Goal: Task Accomplishment & Management: Use online tool/utility

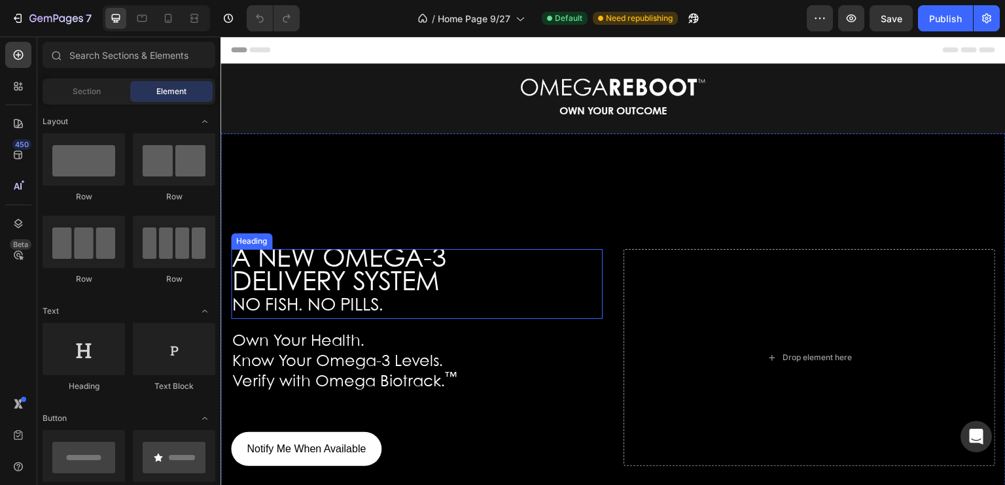
click at [392, 293] on span "DELIVERY SYSTEM" at bounding box center [335, 283] width 207 height 25
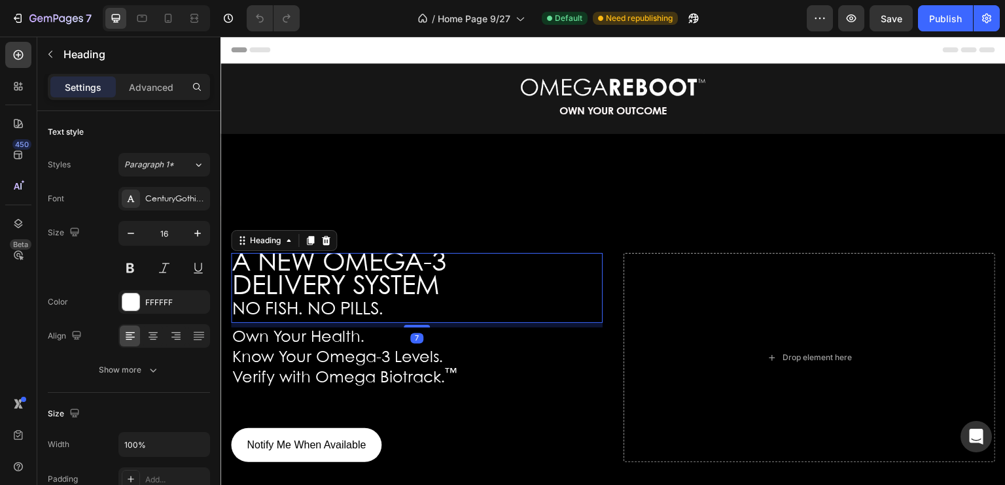
drag, startPoint x: 411, startPoint y: 330, endPoint x: 411, endPoint y: 322, distance: 7.8
click at [411, 322] on div "A NEW OMEGA-3 DELIVERY SYSTEM NO FISH. NO PILLS. Heading 7" at bounding box center [417, 288] width 372 height 70
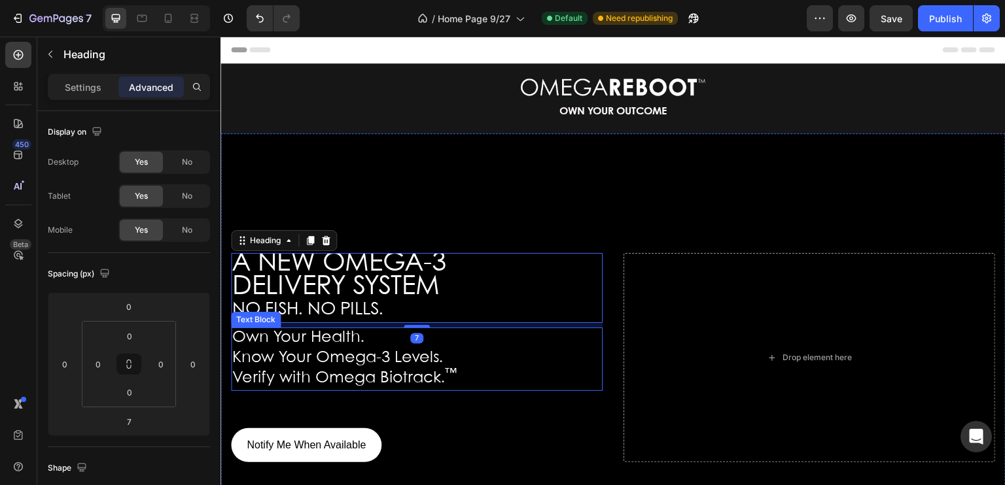
click at [411, 382] on span "Verify with Omega Biotrack. ™" at bounding box center [344, 378] width 224 height 15
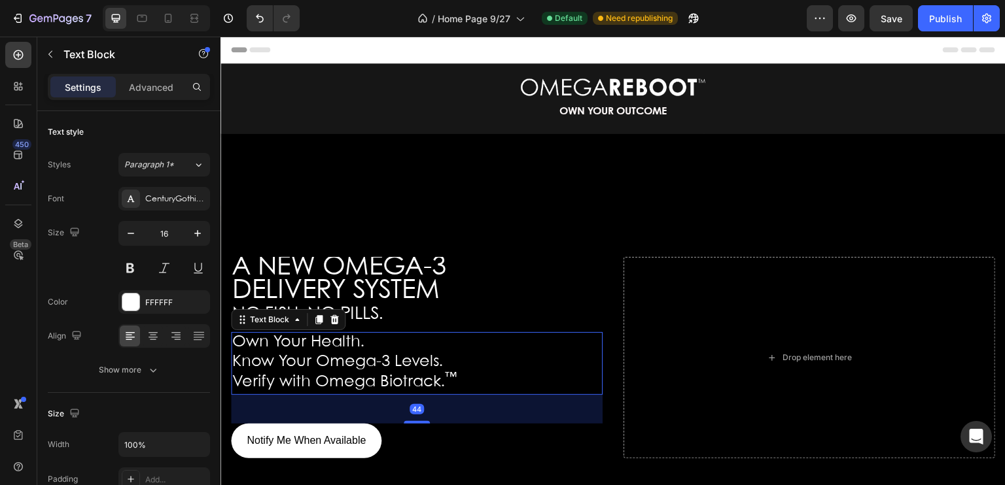
drag, startPoint x: 414, startPoint y: 429, endPoint x: 416, endPoint y: 421, distance: 8.7
click at [416, 395] on div "44" at bounding box center [417, 395] width 372 height 0
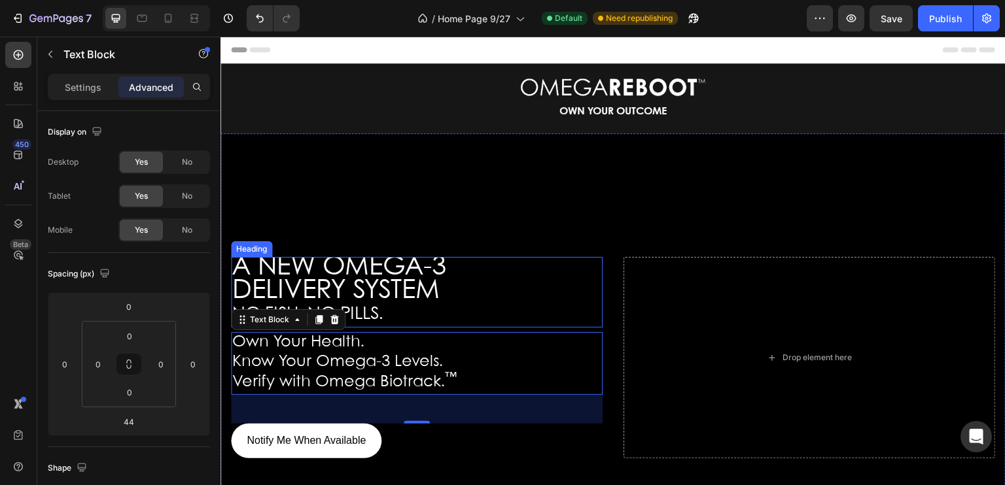
click at [419, 293] on span "DELIVERY SYSTEM" at bounding box center [335, 291] width 207 height 25
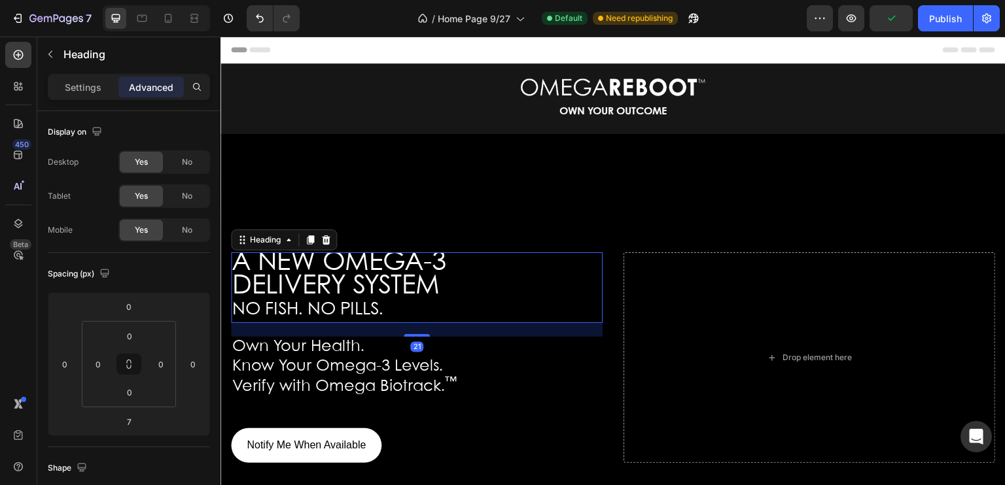
drag, startPoint x: 414, startPoint y: 330, endPoint x: 413, endPoint y: 339, distance: 9.3
click at [413, 339] on div "A NEW OMEGA-3 DELIVERY SYSTEM NO FISH. NO PILLS. Heading 21 Own Your Health. Kn…" at bounding box center [417, 357] width 372 height 211
click at [415, 335] on div at bounding box center [417, 334] width 26 height 4
click at [415, 332] on div at bounding box center [417, 334] width 26 height 4
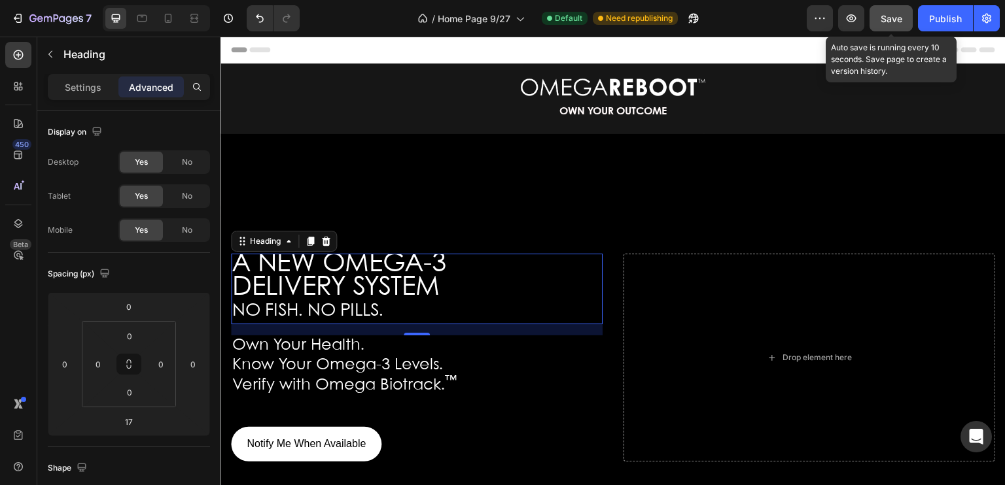
click at [890, 24] on div "Save" at bounding box center [891, 19] width 22 height 14
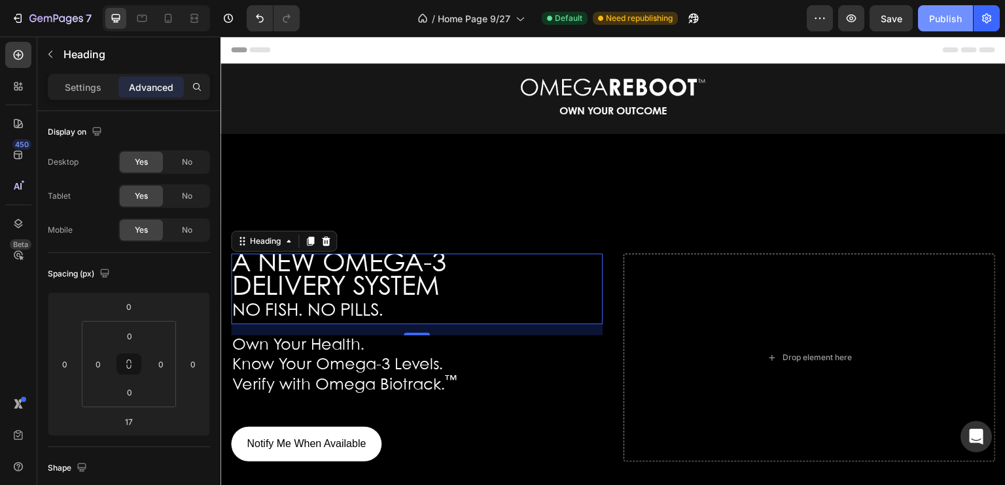
click at [939, 20] on div "Publish" at bounding box center [945, 19] width 33 height 14
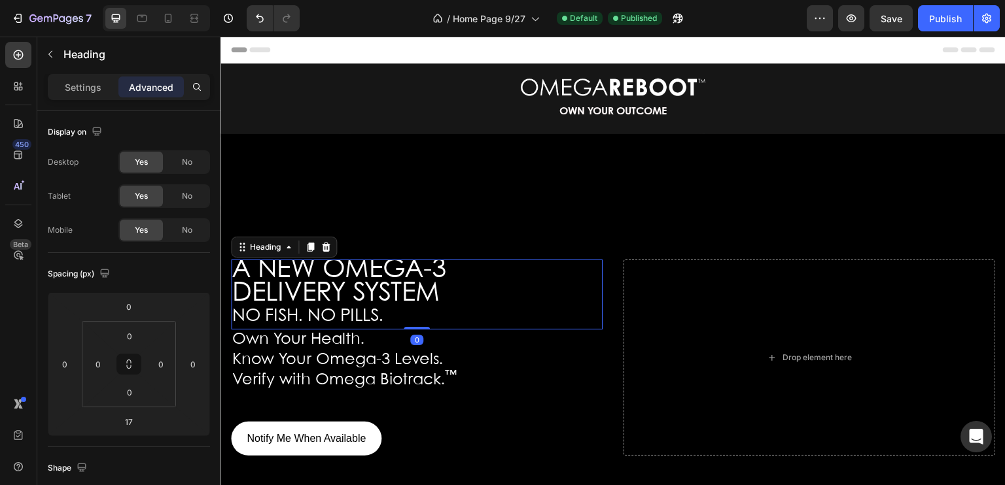
drag, startPoint x: 412, startPoint y: 334, endPoint x: 413, endPoint y: 322, distance: 12.5
click at [413, 322] on div "A NEW OMEGA-3 DELIVERY SYSTEM NO FISH. NO PILLS. Heading 0" at bounding box center [417, 295] width 372 height 70
type input "0"
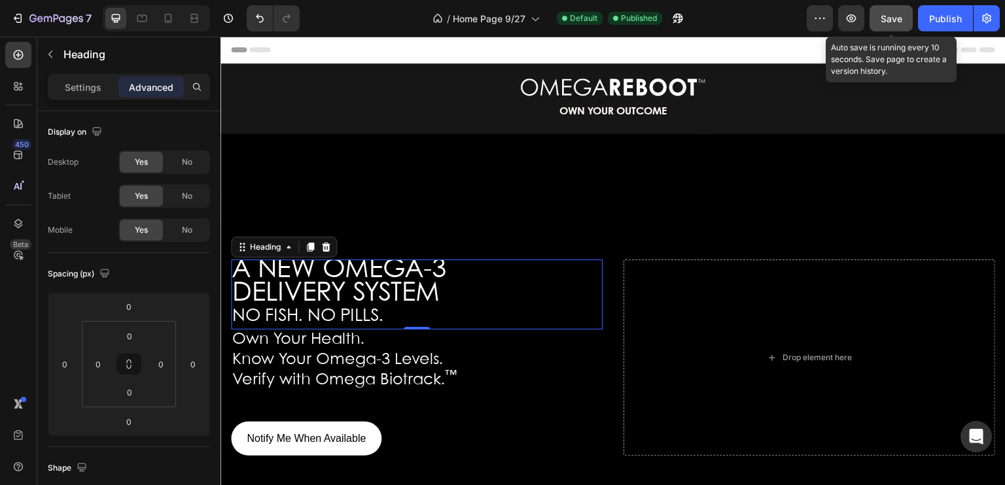
click at [886, 20] on span "Save" at bounding box center [891, 18] width 22 height 11
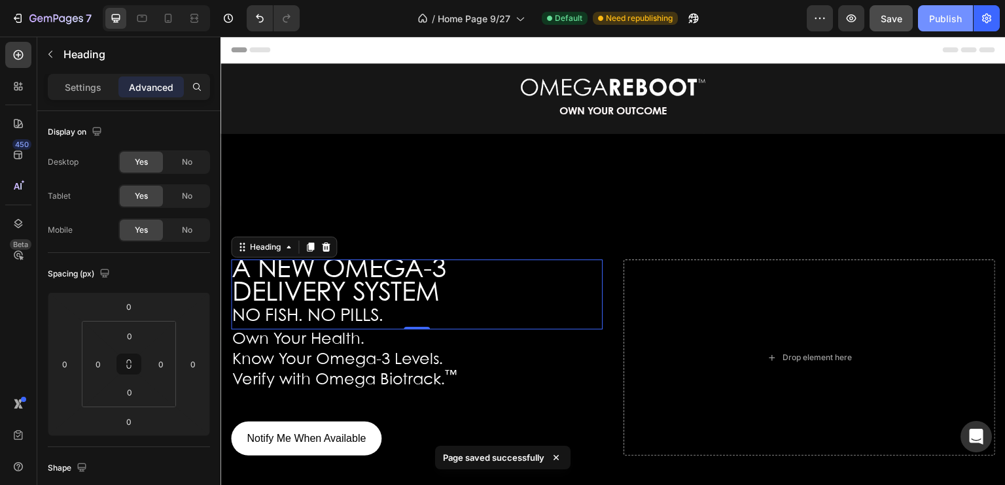
click at [945, 20] on div "Publish" at bounding box center [945, 19] width 33 height 14
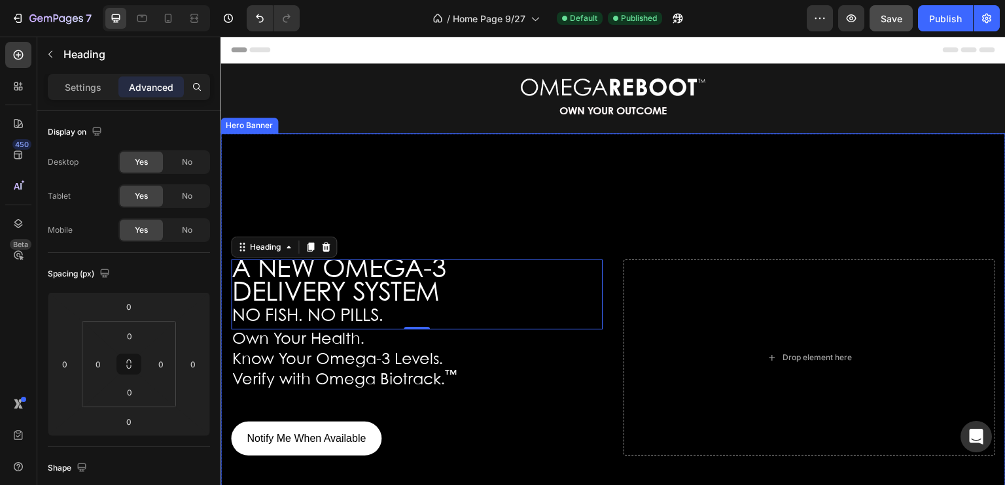
click at [443, 406] on div "A NEW OMEGA-3 DELIVERY SYSTEM NO FISH. NO PILLS. Heading 0 Own Your Health. Kno…" at bounding box center [417, 358] width 372 height 197
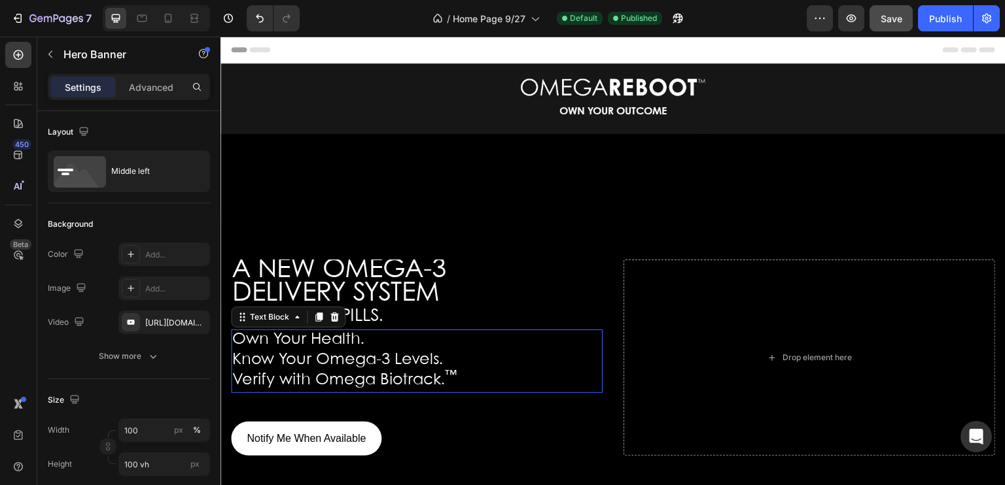
click at [445, 375] on sup "™" at bounding box center [451, 375] width 12 height 11
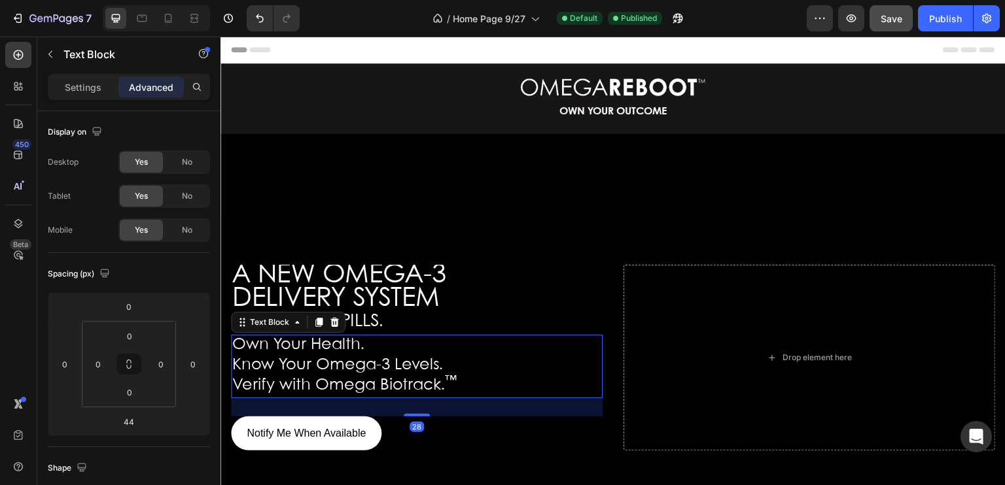
drag, startPoint x: 417, startPoint y: 422, endPoint x: 417, endPoint y: 412, distance: 9.8
click at [417, 398] on div "28" at bounding box center [417, 398] width 372 height 0
type input "29"
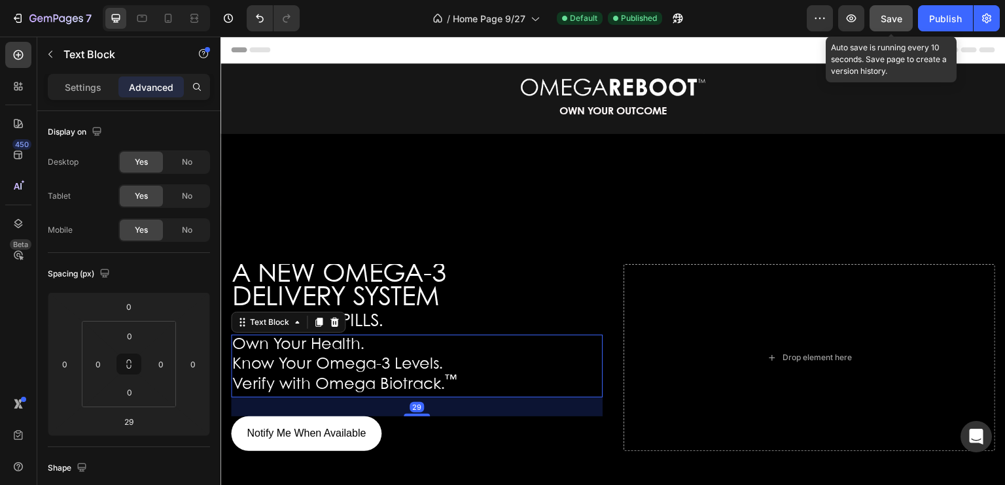
click at [891, 18] on span "Save" at bounding box center [891, 18] width 22 height 11
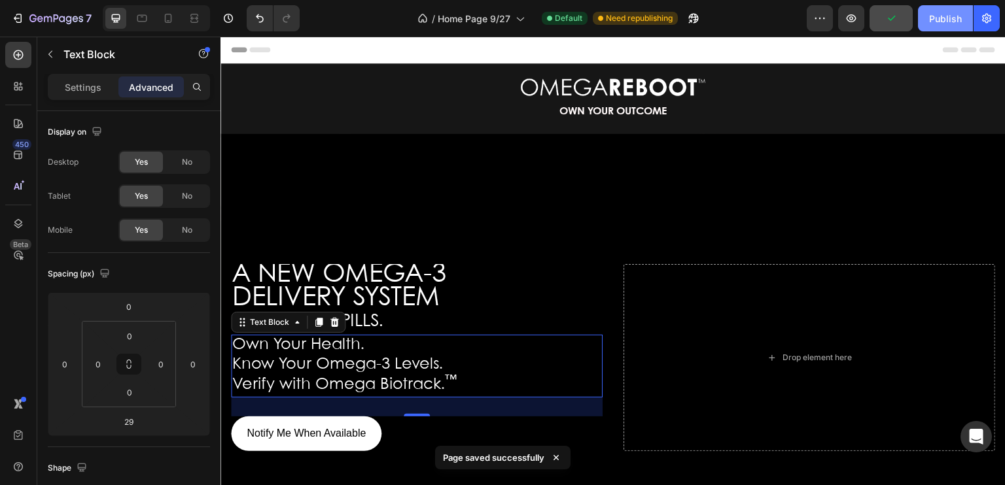
click at [937, 14] on div "Publish" at bounding box center [945, 19] width 33 height 14
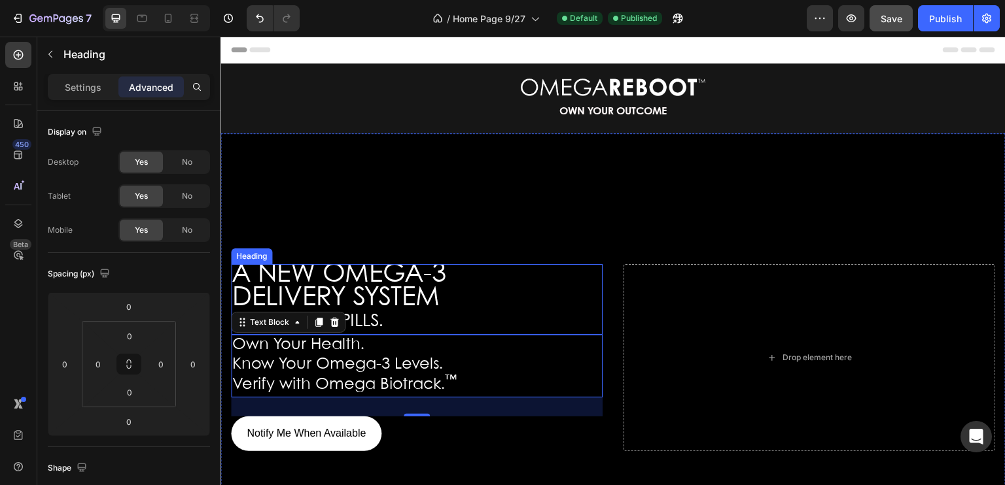
click at [419, 322] on h2 "A NEW OMEGA-3 DELIVERY SYSTEM NO FISH. NO PILLS." at bounding box center [417, 299] width 372 height 70
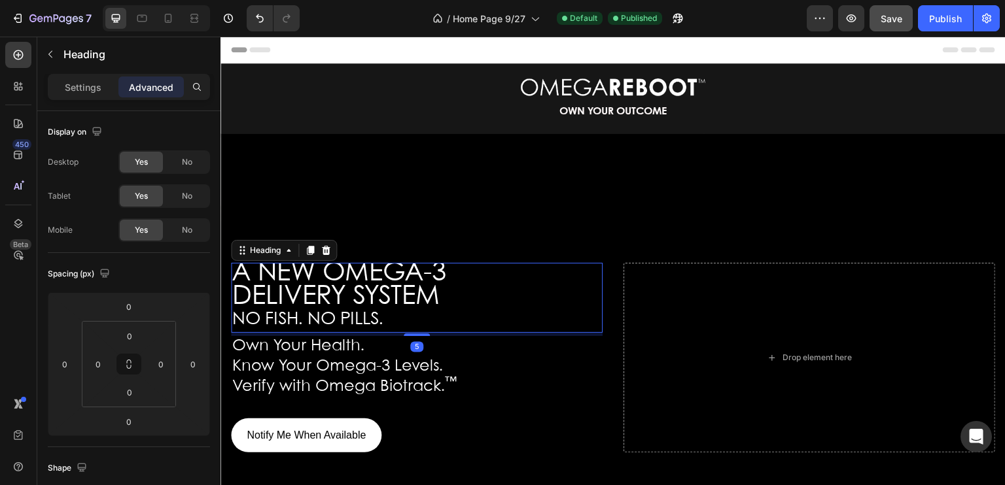
click at [417, 338] on div "A NEW OMEGA-3 DELIVERY SYSTEM NO FISH. NO PILLS. Heading 5 Own Your Health. Kno…" at bounding box center [417, 358] width 372 height 190
type input "5"
click at [884, 20] on span "Save" at bounding box center [891, 18] width 22 height 11
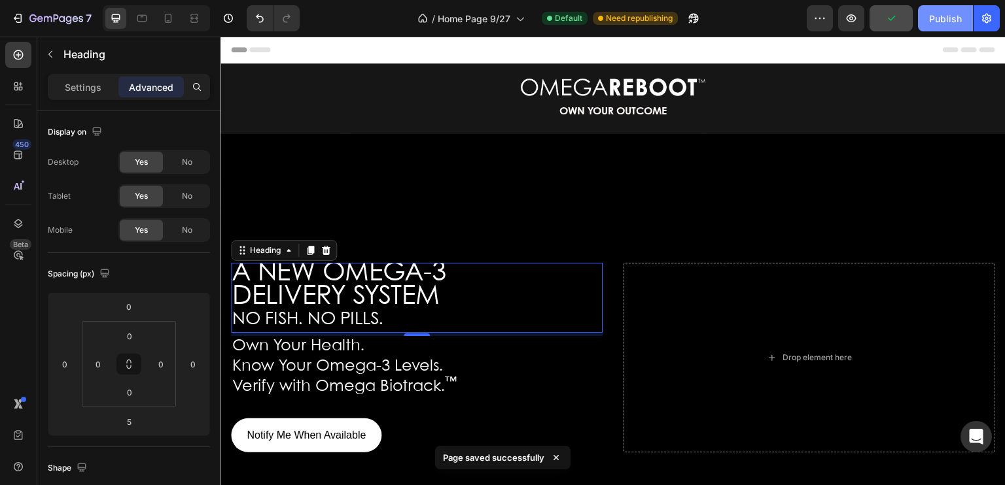
click at [939, 18] on div "Publish" at bounding box center [945, 19] width 33 height 14
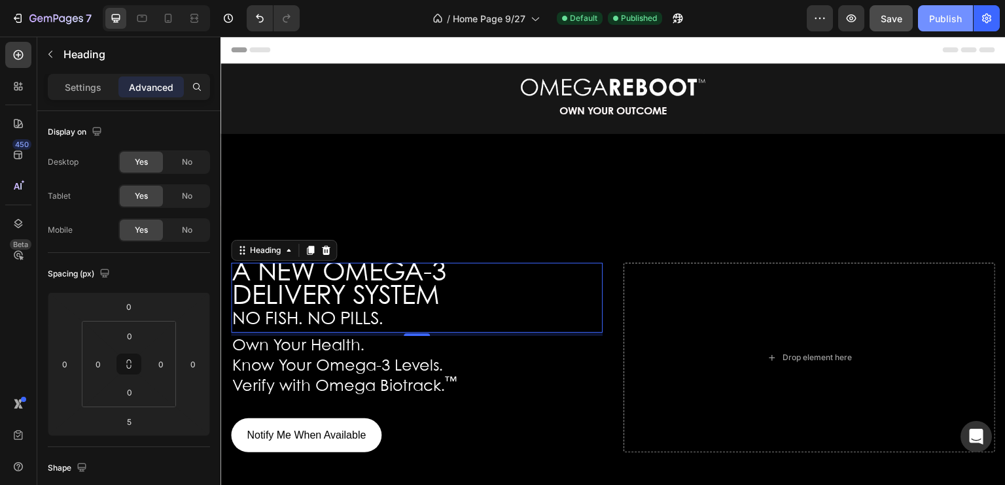
click at [926, 14] on button "Publish" at bounding box center [945, 18] width 55 height 26
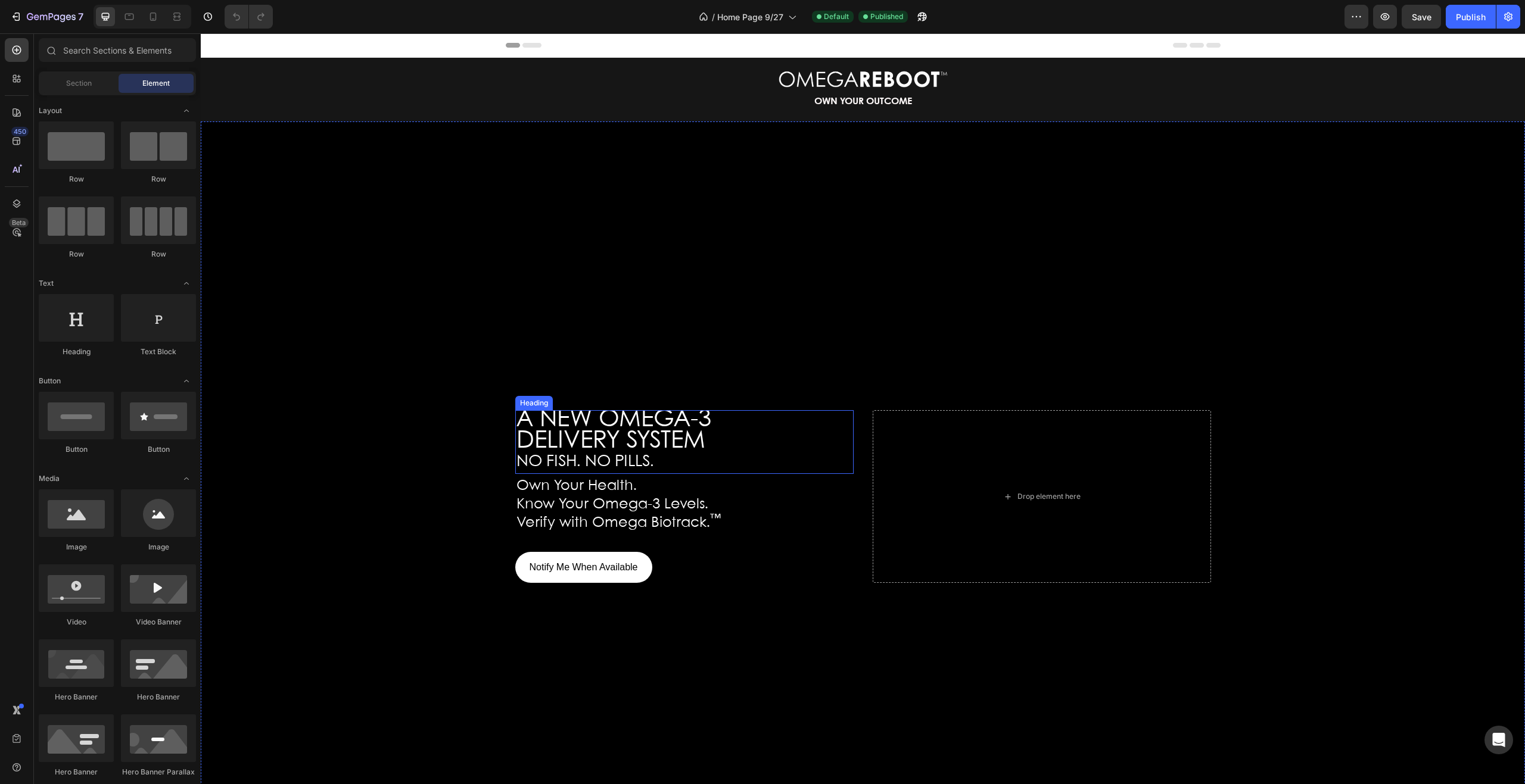
click at [584, 414] on span "A NEW OMEGA-3" at bounding box center [614, 420] width 195 height 23
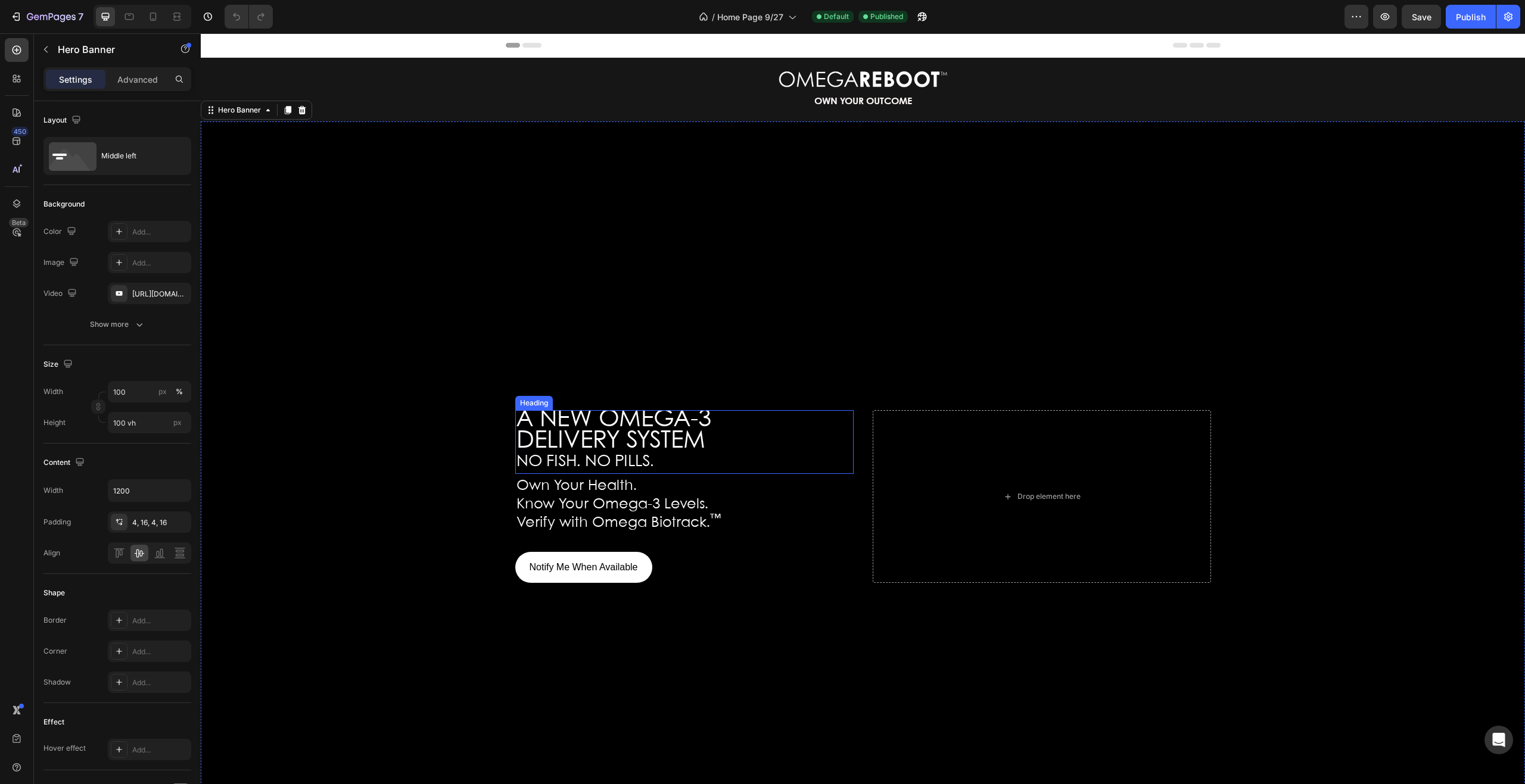
click at [601, 455] on span "NO FISH. NO PILLS." at bounding box center [585, 462] width 138 height 15
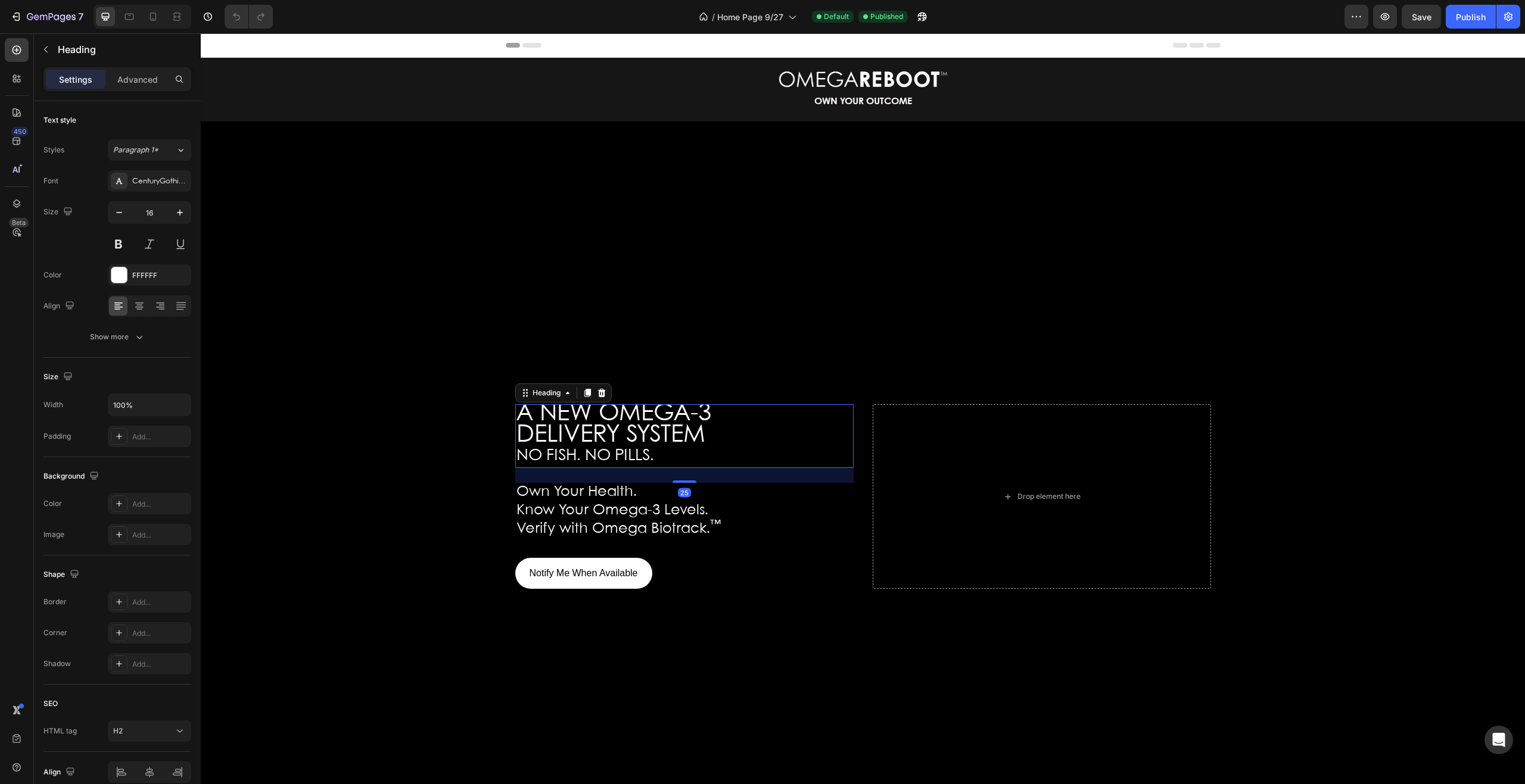
drag, startPoint x: 680, startPoint y: 477, endPoint x: 682, endPoint y: 521, distance: 44.0
click at [683, 468] on div "25" at bounding box center [685, 468] width 339 height 0
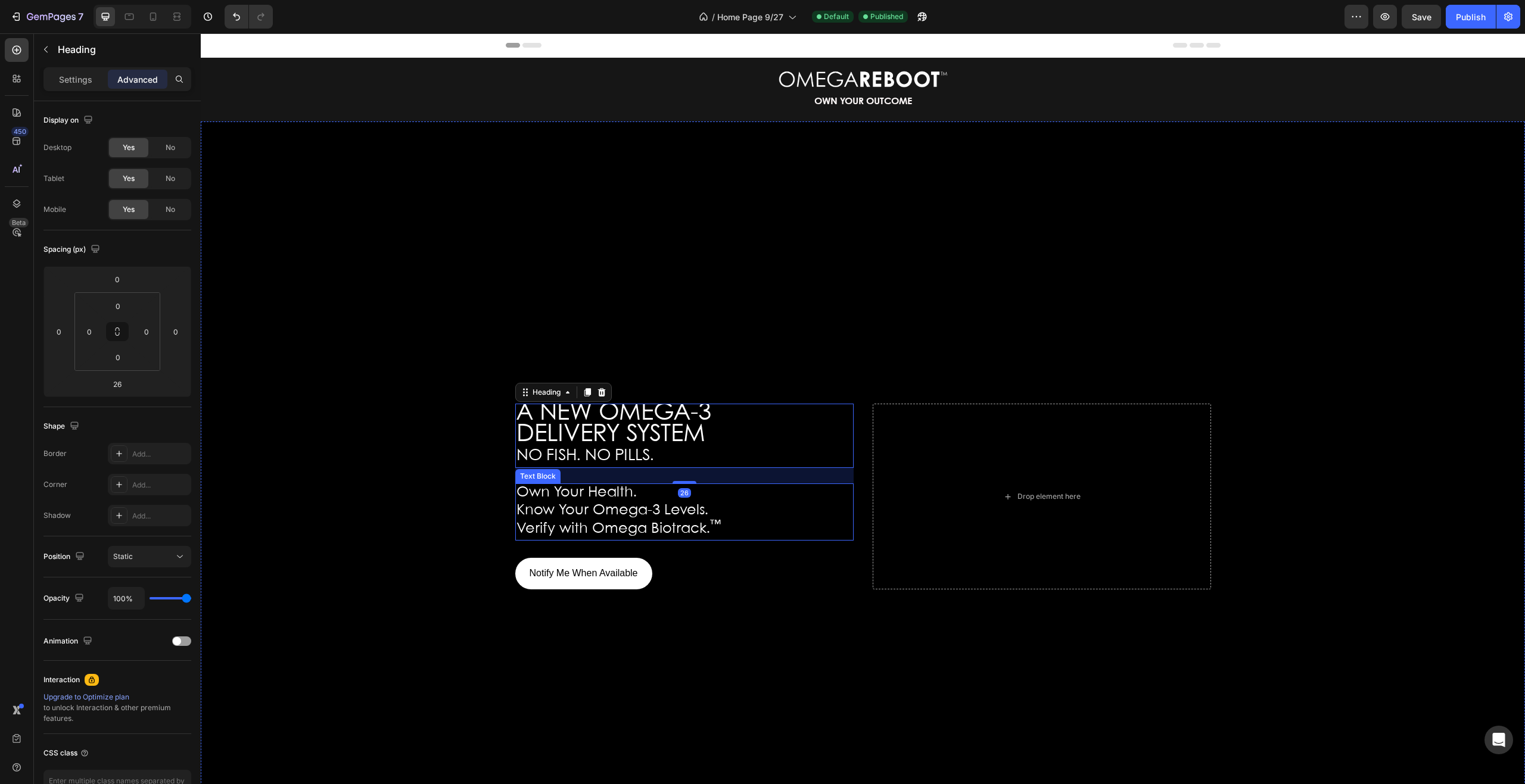
drag, startPoint x: 680, startPoint y: 536, endPoint x: 688, endPoint y: 542, distance: 10.0
click at [680, 535] on span "Verify with Omega Biotrack. ™" at bounding box center [619, 529] width 204 height 14
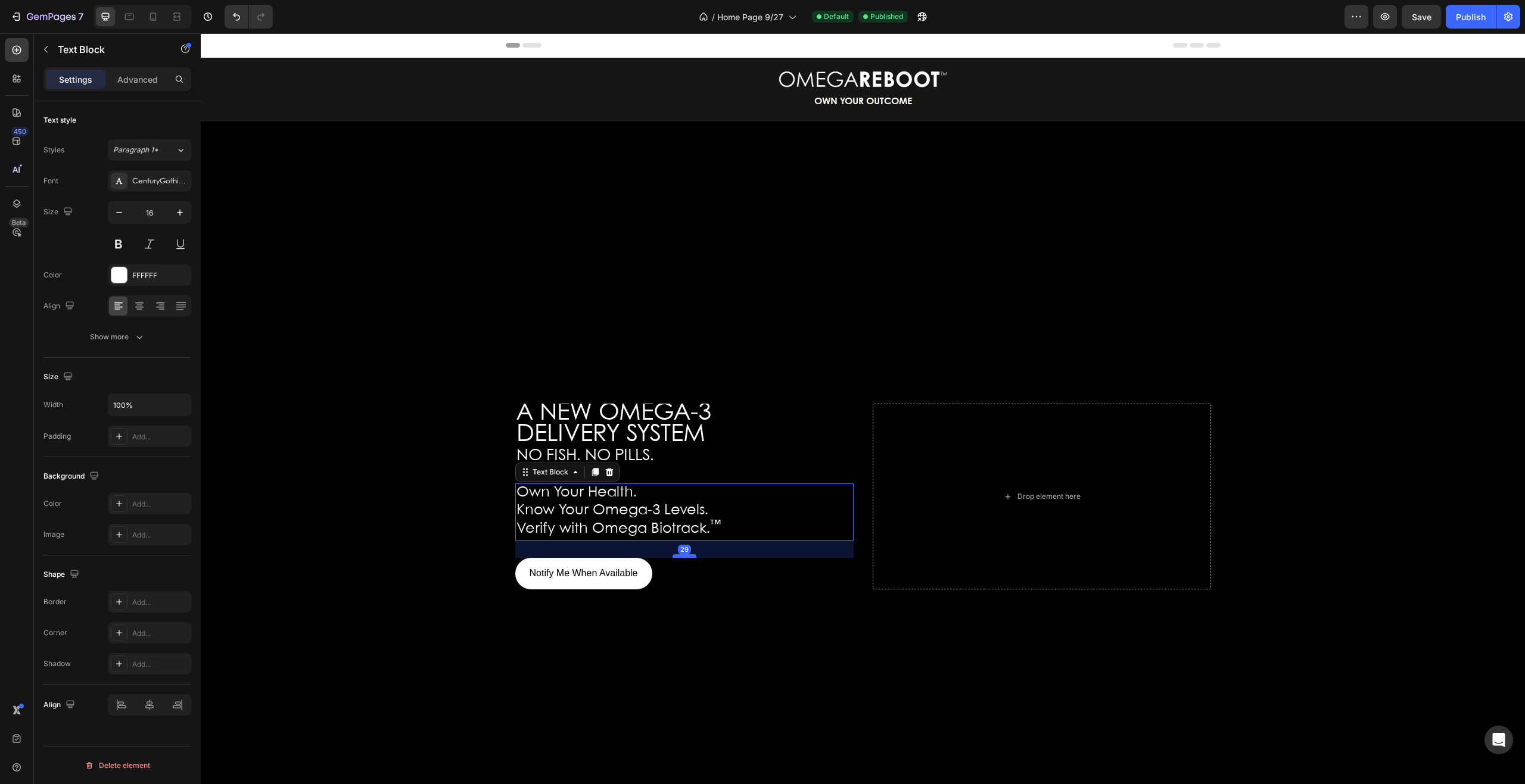
click at [681, 558] on div at bounding box center [684, 556] width 24 height 4
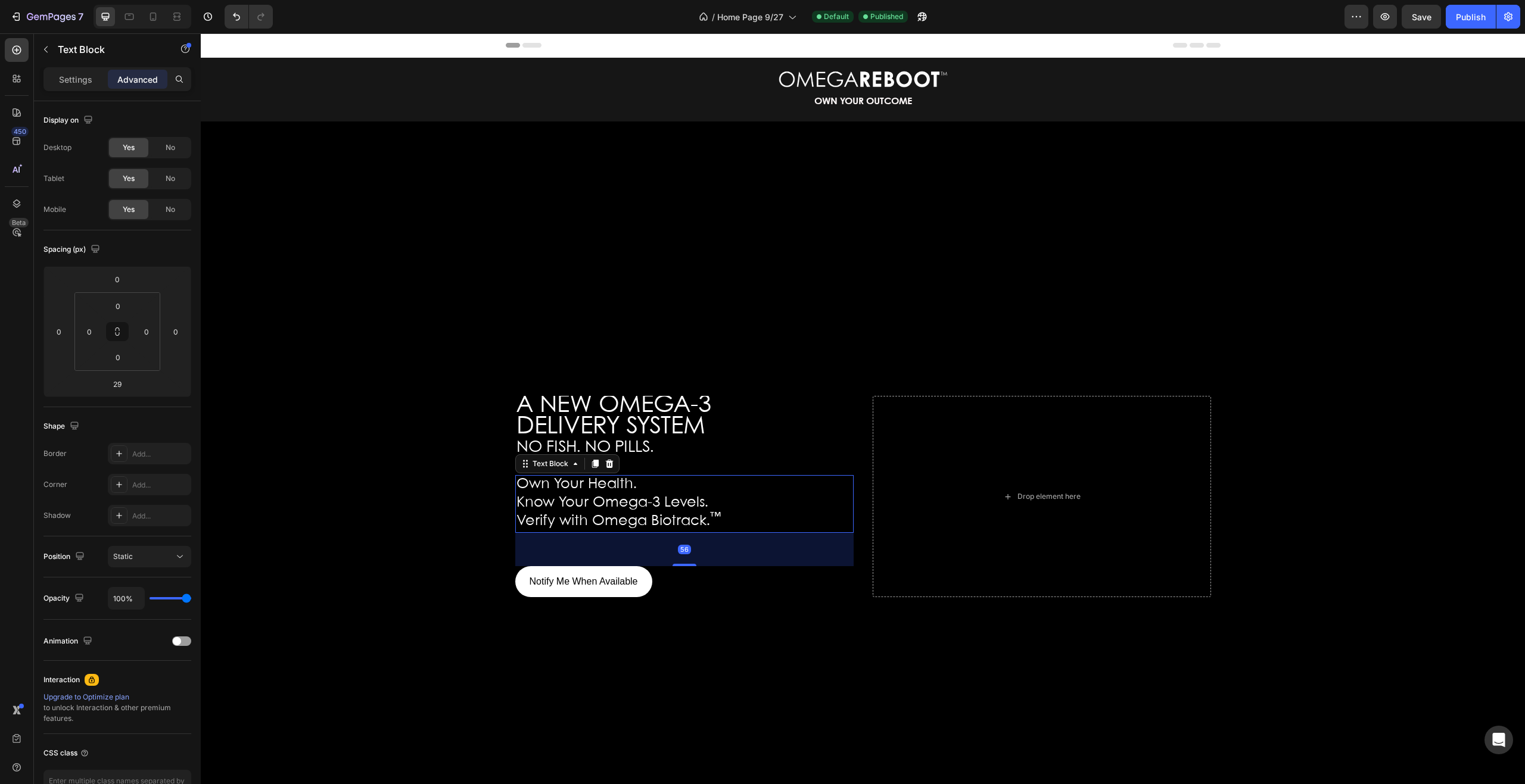
drag, startPoint x: 690, startPoint y: 571, endPoint x: 691, endPoint y: 577, distance: 6.1
click at [691, 577] on div "A NEW OMEGA-3 DELIVERY SYSTEM NO FISH. NO PILLS. Heading Own Your Health. Know …" at bounding box center [685, 497] width 339 height 202
type input "56"
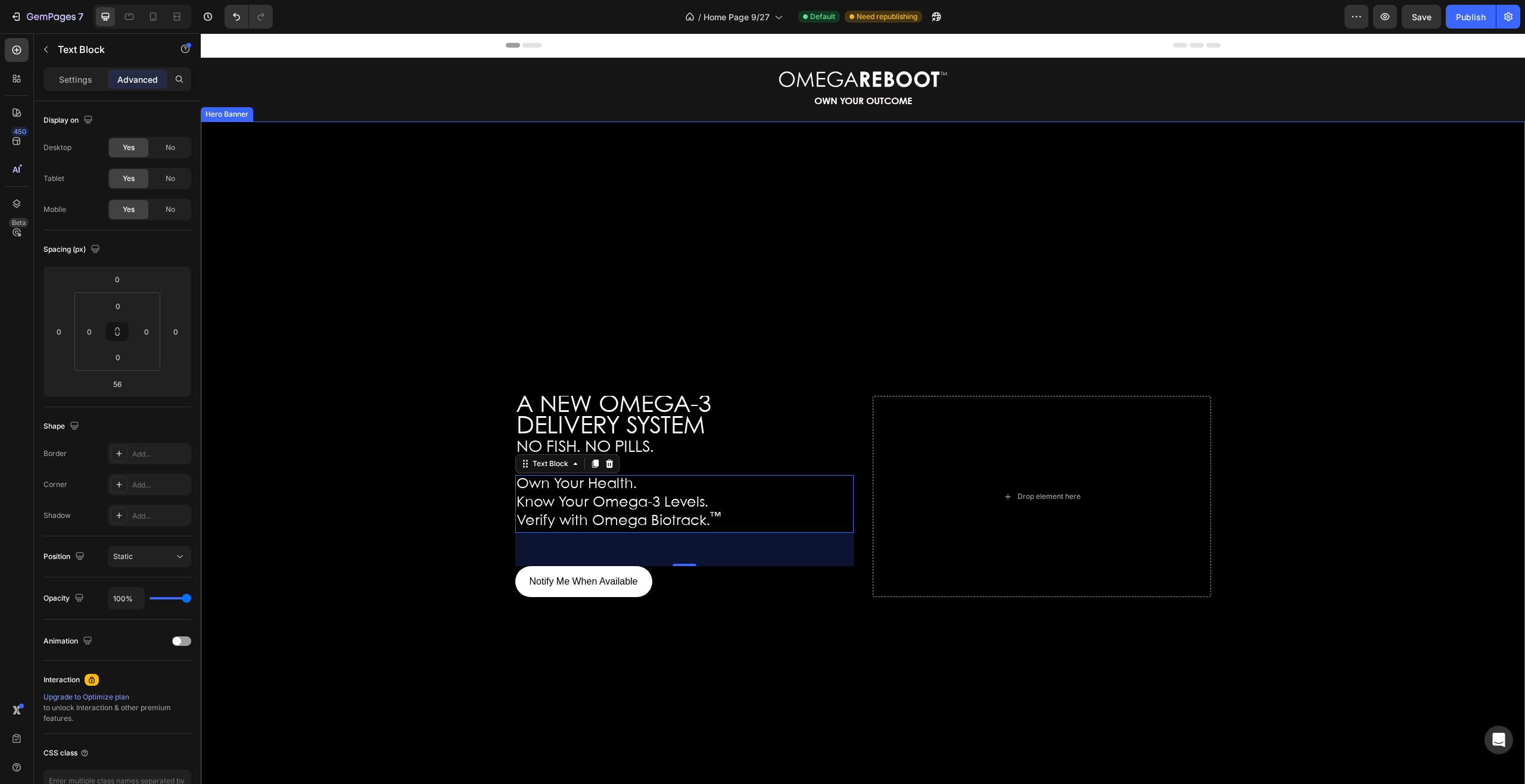
click at [241, 116] on div "Hero Banner" at bounding box center [227, 115] width 47 height 11
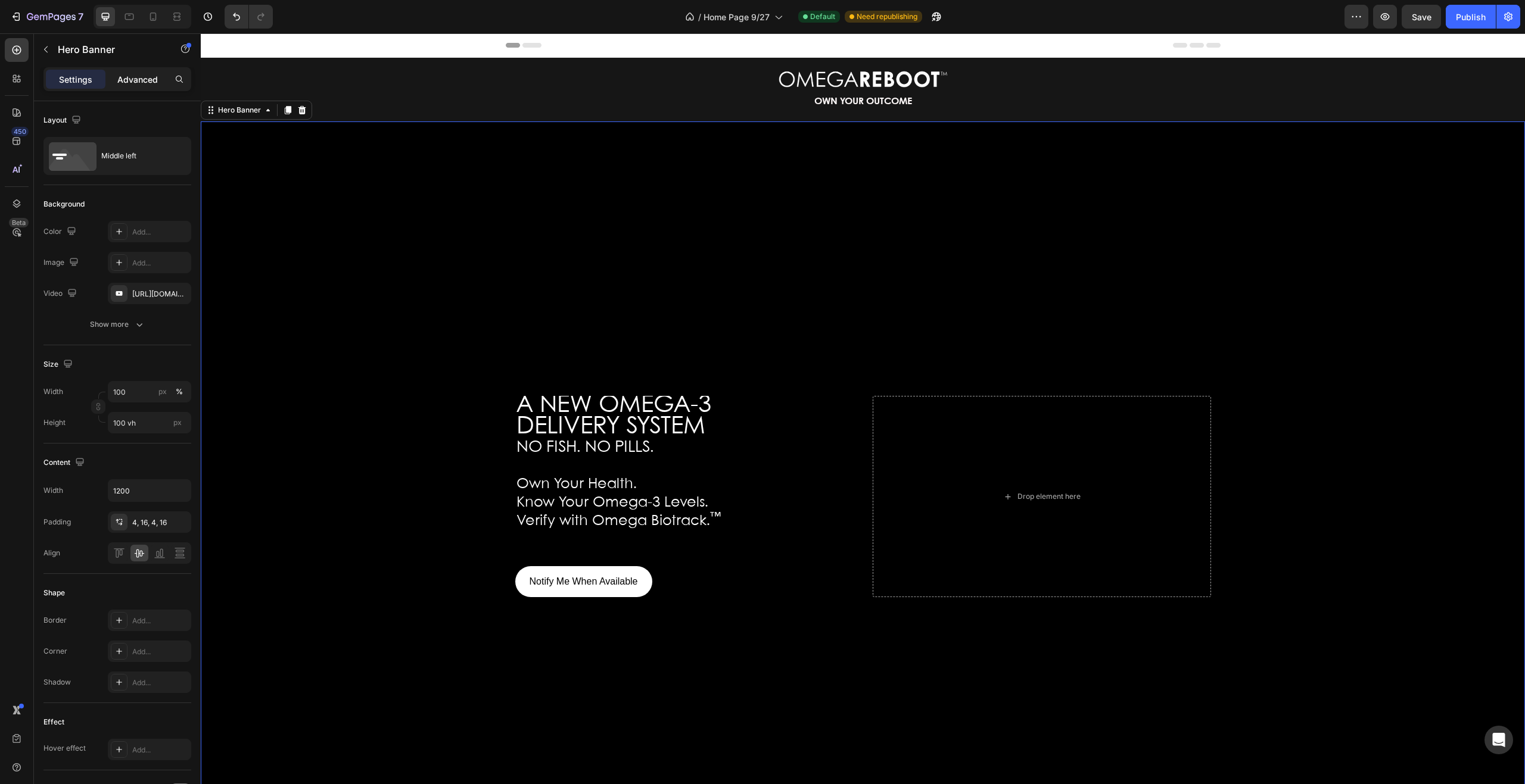
click at [130, 74] on p "Advanced" at bounding box center [138, 79] width 40 height 13
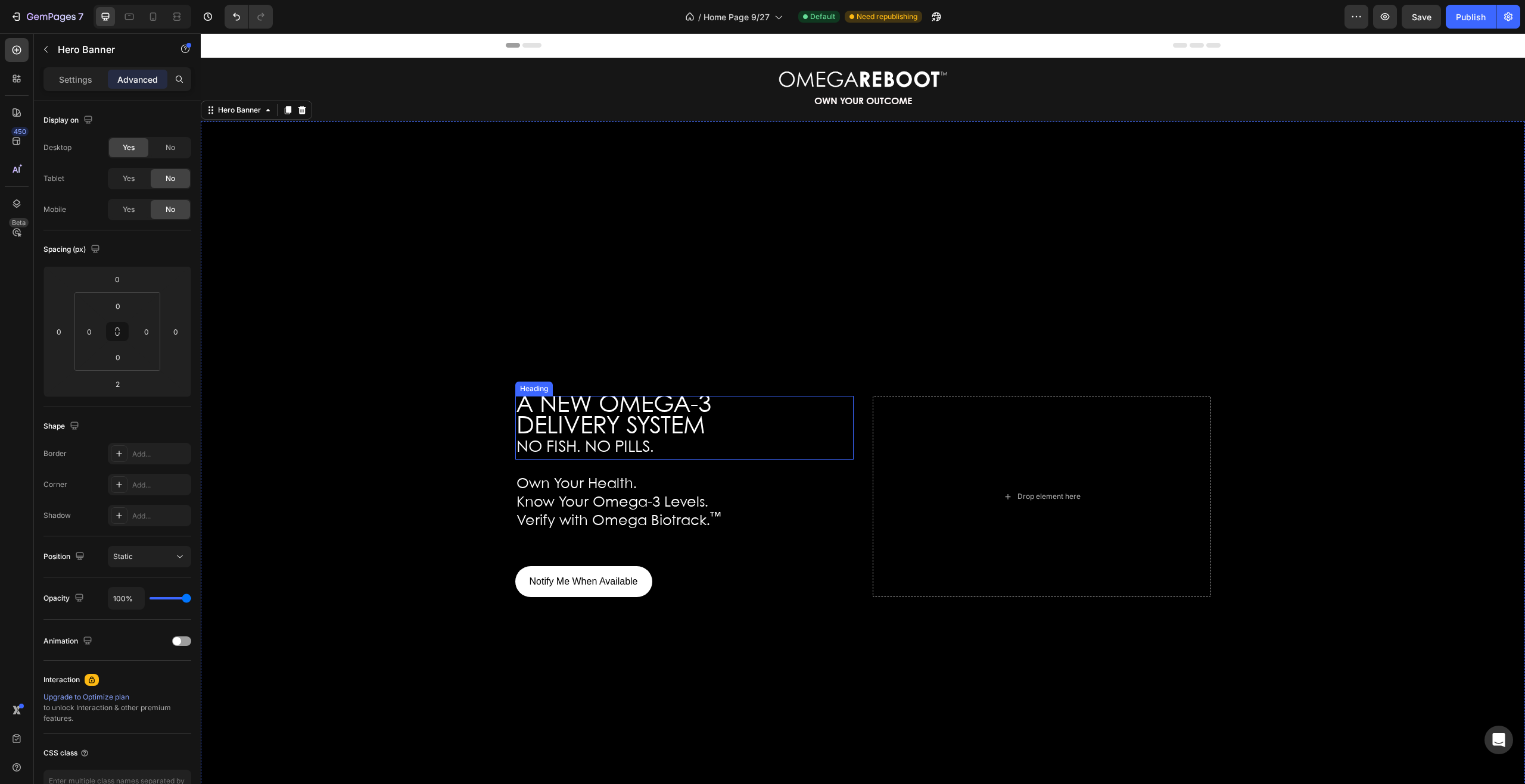
click at [612, 416] on span "DELIVERY SYSTEM" at bounding box center [610, 427] width 189 height 23
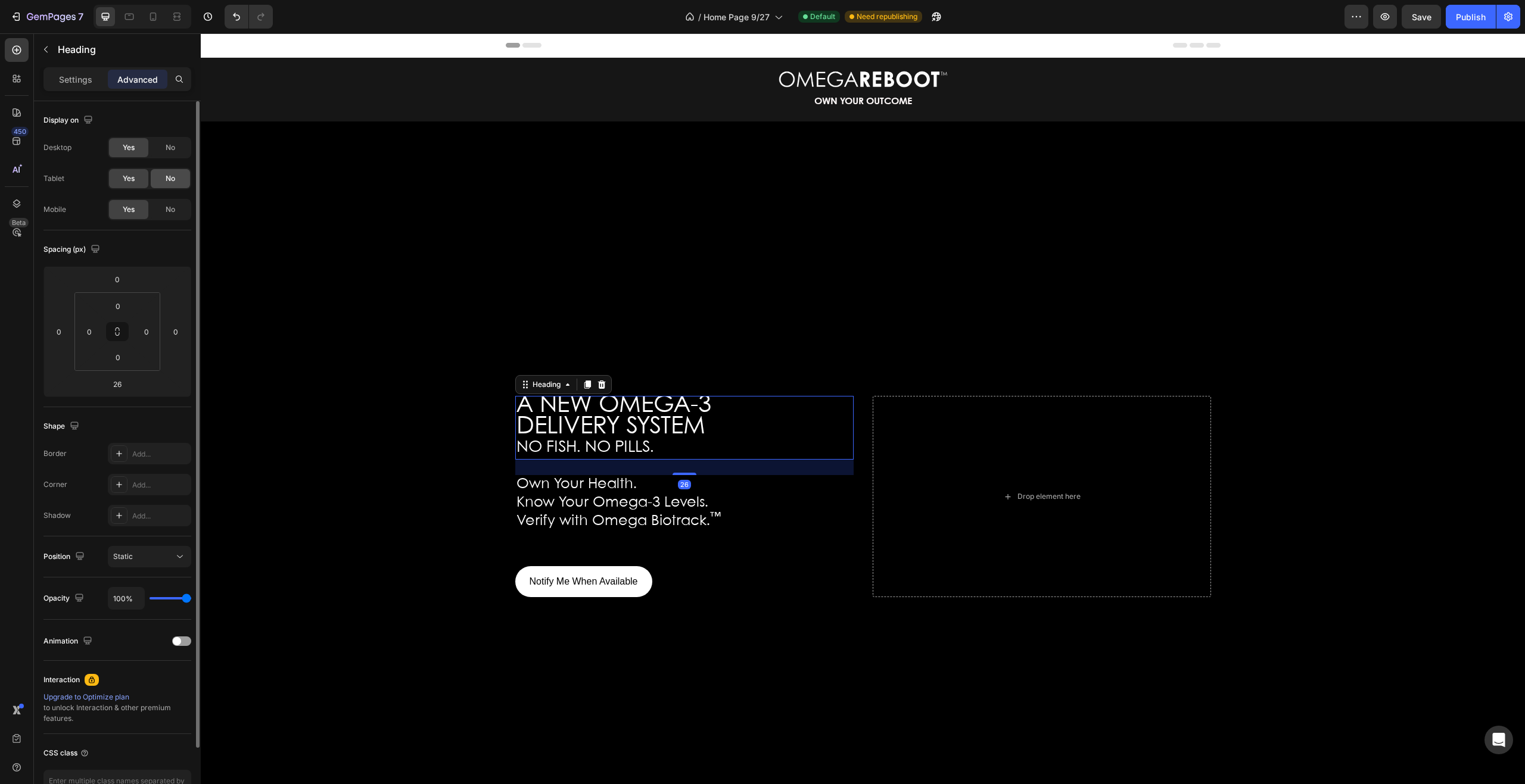
click at [171, 175] on span "No" at bounding box center [170, 178] width 9 height 11
click at [168, 210] on span "No" at bounding box center [170, 209] width 9 height 11
click at [571, 496] on span "Know Your Omega-3 Levels." at bounding box center [612, 503] width 192 height 14
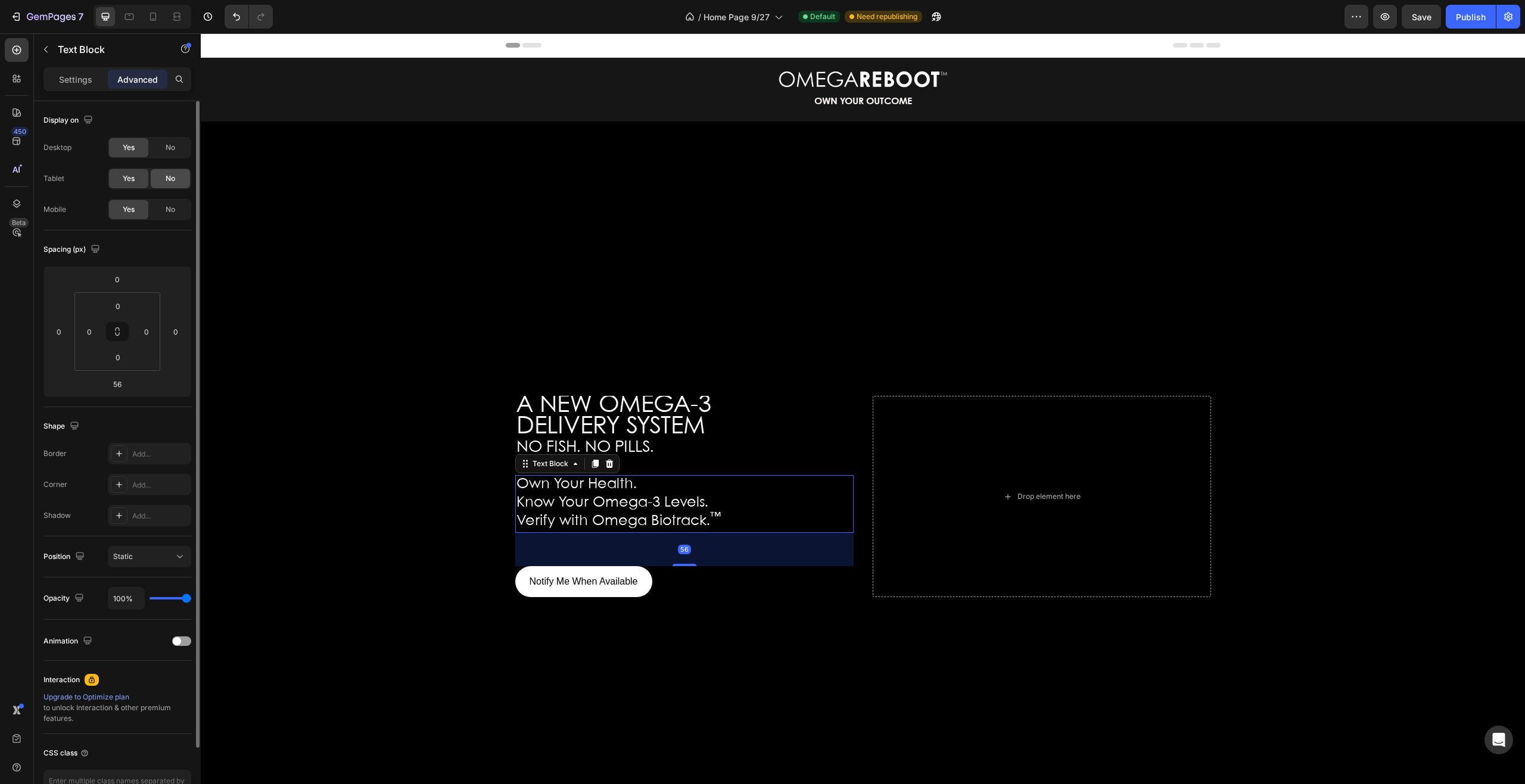
click at [166, 183] on span "No" at bounding box center [170, 178] width 9 height 11
click at [166, 209] on span "No" at bounding box center [170, 209] width 9 height 11
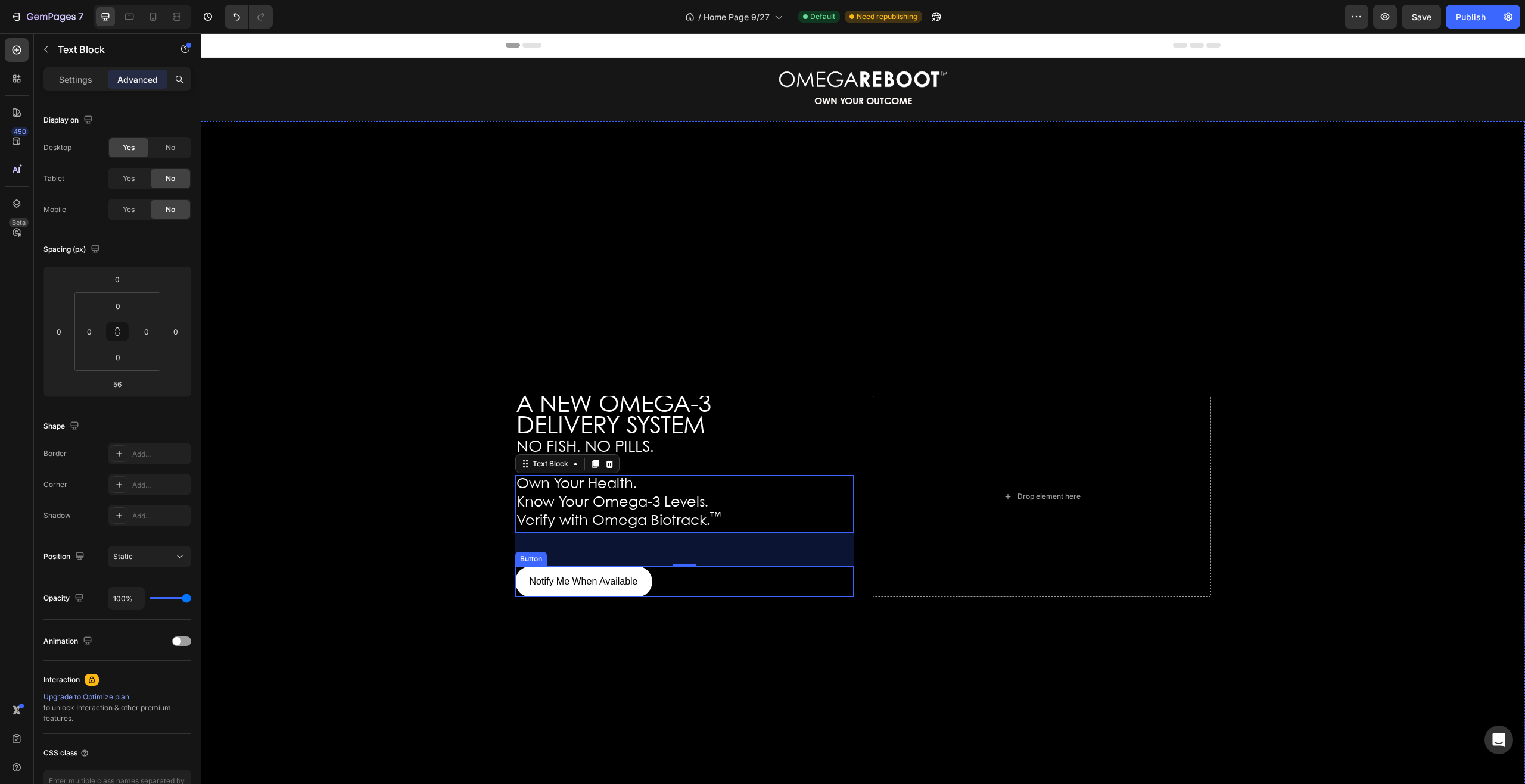
click at [658, 583] on div "Notify Me When Available Button" at bounding box center [685, 582] width 339 height 32
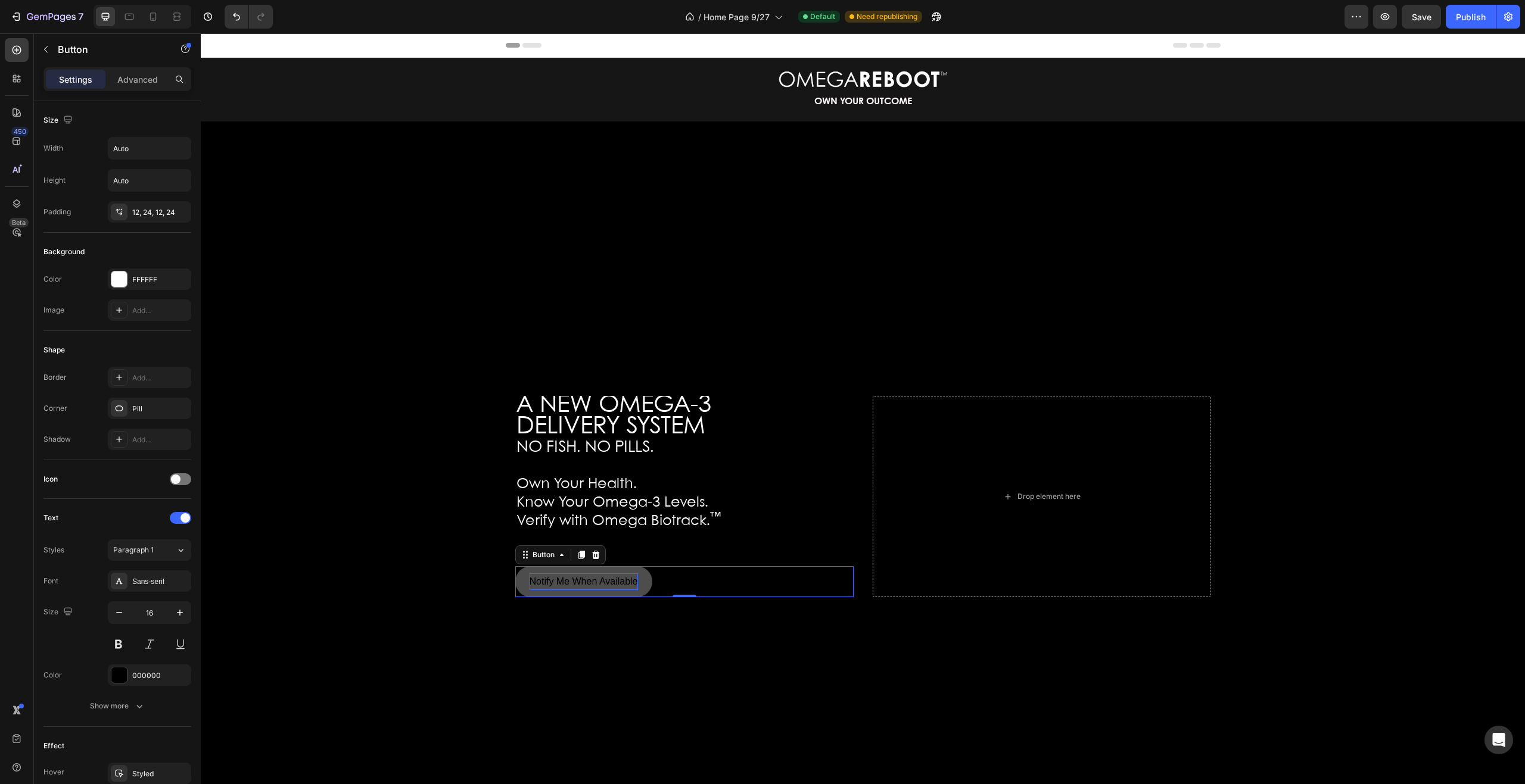
click at [631, 590] on p "Notify Me When Available" at bounding box center [583, 582] width 108 height 17
click at [595, 501] on span "Know Your Omega-3 Levels." at bounding box center [612, 503] width 192 height 14
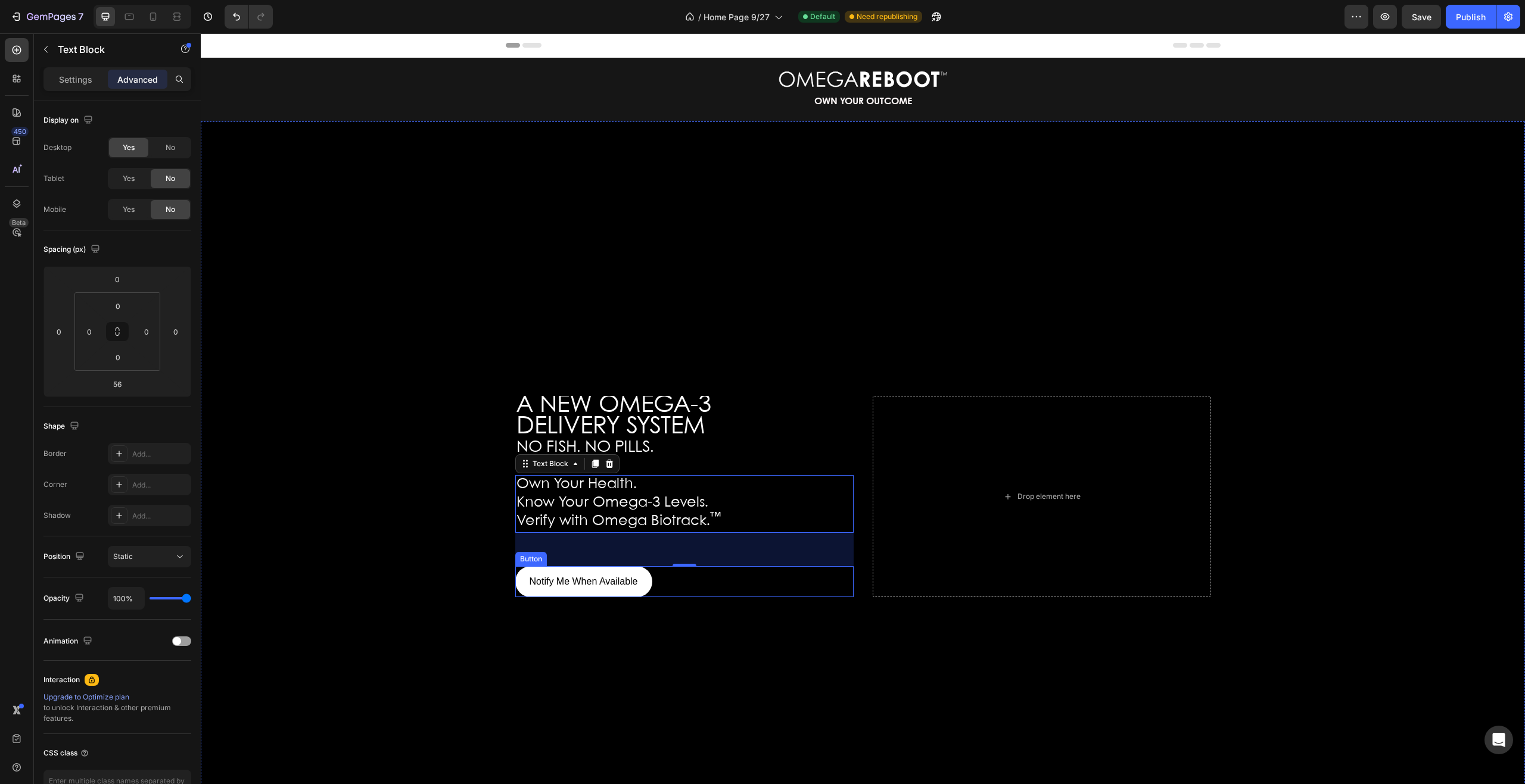
click at [530, 565] on div "Button" at bounding box center [530, 559] width 26 height 11
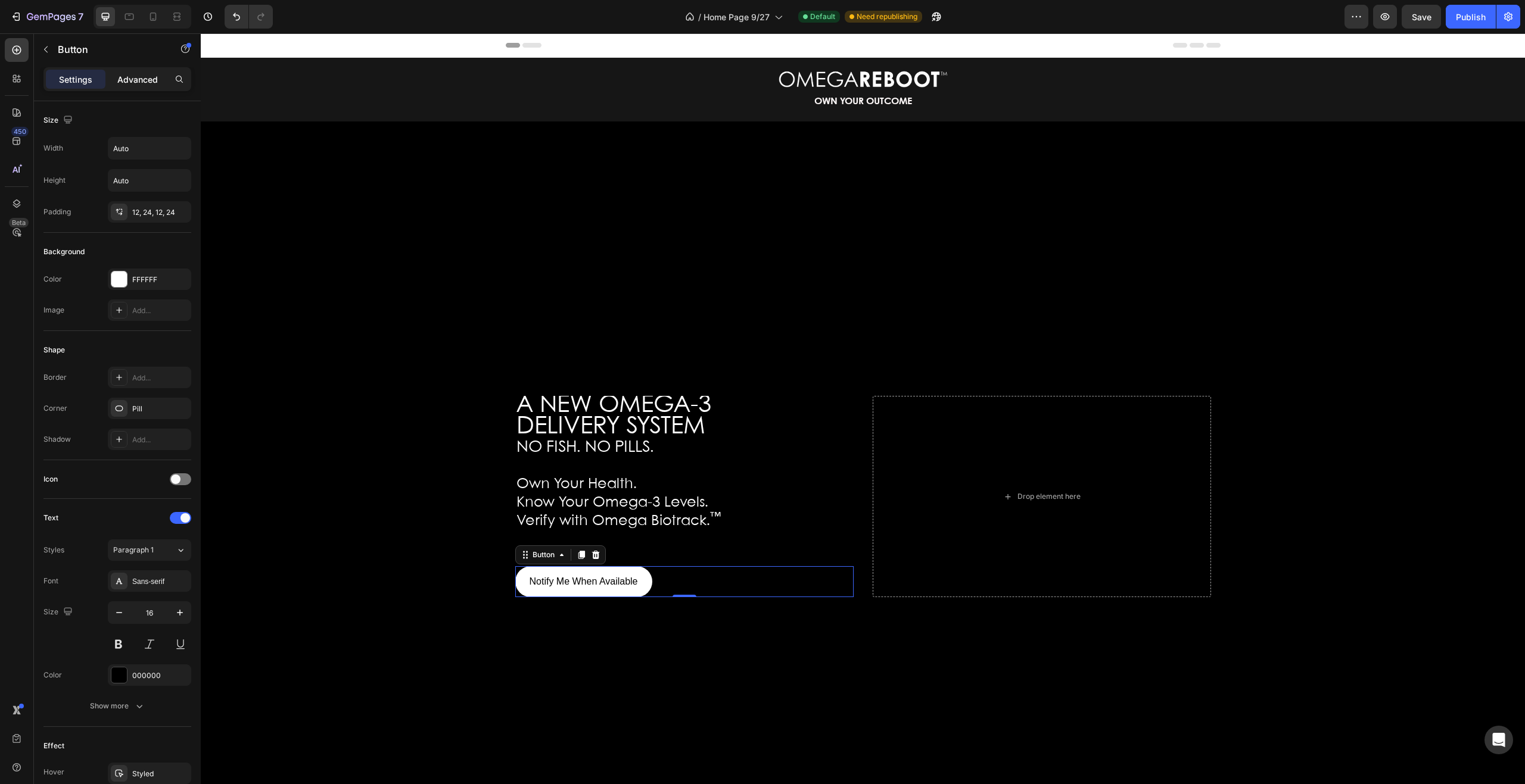
drag, startPoint x: 138, startPoint y: 81, endPoint x: 128, endPoint y: 84, distance: 10.4
click at [139, 82] on p "Advanced" at bounding box center [138, 79] width 40 height 13
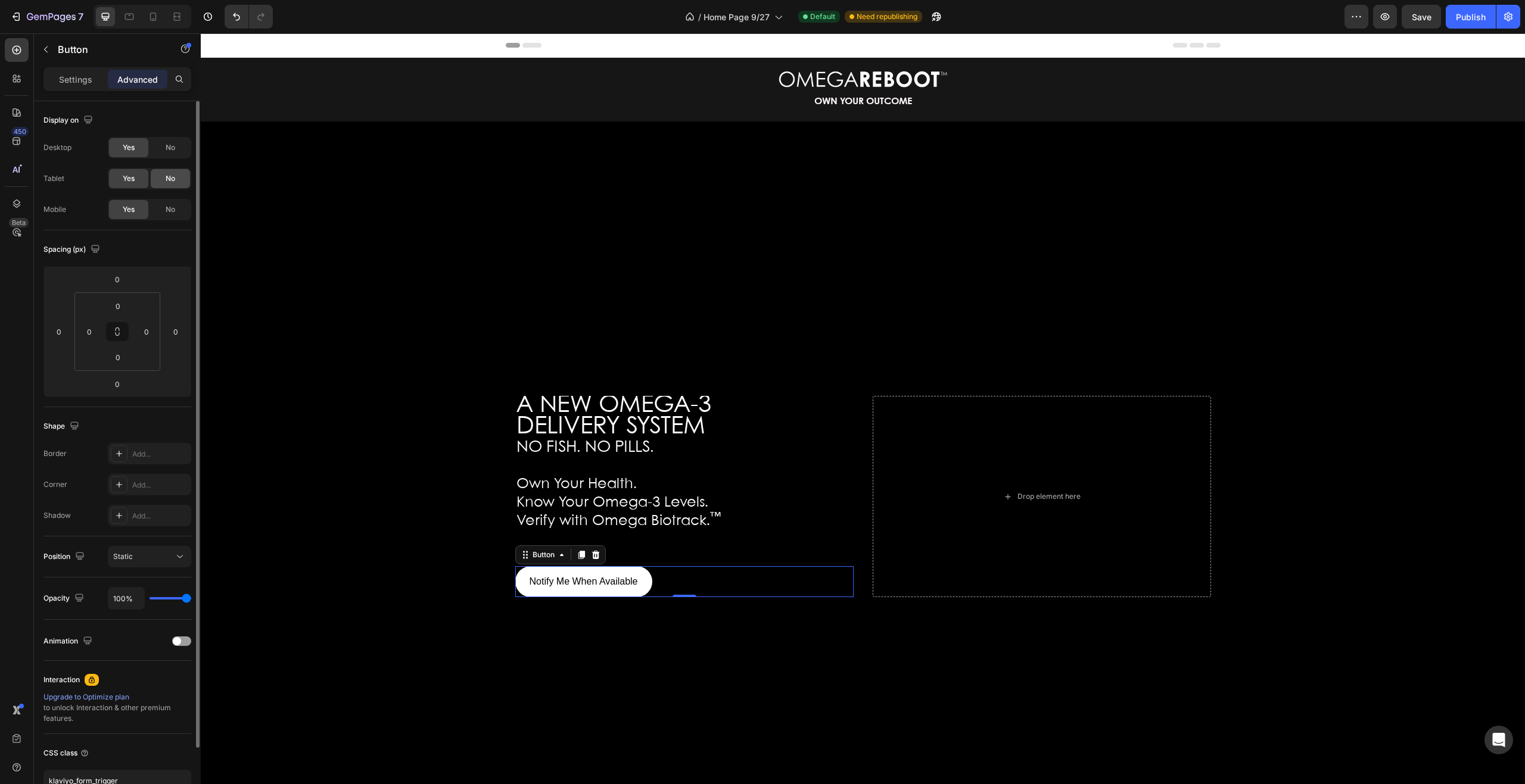
click at [175, 183] on span "No" at bounding box center [170, 178] width 9 height 11
click at [179, 208] on div "No" at bounding box center [169, 209] width 39 height 19
click at [152, 15] on icon at bounding box center [153, 16] width 12 height 12
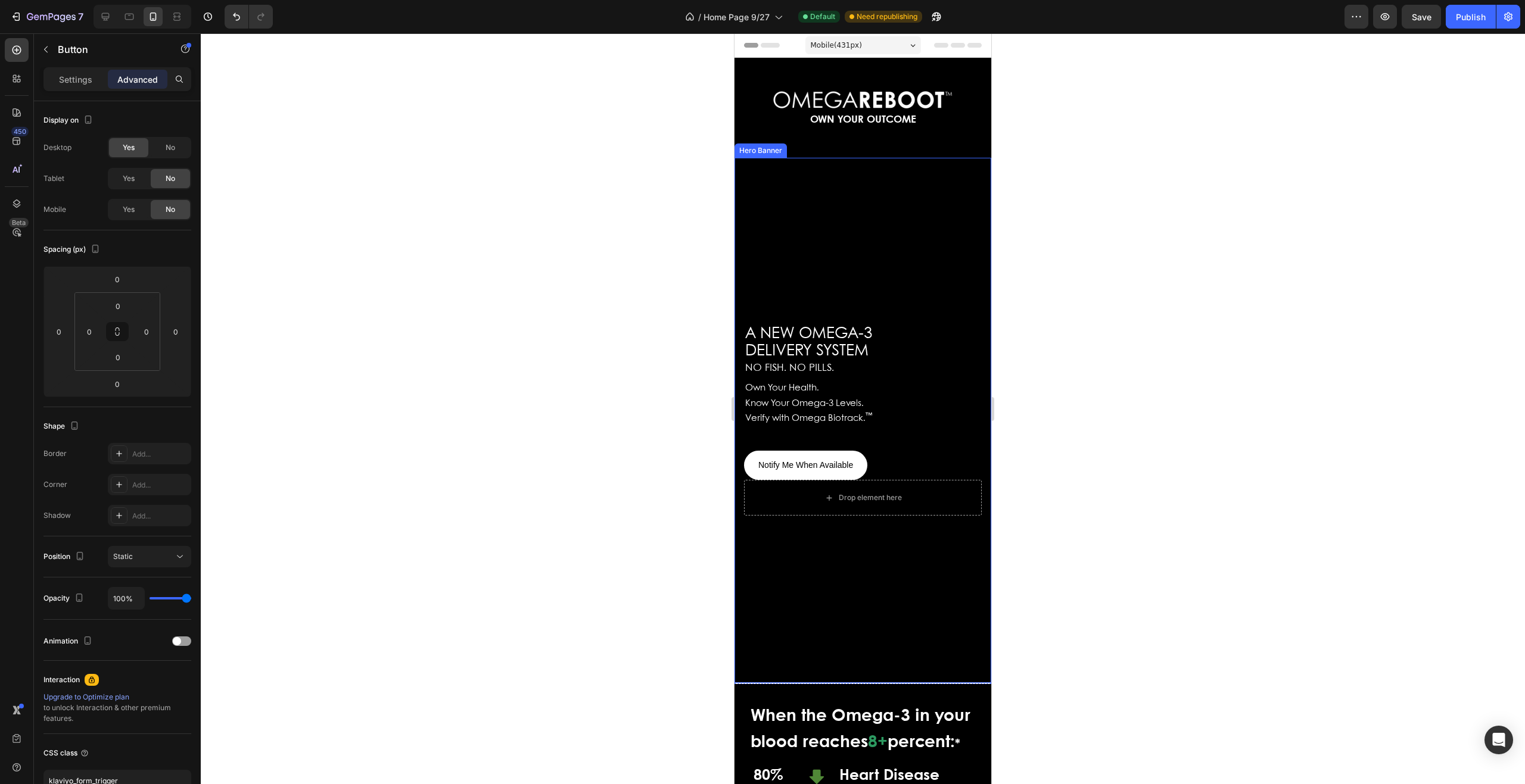
click at [766, 149] on div "Hero Banner" at bounding box center [761, 151] width 47 height 11
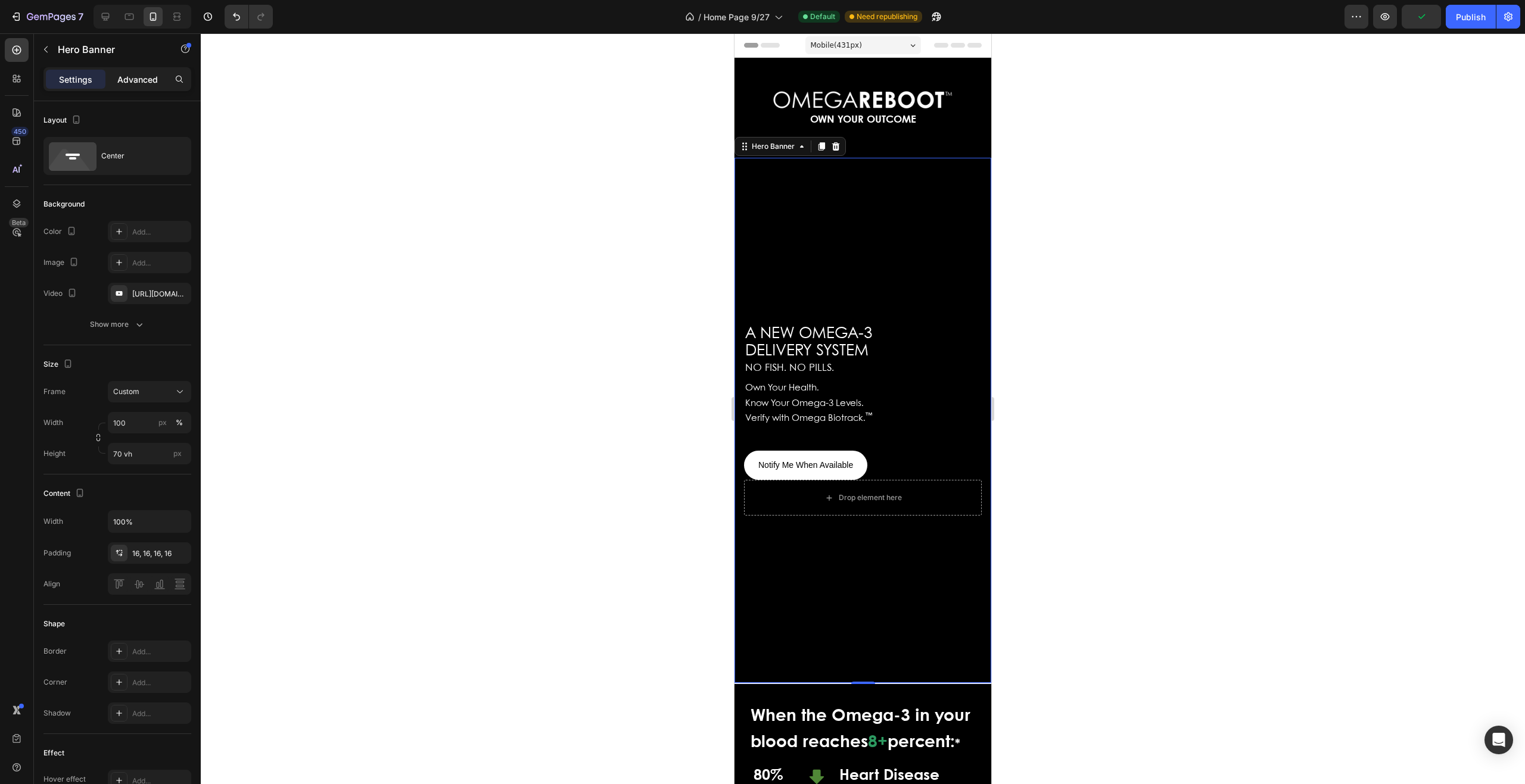
click at [137, 82] on p "Advanced" at bounding box center [138, 79] width 40 height 13
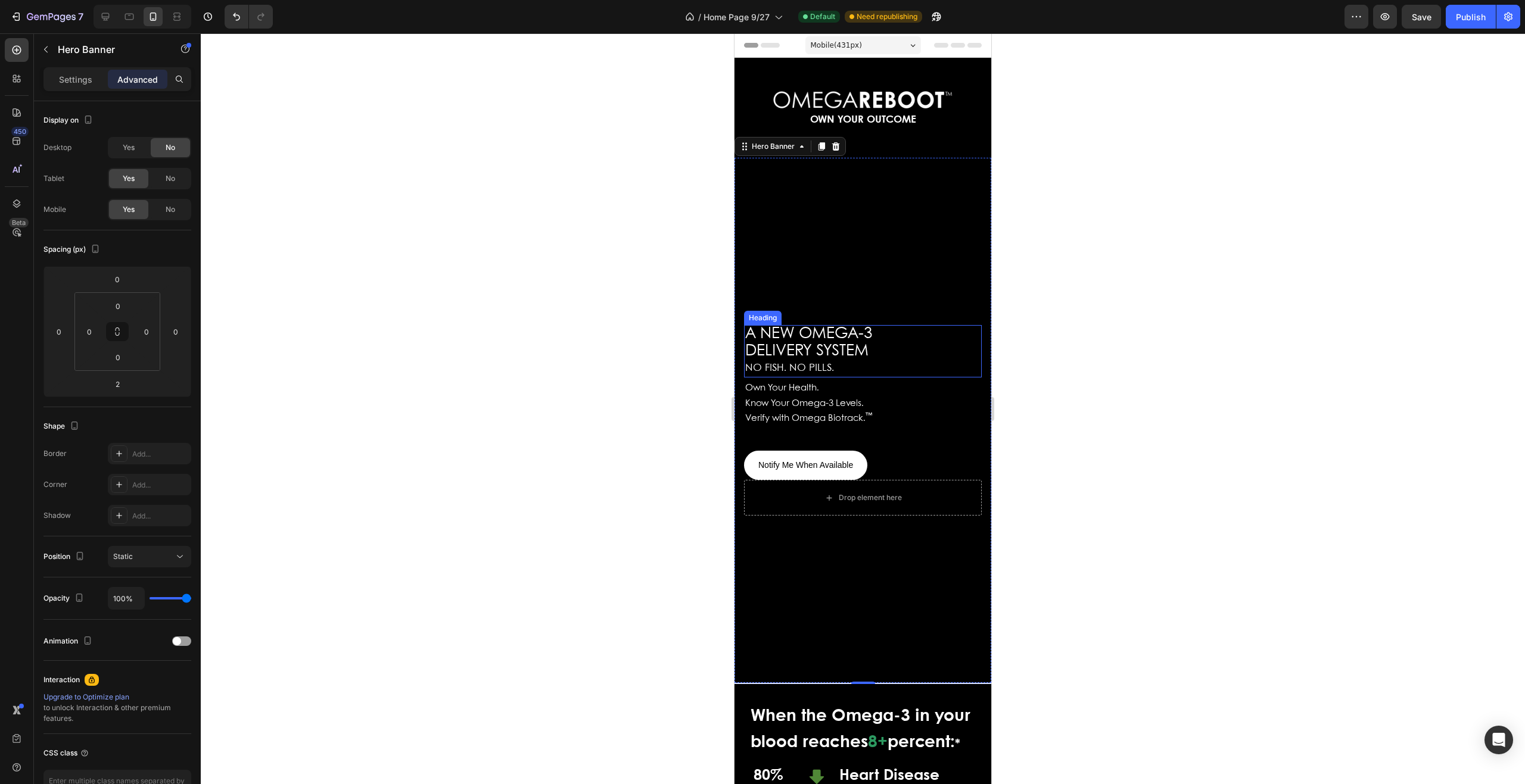
click at [808, 337] on span "A NEW OMEGA-3" at bounding box center [808, 333] width 127 height 15
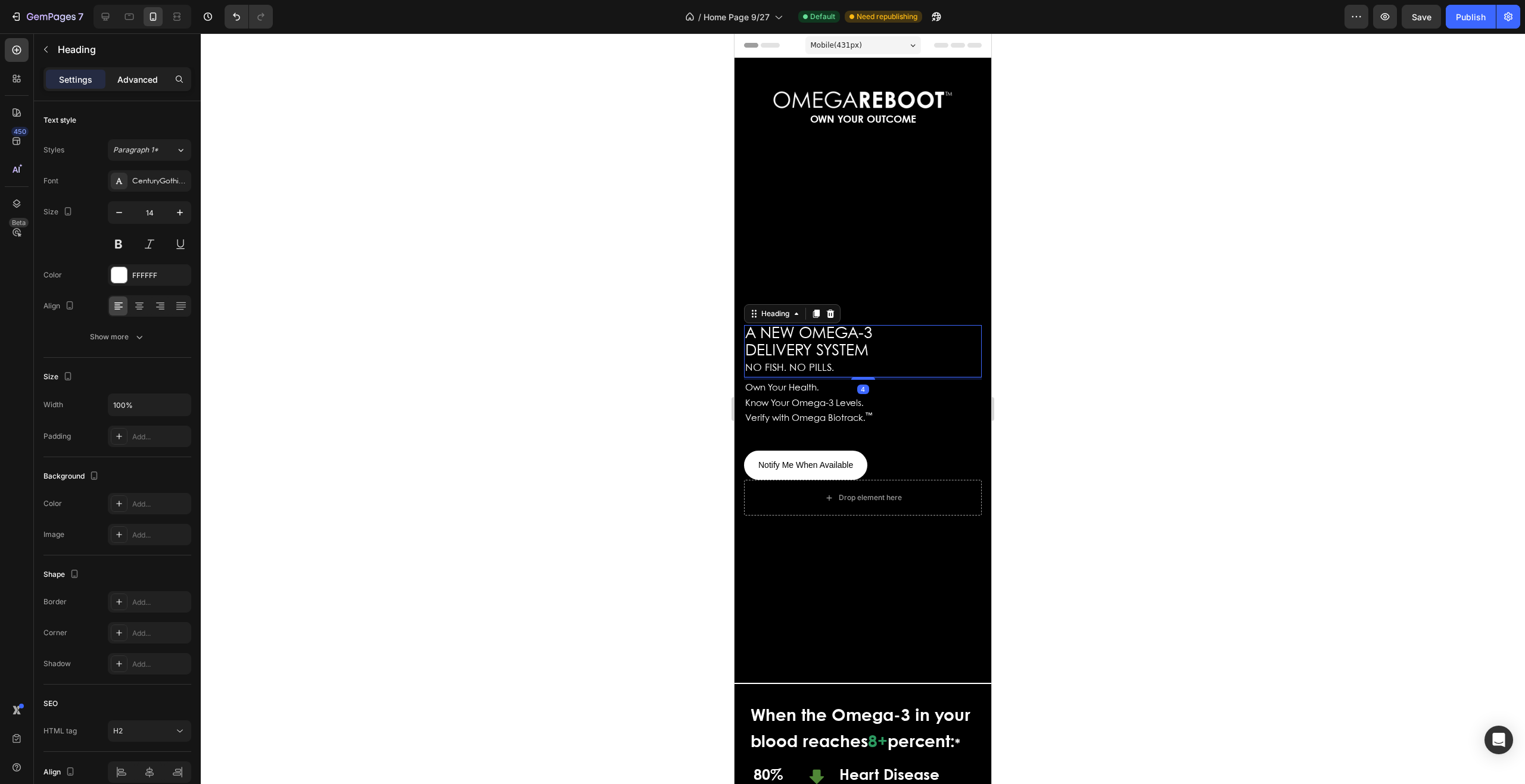
click at [137, 76] on p "Advanced" at bounding box center [138, 79] width 40 height 13
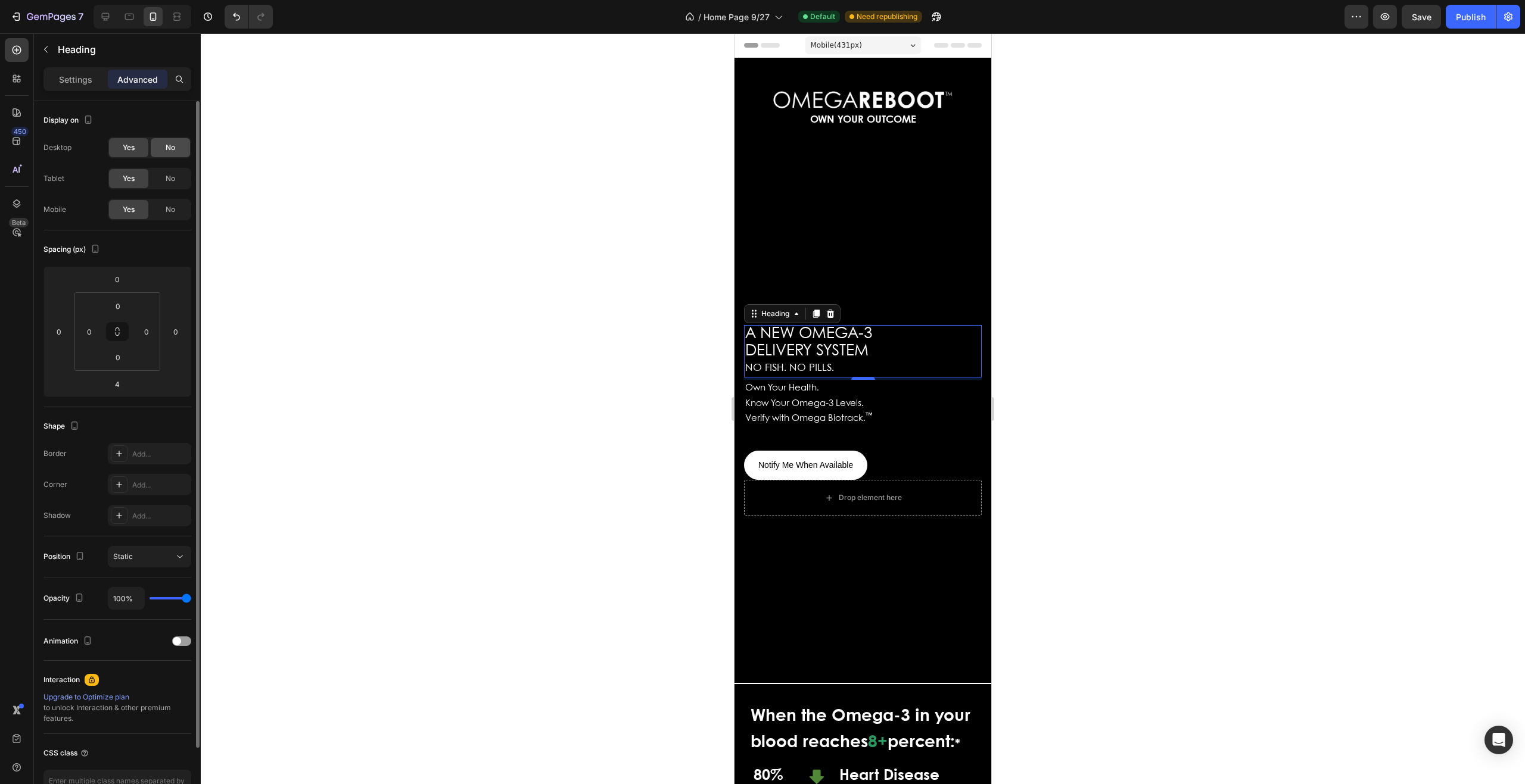
click at [170, 148] on span "No" at bounding box center [170, 148] width 9 height 11
click at [803, 402] on span "Know Your Omega-3 Levels." at bounding box center [804, 403] width 118 height 8
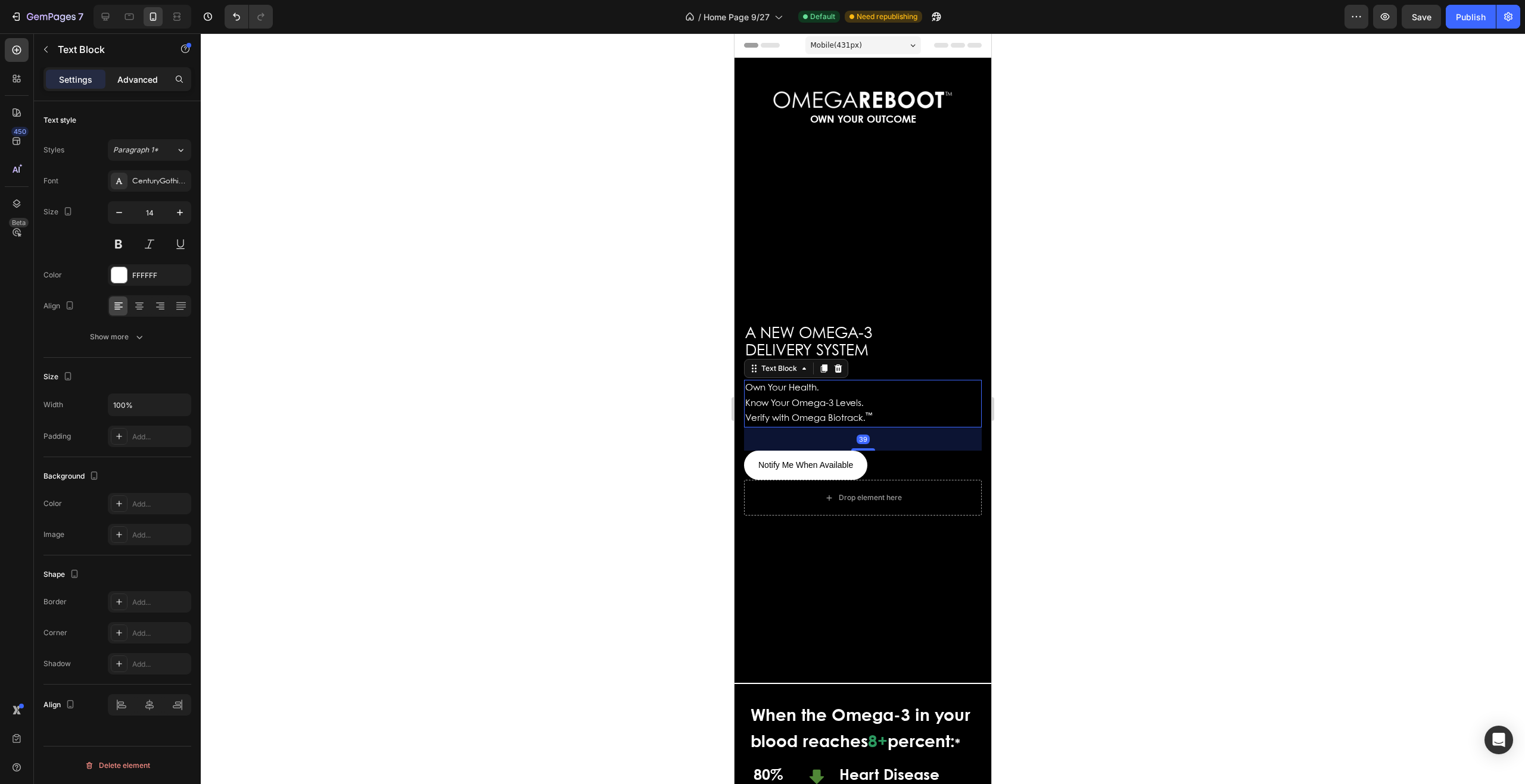
click at [128, 80] on p "Advanced" at bounding box center [138, 79] width 40 height 13
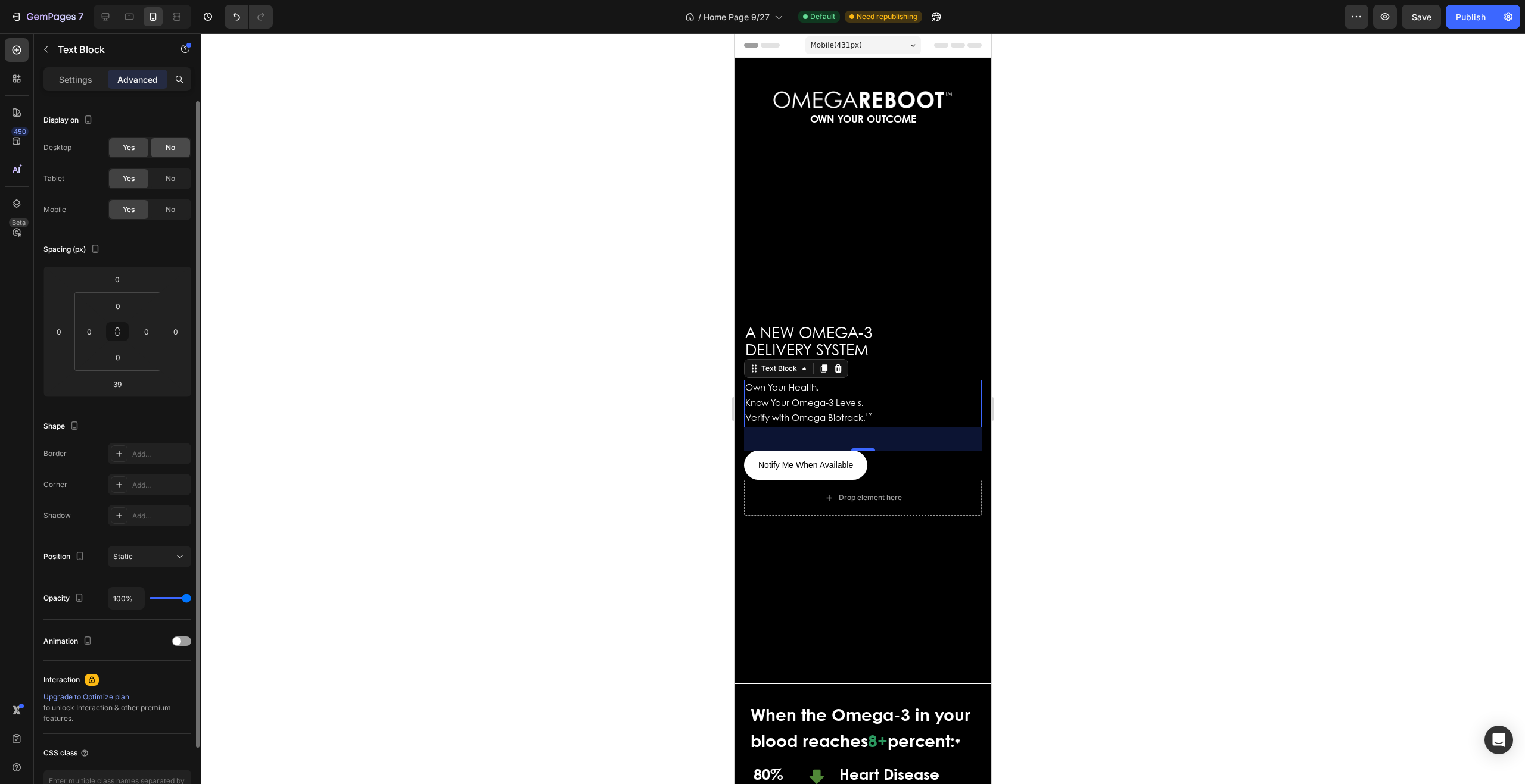
click at [173, 141] on div "No" at bounding box center [169, 148] width 39 height 19
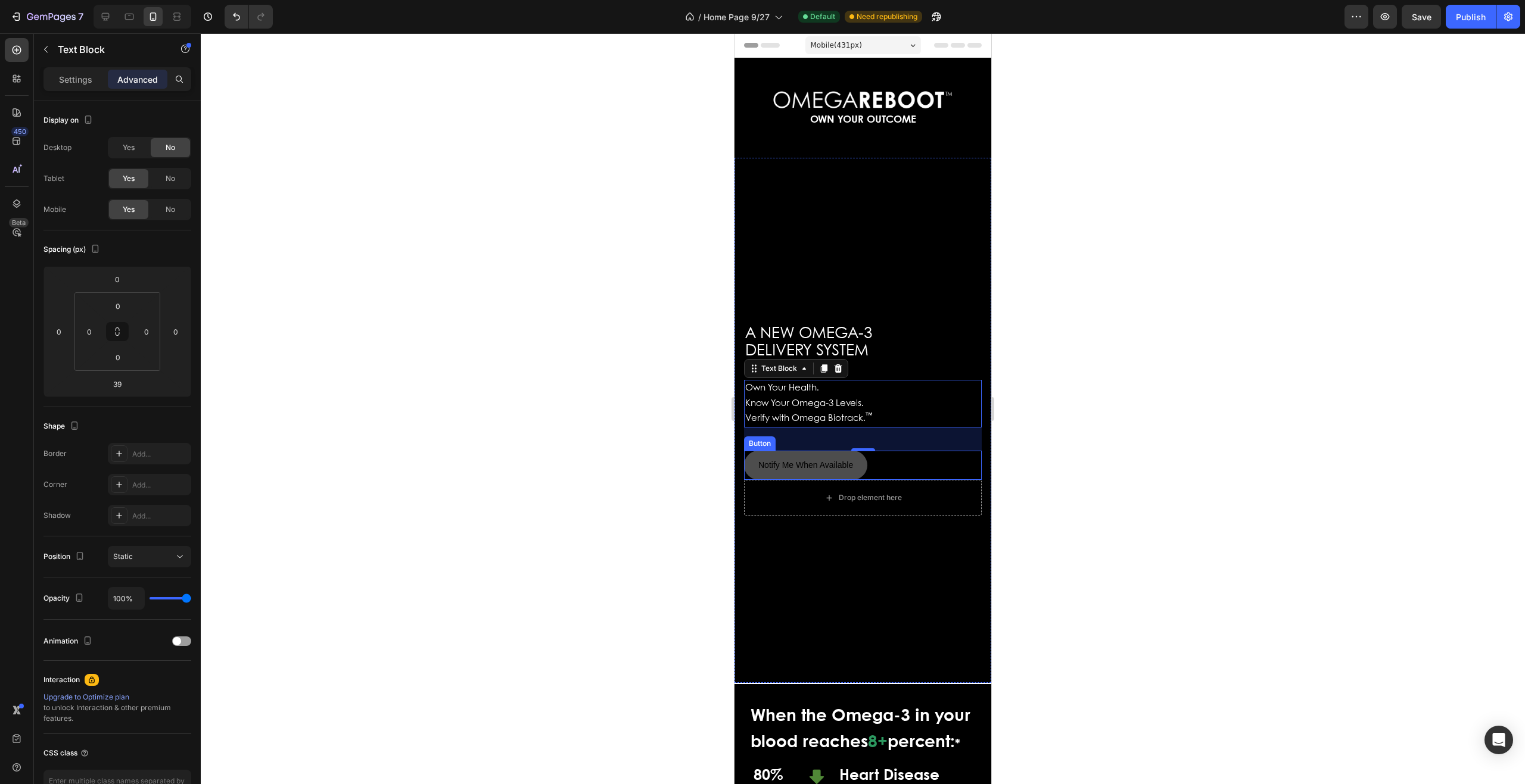
click at [860, 459] on button "Notify Me When Available" at bounding box center [805, 465] width 123 height 29
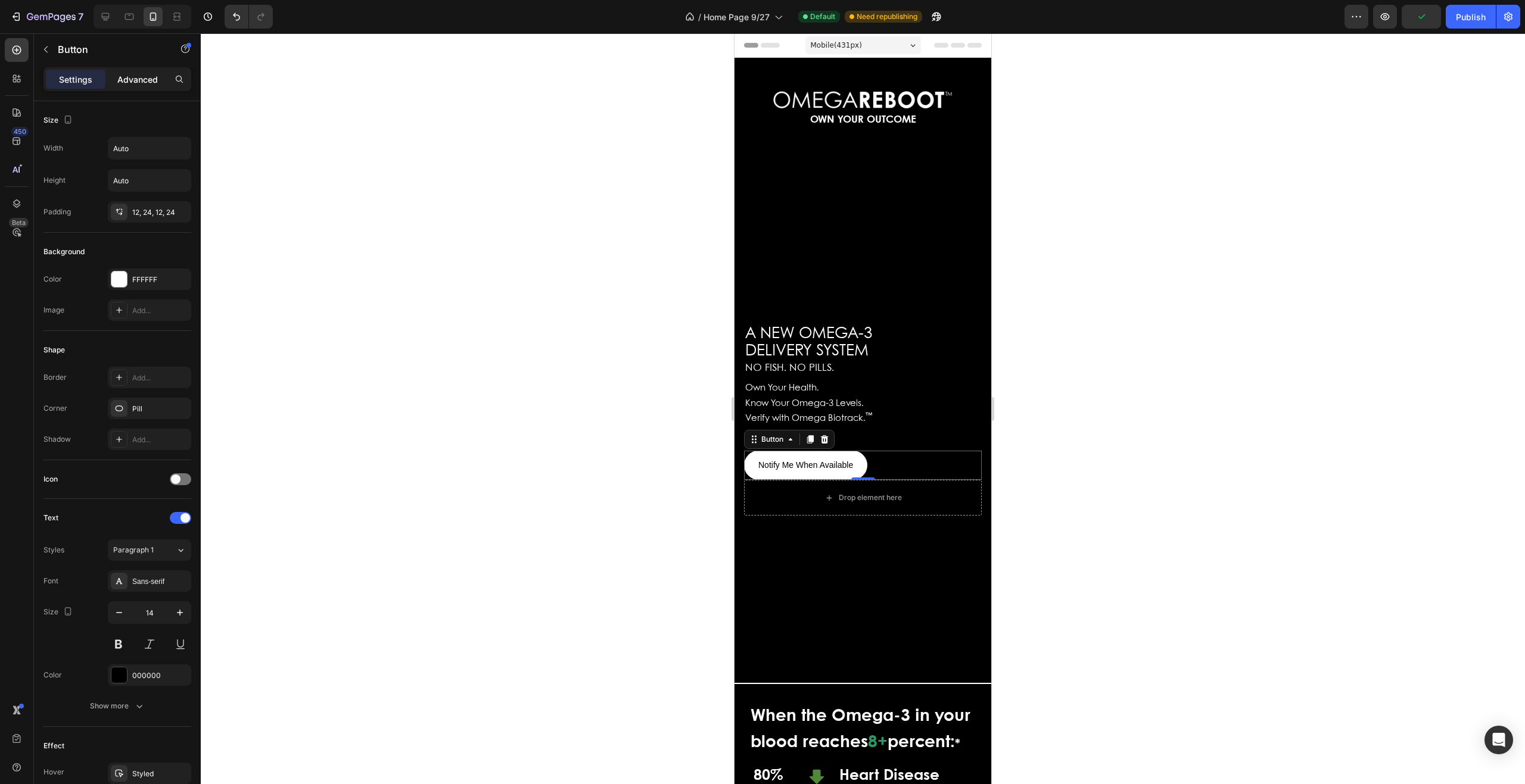
click at [146, 83] on p "Advanced" at bounding box center [138, 79] width 40 height 13
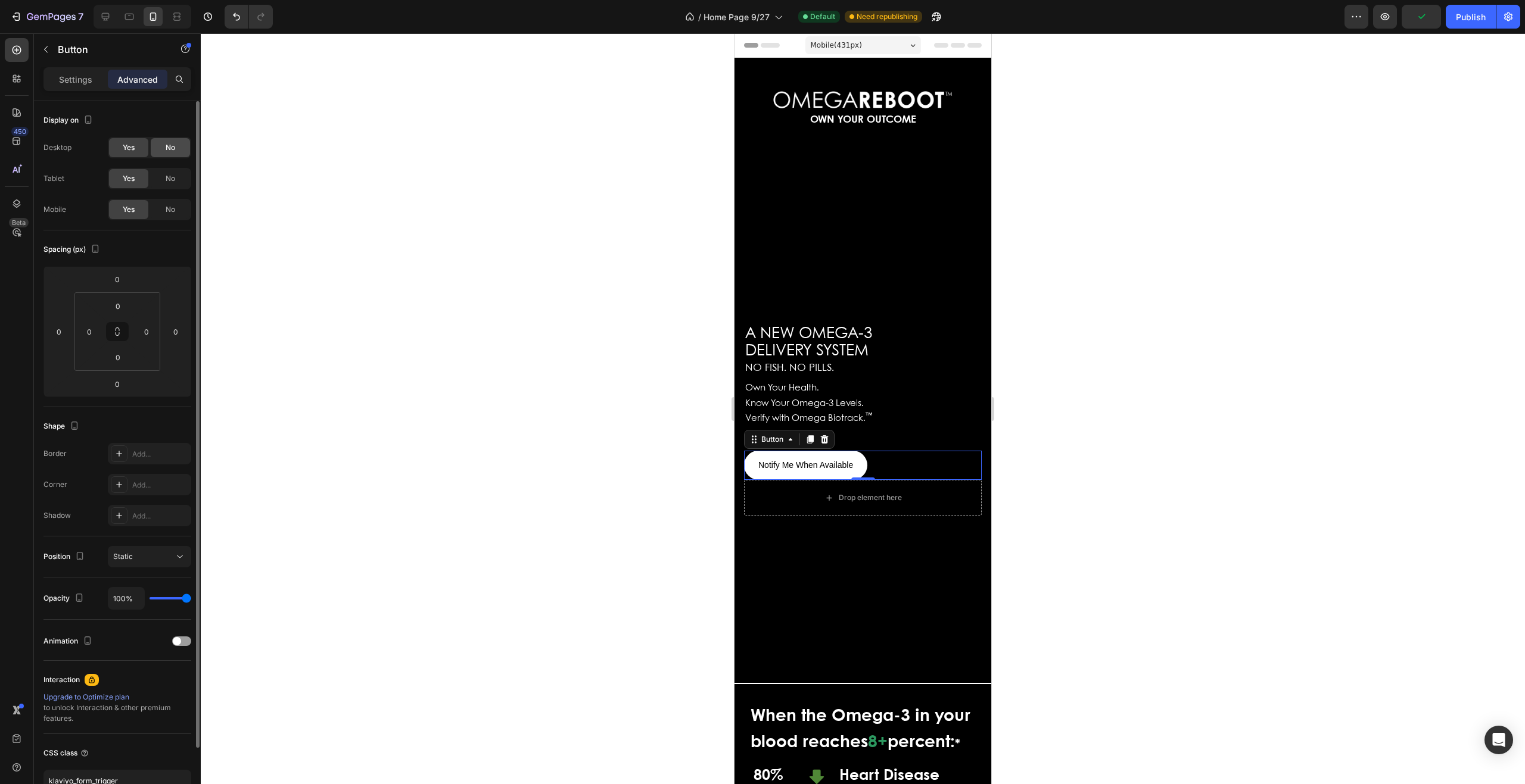
click at [164, 148] on div "No" at bounding box center [169, 148] width 39 height 19
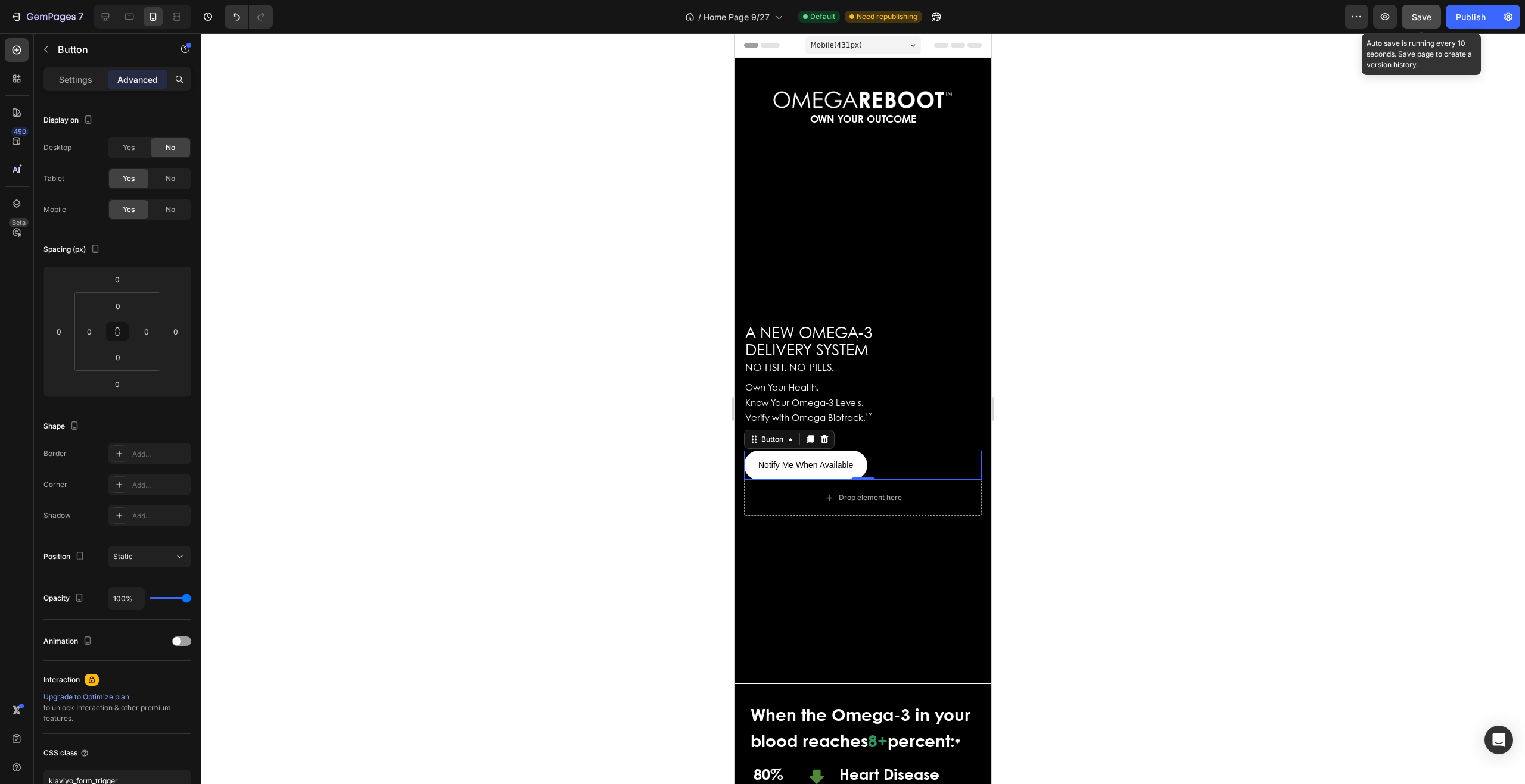
click at [1418, 15] on span "Save" at bounding box center [1422, 16] width 20 height 10
click at [1462, 17] on div "Publish" at bounding box center [1471, 17] width 30 height 13
click at [130, 15] on icon at bounding box center [129, 15] width 3 height 1
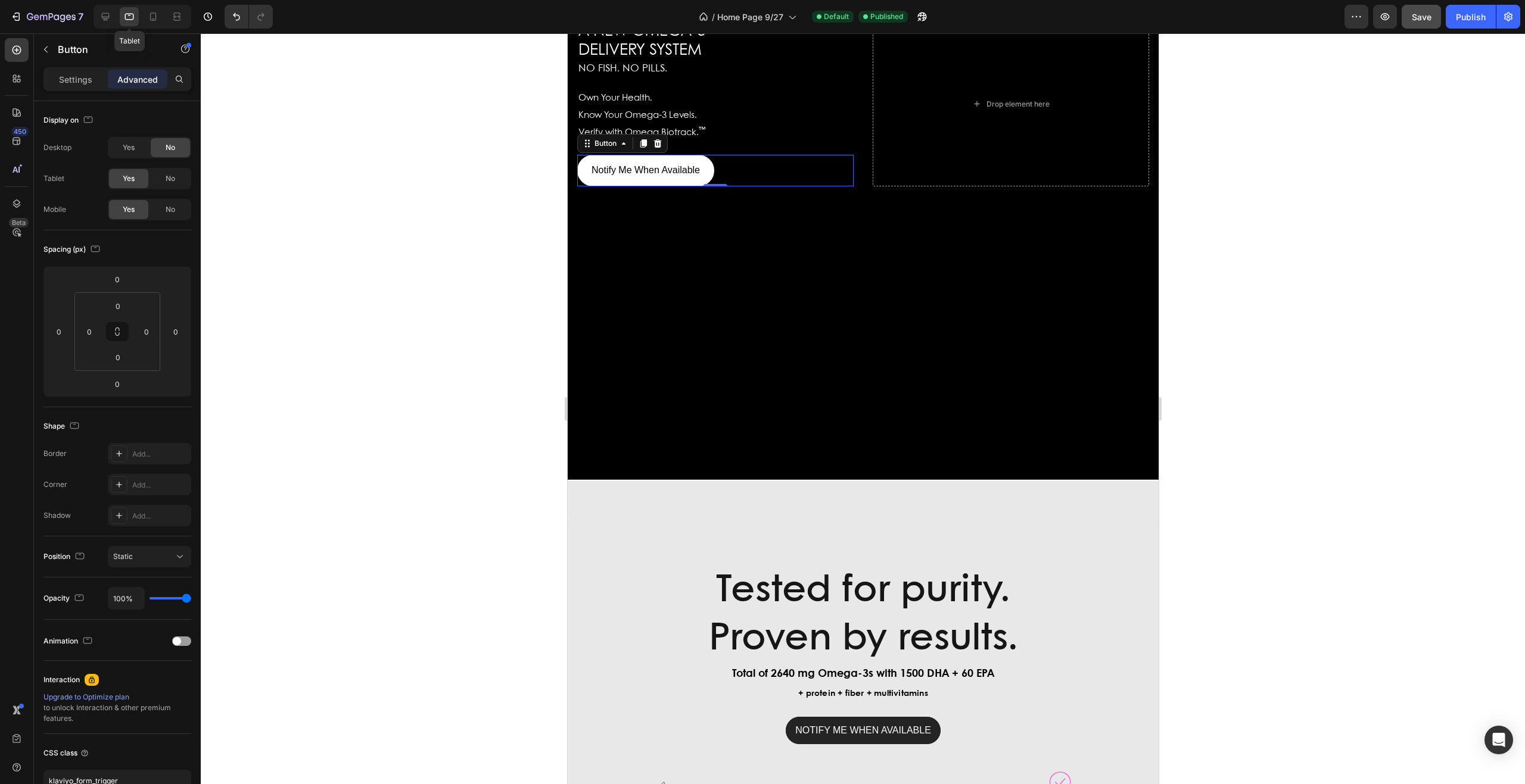
scroll to position [473, 0]
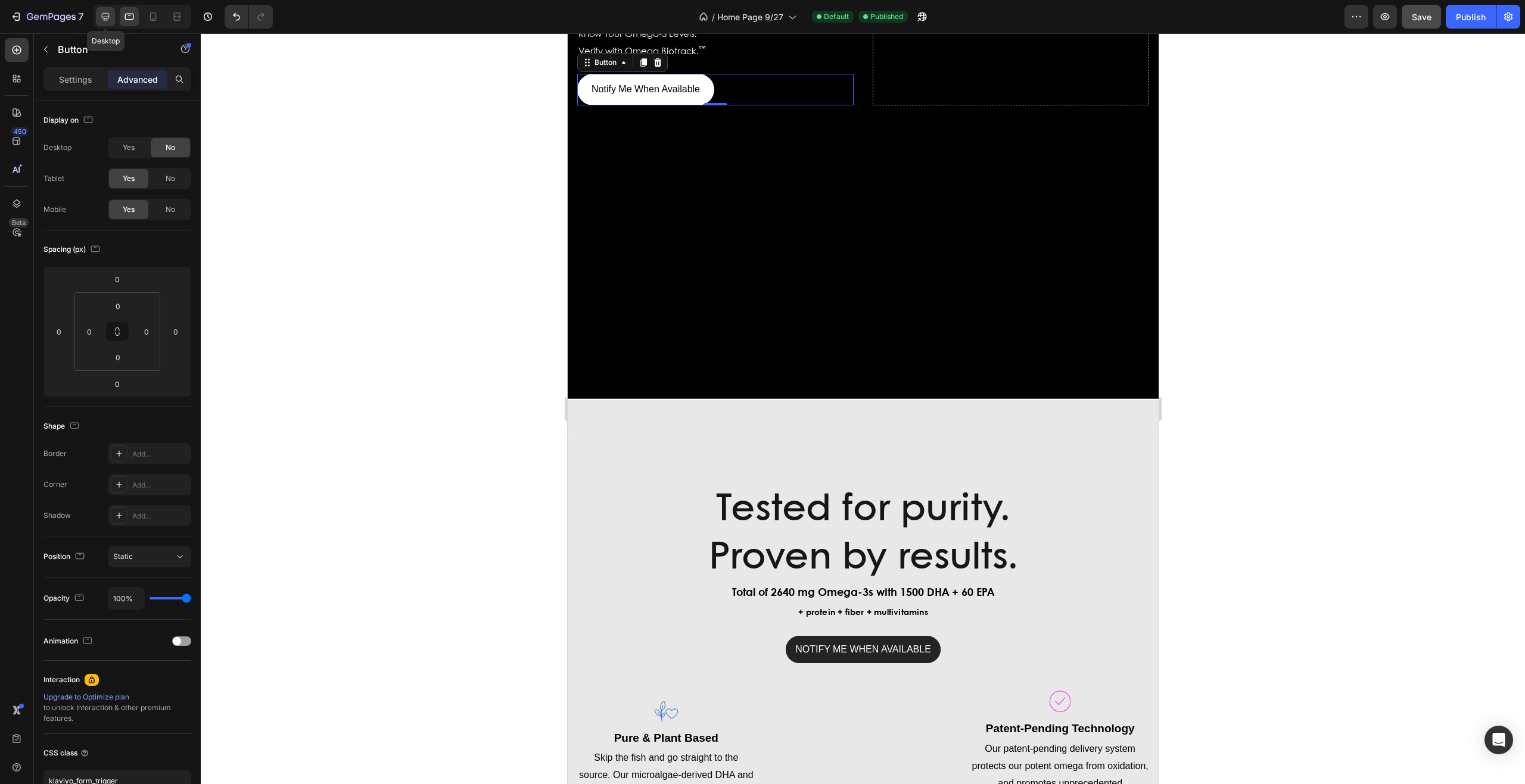
click at [104, 18] on icon at bounding box center [106, 16] width 8 height 8
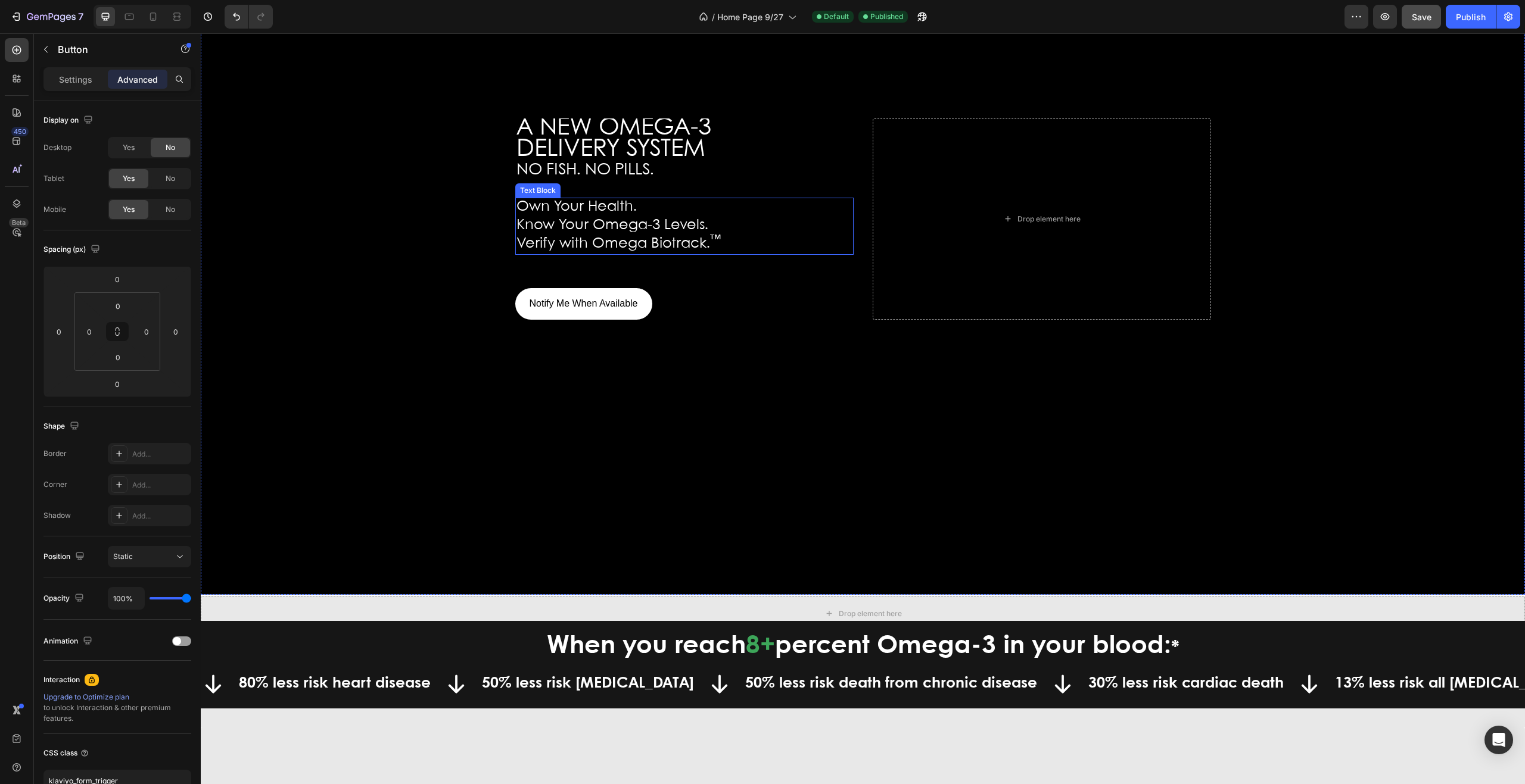
scroll to position [194, 0]
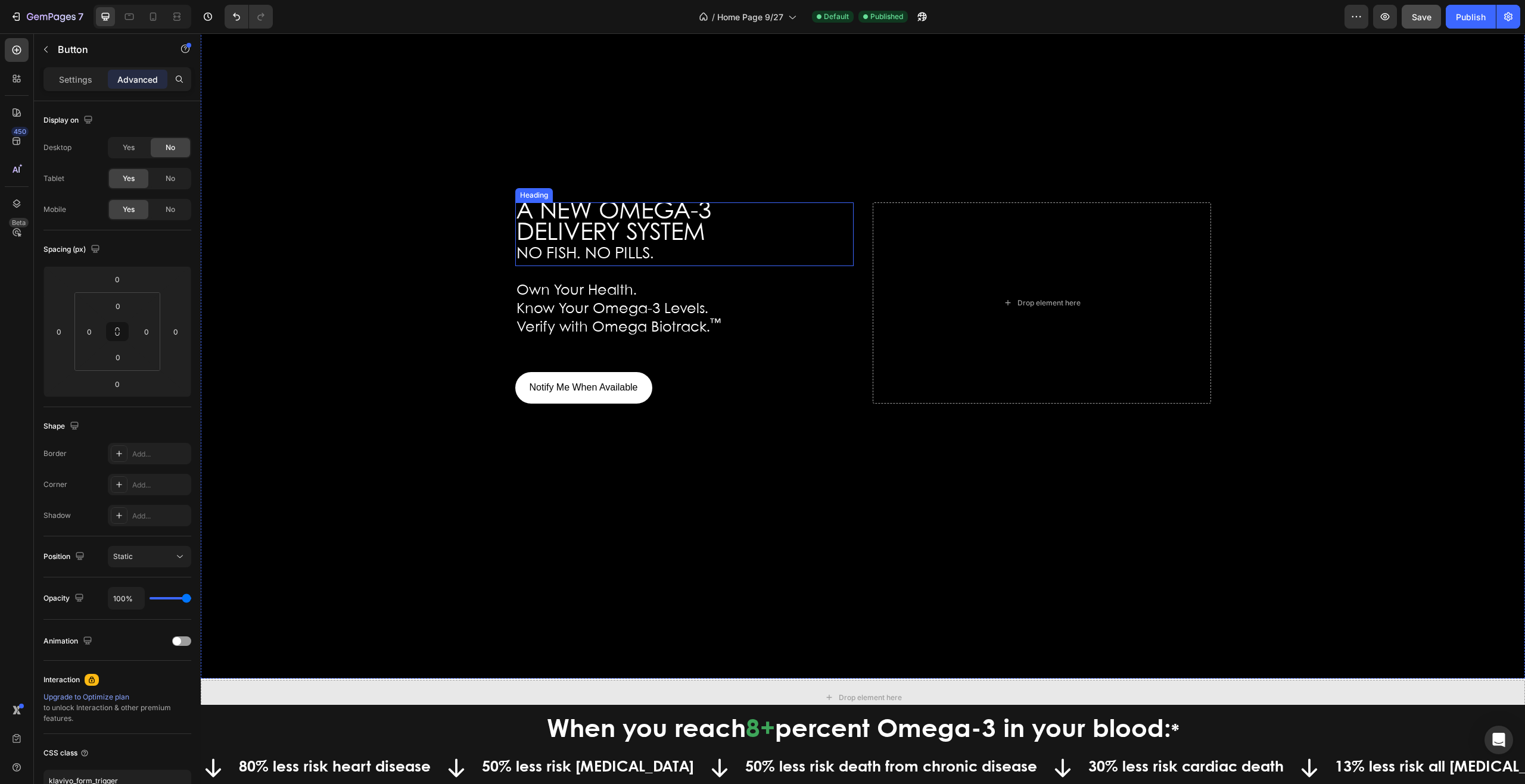
click at [585, 226] on span "DELIVERY SYSTEM" at bounding box center [610, 233] width 189 height 23
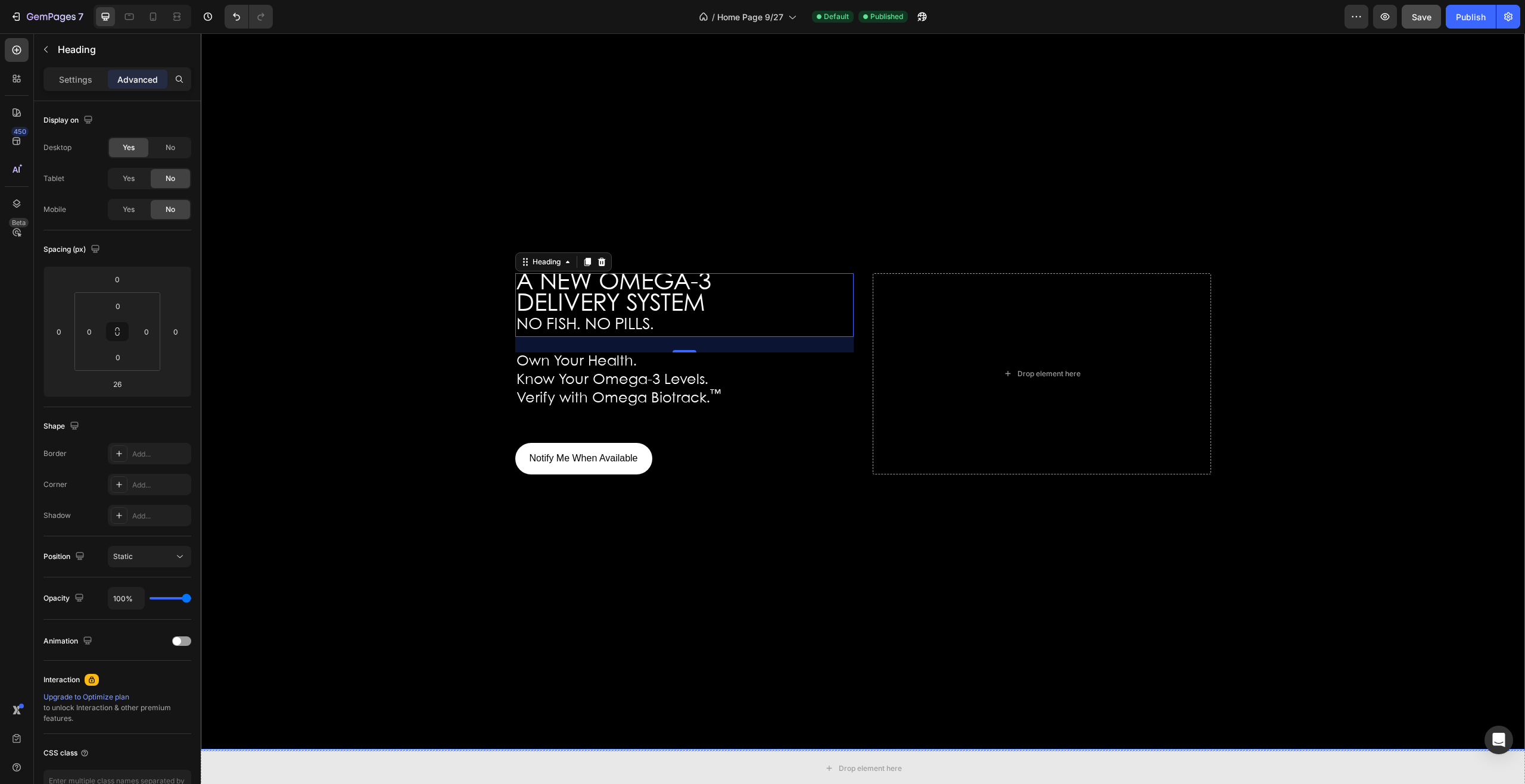
scroll to position [75, 0]
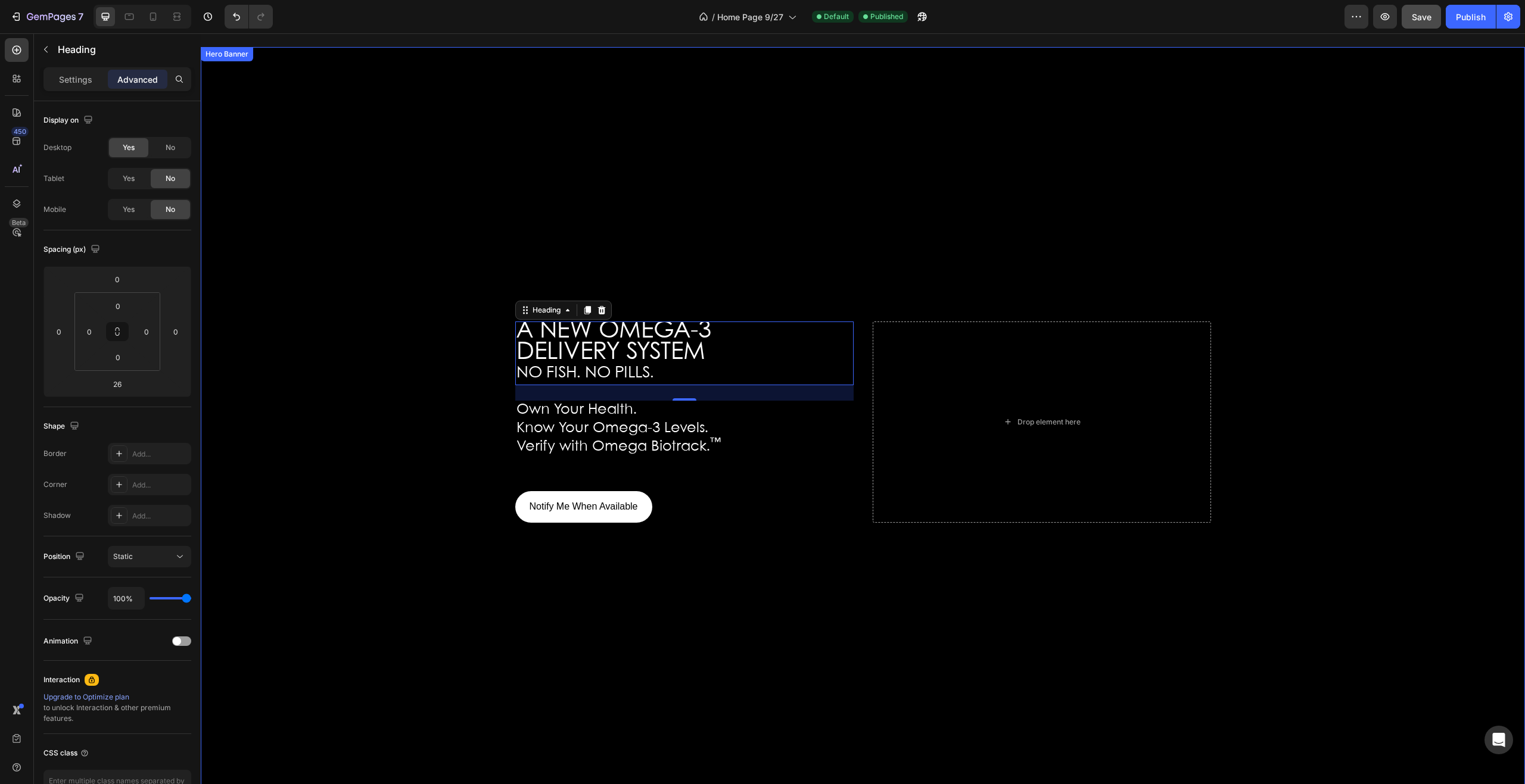
click at [232, 54] on div "Hero Banner" at bounding box center [227, 55] width 47 height 11
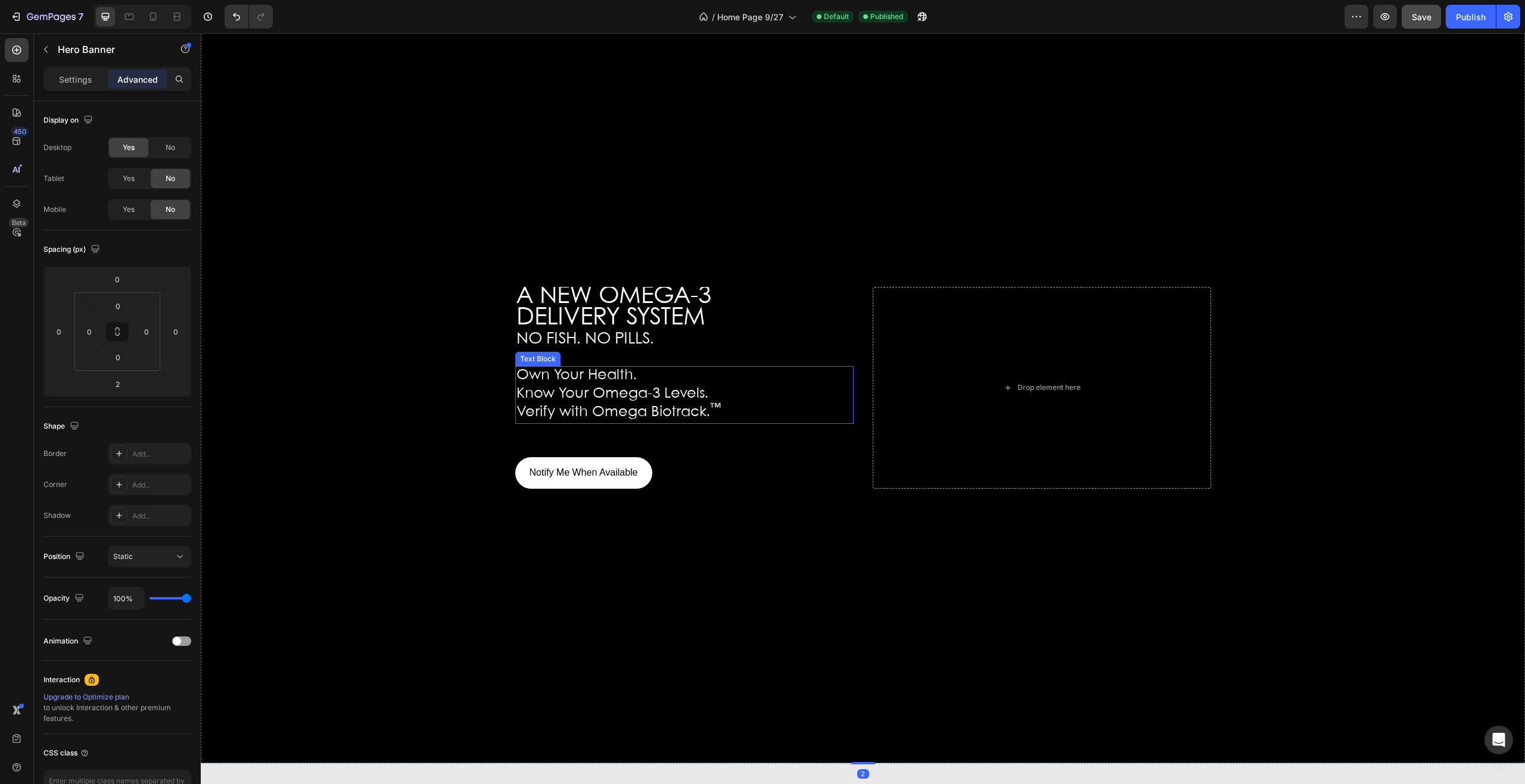
click at [610, 401] on span "Know Your Omega-3 Levels." at bounding box center [612, 393] width 192 height 14
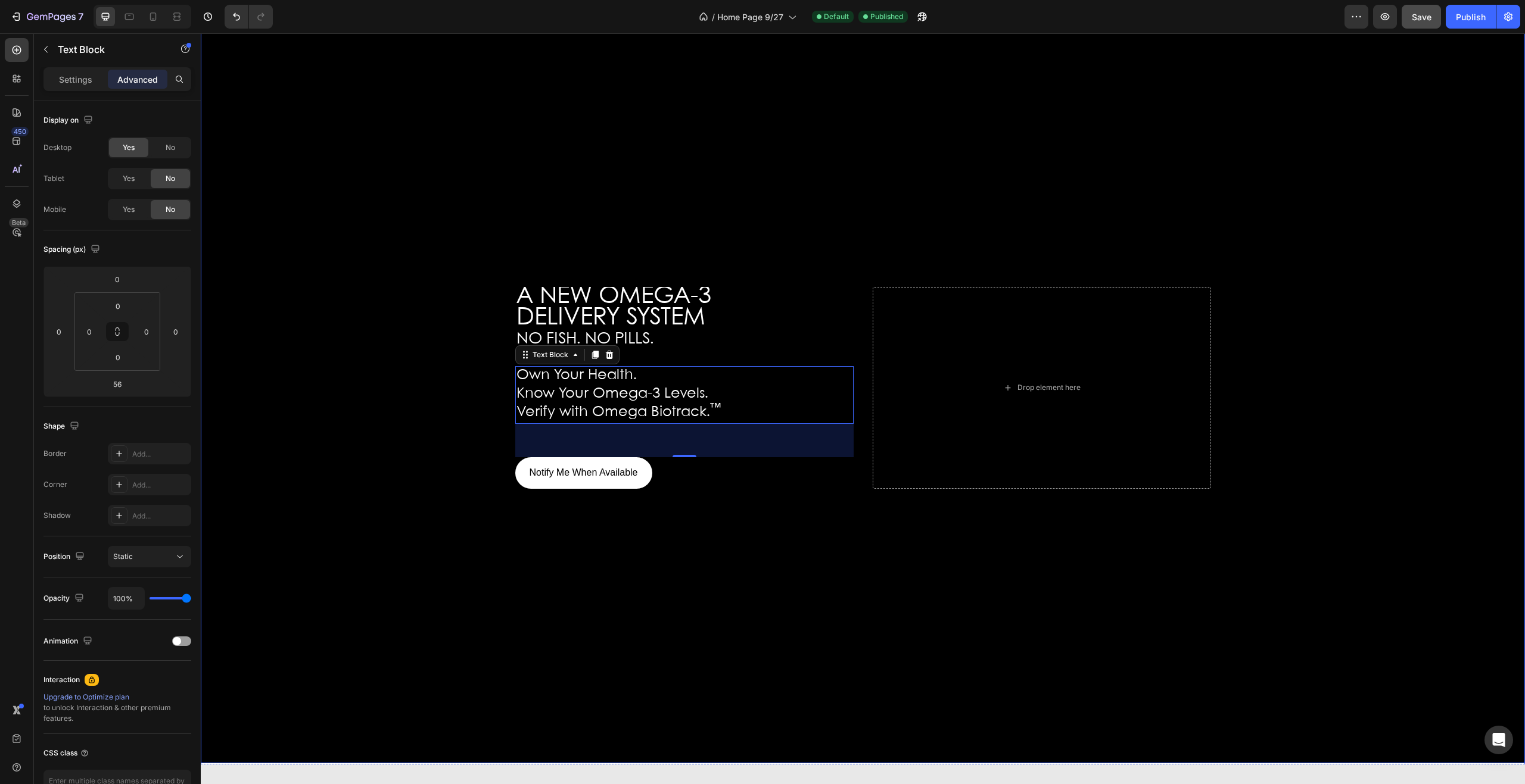
click at [578, 249] on div "Background Image" at bounding box center [863, 388] width 1325 height 751
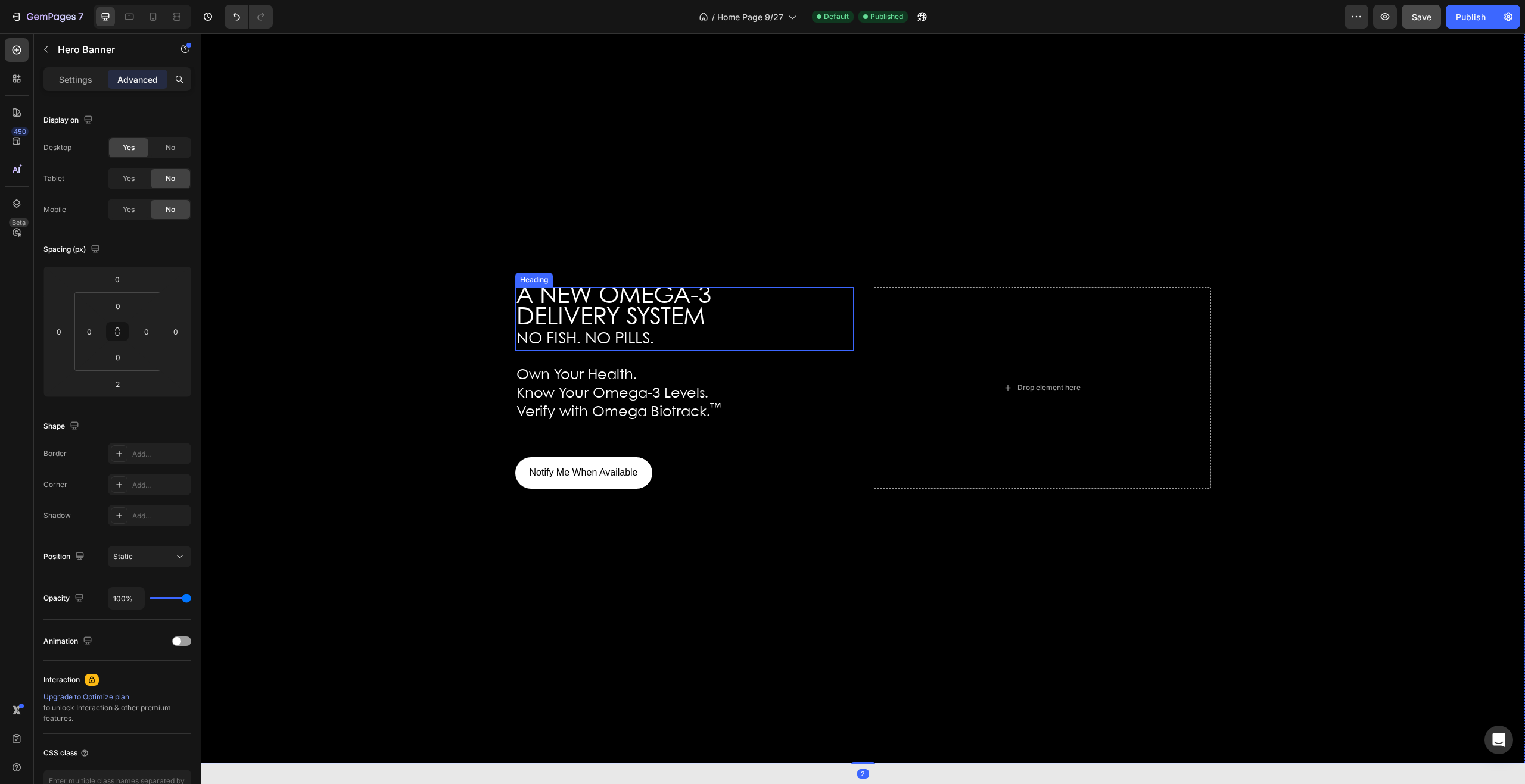
click at [674, 330] on span "DELIVERY SYSTEM" at bounding box center [610, 318] width 189 height 23
click at [680, 366] on div at bounding box center [684, 364] width 24 height 4
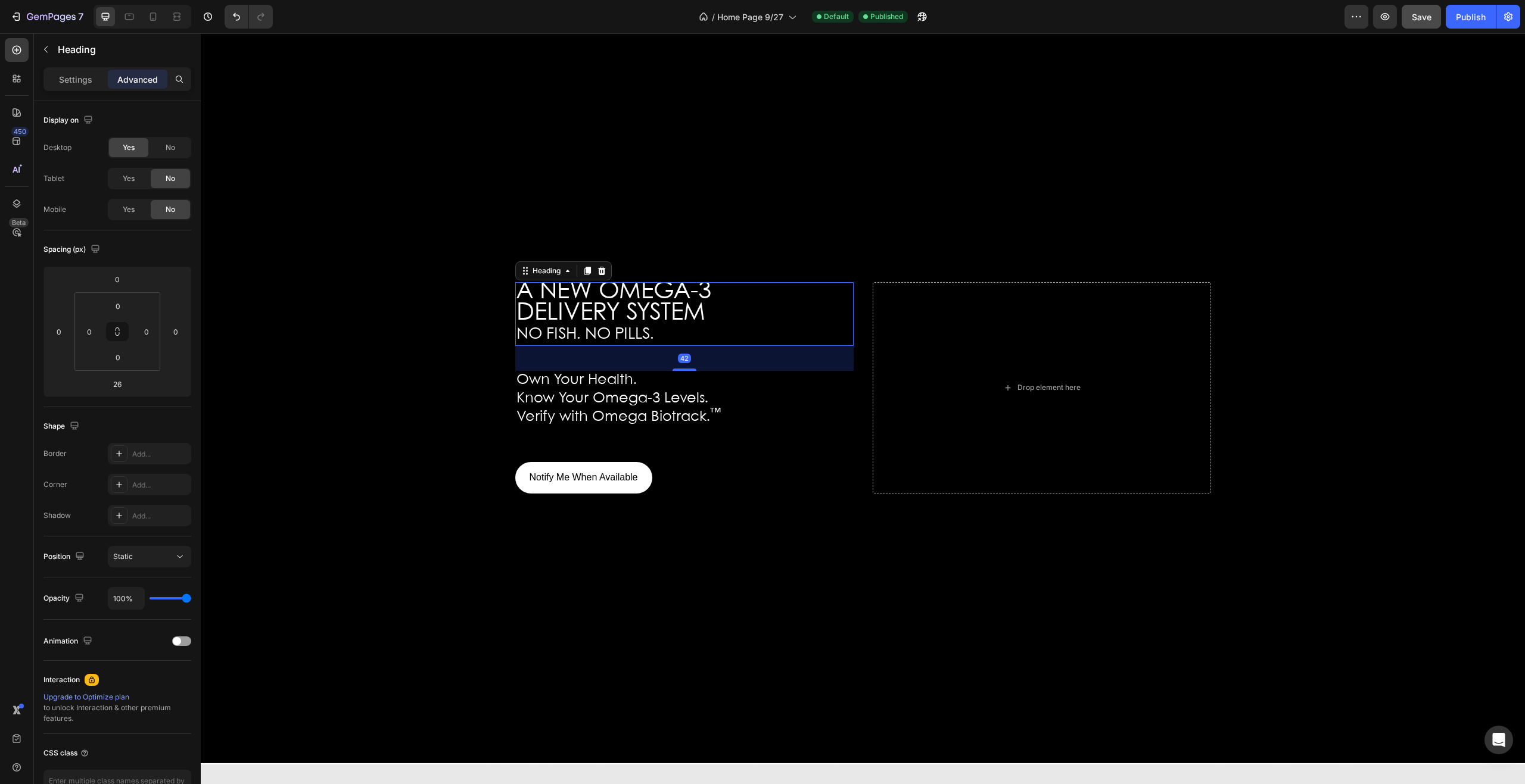
drag, startPoint x: 680, startPoint y: 403, endPoint x: 679, endPoint y: 410, distance: 7.1
click at [679, 410] on div "A NEW OMEGA-3 DELIVERY SYSTEM NO FISH. NO PILLS. Heading 42 Own Your Health. Kn…" at bounding box center [685, 388] width 339 height 211
click at [679, 391] on p "Own Your Health." at bounding box center [684, 382] width 336 height 18
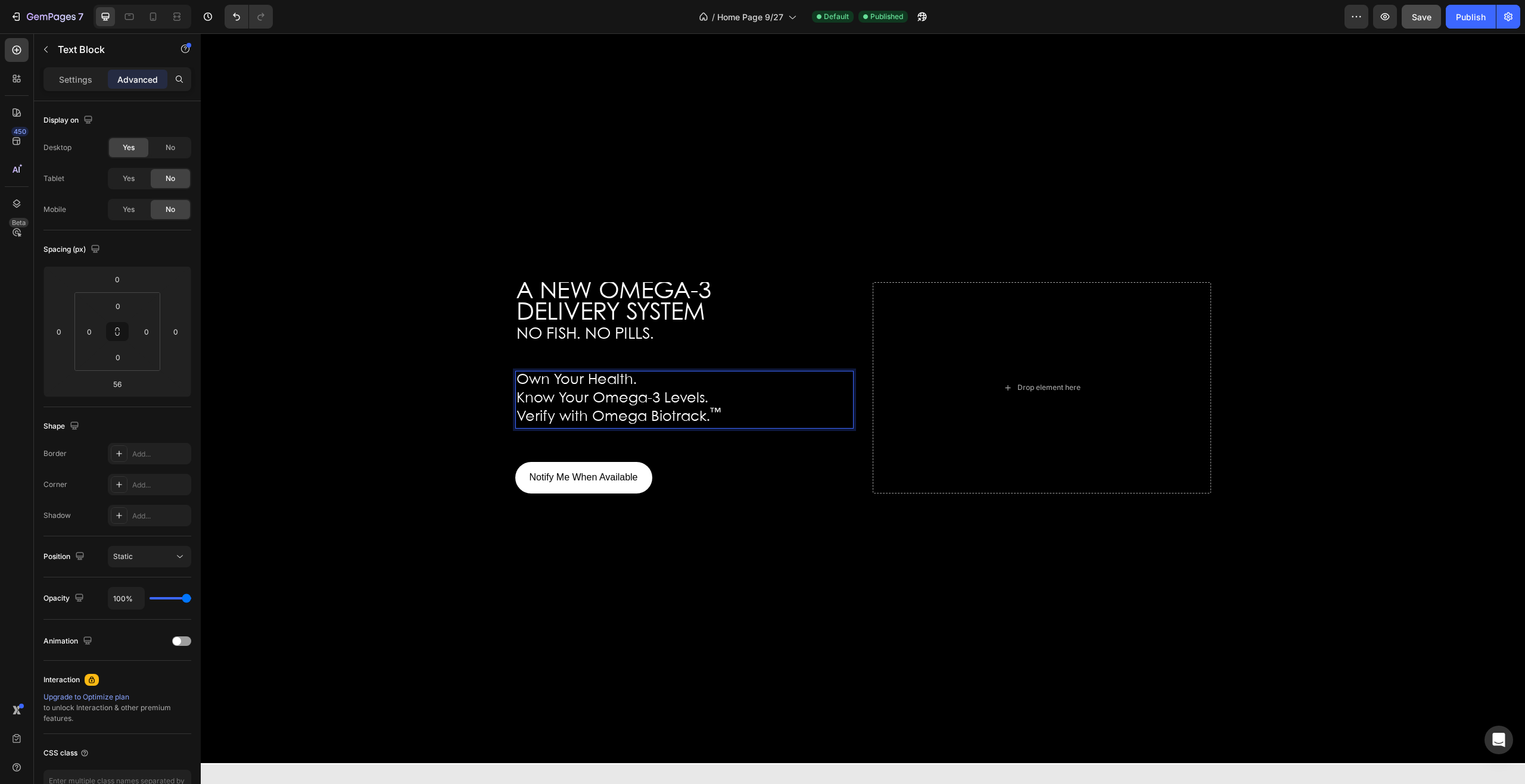
click at [679, 391] on p "Own Your Health." at bounding box center [684, 382] width 336 height 18
click at [734, 409] on p "Know Your Omega-3 Levels." at bounding box center [684, 400] width 336 height 18
click at [630, 405] on span "Know Your Omega-3 Levels." at bounding box center [612, 398] width 192 height 14
click at [688, 428] on div "Own Your Health. Know Your Omega-3 Levels. Verify with Omega Biotrack. ™" at bounding box center [685, 399] width 339 height 57
click at [743, 428] on p "Verify with Omega Biotrack. ™" at bounding box center [684, 418] width 336 height 18
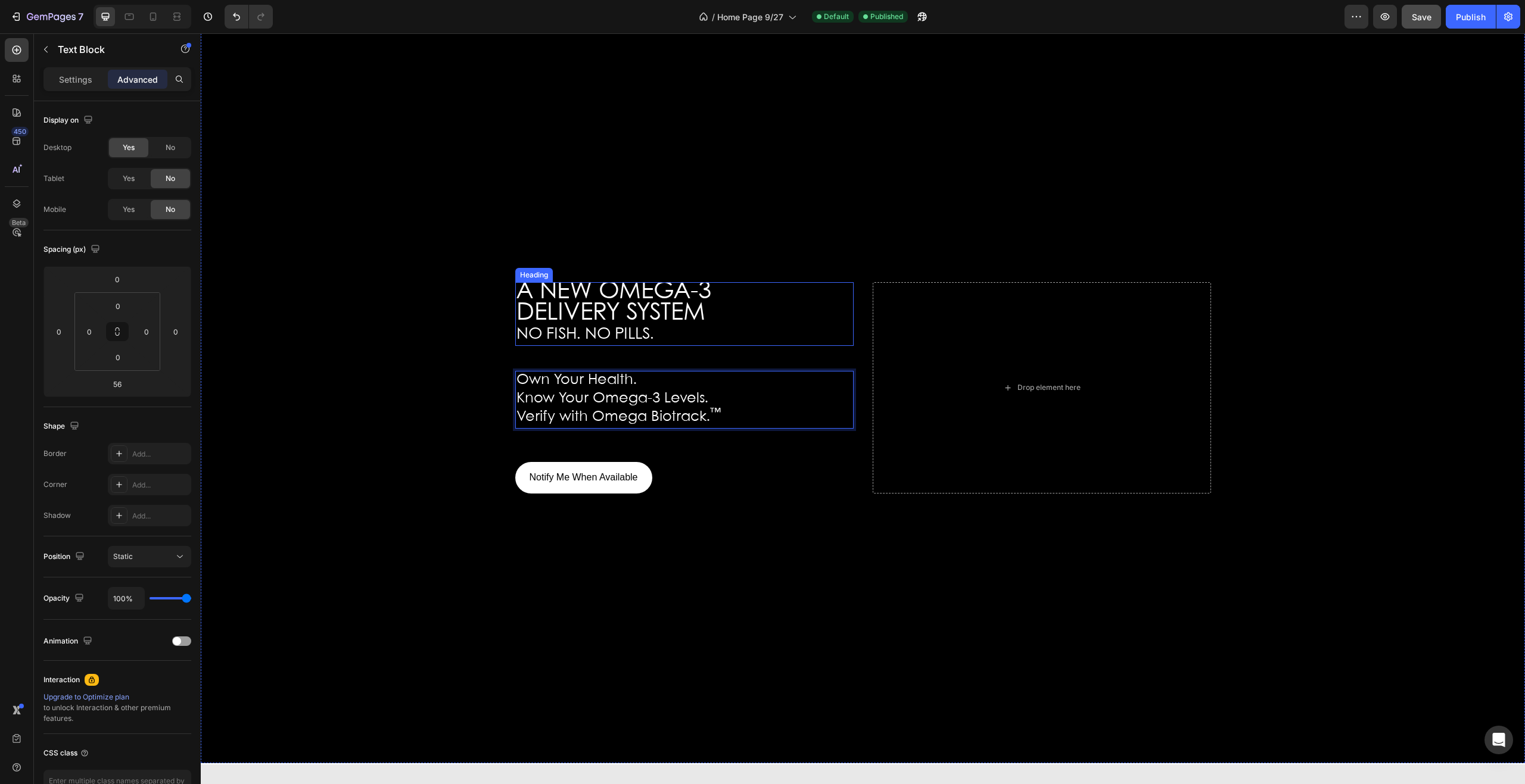
click at [657, 324] on span "DELIVERY SYSTEM" at bounding box center [610, 313] width 189 height 23
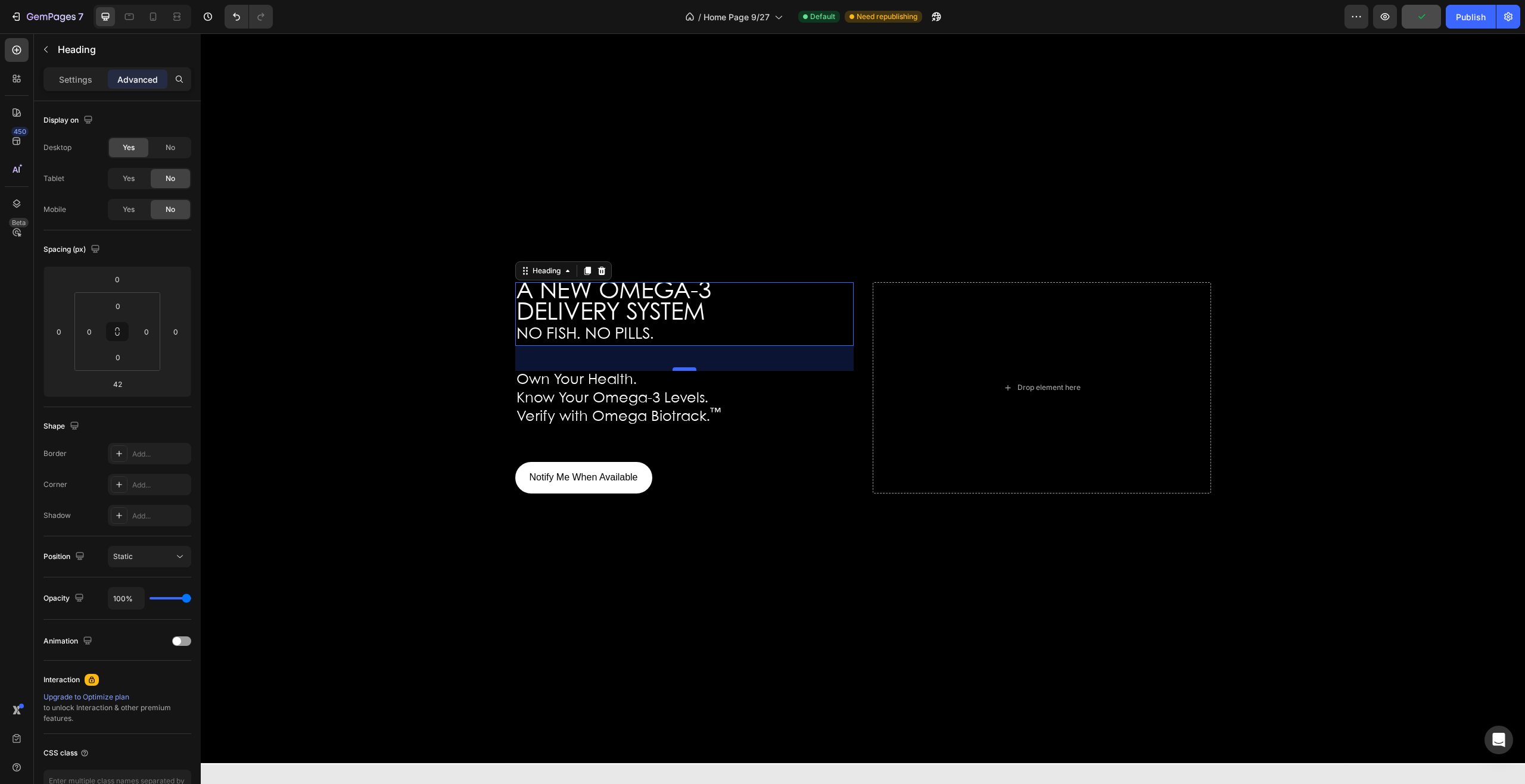
click at [677, 371] on div at bounding box center [684, 370] width 24 height 4
click at [677, 349] on div "34" at bounding box center [685, 349] width 339 height 0
click at [678, 363] on div "34" at bounding box center [684, 359] width 13 height 9
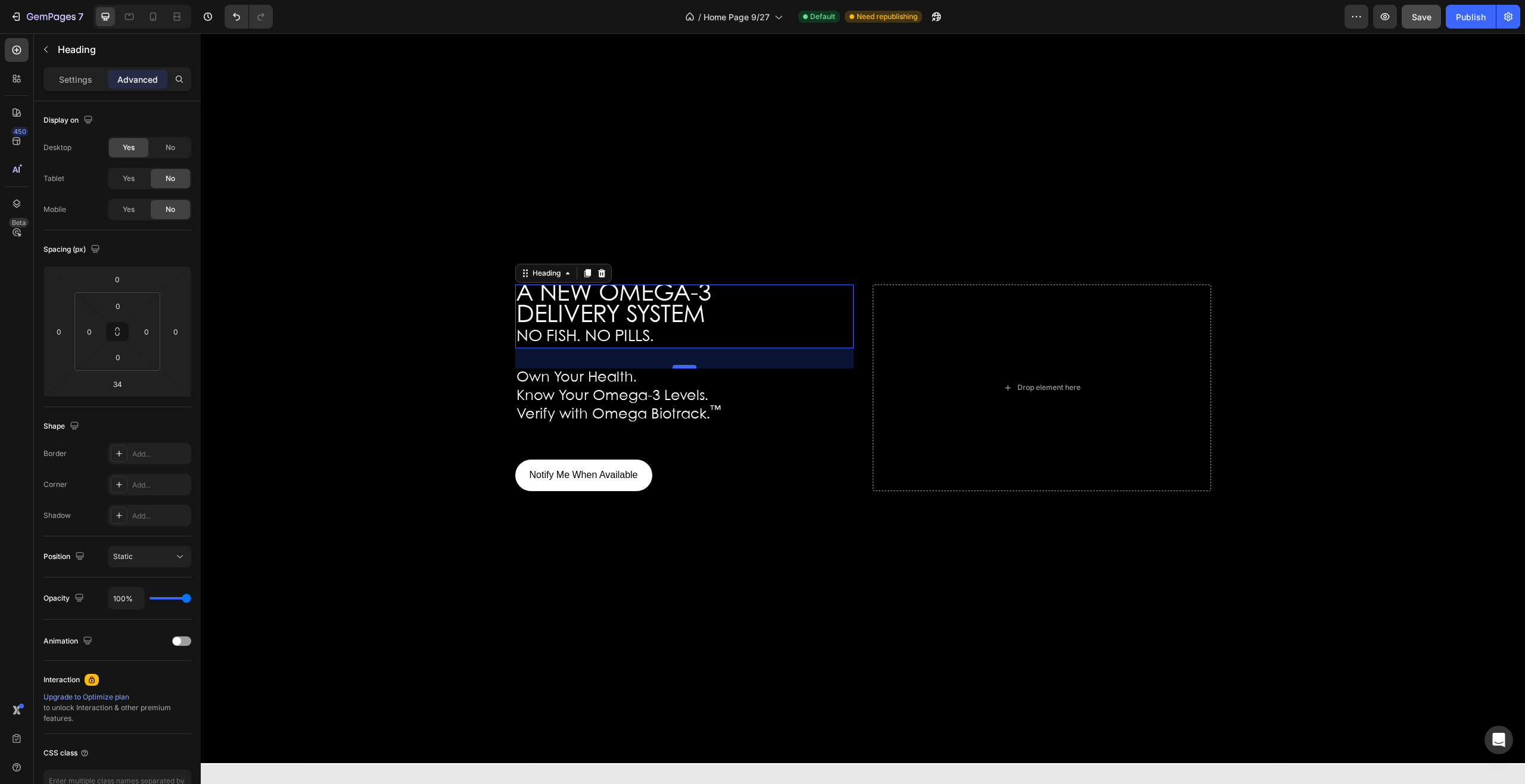
click at [683, 369] on div at bounding box center [684, 367] width 24 height 4
click at [683, 349] on div "32" at bounding box center [685, 349] width 339 height 0
click at [683, 363] on div "32" at bounding box center [684, 359] width 13 height 9
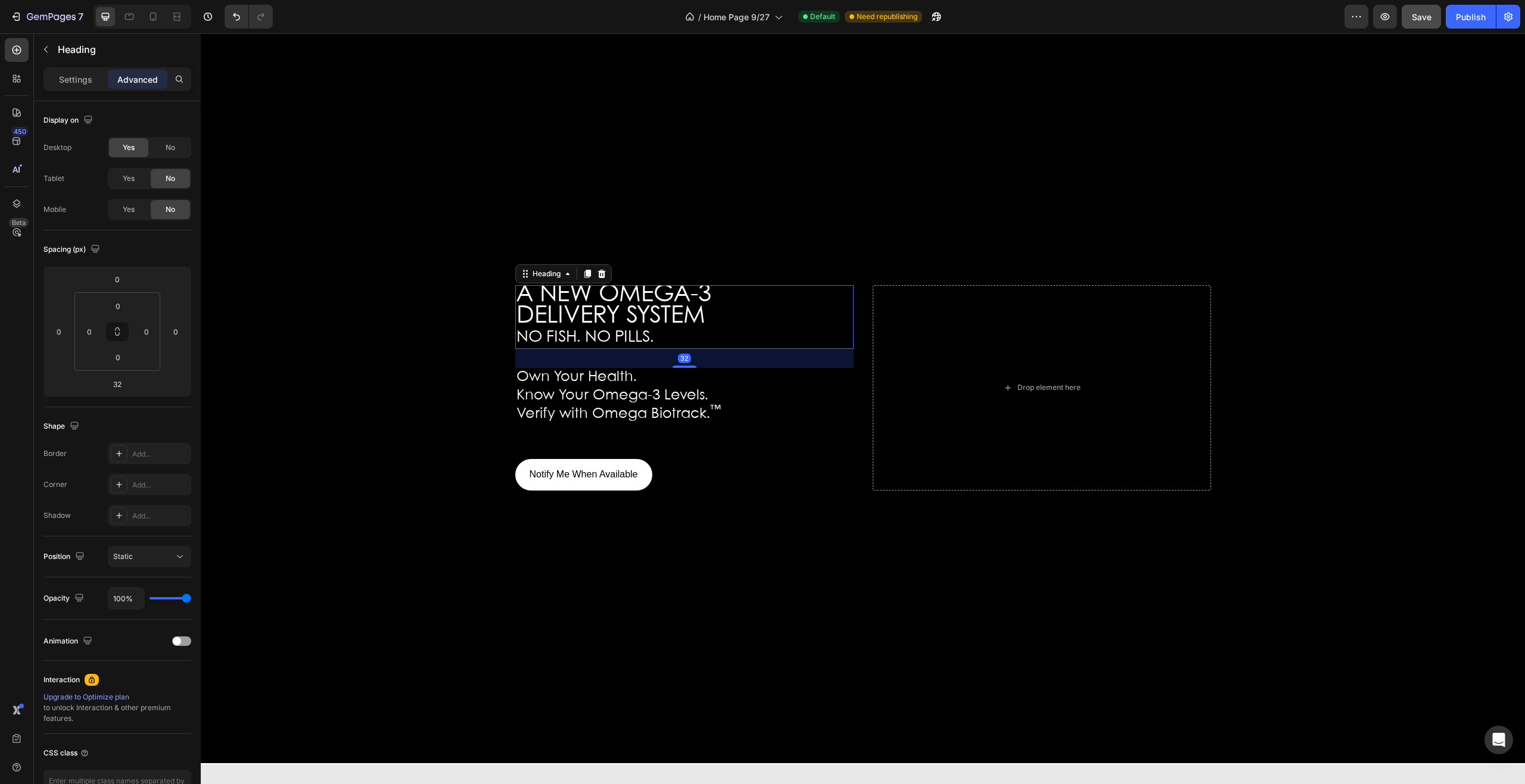
click at [683, 363] on div "32" at bounding box center [684, 359] width 13 height 9
click at [685, 363] on div "32" at bounding box center [684, 359] width 13 height 9
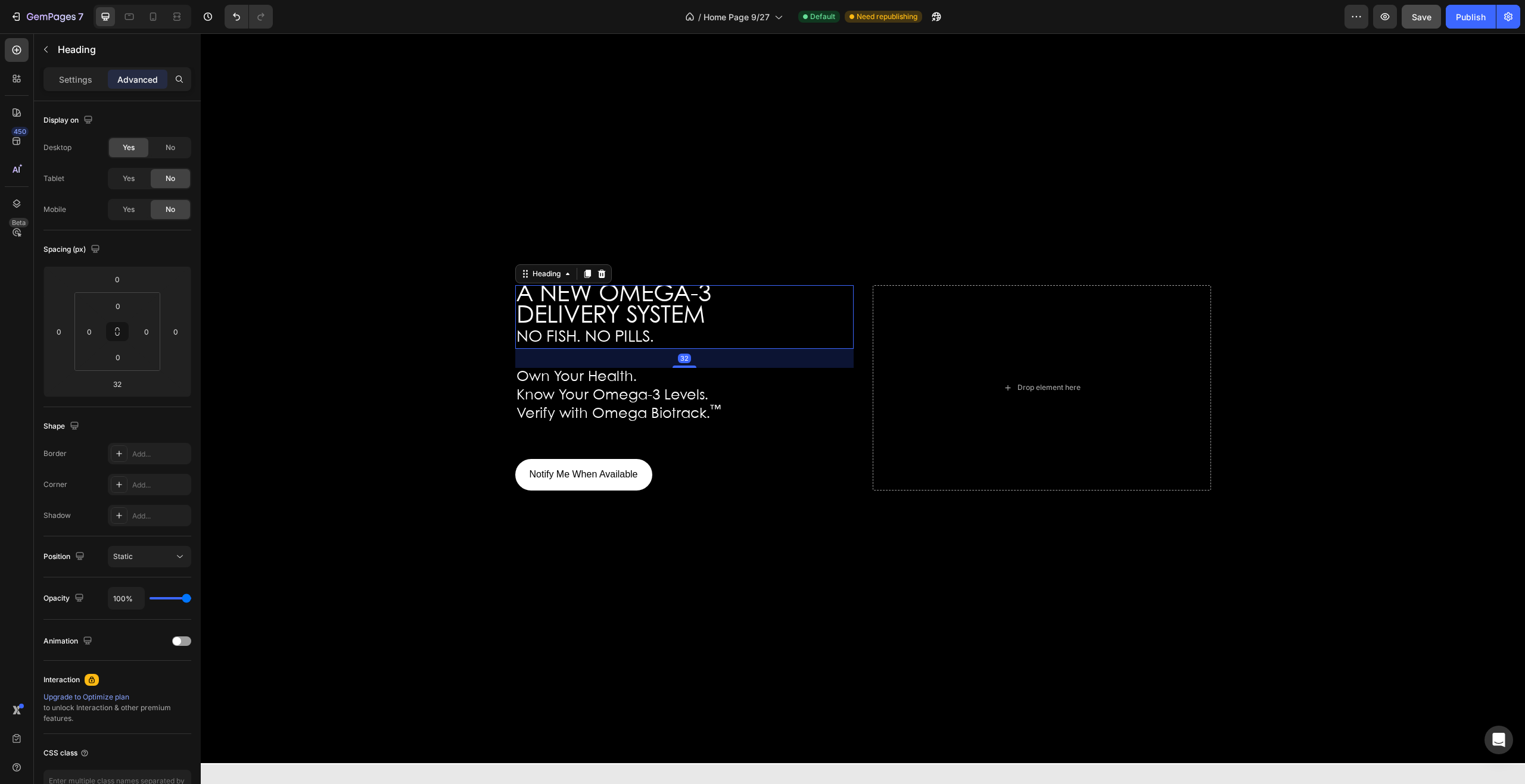
click at [685, 363] on div "32" at bounding box center [684, 359] width 13 height 9
click at [687, 368] on div "32" at bounding box center [685, 358] width 339 height 19
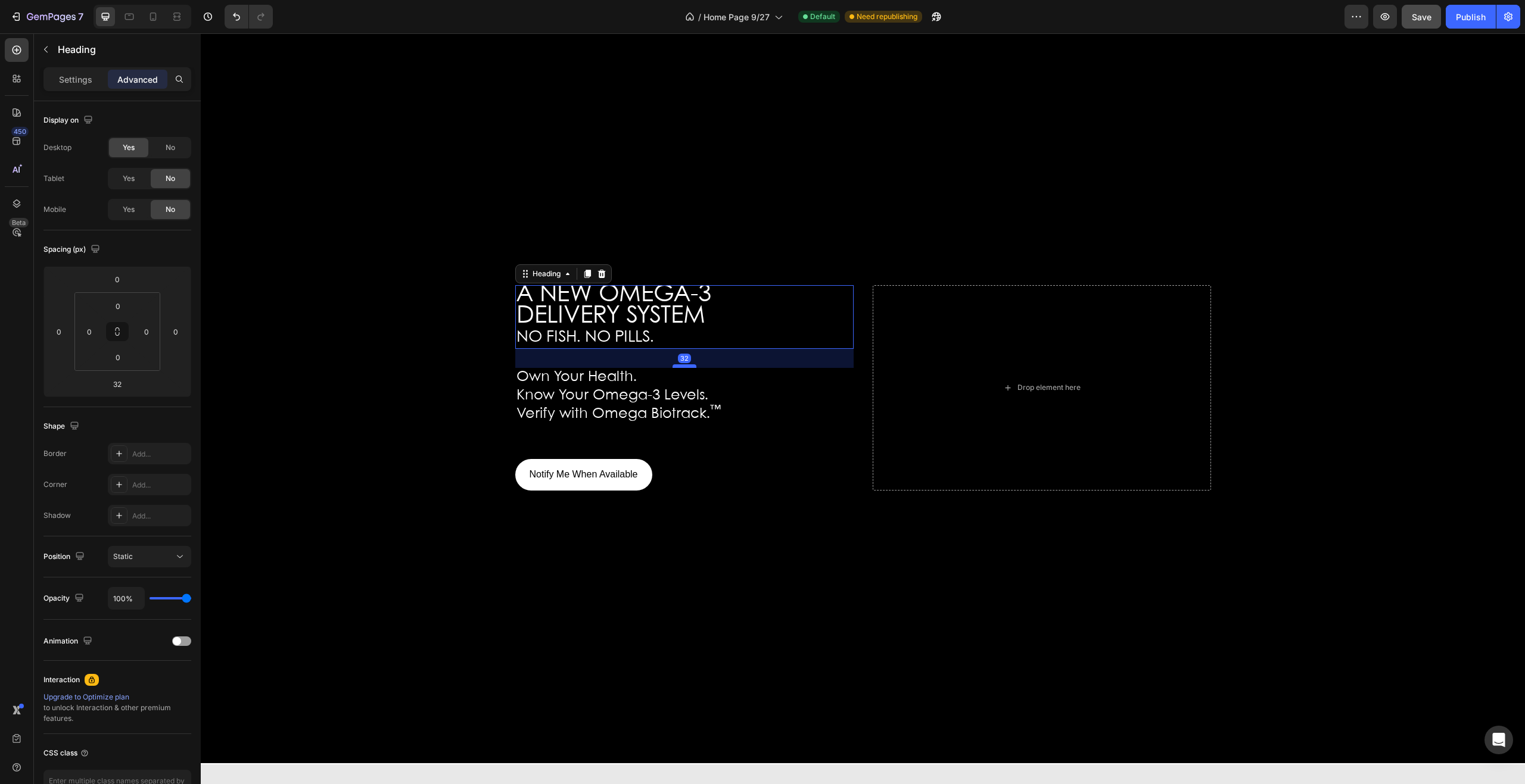
click at [687, 349] on div "32" at bounding box center [685, 349] width 339 height 0
click at [684, 370] on div at bounding box center [684, 368] width 24 height 4
click at [681, 368] on div at bounding box center [684, 366] width 24 height 4
type input "31"
click at [681, 368] on div at bounding box center [684, 366] width 24 height 4
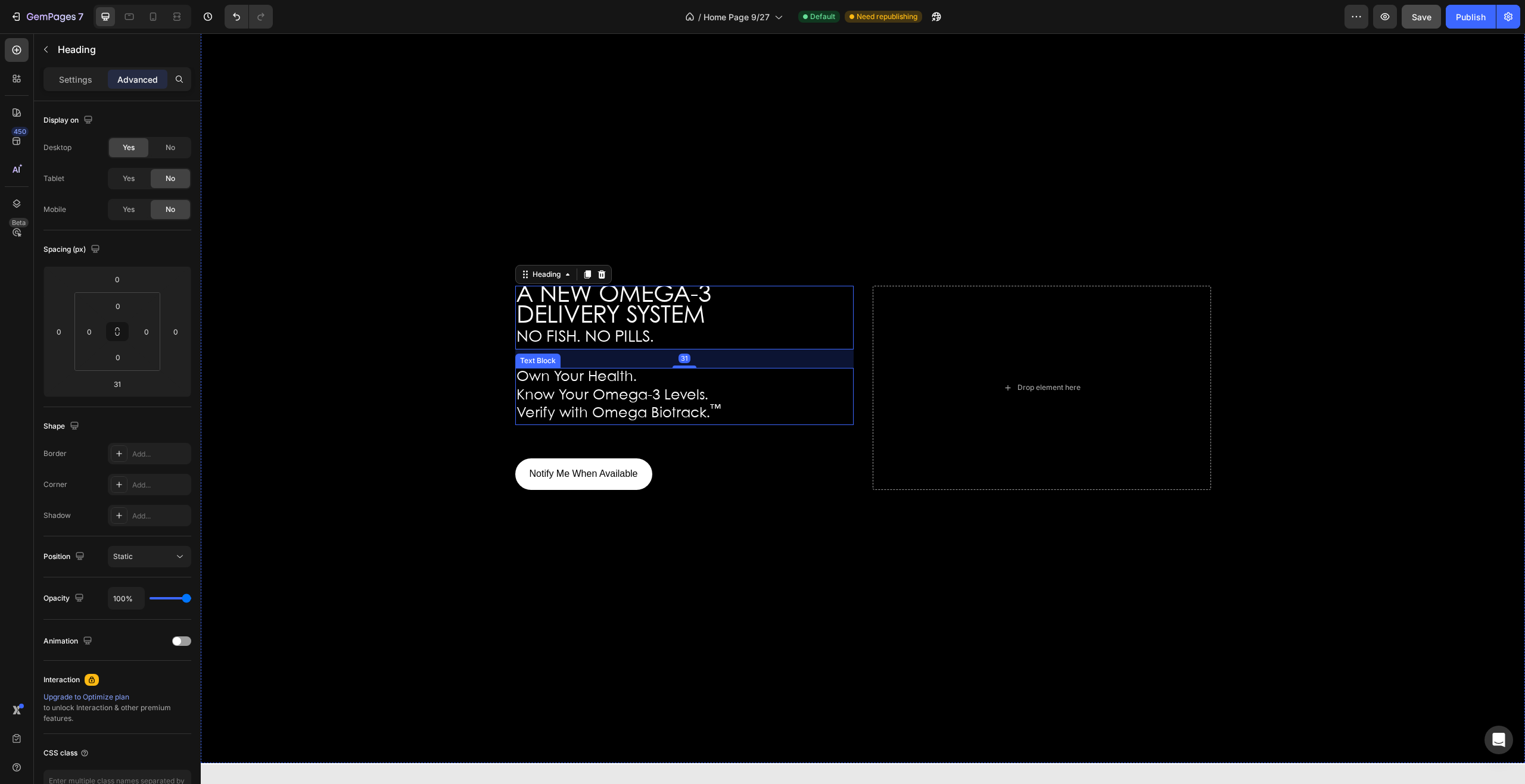
click at [711, 414] on sup "™" at bounding box center [716, 409] width 11 height 10
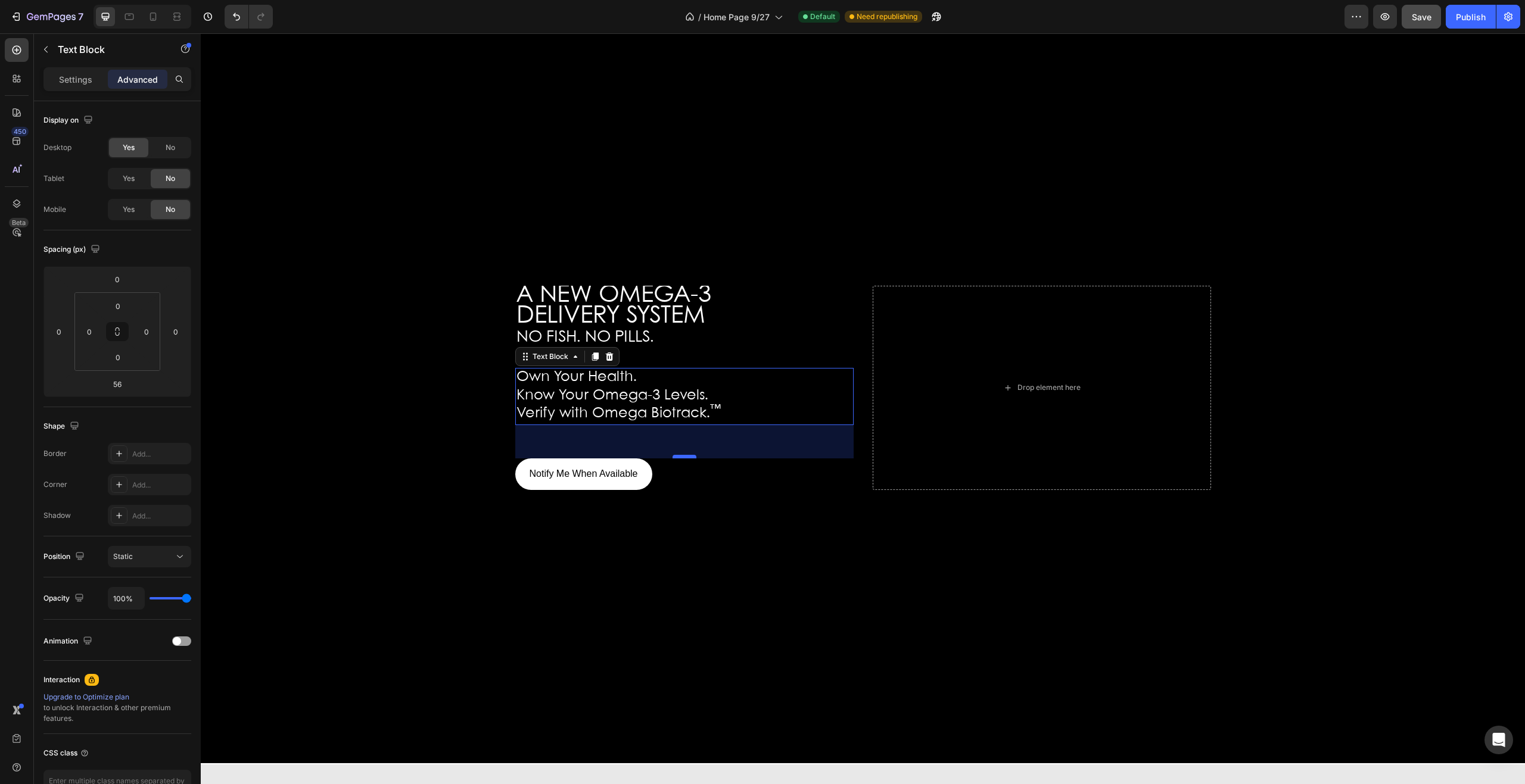
click at [680, 459] on div at bounding box center [684, 457] width 24 height 4
click at [1420, 19] on span "Save" at bounding box center [1422, 16] width 20 height 10
click at [1467, 19] on div "Publish" at bounding box center [1471, 17] width 30 height 13
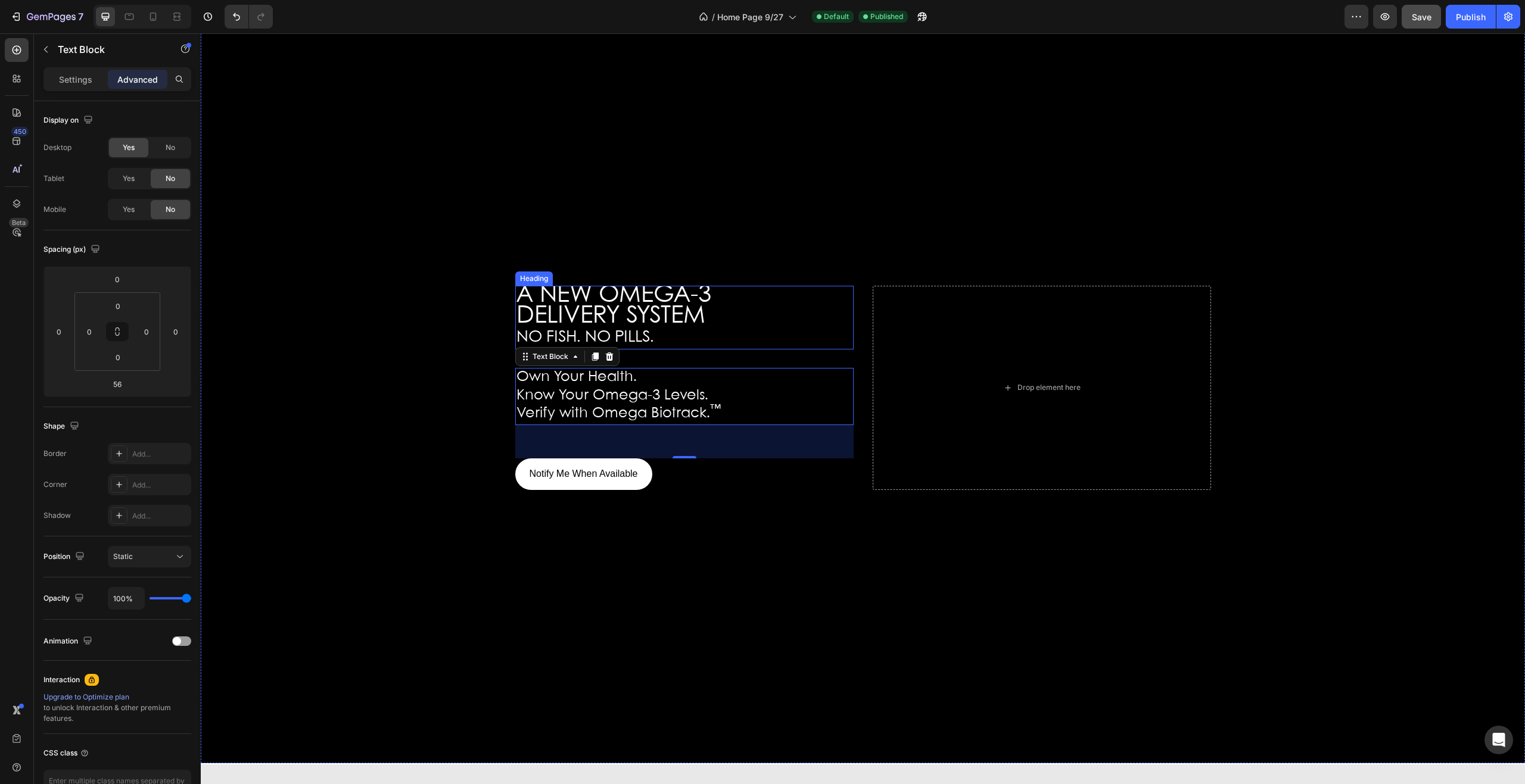
click at [641, 328] on span "DELIVERY SYSTEM" at bounding box center [610, 316] width 189 height 23
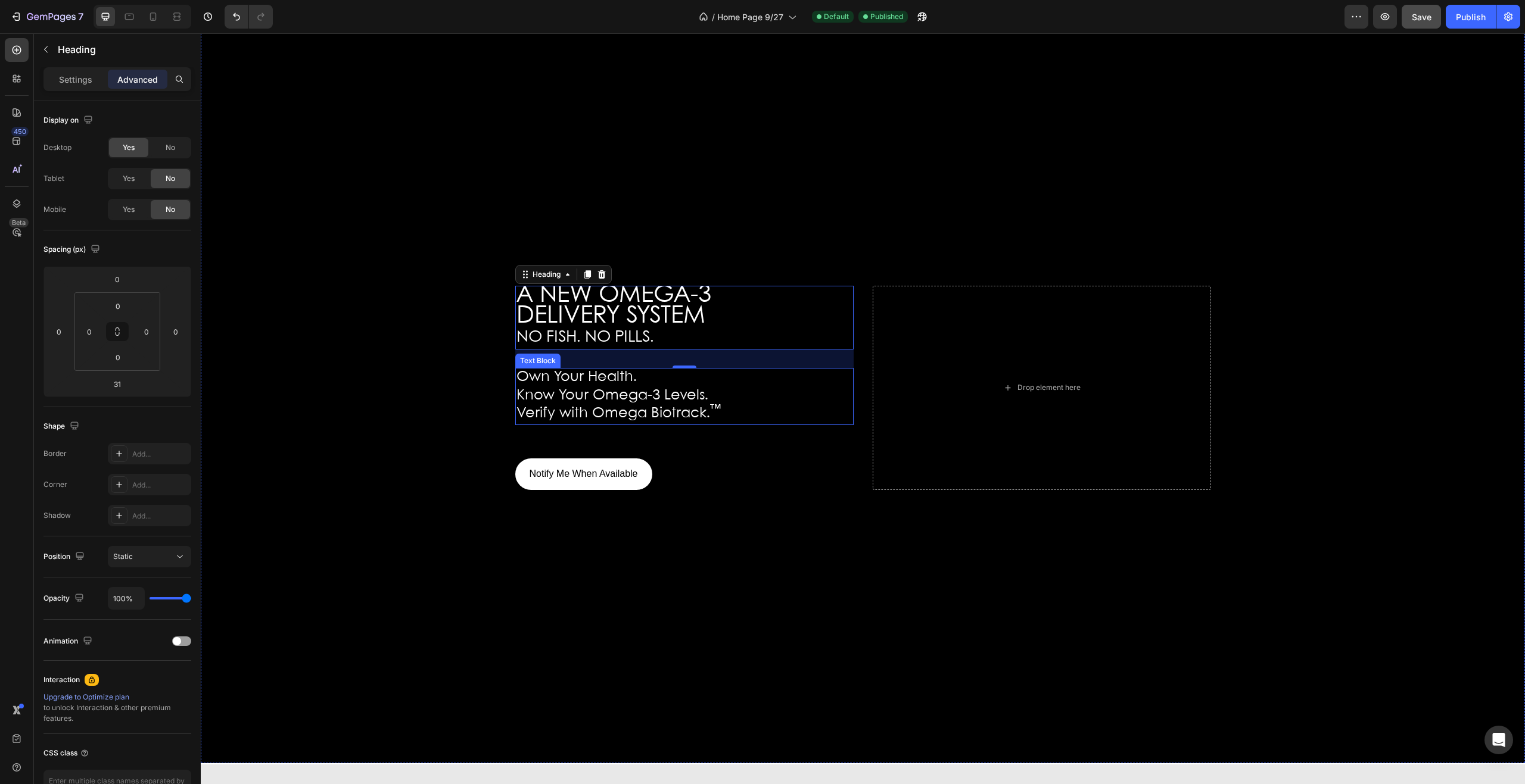
click at [606, 384] on span "Own Your Health." at bounding box center [577, 377] width 120 height 14
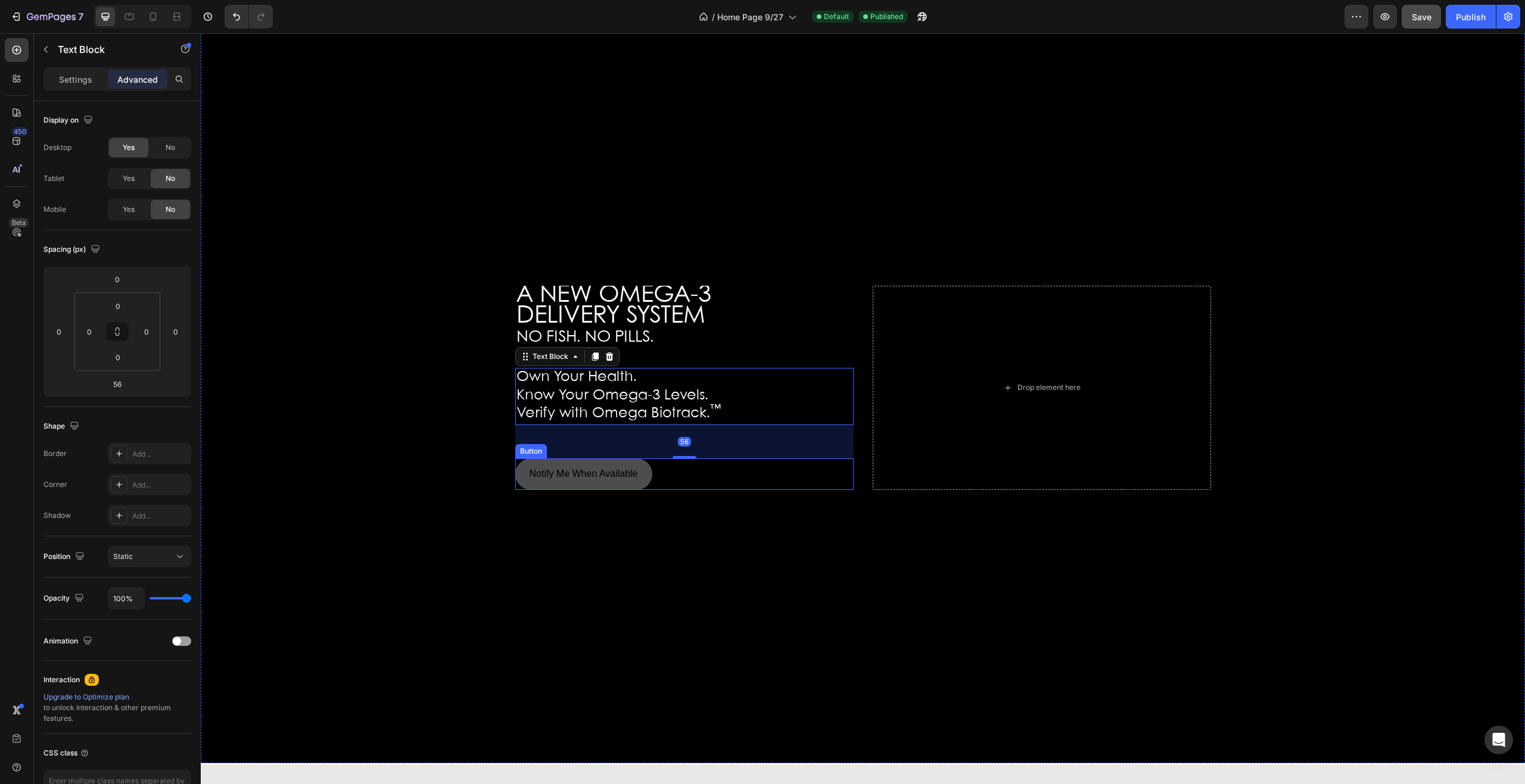
click at [640, 490] on button "Notify Me When Available" at bounding box center [584, 474] width 137 height 32
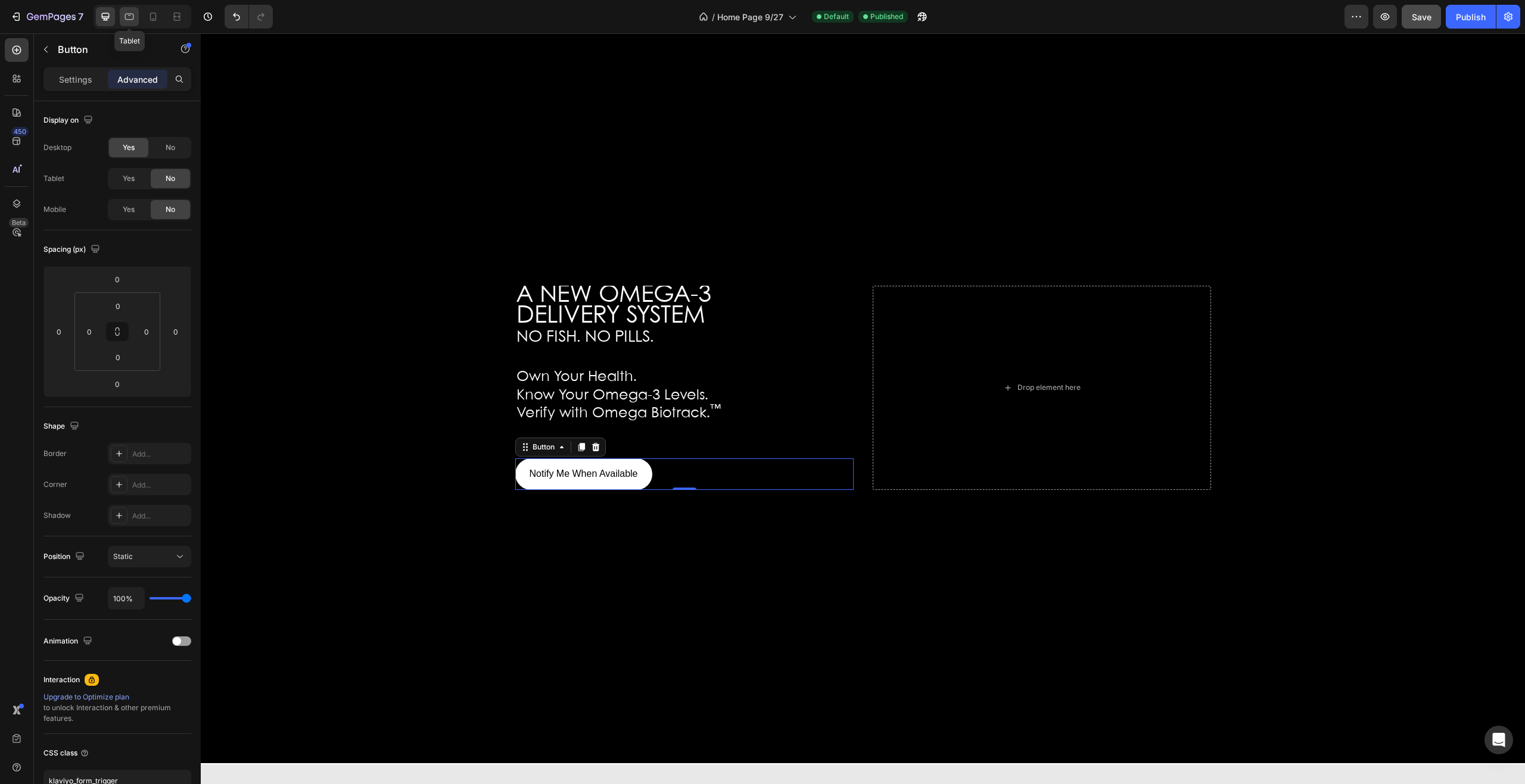
click at [134, 16] on icon at bounding box center [128, 16] width 12 height 12
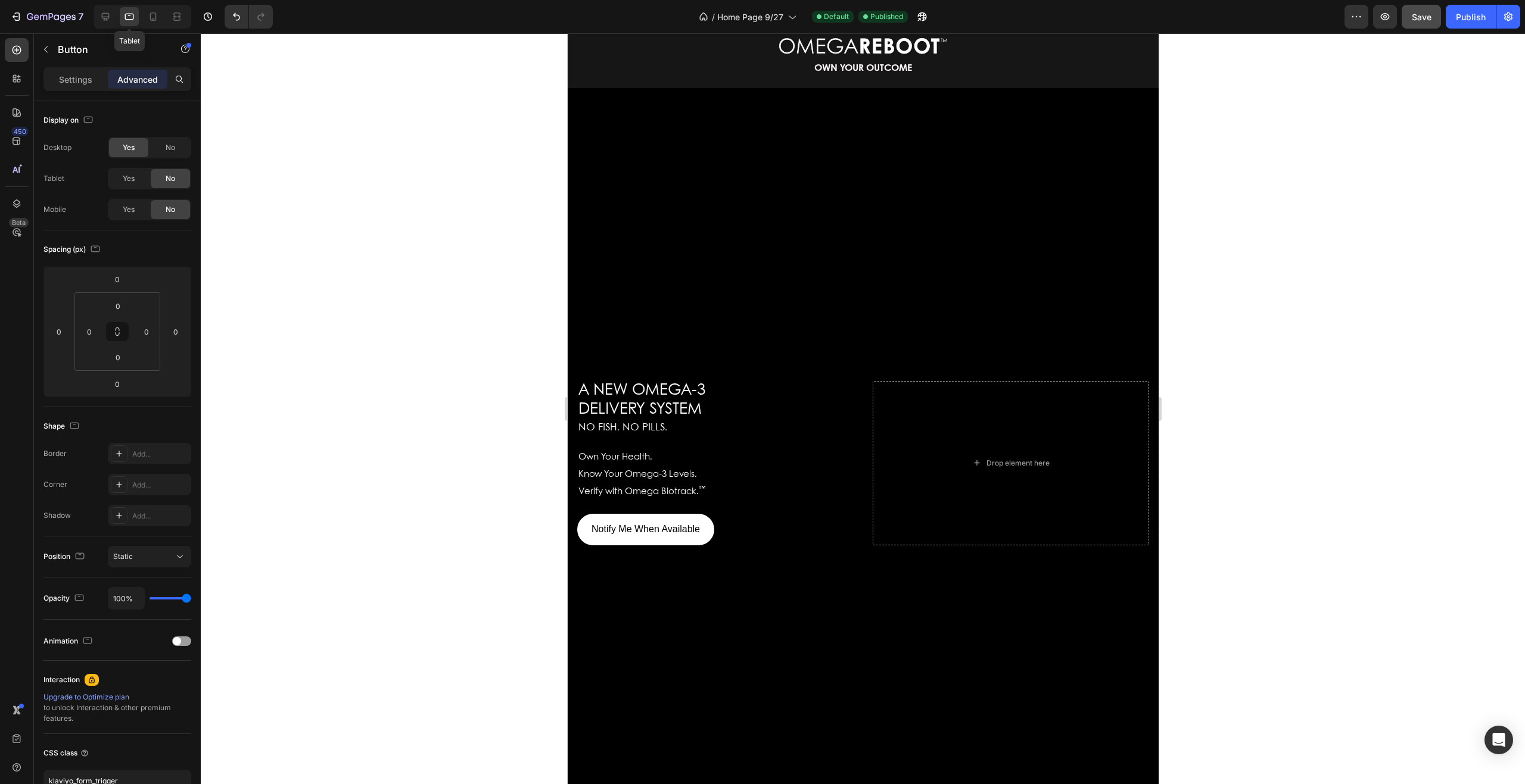
scroll to position [33, 0]
click at [660, 403] on span "DELIVERY SYSTEM" at bounding box center [639, 410] width 123 height 15
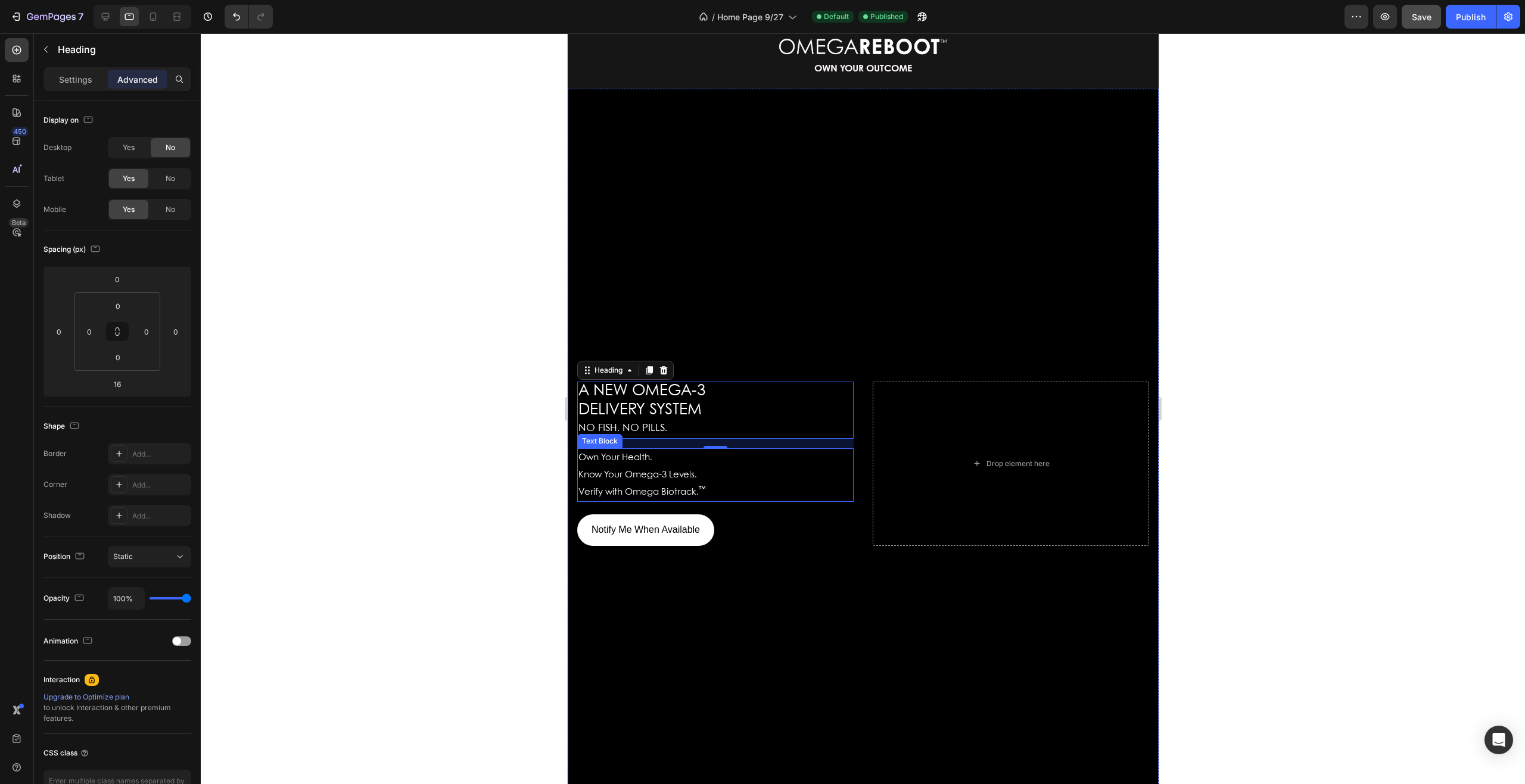
click at [640, 471] on span "Know Your Omega-3 Levels." at bounding box center [637, 474] width 118 height 8
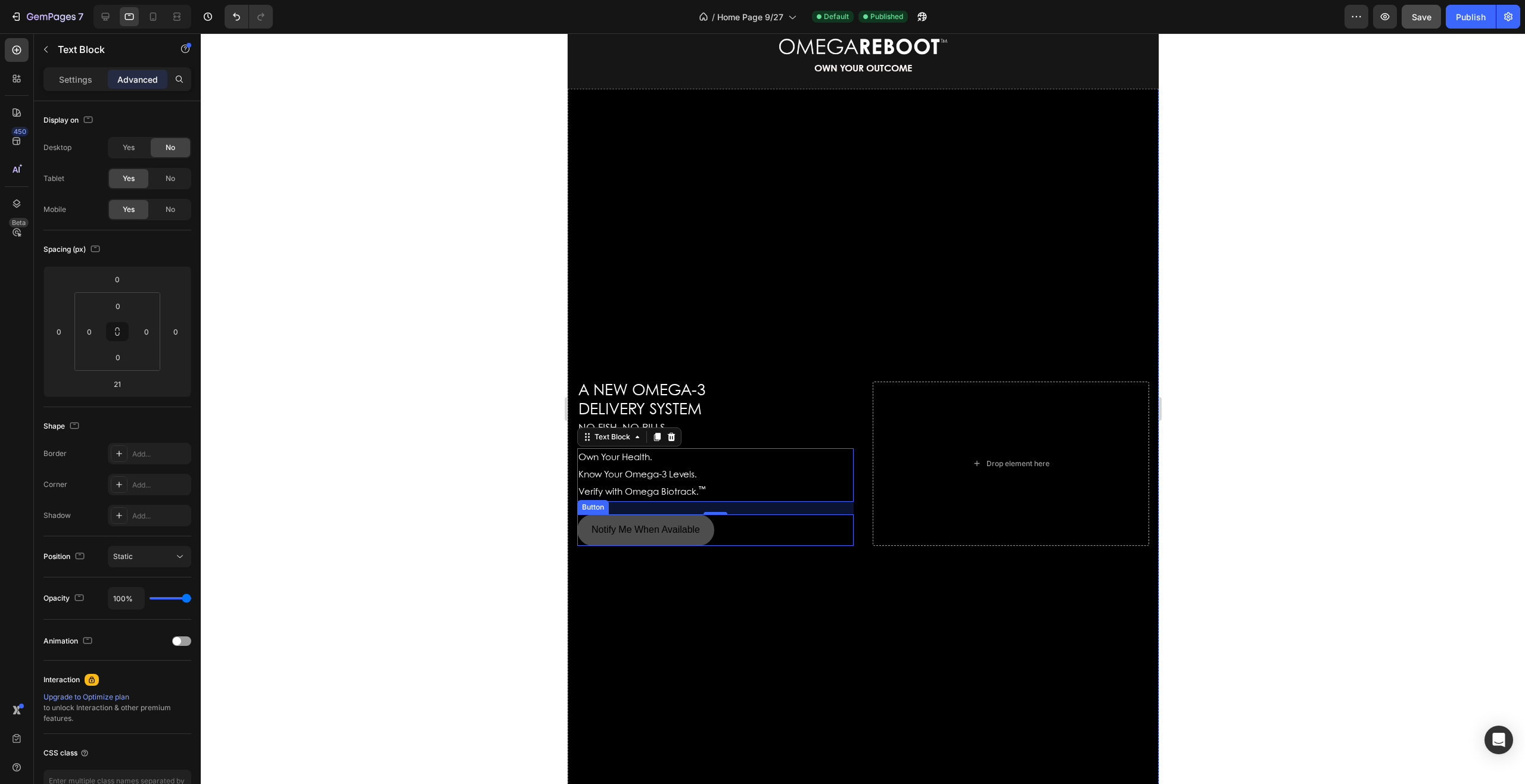
click at [697, 519] on button "Notify Me When Available" at bounding box center [645, 530] width 137 height 32
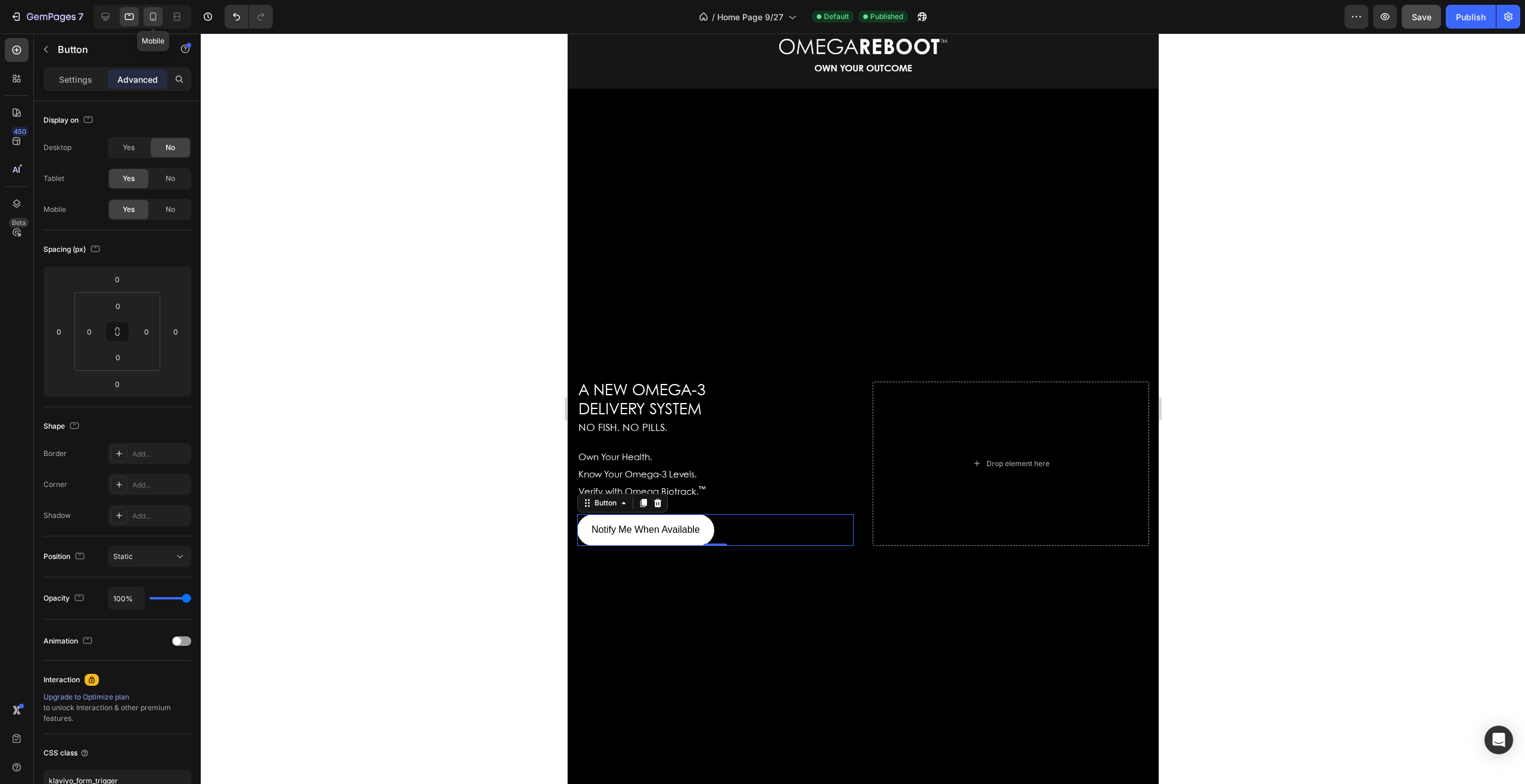
click at [154, 17] on icon at bounding box center [153, 16] width 12 height 12
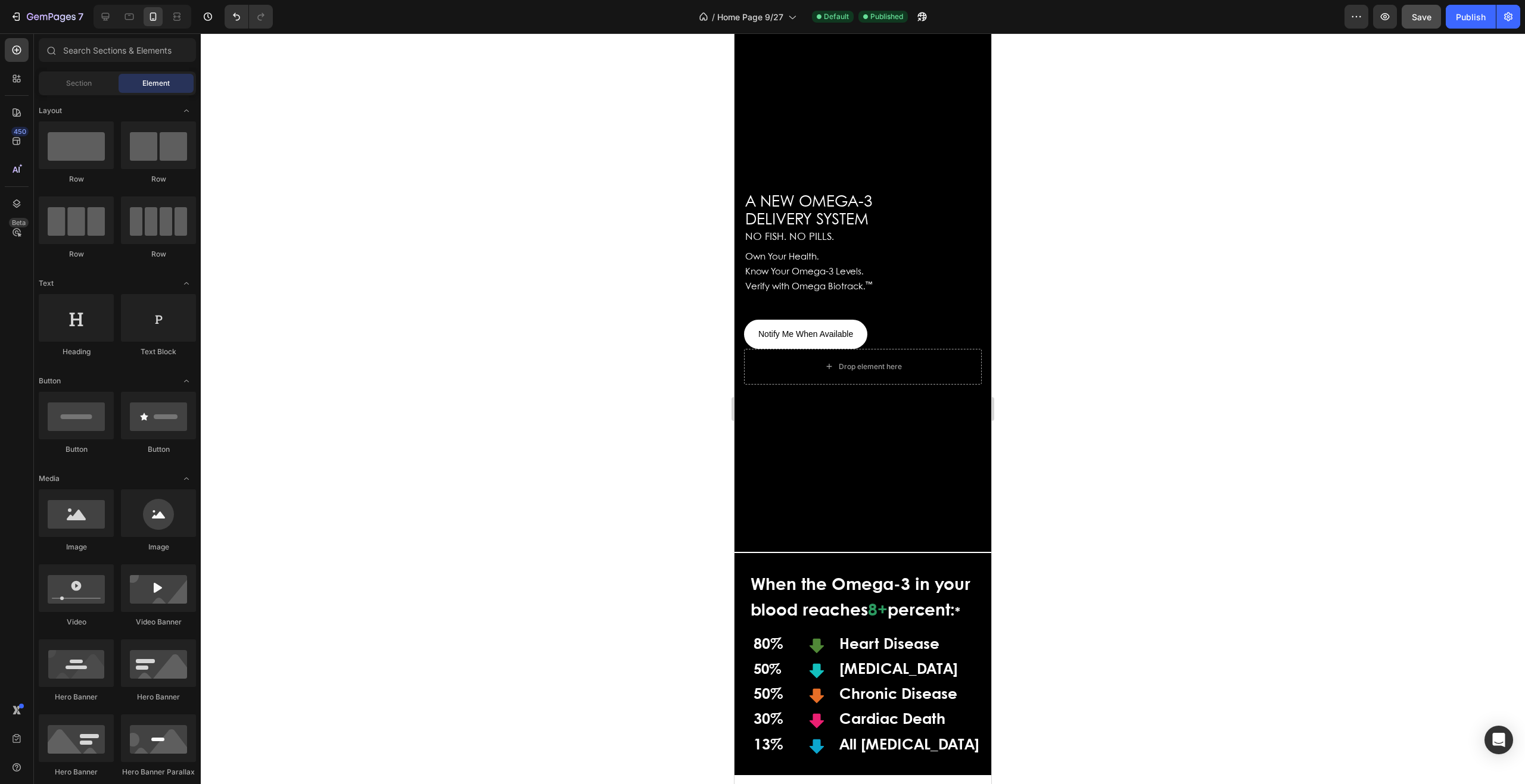
scroll to position [245, 0]
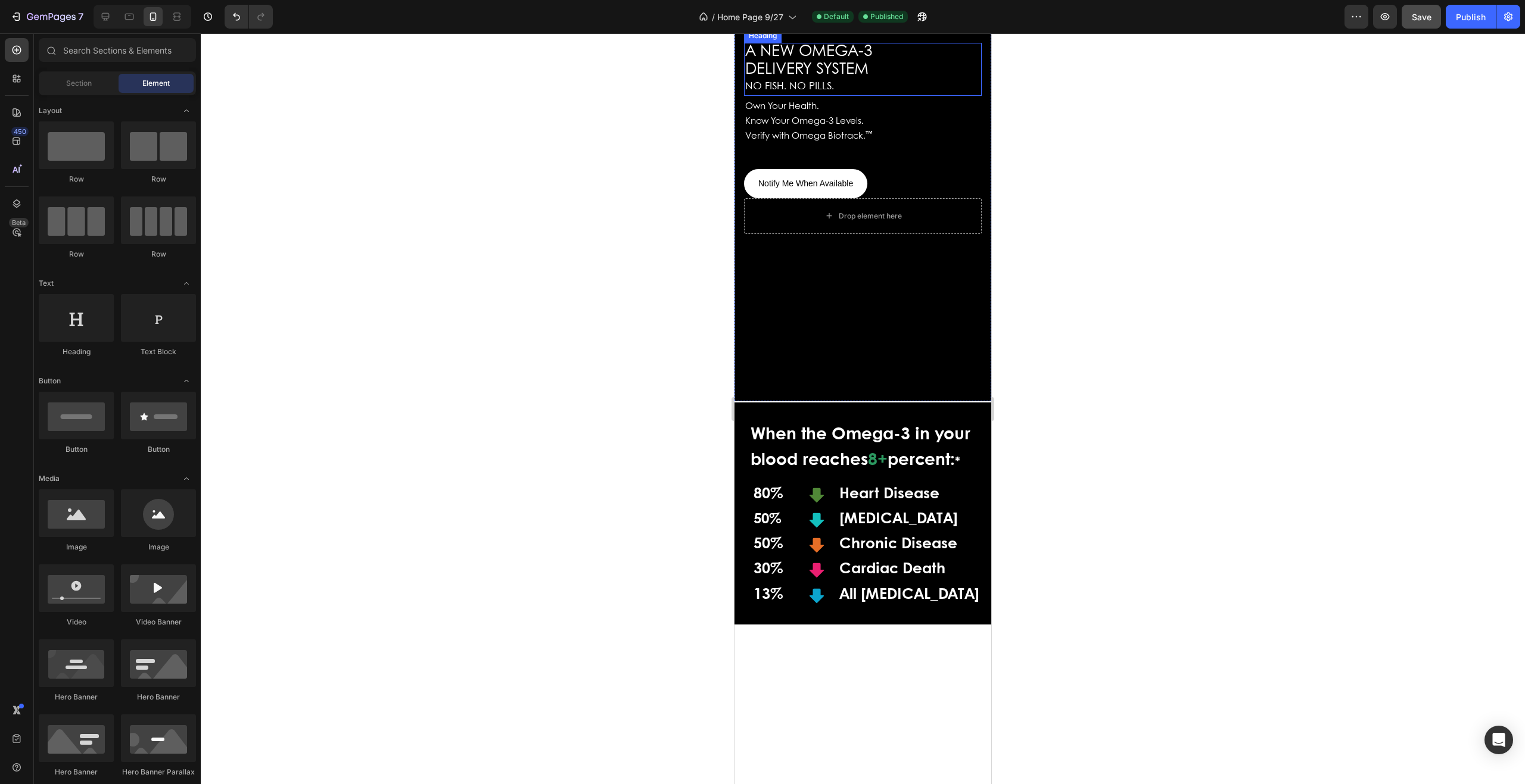
click at [788, 199] on button "Notify Me When Available" at bounding box center [805, 184] width 123 height 29
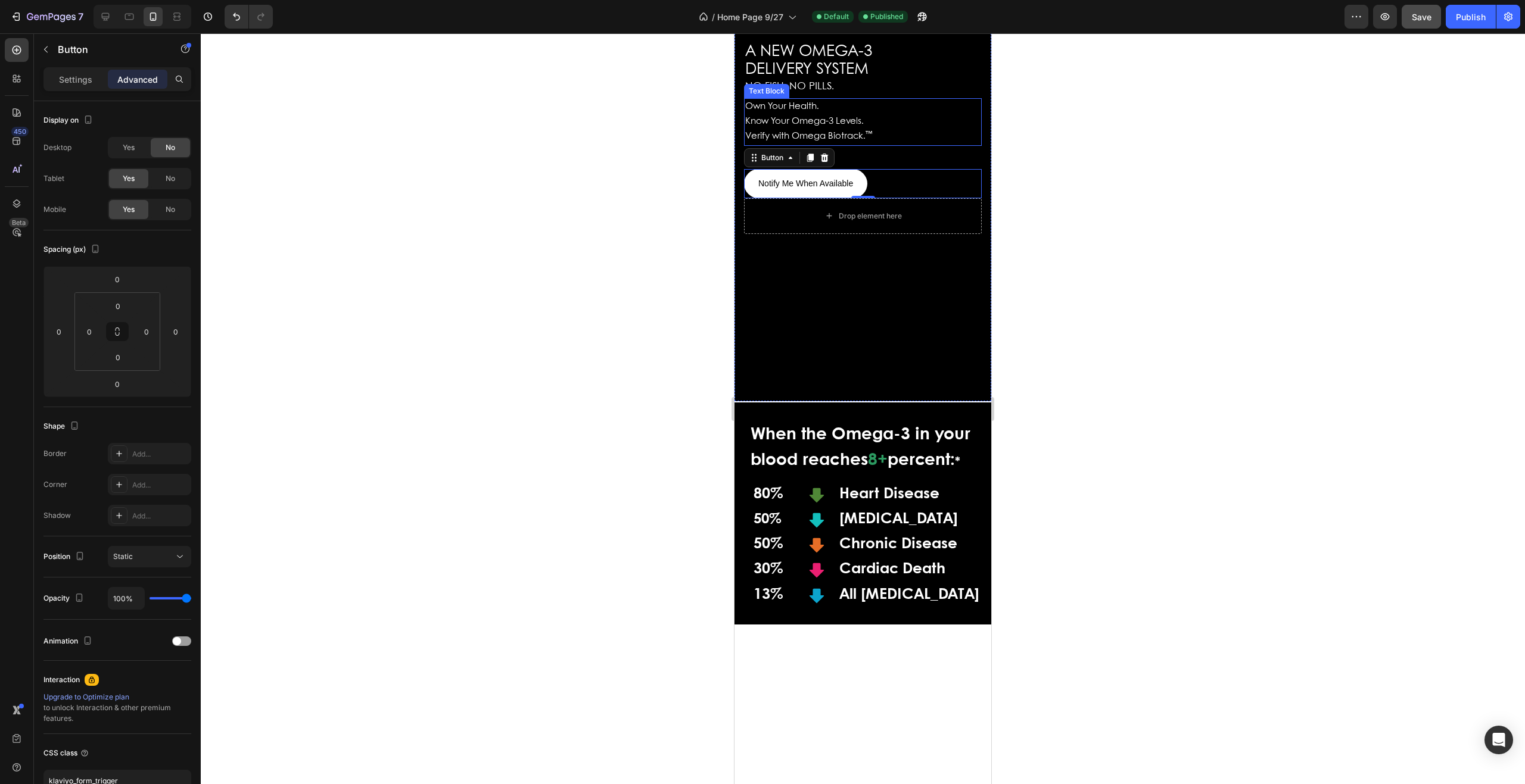
click at [785, 126] on span "Know Your Omega-3 Levels." at bounding box center [804, 121] width 118 height 8
click at [861, 199] on button "Notify Me When Available" at bounding box center [805, 184] width 123 height 29
click at [846, 76] on span "DELIVERY SYSTEM" at bounding box center [806, 69] width 123 height 15
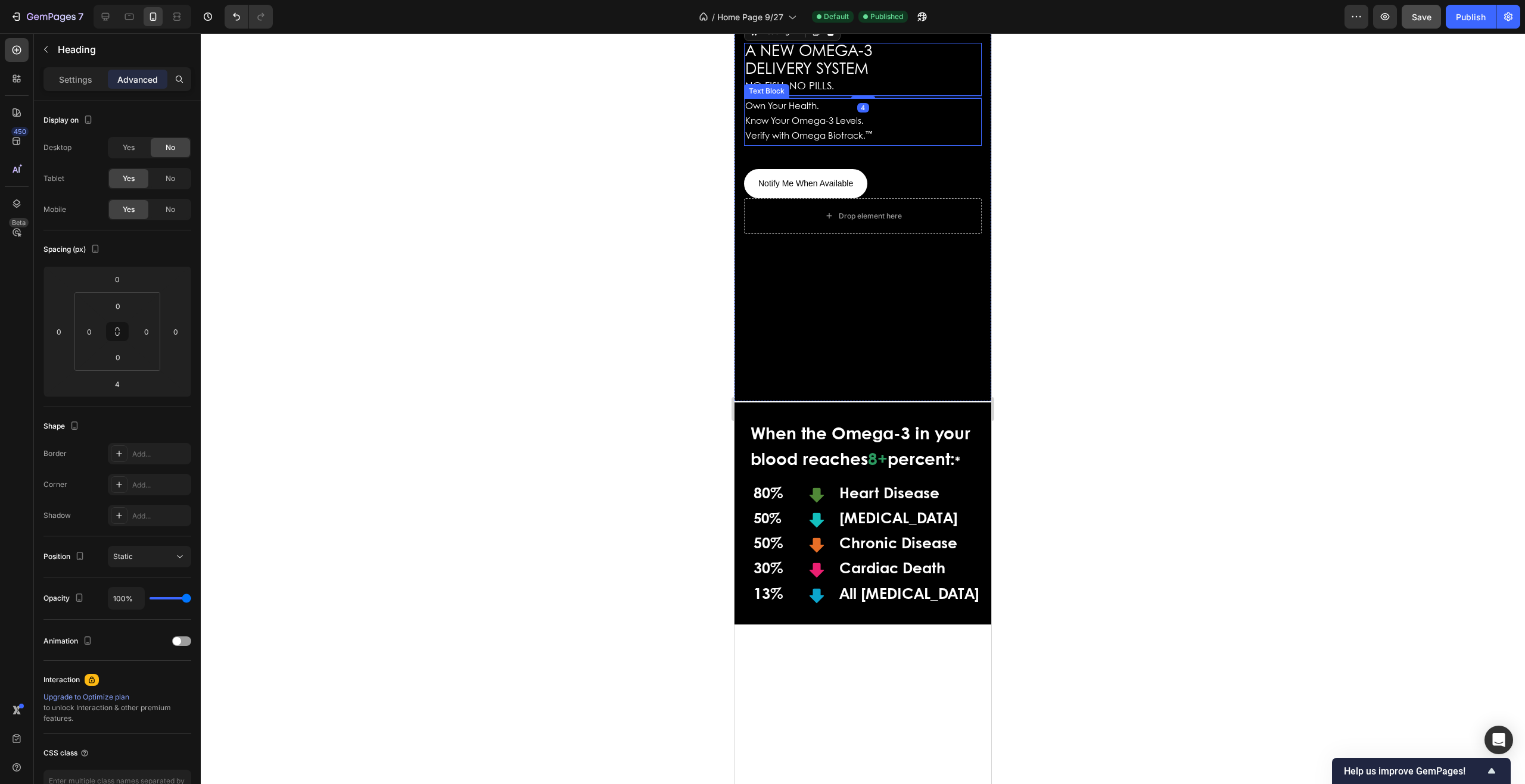
click at [879, 144] on p "Verify with Omega Biotrack. ™" at bounding box center [863, 137] width 235 height 15
click at [861, 169] on div at bounding box center [864, 168] width 24 height 4
click at [861, 146] on div "39" at bounding box center [863, 146] width 238 height 0
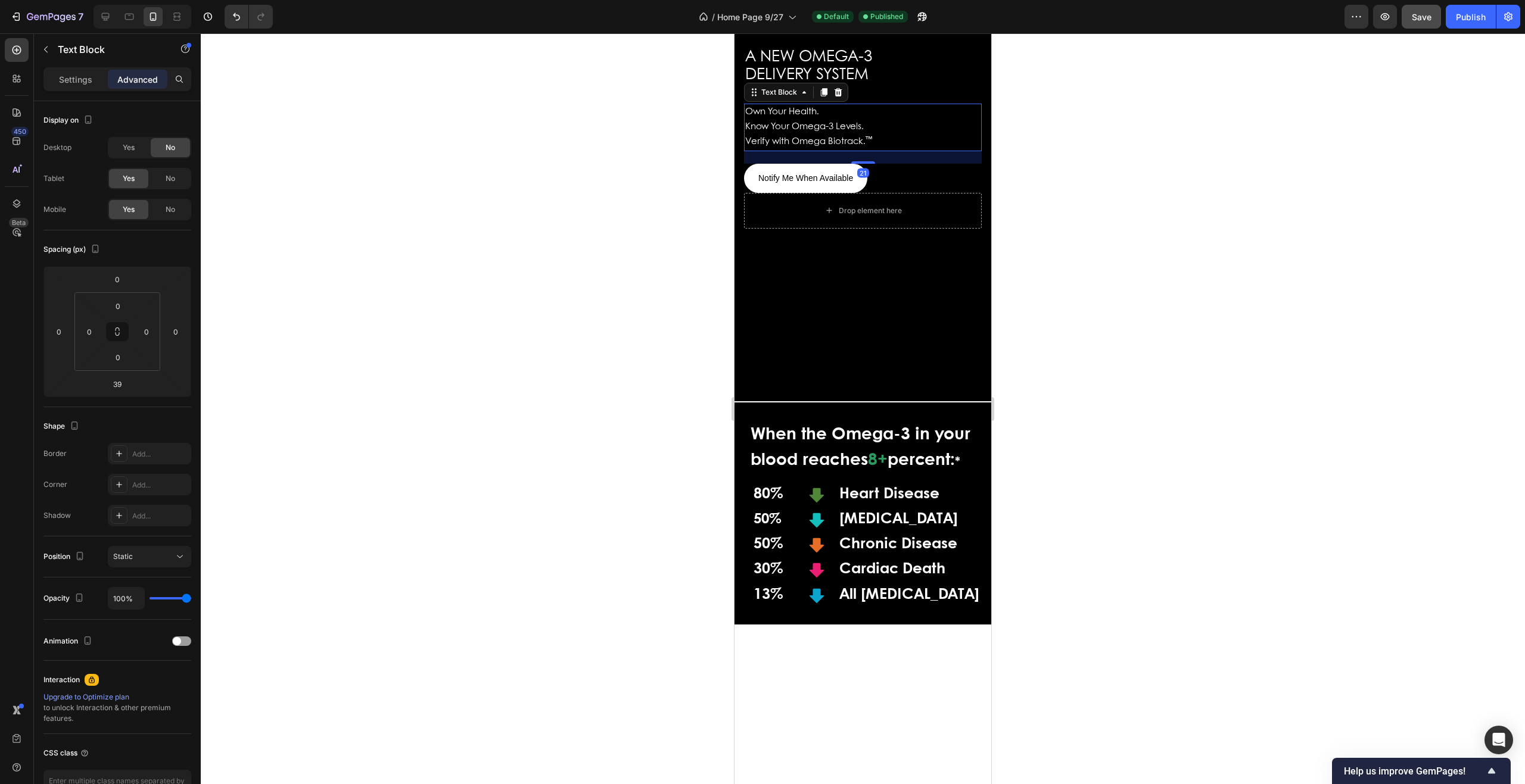
drag, startPoint x: 861, startPoint y: 199, endPoint x: 861, endPoint y: 190, distance: 9.0
click at [861, 164] on div "21" at bounding box center [863, 158] width 238 height 13
type input "21"
click at [861, 164] on div "21" at bounding box center [863, 158] width 238 height 13
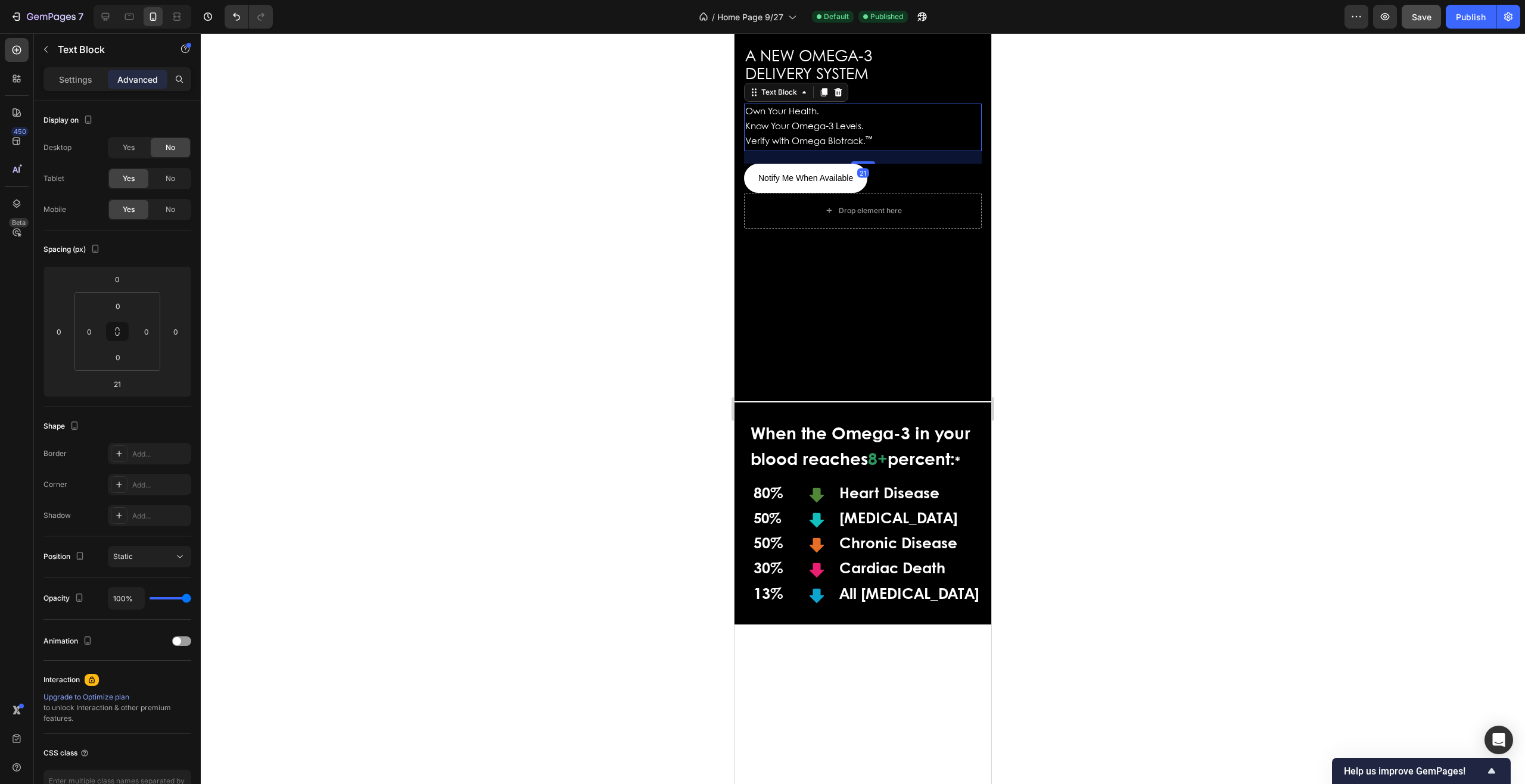
click at [861, 164] on div "21" at bounding box center [863, 158] width 238 height 13
drag, startPoint x: 1416, startPoint y: 11, endPoint x: 1409, endPoint y: 8, distance: 7.6
click at [1416, 12] on span "Save" at bounding box center [1422, 16] width 20 height 10
click at [1466, 12] on div "Publish" at bounding box center [1471, 17] width 30 height 13
click at [865, 101] on h2 "A NEW OMEGA-3 DELIVERY SYSTEM NO FISH. NO PILLS." at bounding box center [863, 75] width 238 height 53
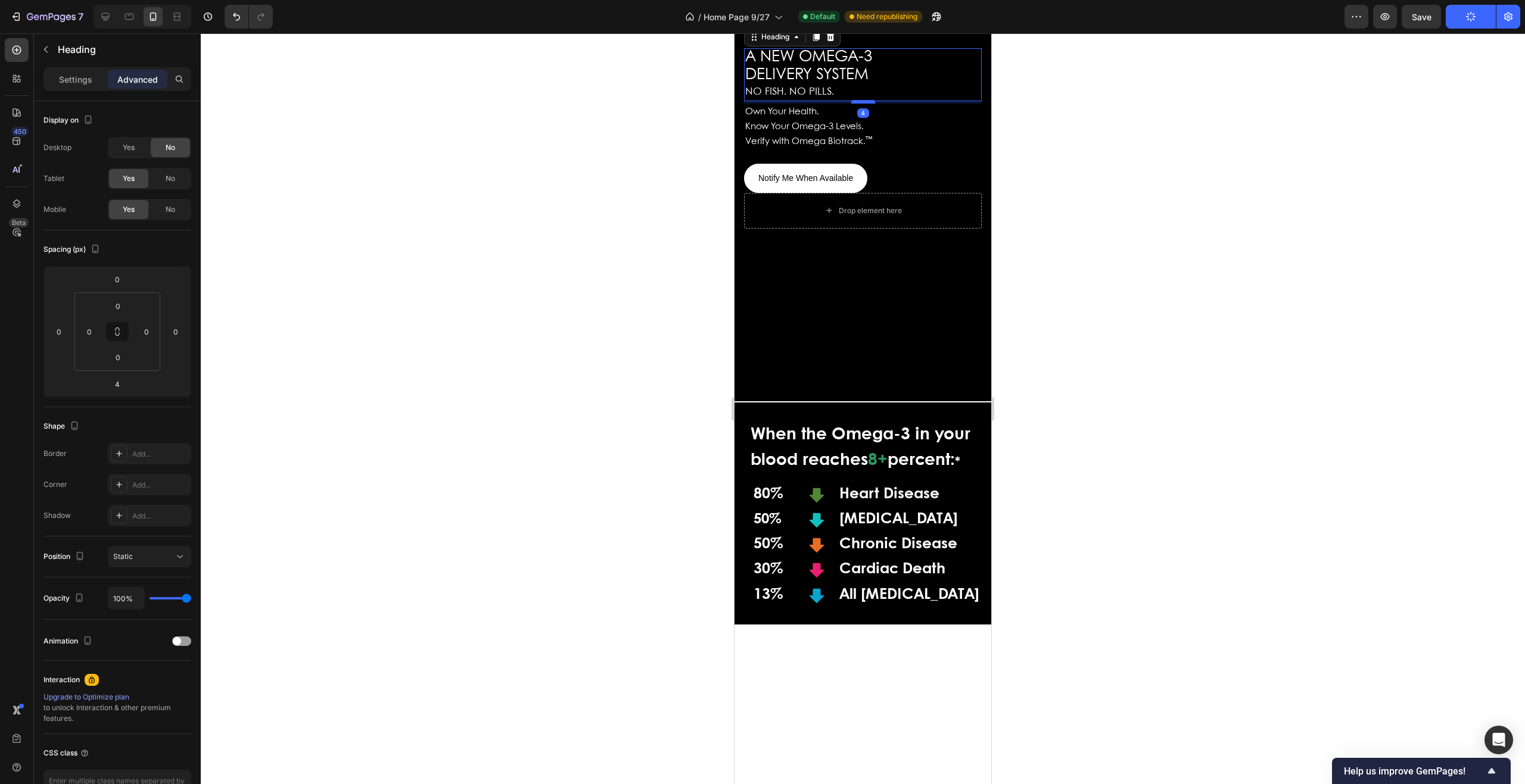
click at [859, 104] on div at bounding box center [864, 102] width 24 height 4
drag, startPoint x: 860, startPoint y: 142, endPoint x: 858, endPoint y: 127, distance: 15.1
click at [858, 103] on div "A NEW OMEGA-3 DELIVERY SYSTEM NO FISH. NO PILLS. Heading 0" at bounding box center [863, 76] width 238 height 53
type input "0"
click at [1425, 15] on span "Save" at bounding box center [1422, 16] width 20 height 10
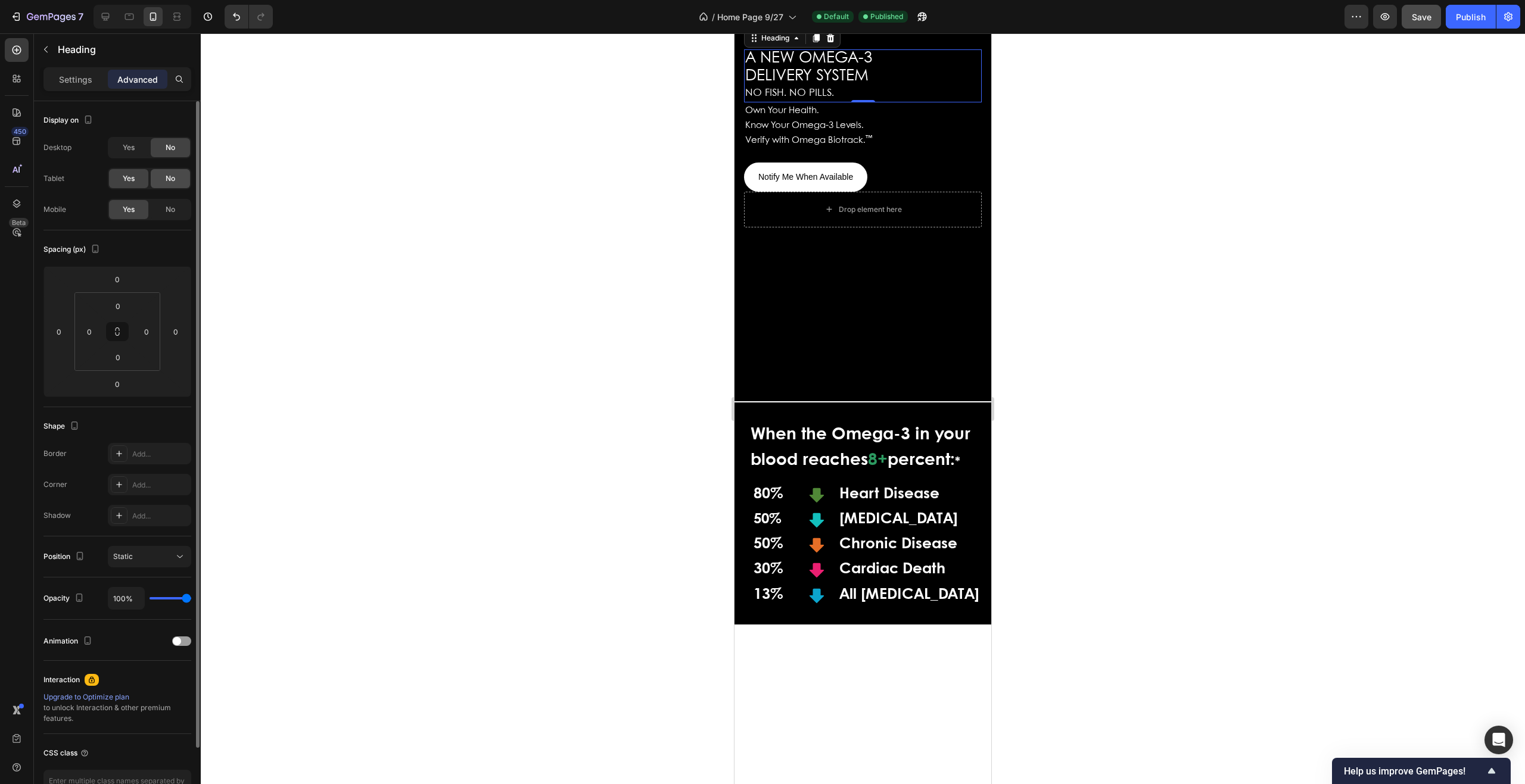
click at [174, 178] on span "No" at bounding box center [170, 178] width 9 height 11
click at [130, 177] on span "Yes" at bounding box center [128, 178] width 12 height 11
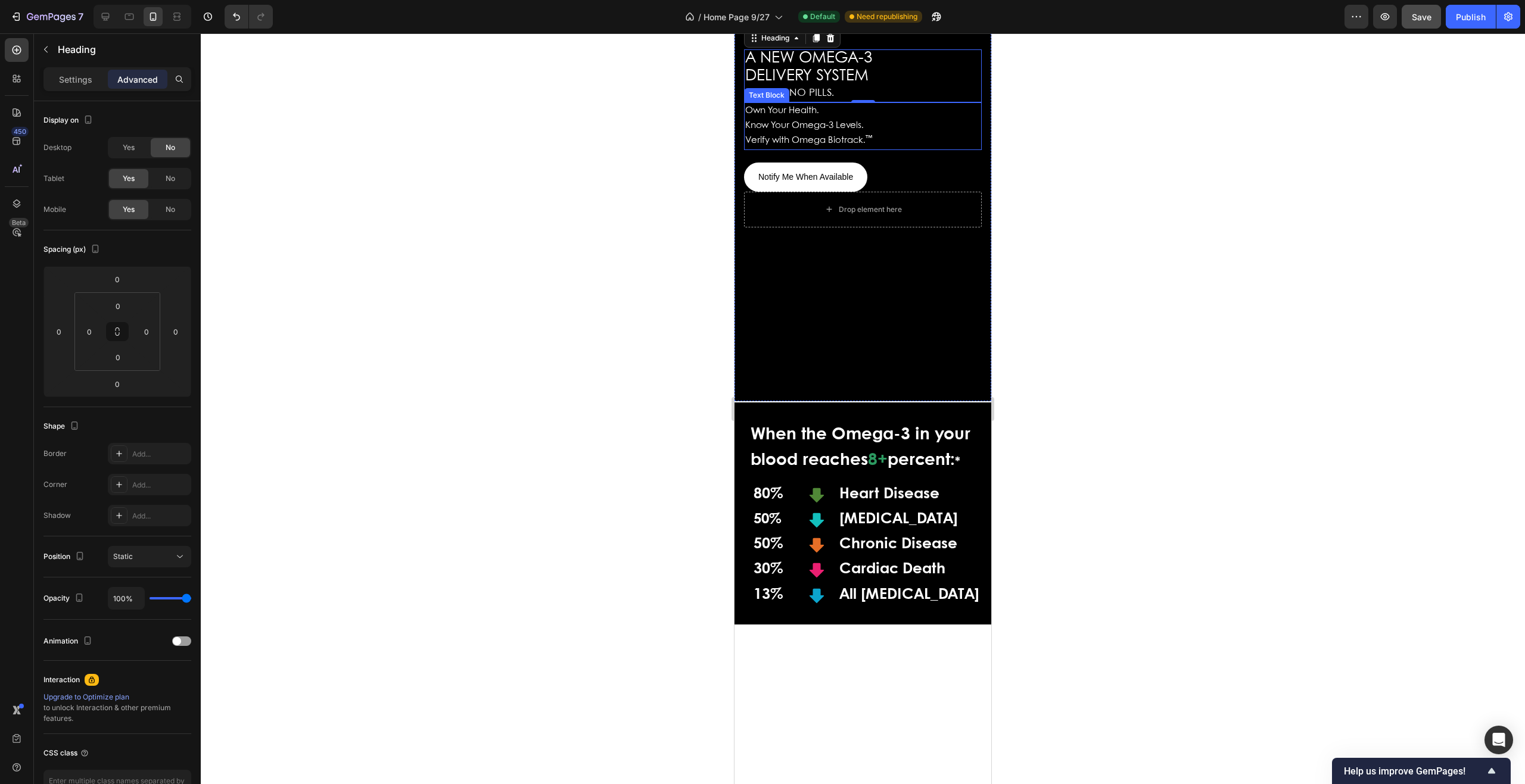
click at [885, 148] on p "Verify with Omega Biotrack. ™" at bounding box center [863, 141] width 235 height 15
click at [861, 163] on div at bounding box center [864, 161] width 24 height 4
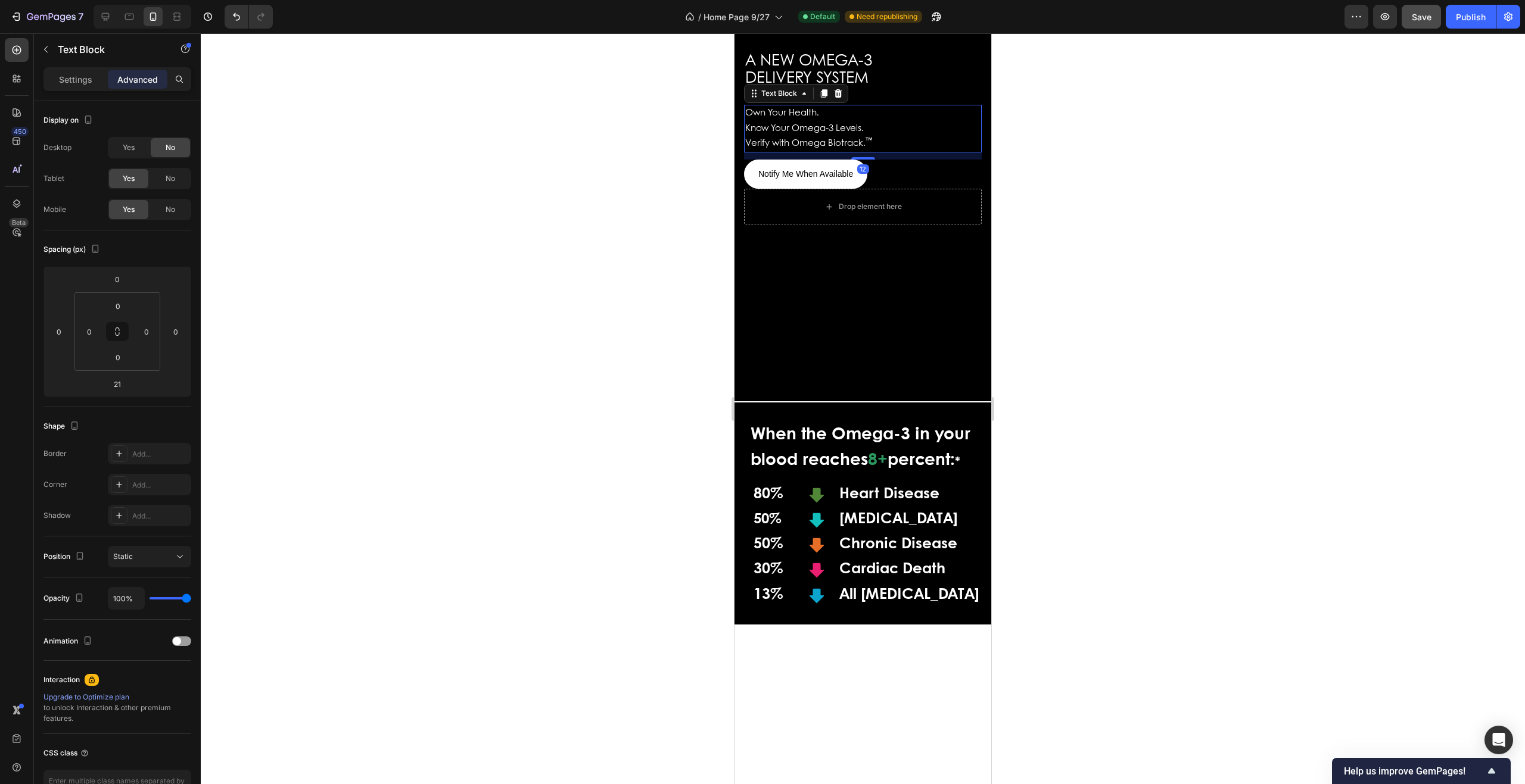
drag, startPoint x: 861, startPoint y: 194, endPoint x: 856, endPoint y: 185, distance: 10.3
click at [859, 152] on div "Own Your Health. Know Your Omega-3 Levels. Verify with Omega Biotrack. ™ Text B…" at bounding box center [863, 128] width 238 height 47
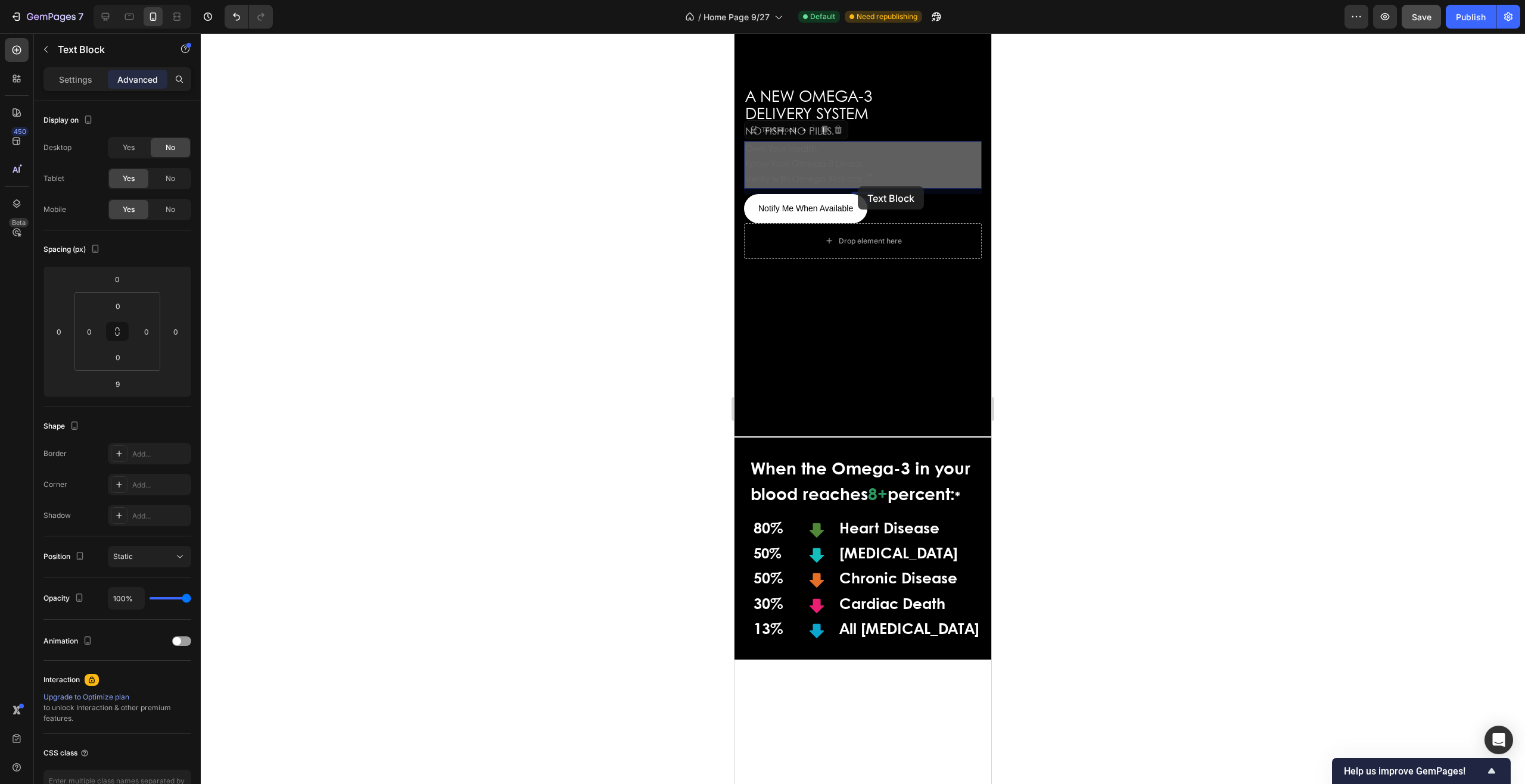
scroll to position [219, 0]
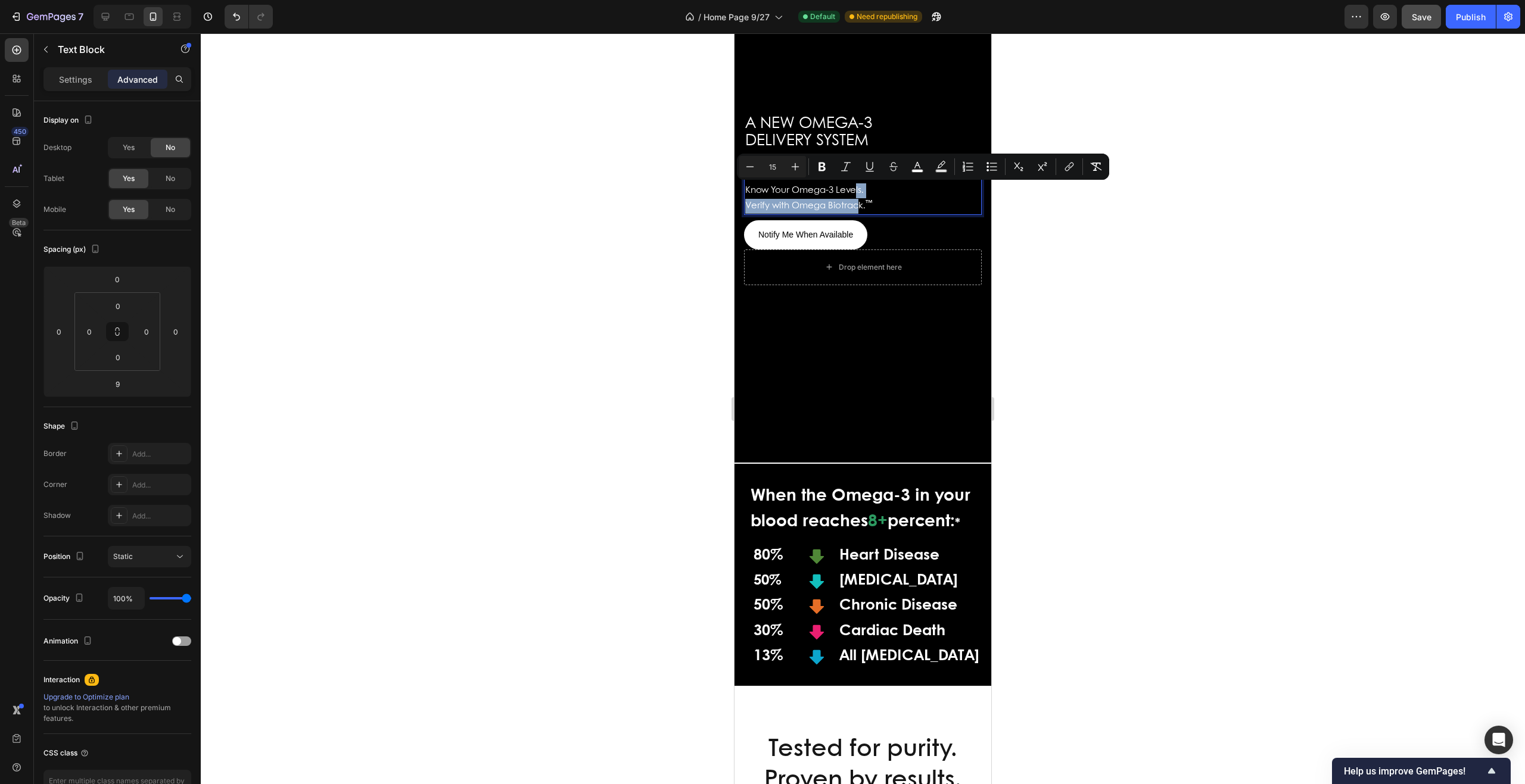
drag, startPoint x: 857, startPoint y: 195, endPoint x: 873, endPoint y: 198, distance: 16.3
click at [862, 201] on div "Own Your Health. Know Your Omega-3 Levels. Verify with Omega Biotrack. ™" at bounding box center [863, 191] width 238 height 47
drag, startPoint x: 873, startPoint y: 198, endPoint x: 885, endPoint y: 196, distance: 12.2
click at [885, 196] on div "Own Your Health. Know Your Omega-3 Levels. Verify with Omega Biotrack. ™" at bounding box center [863, 191] width 238 height 47
click at [885, 197] on p "Know Your Omega-3 Levels." at bounding box center [863, 190] width 235 height 15
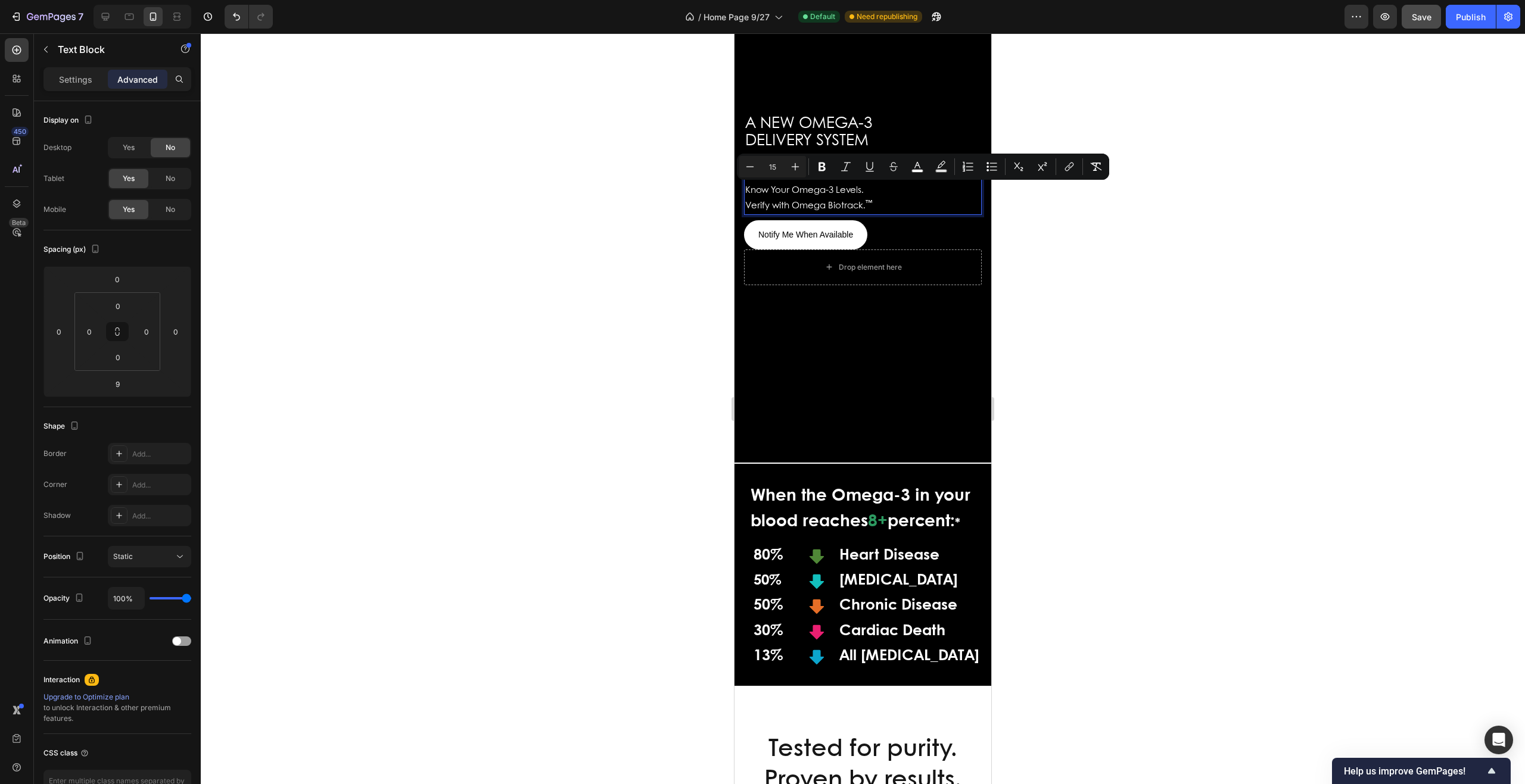
click at [885, 197] on p "Know Your Omega-3 Levels." at bounding box center [863, 190] width 235 height 15
click at [1463, 18] on div "Publish" at bounding box center [1471, 17] width 30 height 13
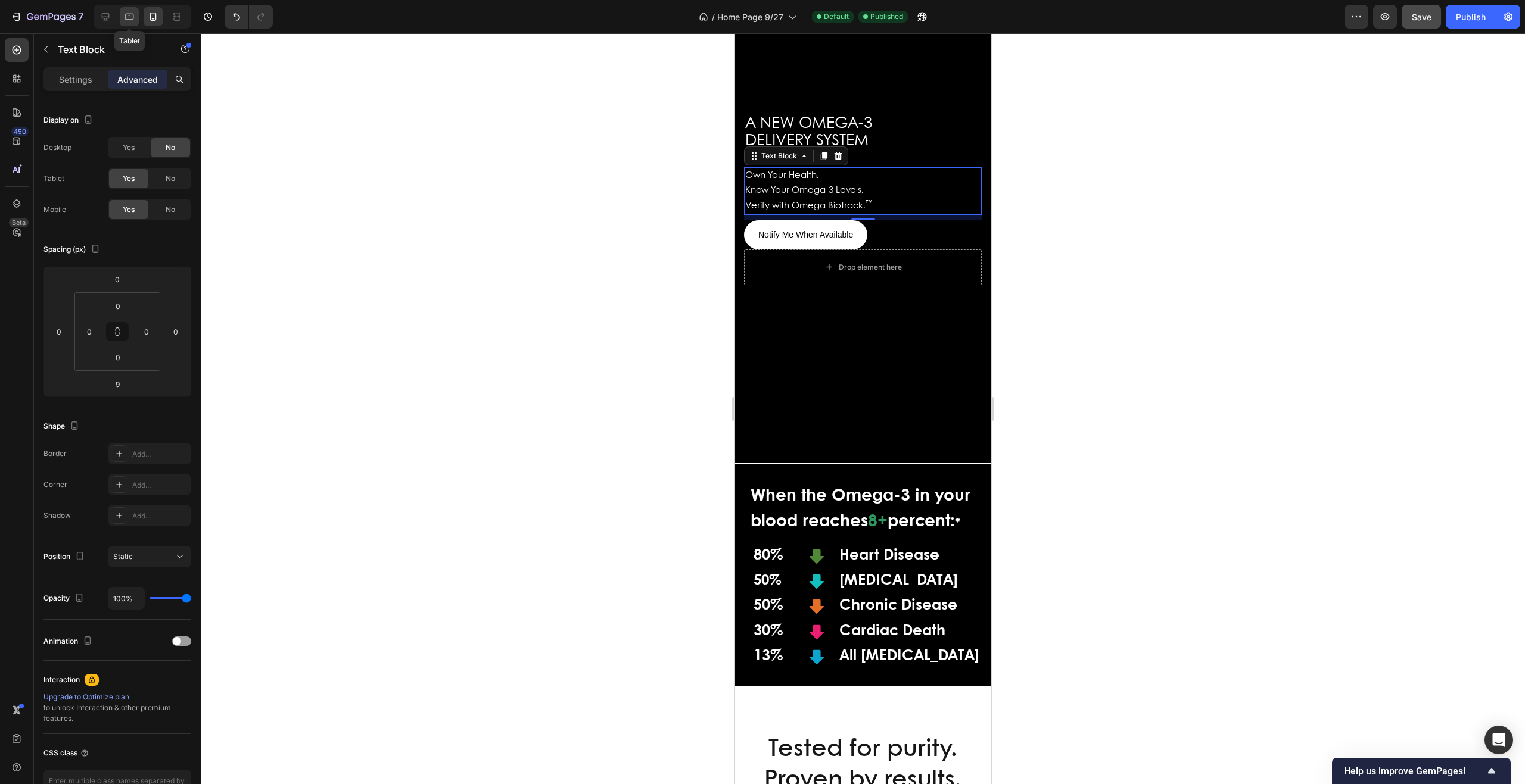
click at [131, 17] on icon at bounding box center [128, 16] width 12 height 12
type input "21"
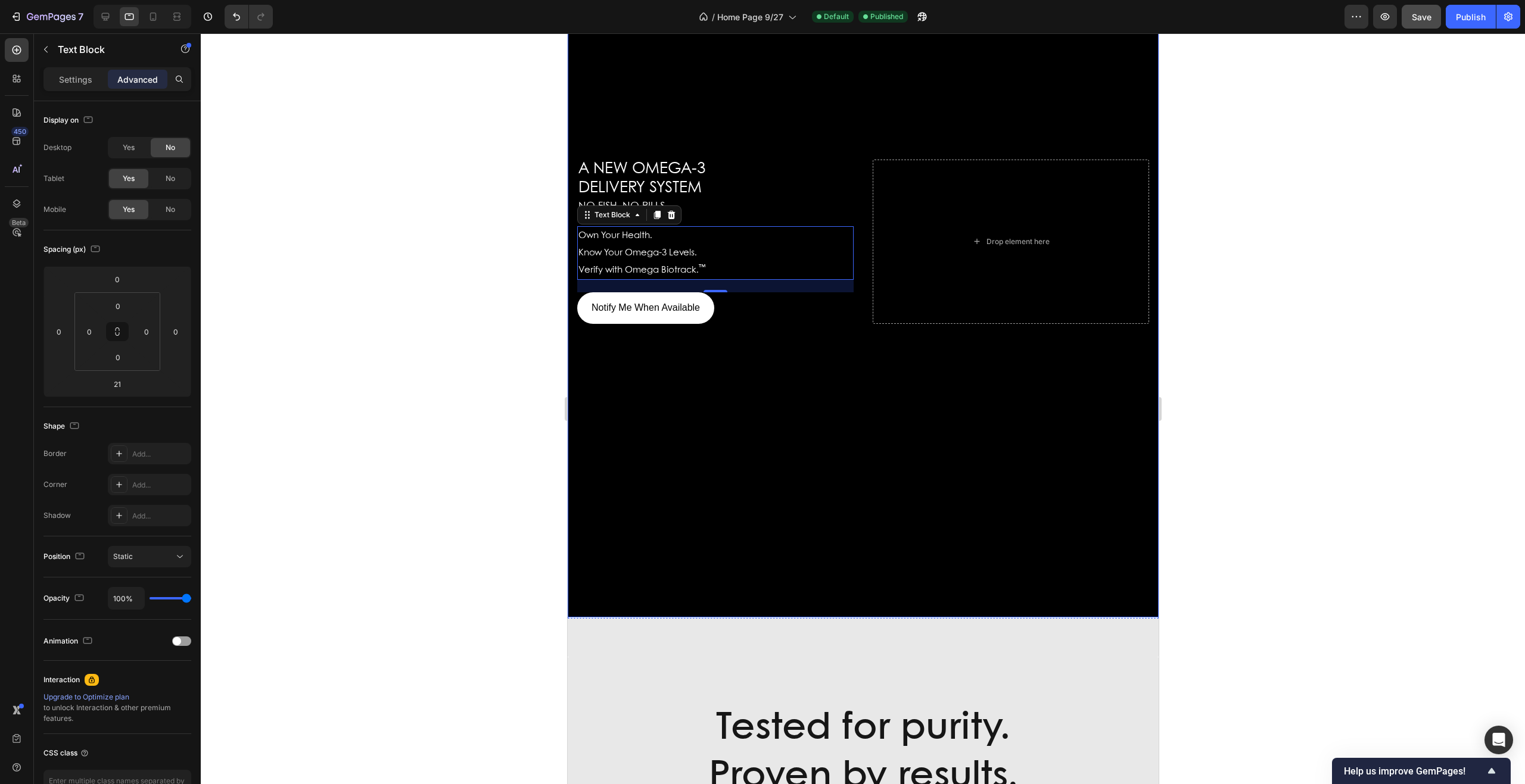
scroll to position [229, 0]
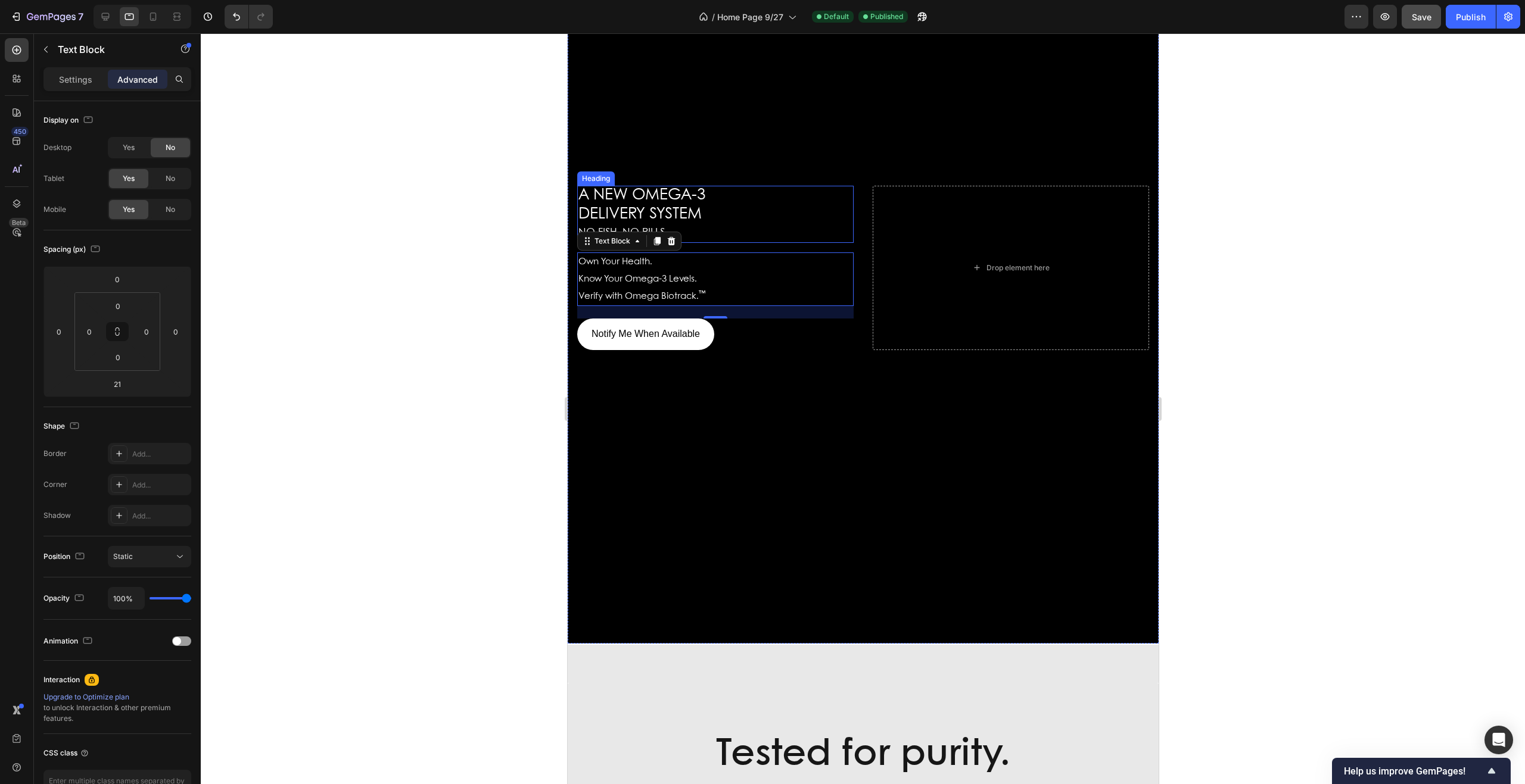
click at [727, 223] on h2 "A NEW OMEGA-3 DELIVERY SYSTEM NO FISH. NO PILLS." at bounding box center [714, 214] width 276 height 57
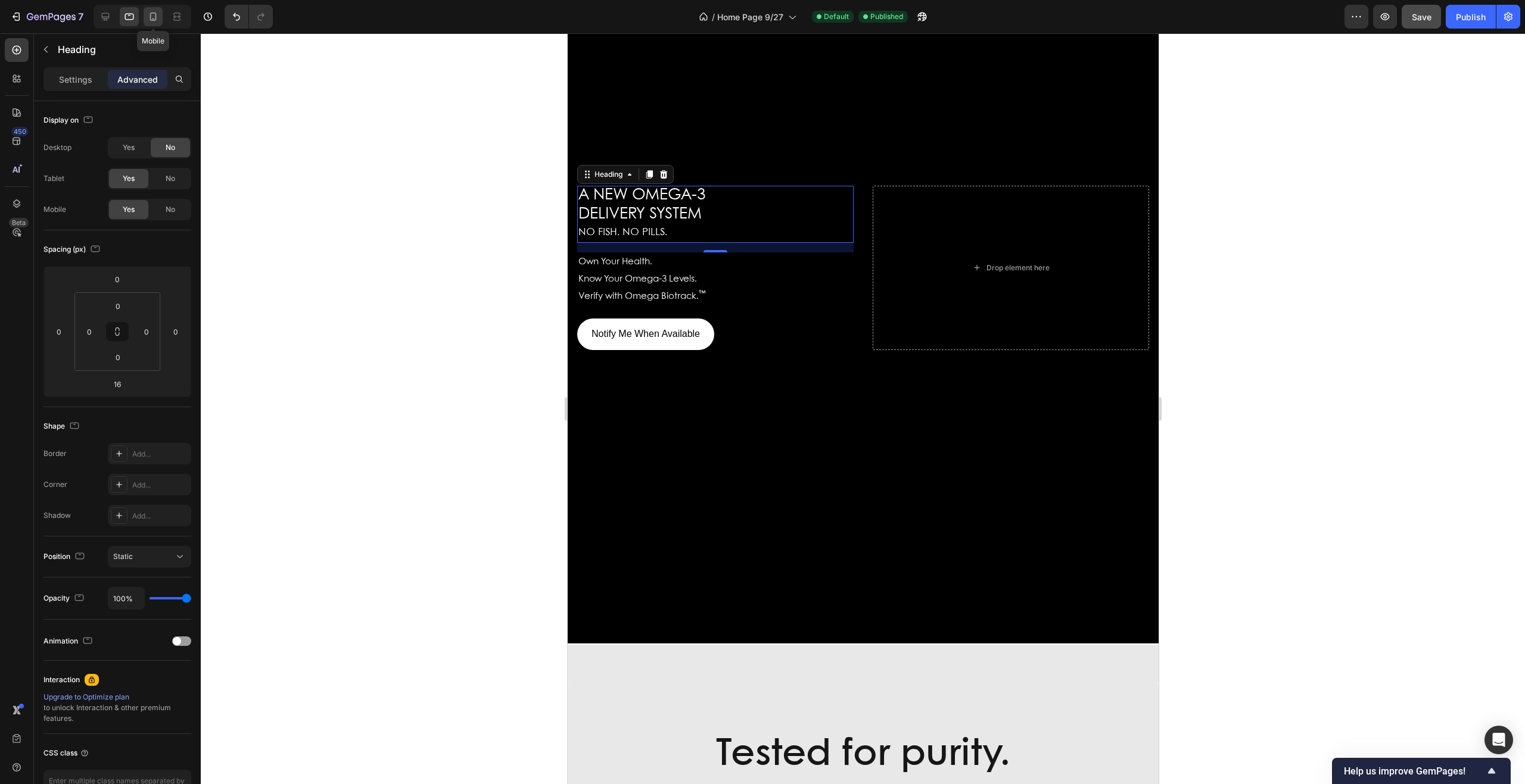
click at [153, 15] on icon at bounding box center [153, 16] width 12 height 12
type input "0"
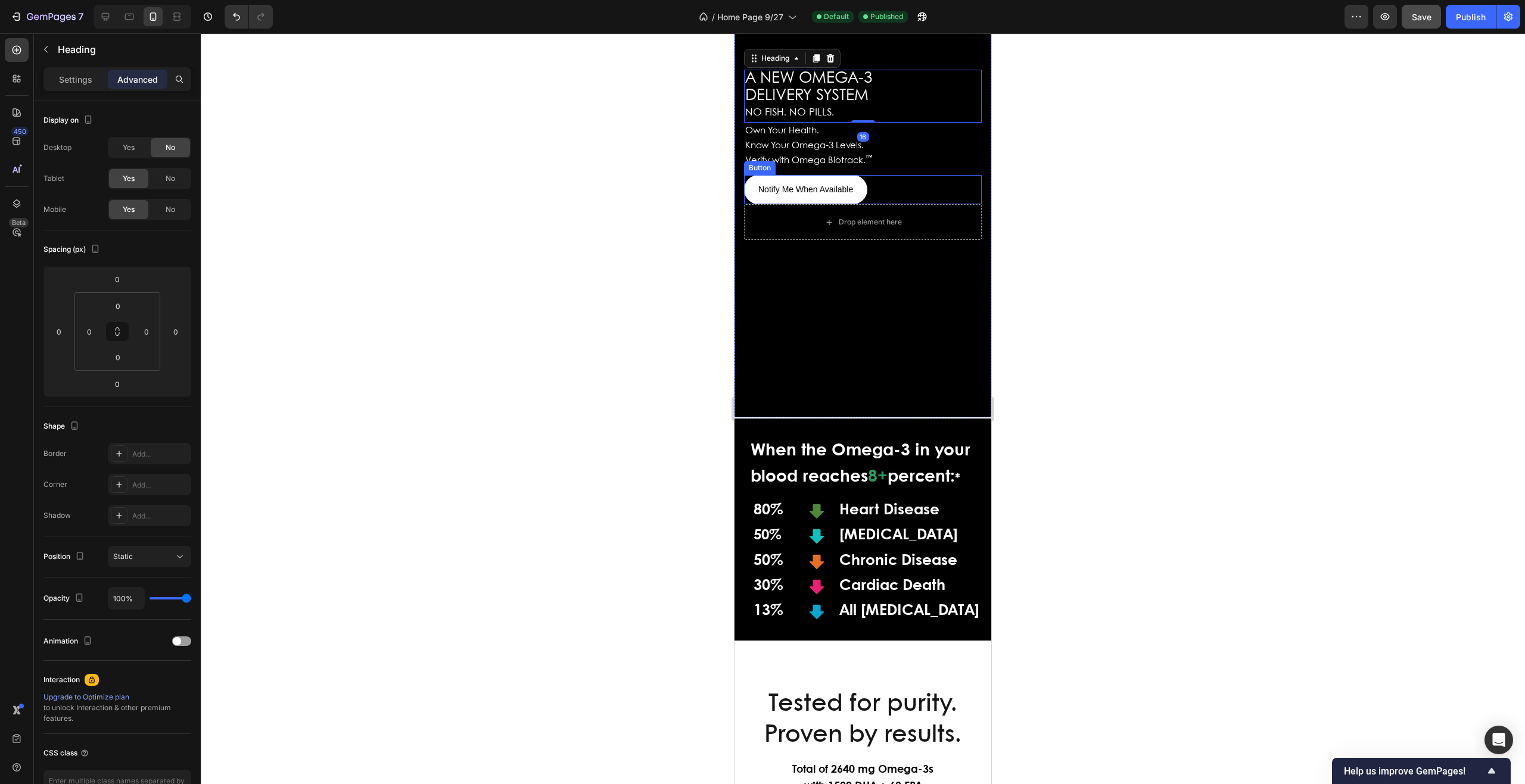
scroll to position [260, 0]
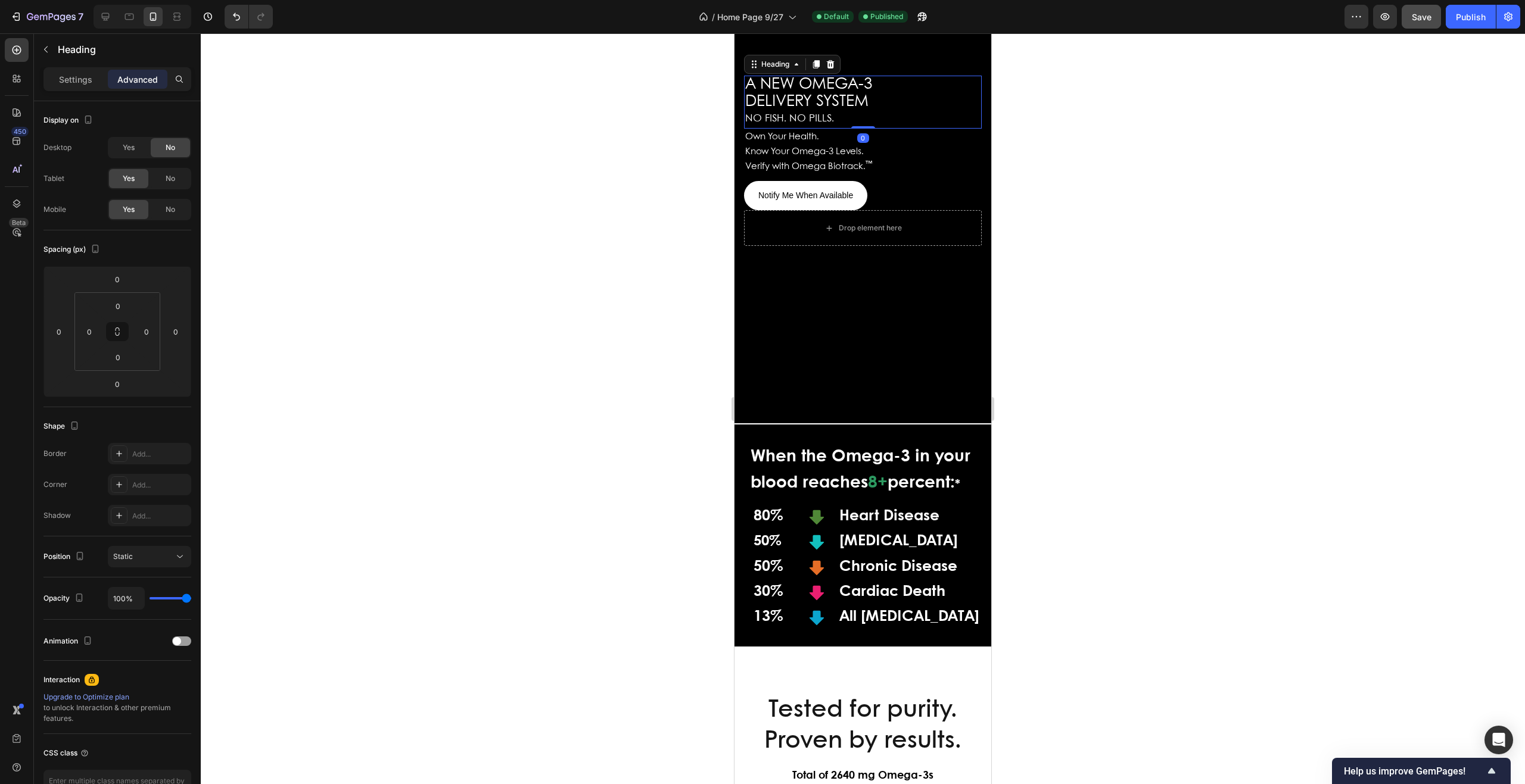
drag, startPoint x: 862, startPoint y: 127, endPoint x: 864, endPoint y: 118, distance: 9.2
click at [864, 118] on div "A NEW OMEGA-3 DELIVERY SYSTEM NO FISH. NO PILLS. Heading 0" at bounding box center [863, 102] width 238 height 53
drag, startPoint x: 857, startPoint y: 127, endPoint x: 861, endPoint y: 119, distance: 8.9
click at [861, 119] on div "A NEW OMEGA-3 DELIVERY SYSTEM NO FISH. NO PILLS. Heading 0" at bounding box center [863, 102] width 238 height 53
drag, startPoint x: 857, startPoint y: 128, endPoint x: 859, endPoint y: 137, distance: 9.2
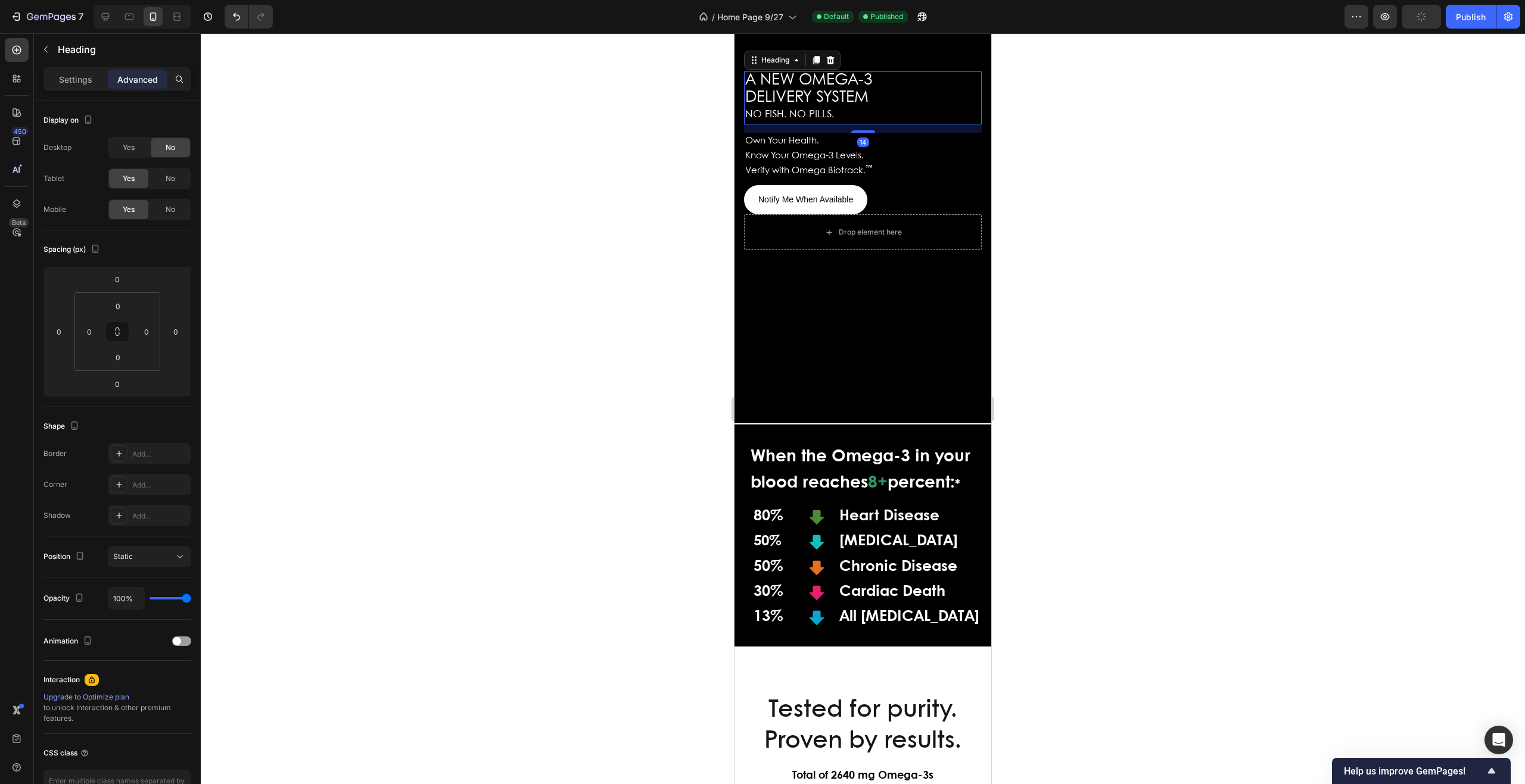
click at [859, 137] on div "A NEW OMEGA-3 DELIVERY SYSTEM NO FISH. NO PILLS. Heading 14 Own Your Health. Kn…" at bounding box center [863, 142] width 238 height 143
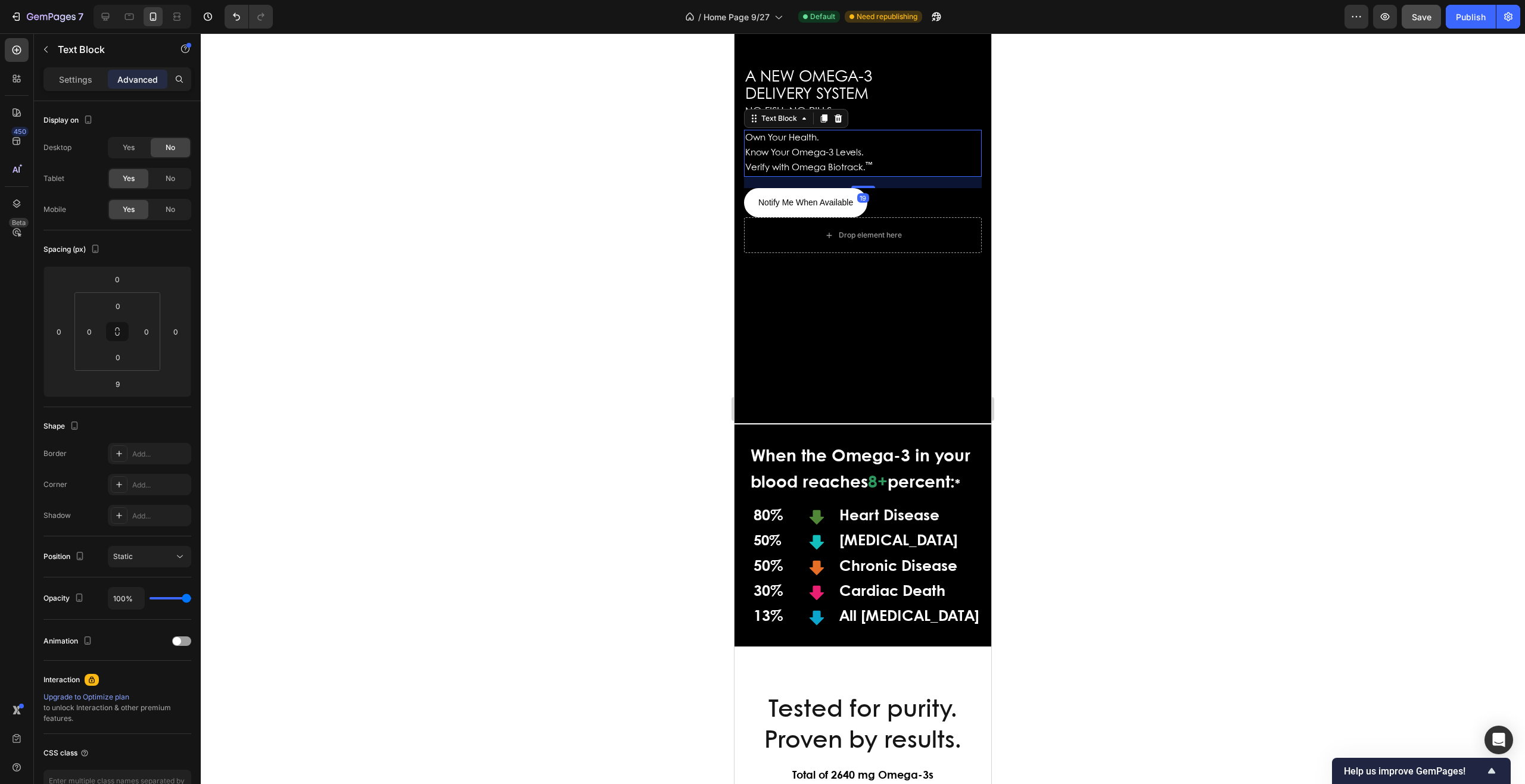
drag, startPoint x: 863, startPoint y: 184, endPoint x: 864, endPoint y: 190, distance: 6.1
click at [864, 190] on div "A NEW OMEGA-3 DELIVERY SYSTEM NO FISH. NO PILLS. Heading Own Your Health. Know …" at bounding box center [863, 143] width 238 height 149
click at [1417, 16] on span "Save" at bounding box center [1422, 16] width 20 height 10
click at [130, 15] on icon at bounding box center [129, 15] width 3 height 1
type input "21"
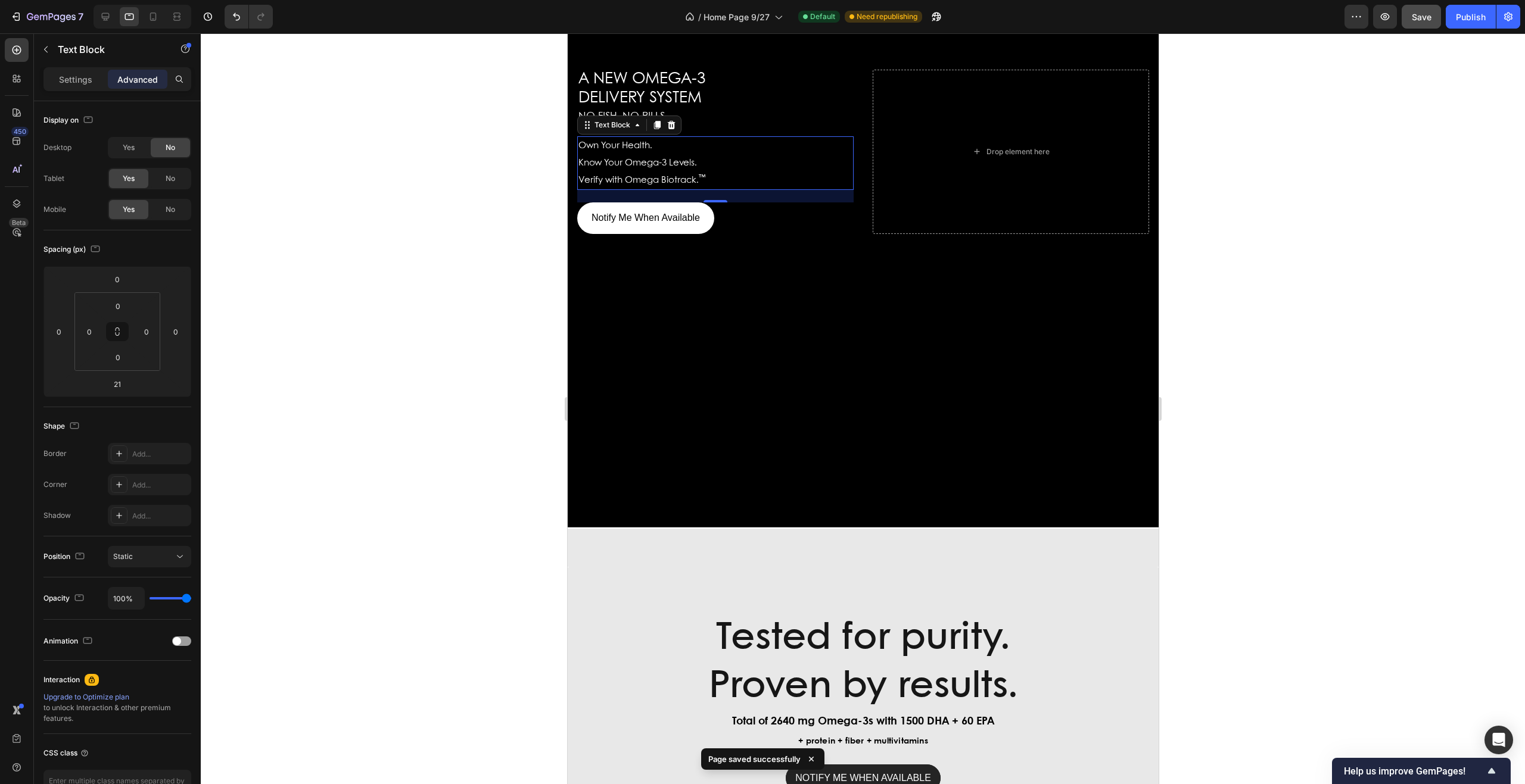
scroll to position [229, 0]
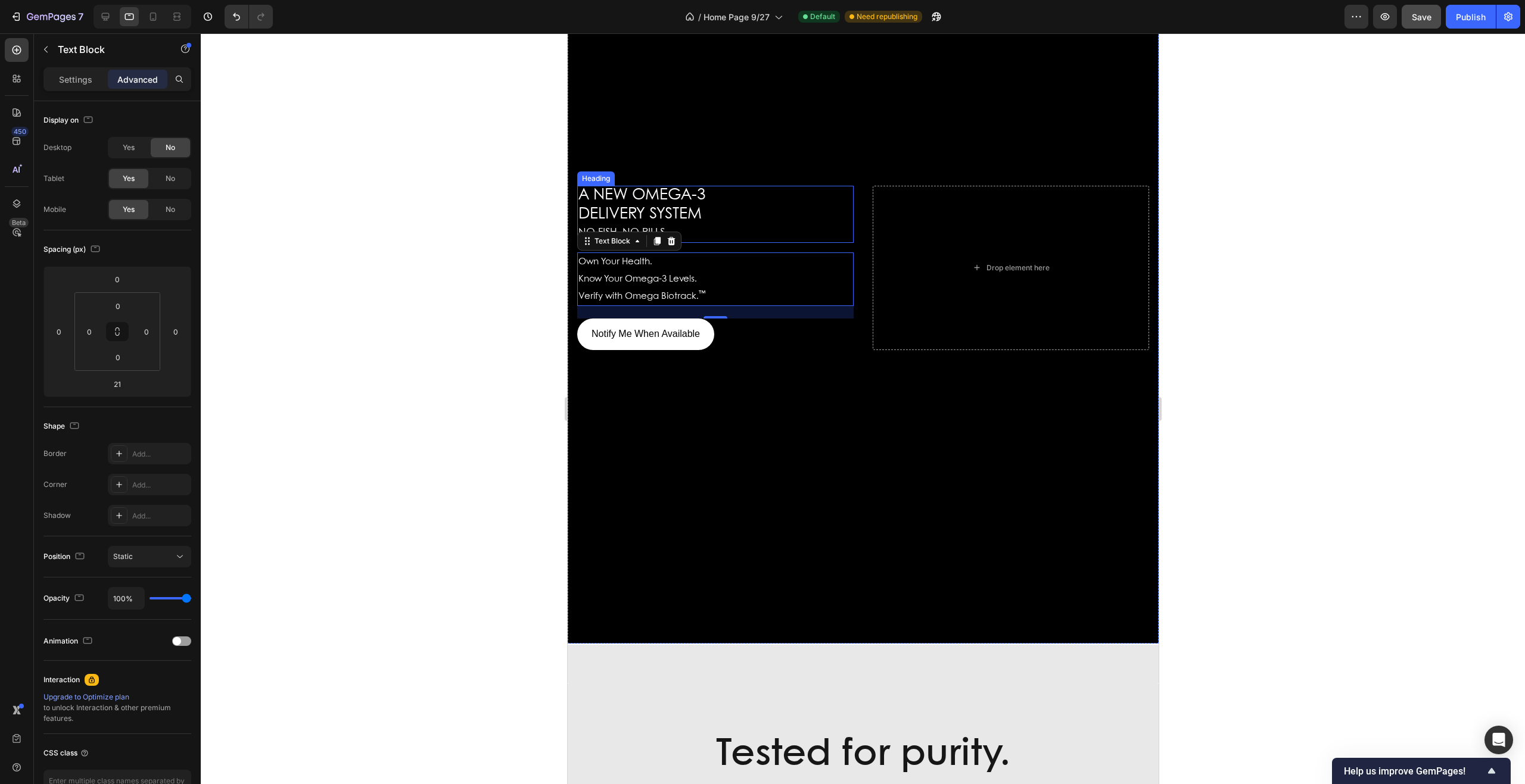
click at [724, 220] on h2 "A NEW OMEGA-3 DELIVERY SYSTEM NO FISH. NO PILLS." at bounding box center [714, 214] width 276 height 57
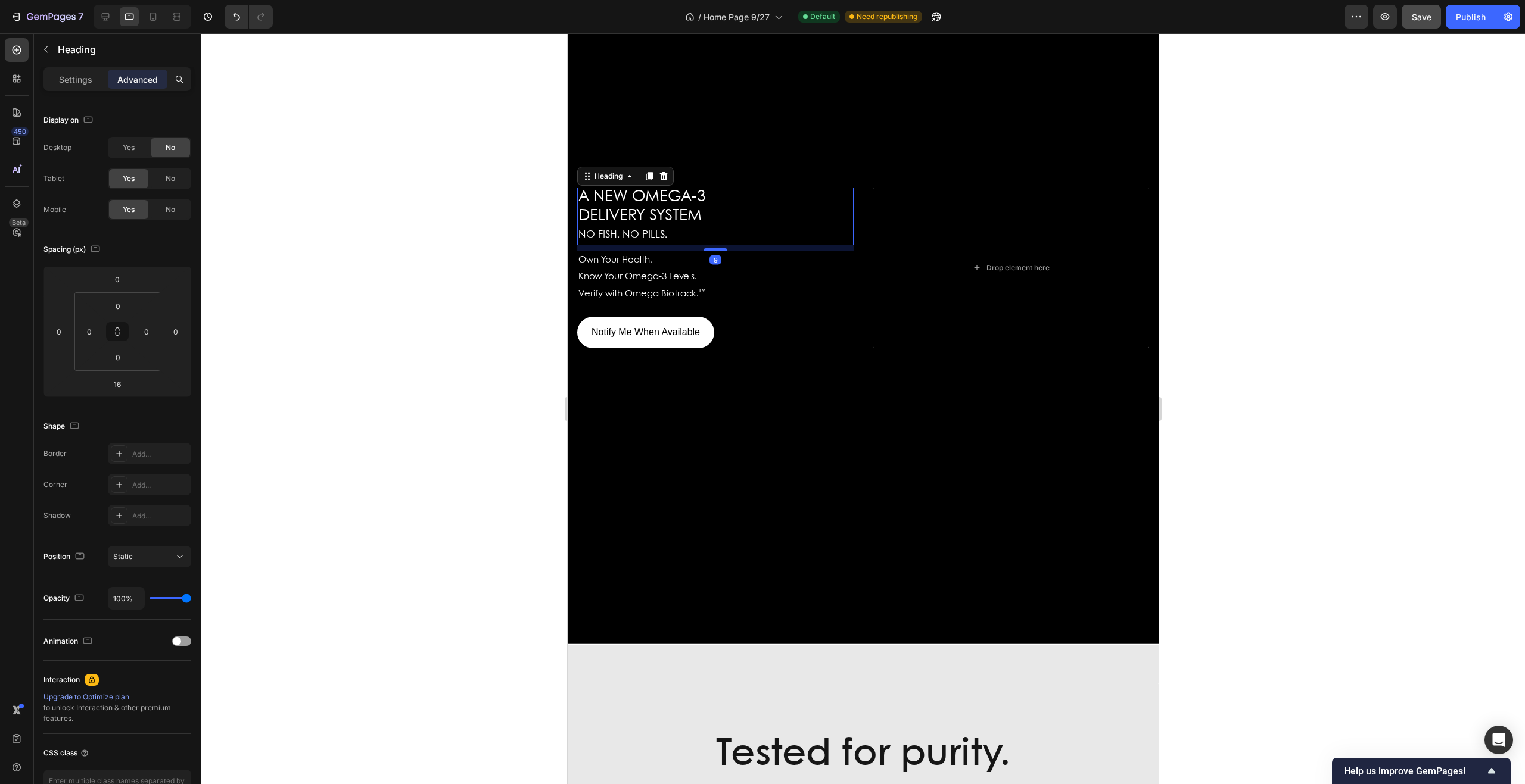
click at [714, 245] on div "9" at bounding box center [714, 245] width 276 height 0
type input "9"
click at [711, 290] on p "Verify with Omega Biotrack. ™" at bounding box center [714, 294] width 274 height 17
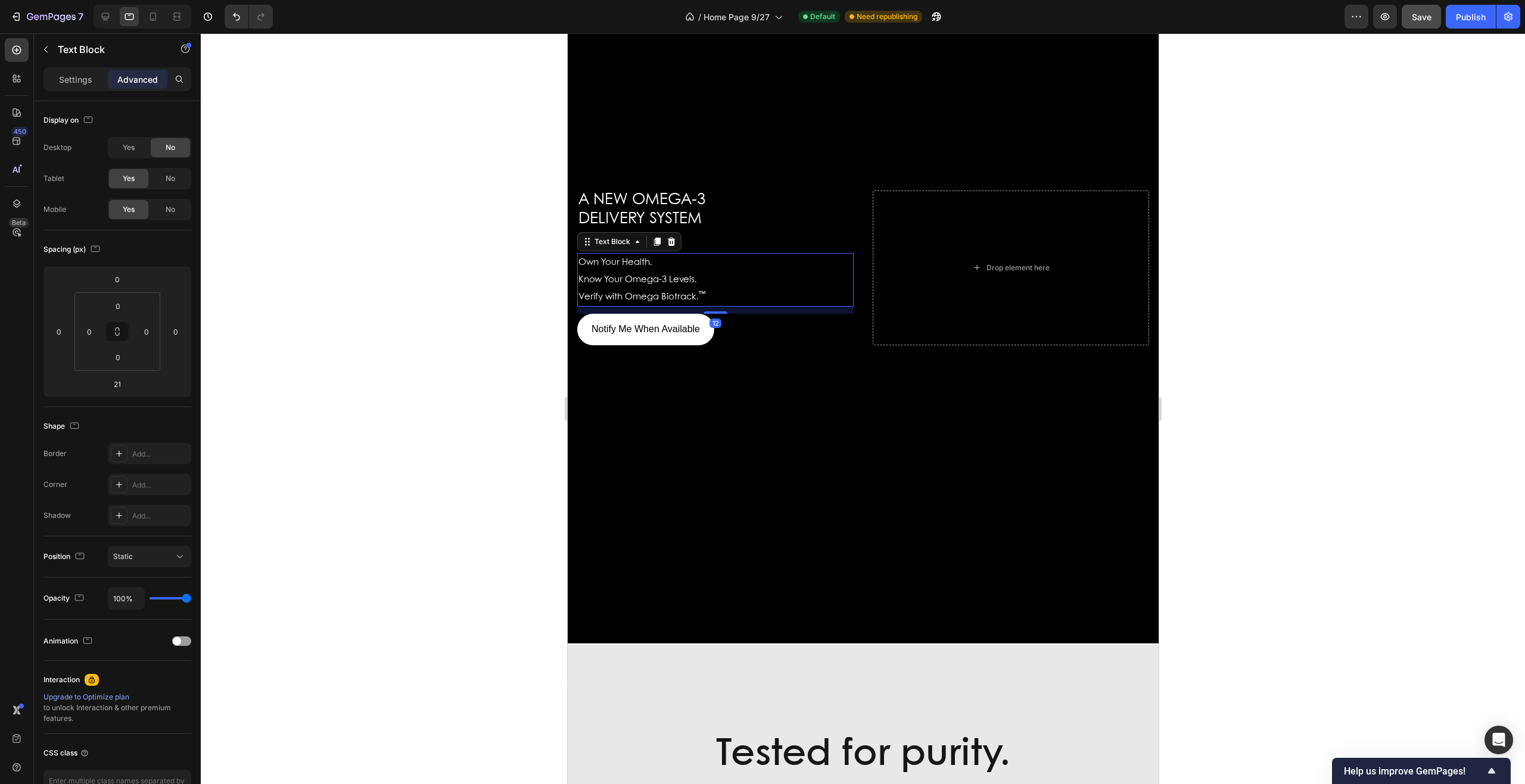
click at [714, 307] on div "12" at bounding box center [714, 307] width 276 height 0
type input "12"
click at [1424, 15] on span "Save" at bounding box center [1422, 16] width 20 height 10
click at [1469, 13] on div "Publish" at bounding box center [1471, 17] width 30 height 13
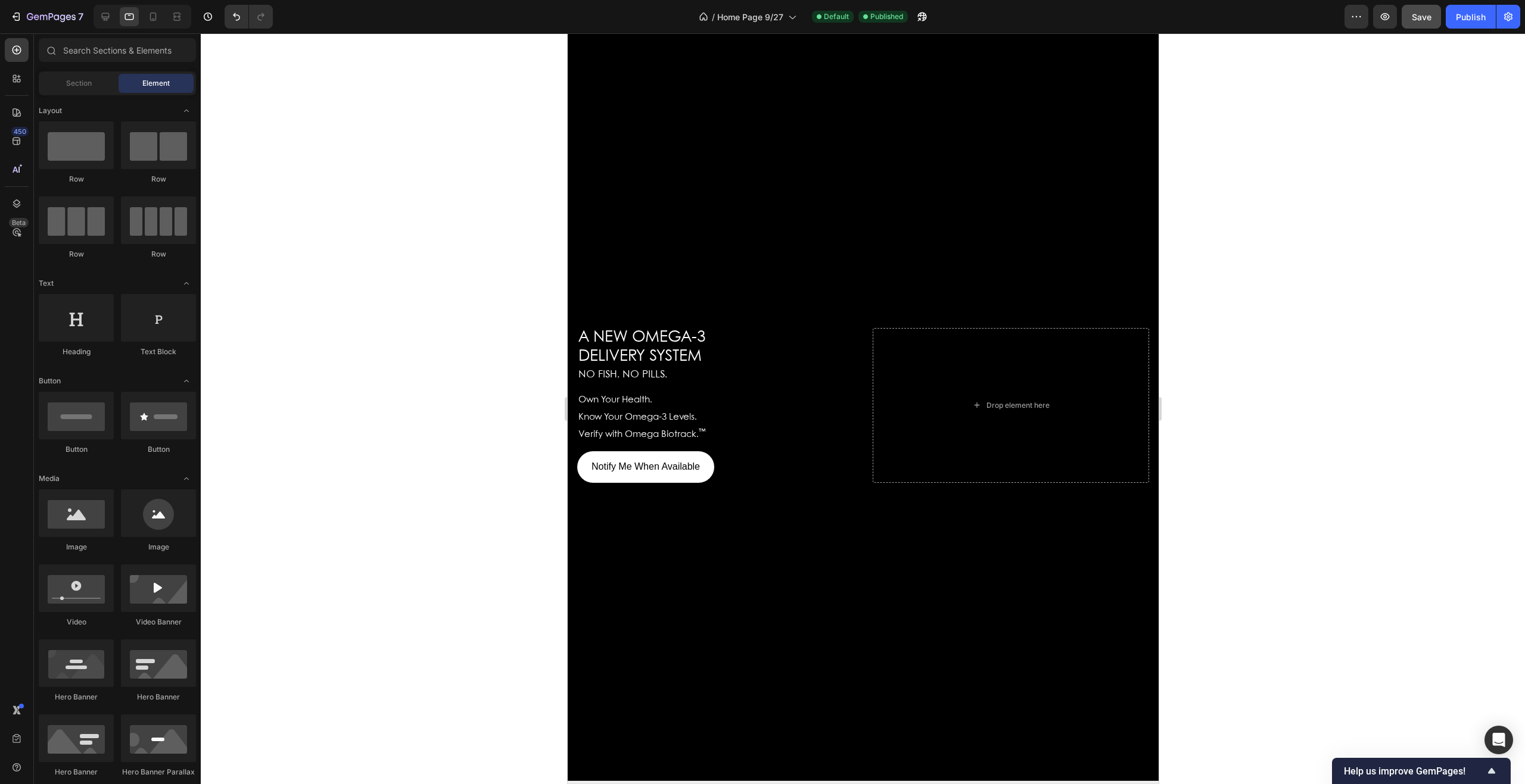
scroll to position [88, 0]
click at [1146, 127] on div "Background Image" at bounding box center [863, 408] width 591 height 751
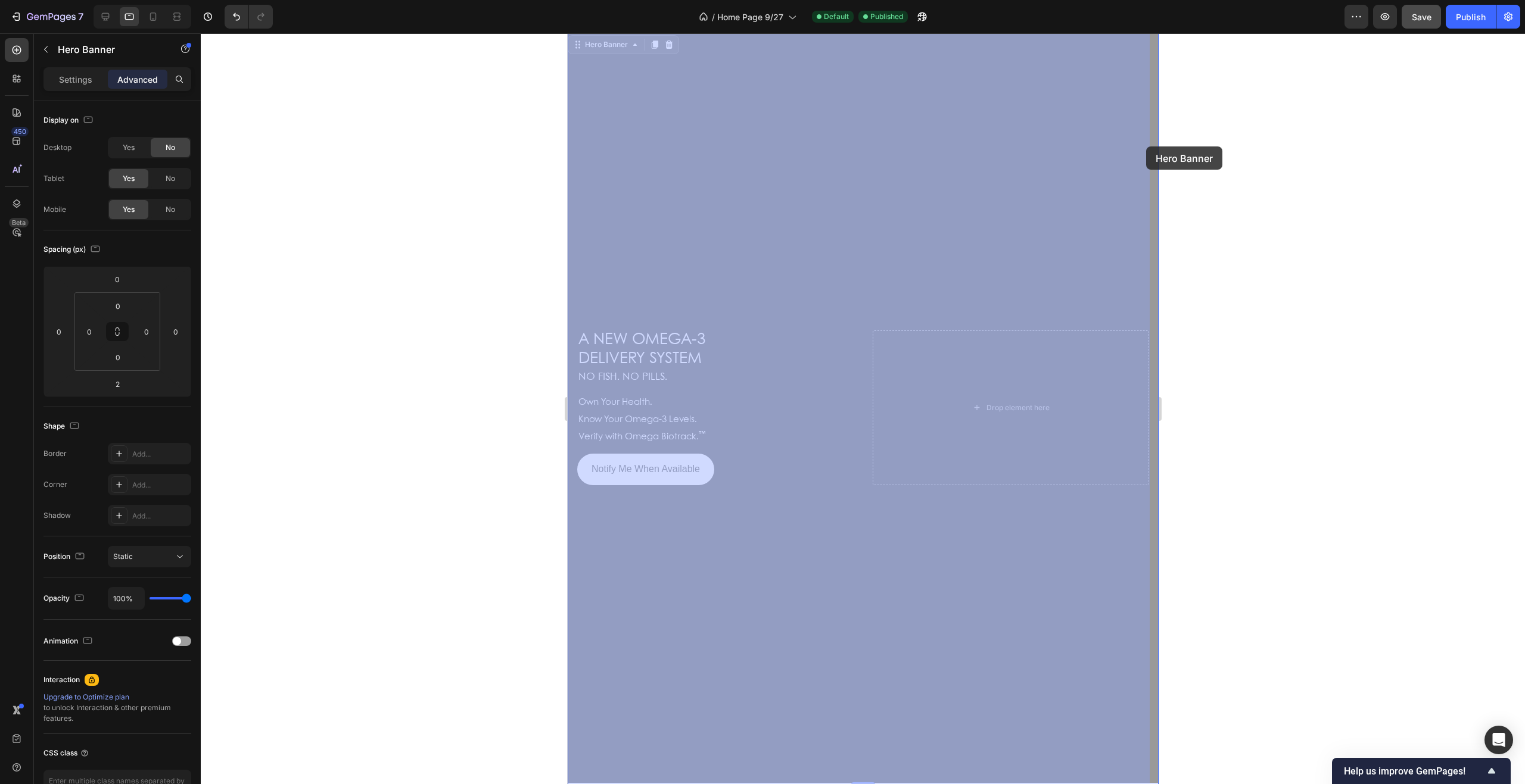
drag, startPoint x: 1146, startPoint y: 127, endPoint x: 1146, endPoint y: 147, distance: 20.0
click at [568, 34] on div "Background Image" at bounding box center [568, 34] width 0 height 0
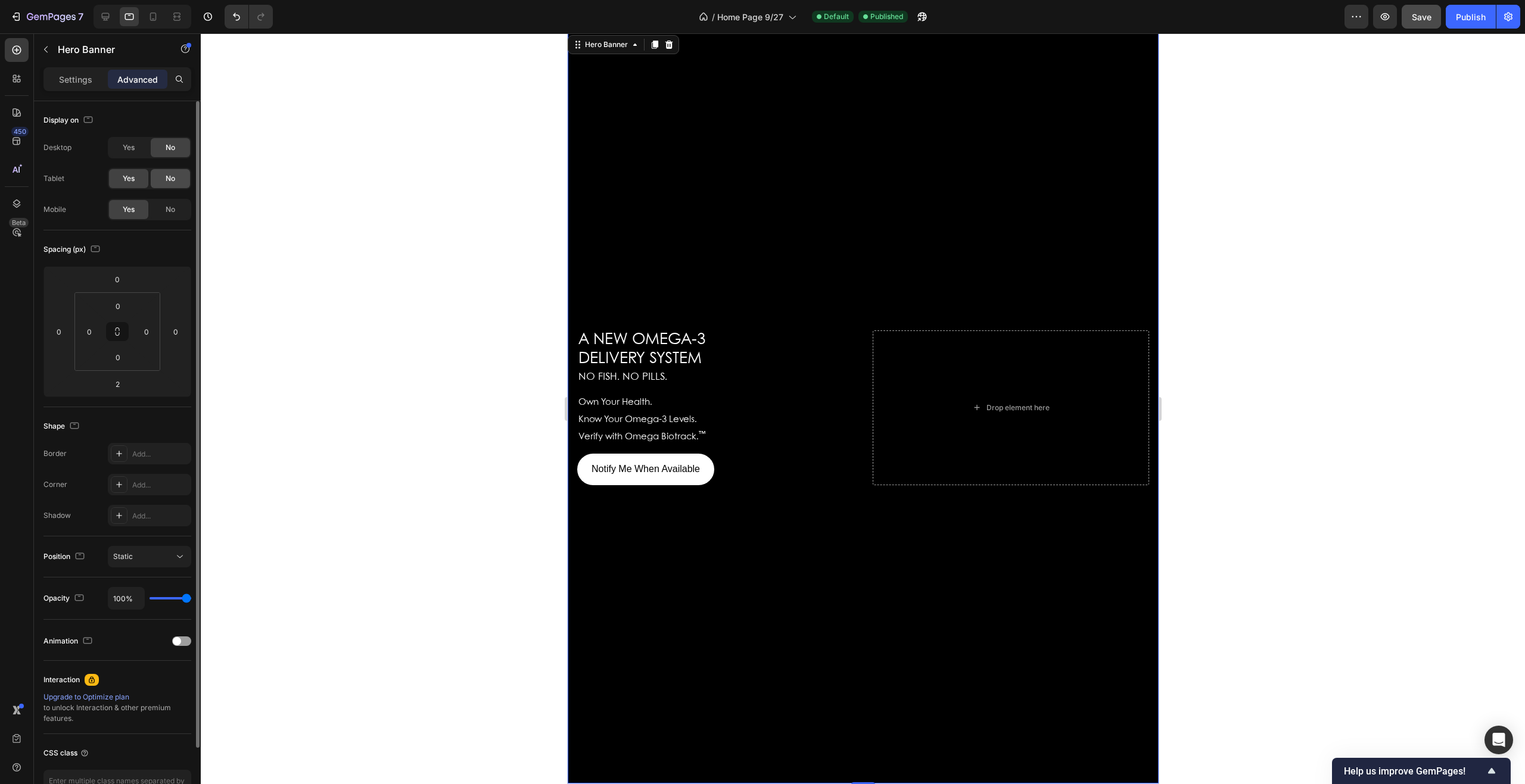
click at [175, 180] on span "No" at bounding box center [170, 178] width 9 height 11
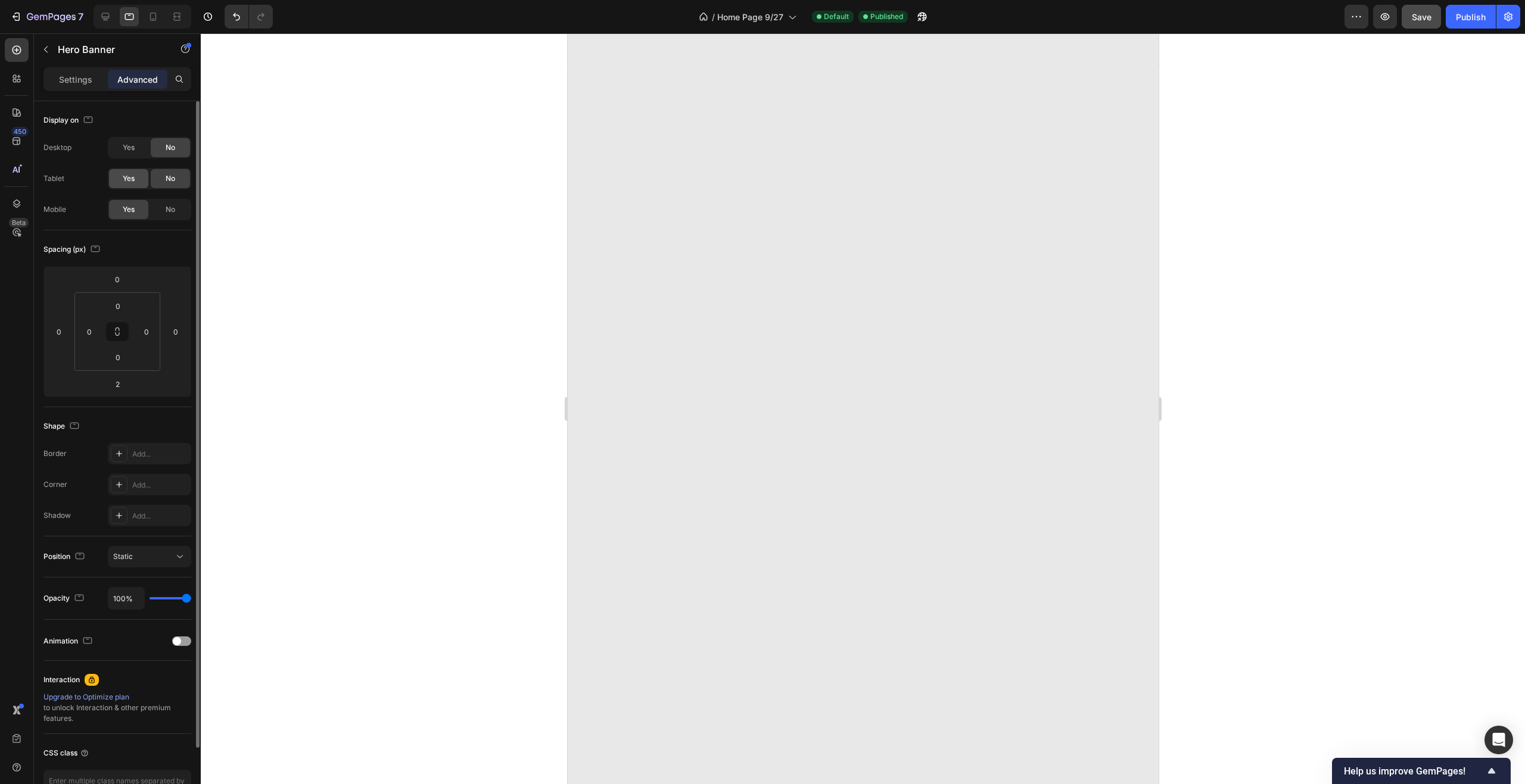
click at [137, 175] on div "Yes" at bounding box center [128, 178] width 39 height 19
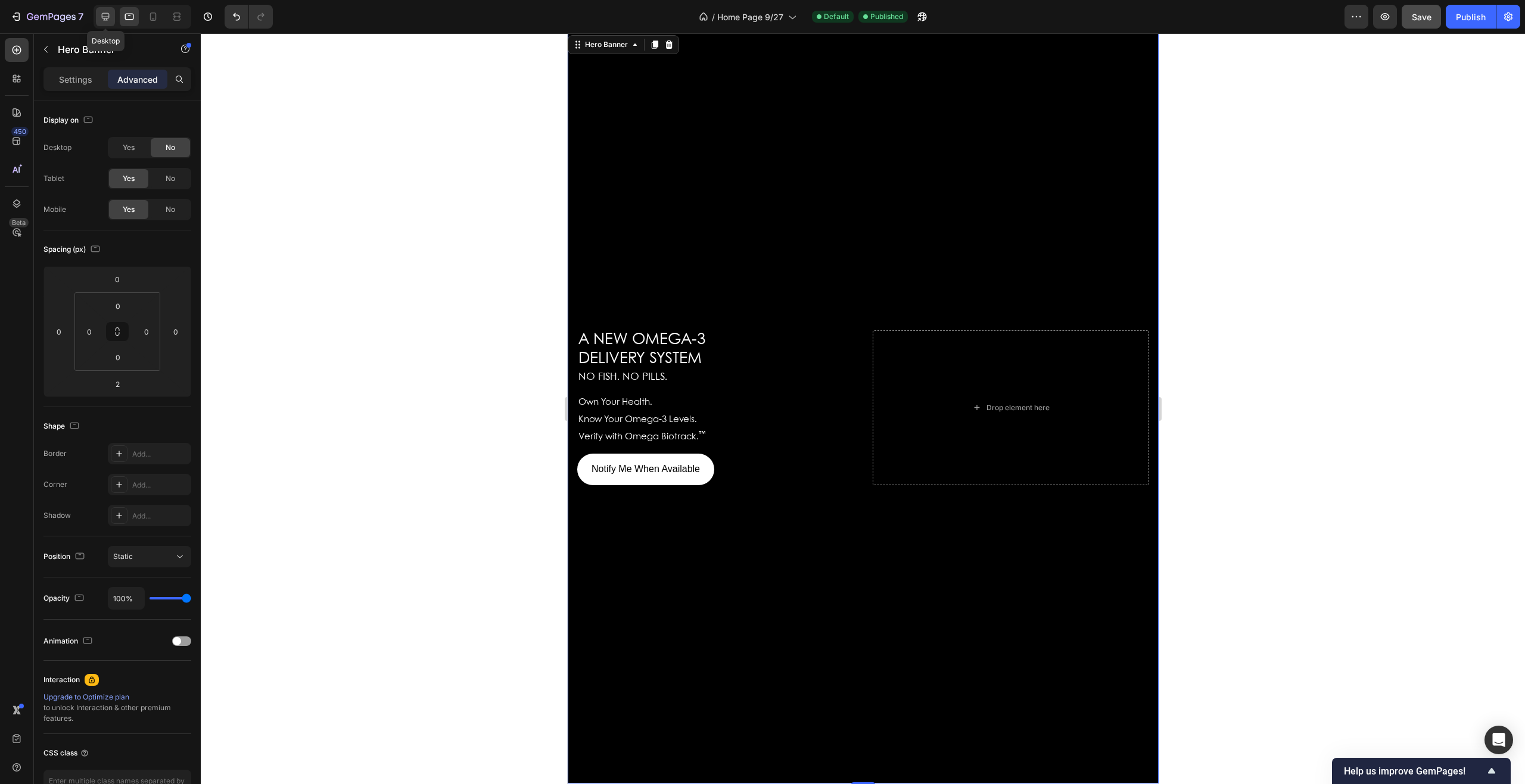
click at [106, 18] on icon at bounding box center [106, 16] width 8 height 8
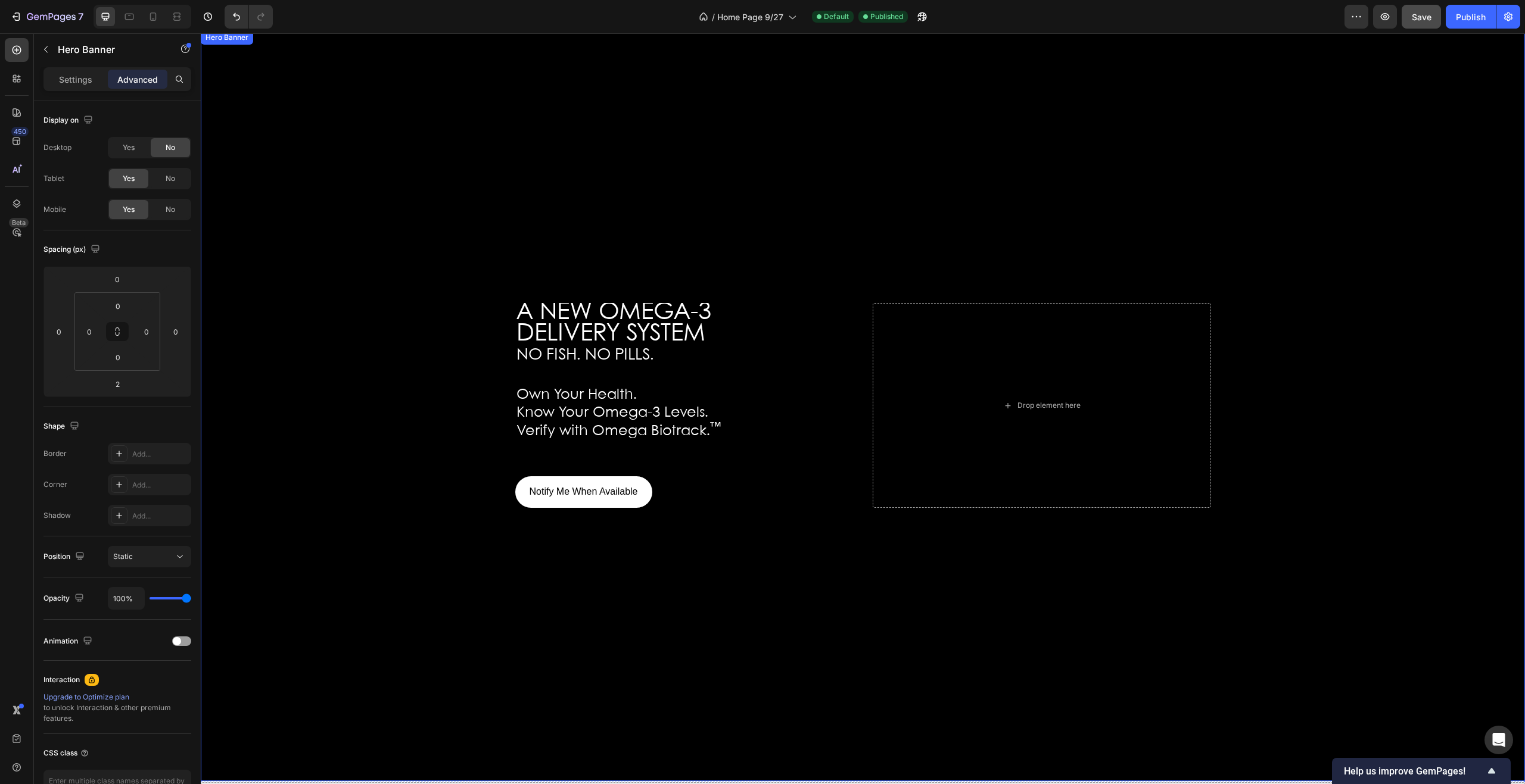
scroll to position [119, 0]
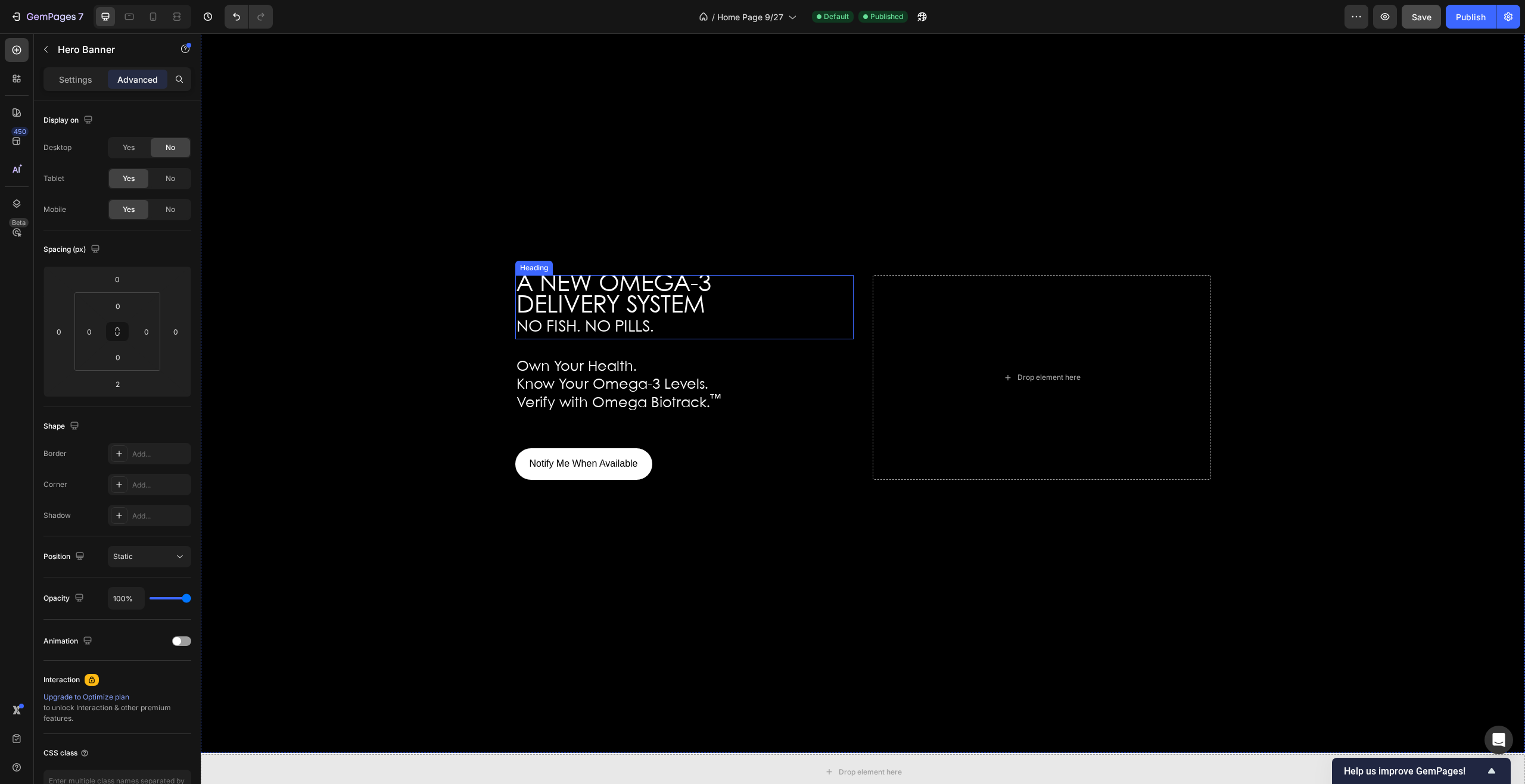
click at [629, 295] on span "DELIVERY SYSTEM" at bounding box center [610, 306] width 189 height 23
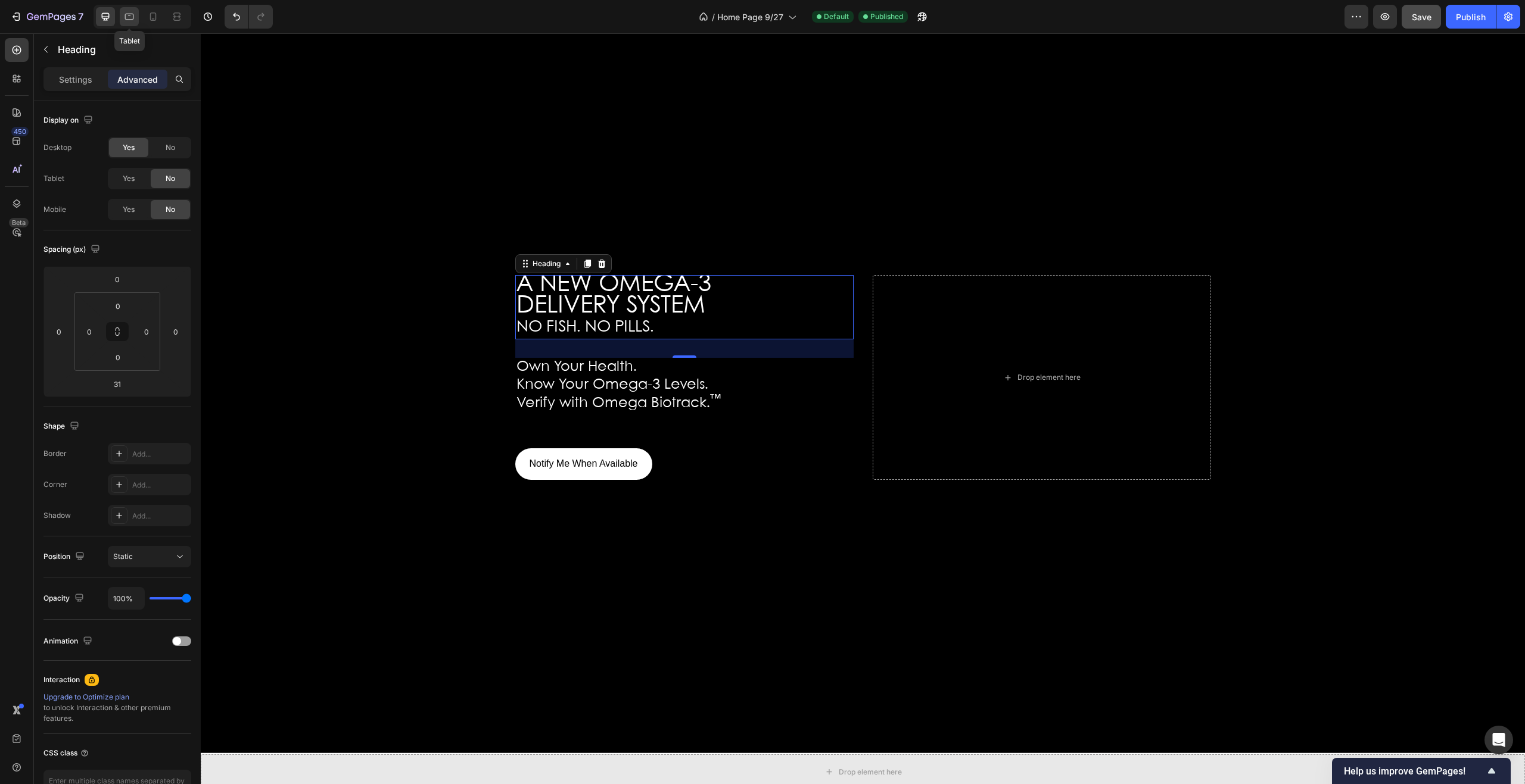
click at [130, 18] on icon at bounding box center [128, 16] width 12 height 12
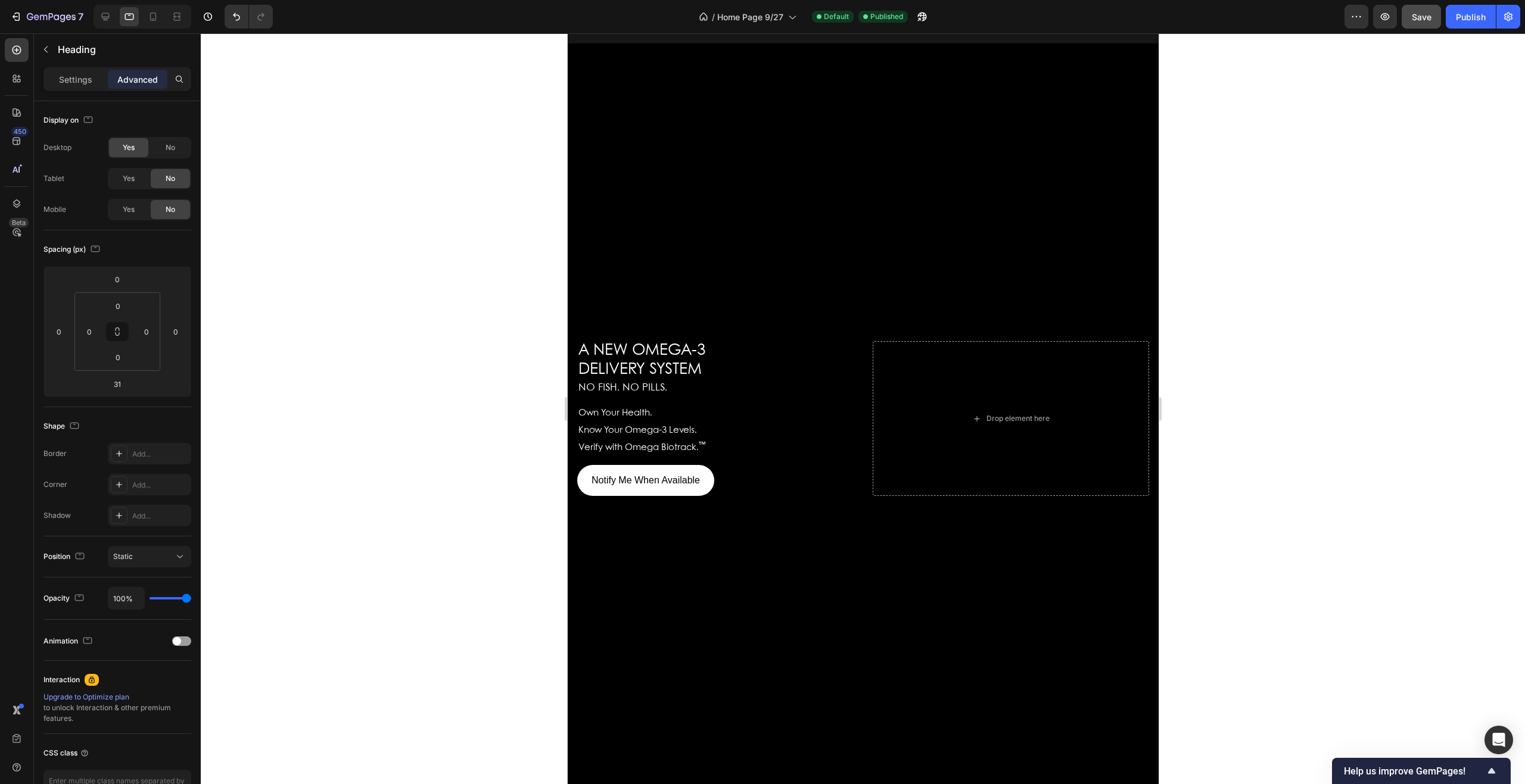
scroll to position [77, 0]
click at [670, 433] on span "Know Your Omega-3 Levels." at bounding box center [637, 431] width 118 height 8
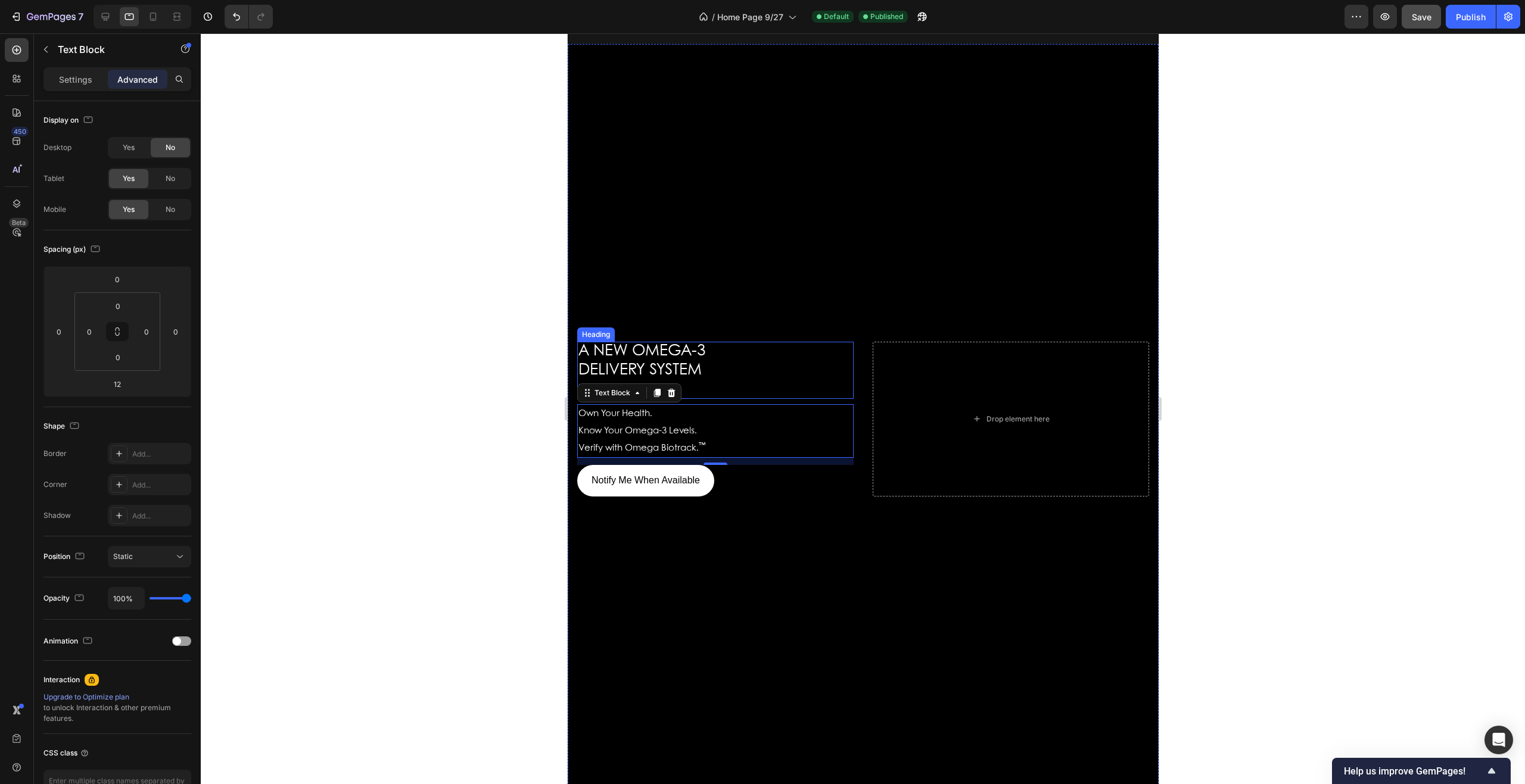
click at [677, 362] on span "DELIVERY SYSTEM" at bounding box center [639, 370] width 123 height 15
click at [721, 356] on h2 "A NEW OMEGA-3 DELIVERY SYSTEM NO FISH. NO PILLS." at bounding box center [714, 370] width 276 height 57
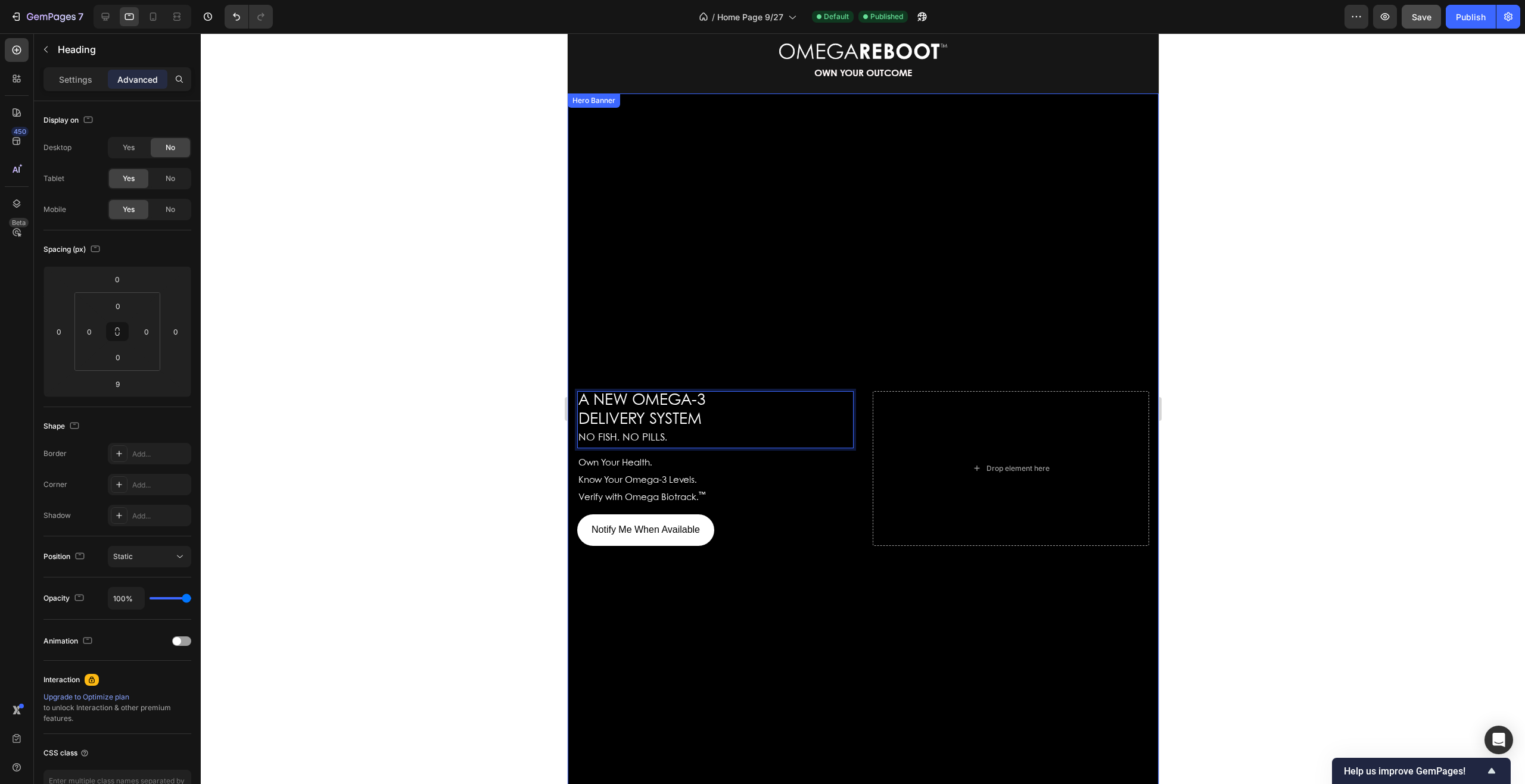
scroll to position [0, 0]
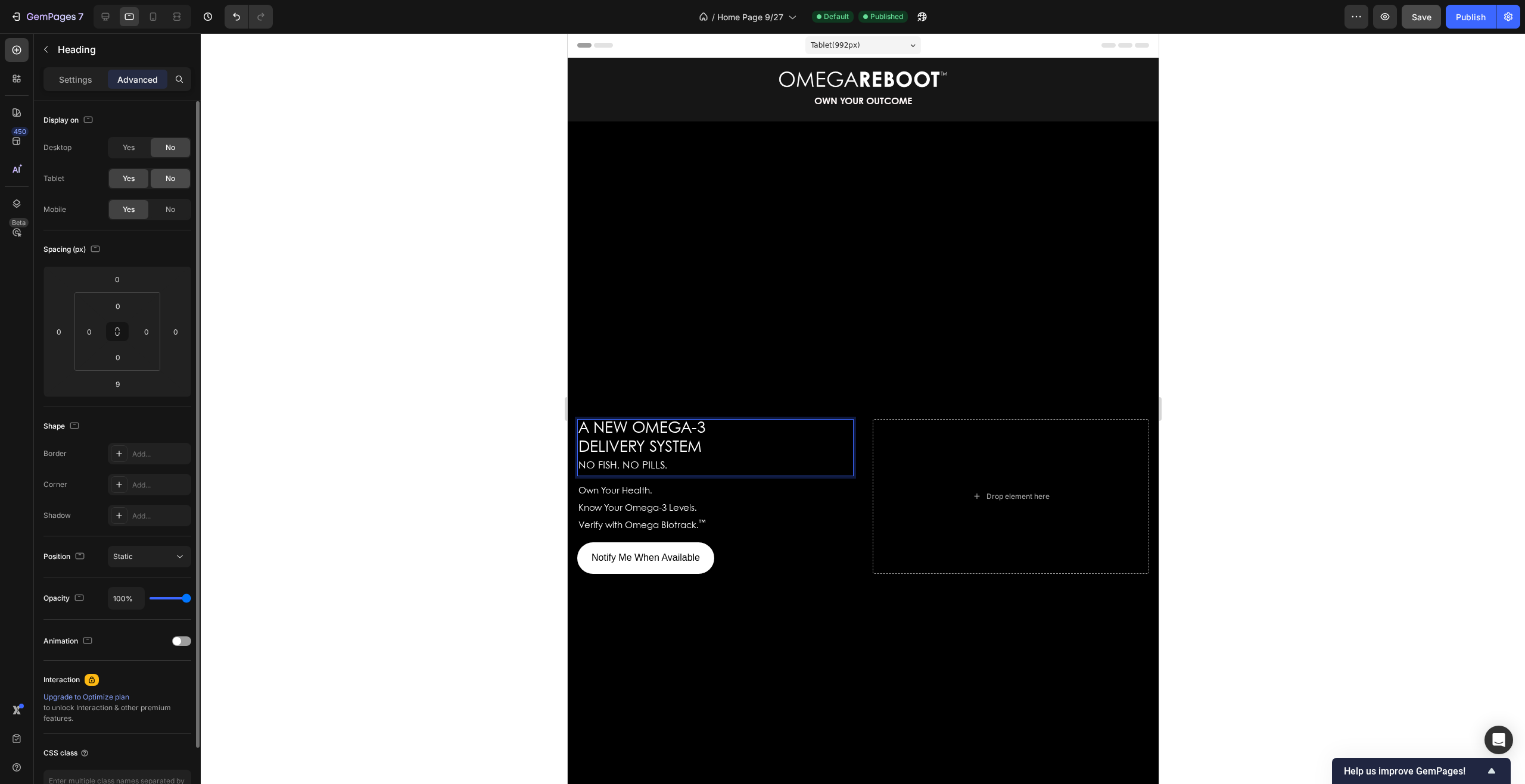
click at [184, 182] on div "No" at bounding box center [169, 178] width 39 height 19
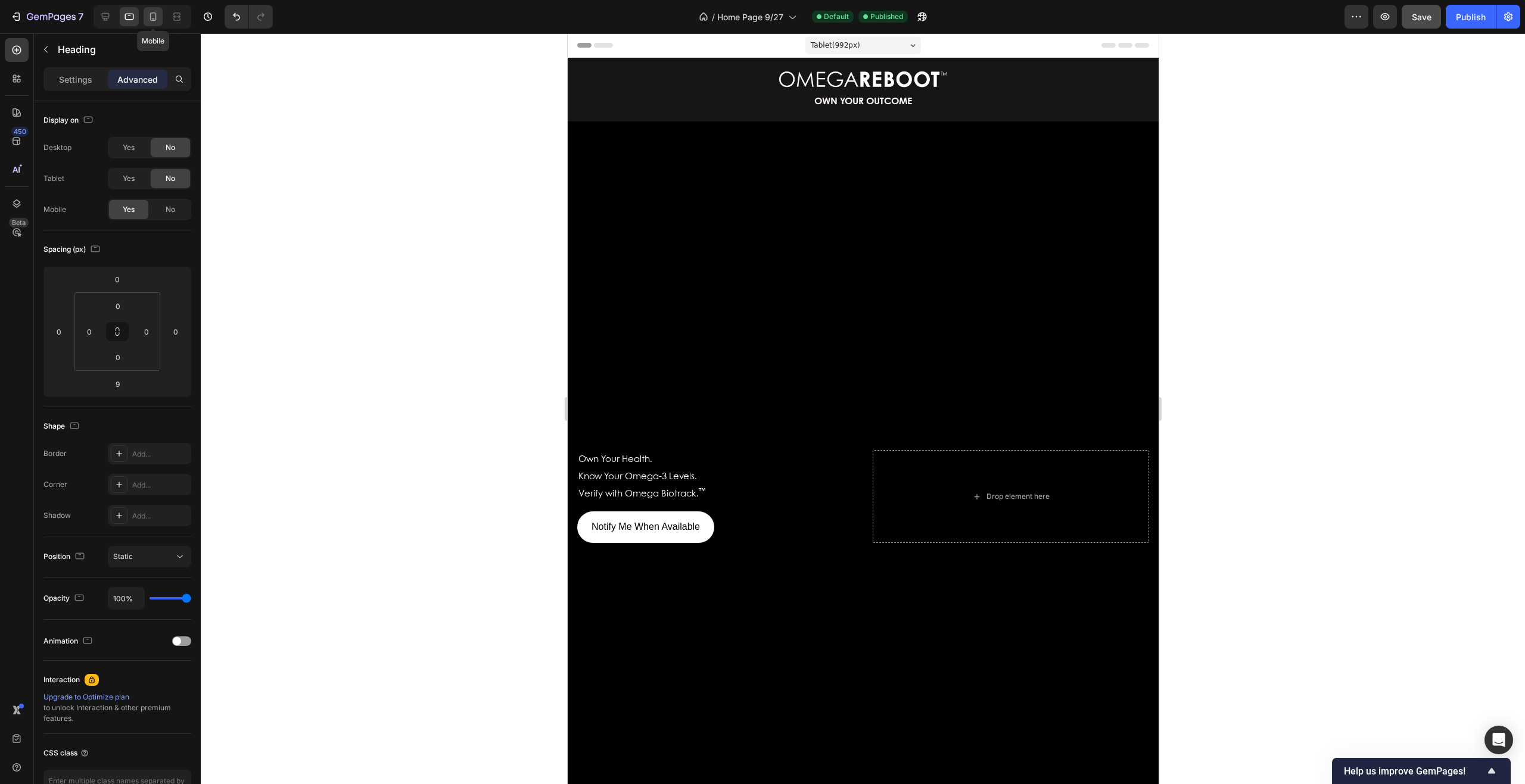
click at [150, 16] on icon at bounding box center [153, 16] width 6 height 8
type input "14"
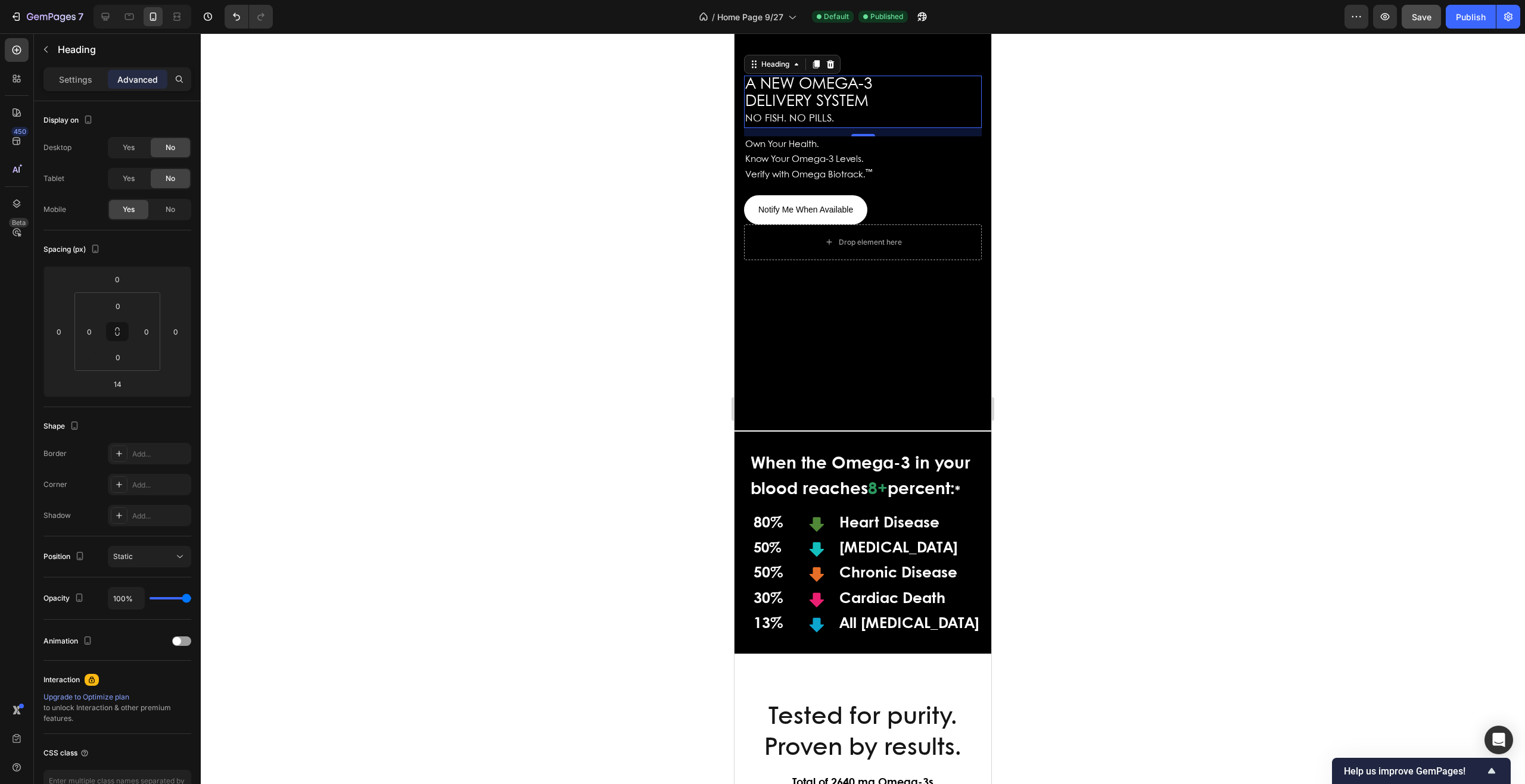
scroll to position [73, 0]
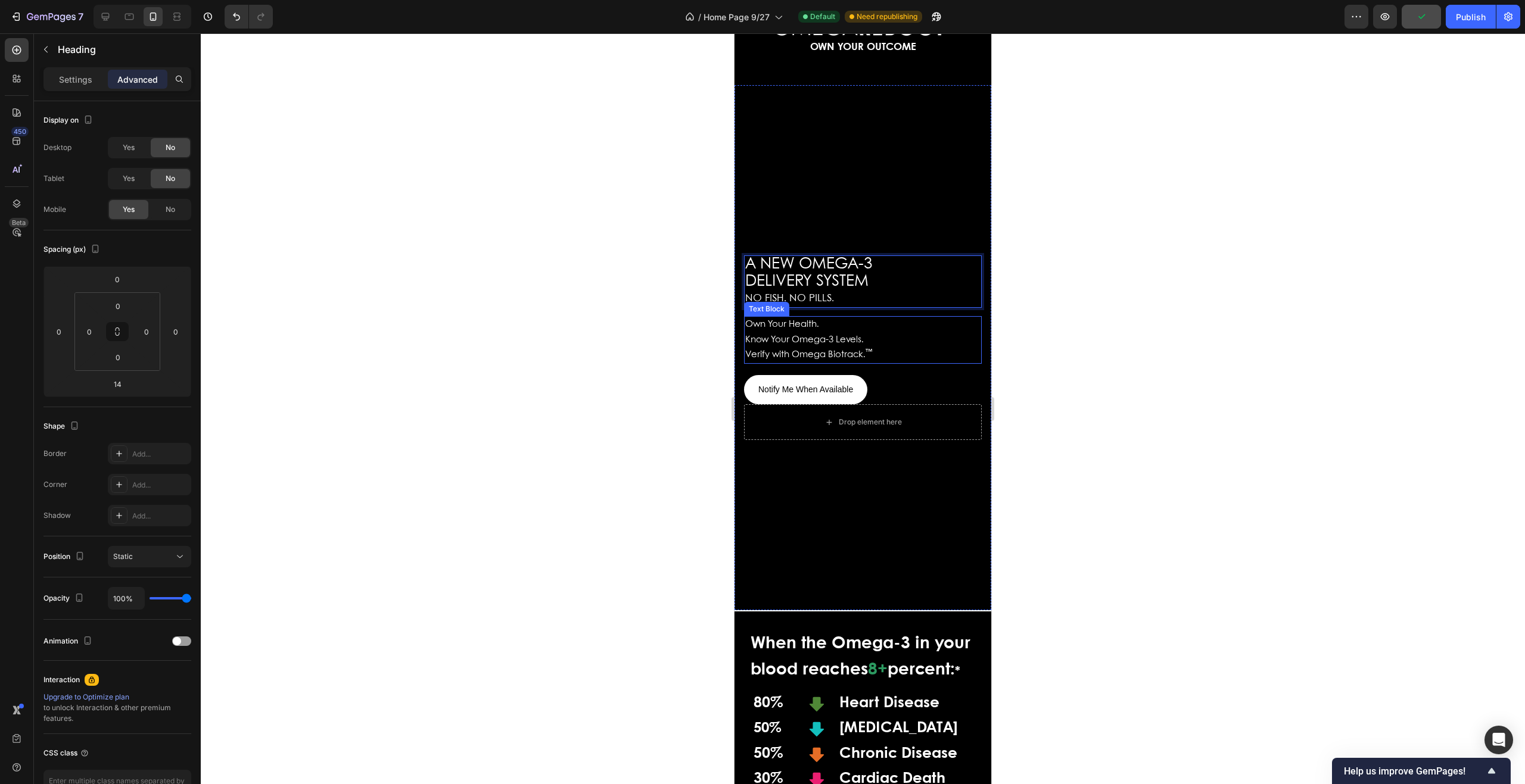
click at [858, 336] on span "Know Your Omega-3 Levels." at bounding box center [804, 340] width 118 height 8
click at [854, 275] on span "DELIVERY SYSTEM" at bounding box center [806, 281] width 123 height 15
click at [127, 18] on icon at bounding box center [128, 16] width 12 height 12
click at [127, 19] on icon at bounding box center [128, 16] width 12 height 12
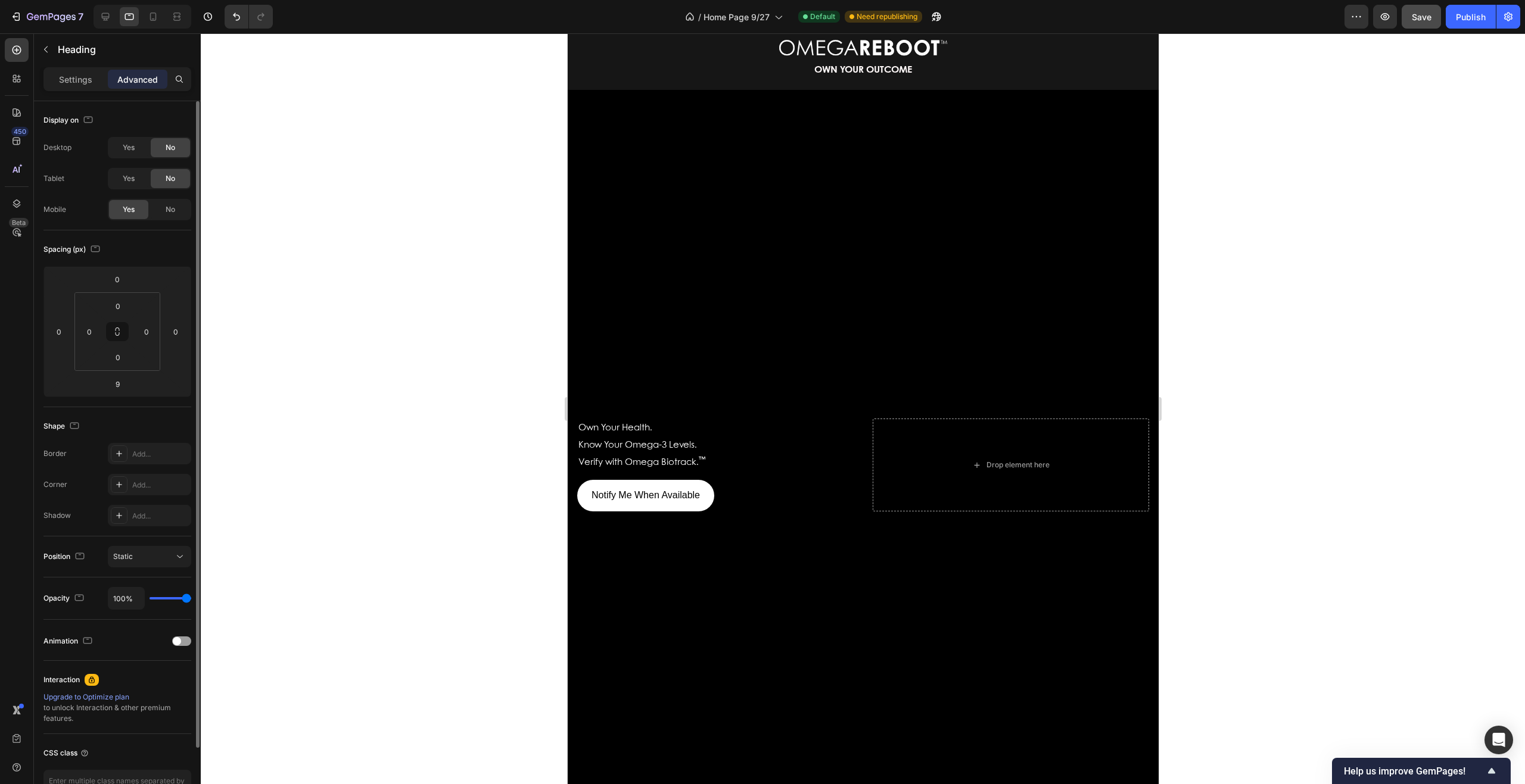
scroll to position [31, 0]
click at [132, 178] on span "Yes" at bounding box center [128, 178] width 12 height 11
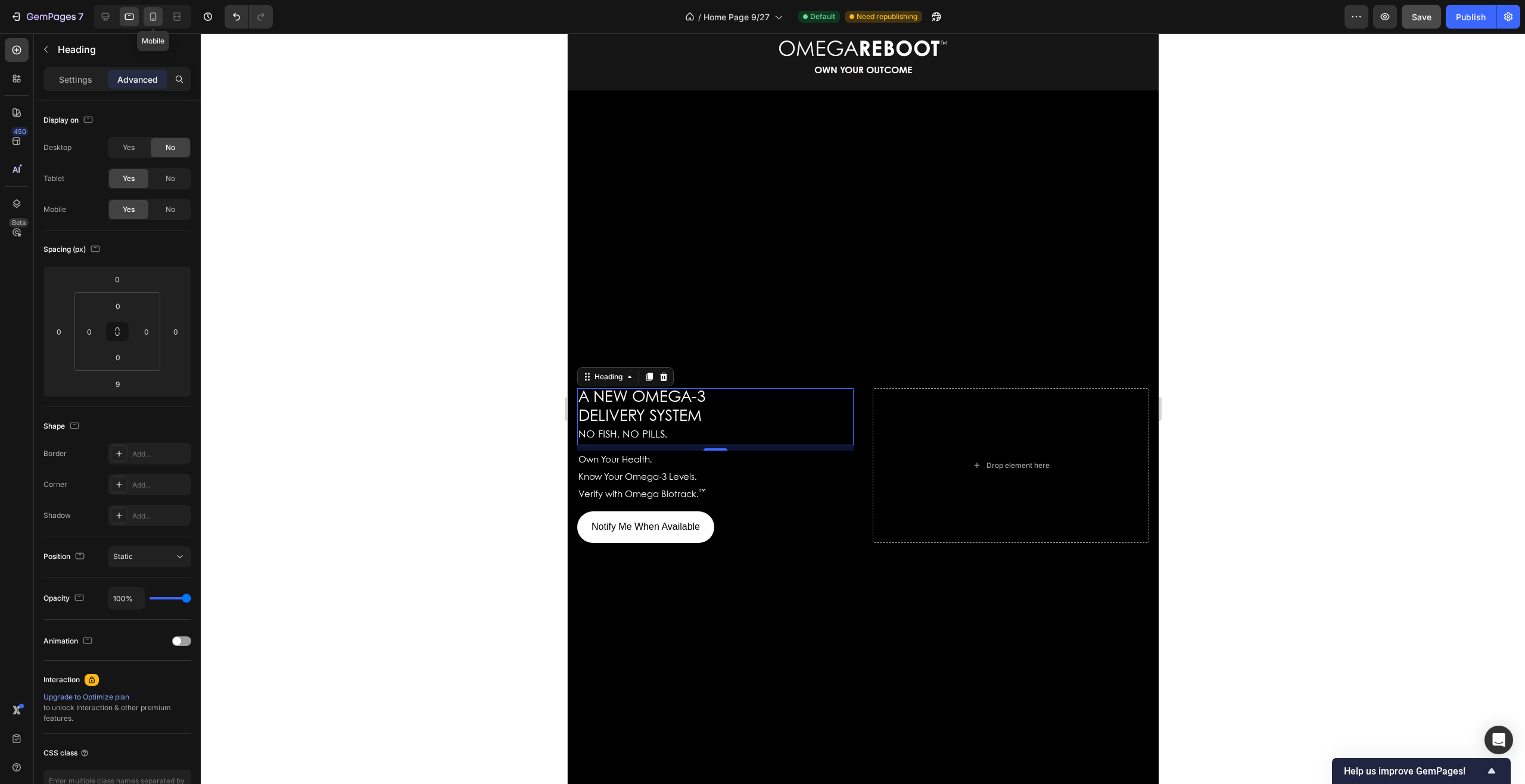
click at [151, 18] on icon at bounding box center [153, 16] width 12 height 12
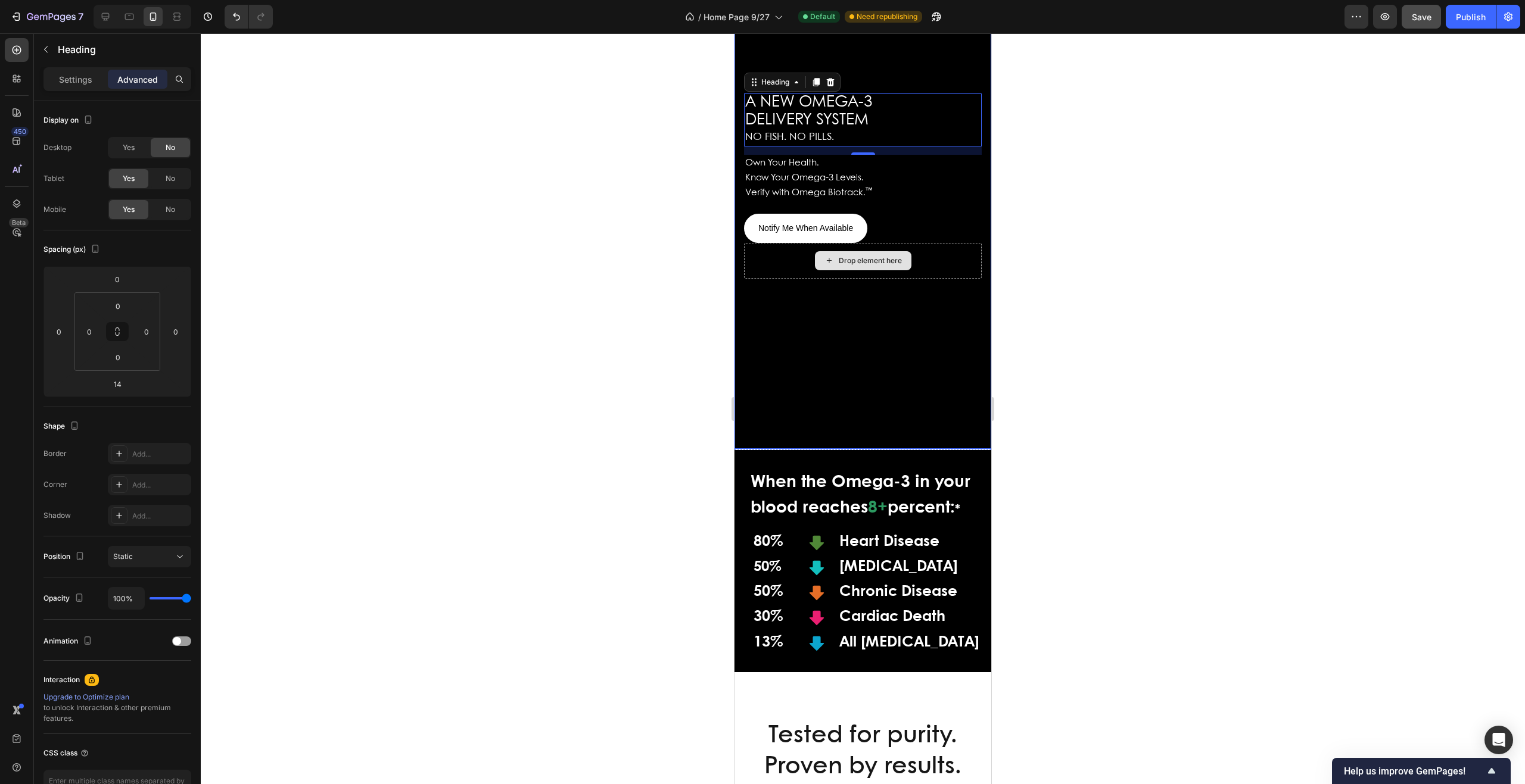
scroll to position [258, 0]
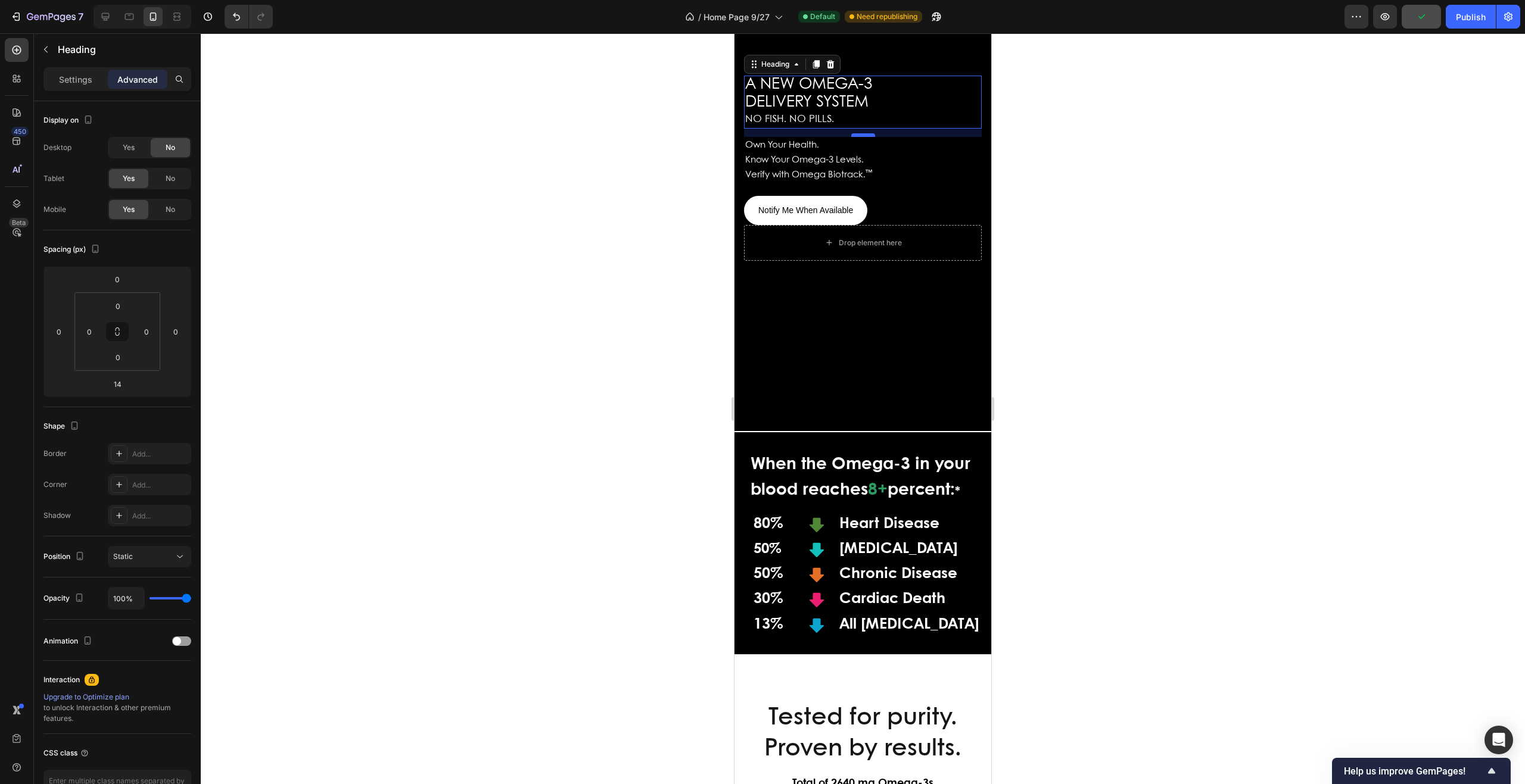
click at [861, 137] on div at bounding box center [864, 136] width 24 height 4
click at [860, 136] on div at bounding box center [864, 136] width 24 height 4
type input "12"
click at [857, 134] on div at bounding box center [864, 135] width 24 height 3
click at [855, 130] on div "12" at bounding box center [863, 133] width 238 height 7
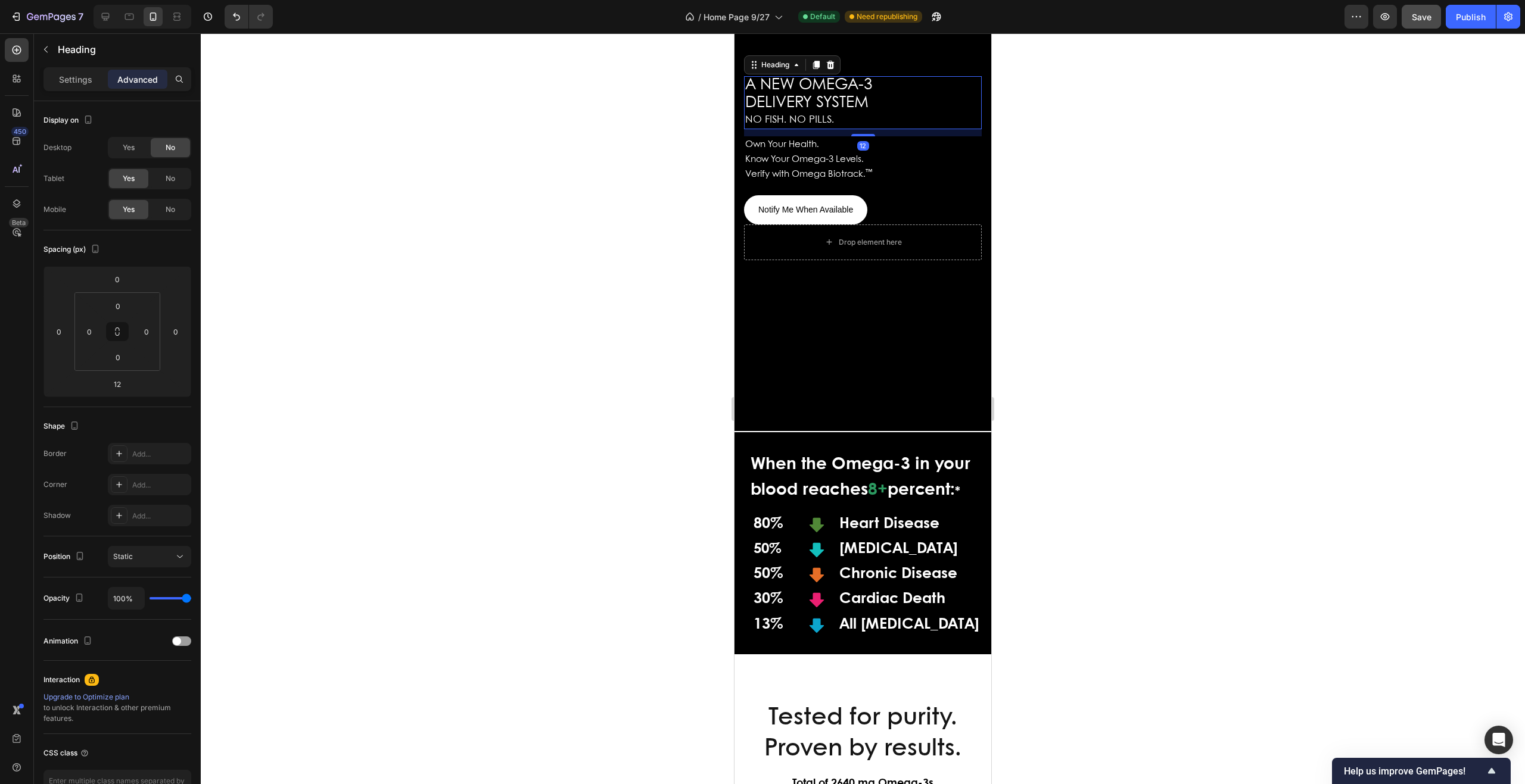
drag, startPoint x: 855, startPoint y: 130, endPoint x: 855, endPoint y: 123, distance: 7.0
click at [855, 123] on div "⁠⁠⁠⁠⁠⁠⁠ A NEW OMEGA-3 DELIVERY SYSTEM NO FISH. NO PILLS. Heading 12" at bounding box center [863, 103] width 238 height 53
click at [855, 122] on p "A NEW OMEGA-3 DELIVERY SYSTEM NO FISH. NO PILLS." at bounding box center [863, 103] width 235 height 51
click at [860, 121] on p "A NEW OMEGA-3 DELIVERY SYSTEM NO FISH. NO PILLS." at bounding box center [863, 103] width 235 height 51
click at [867, 121] on p "A NEW OMEGA-3 DELIVERY SYSTEM NO FISH. NO PILLS." at bounding box center [863, 103] width 235 height 51
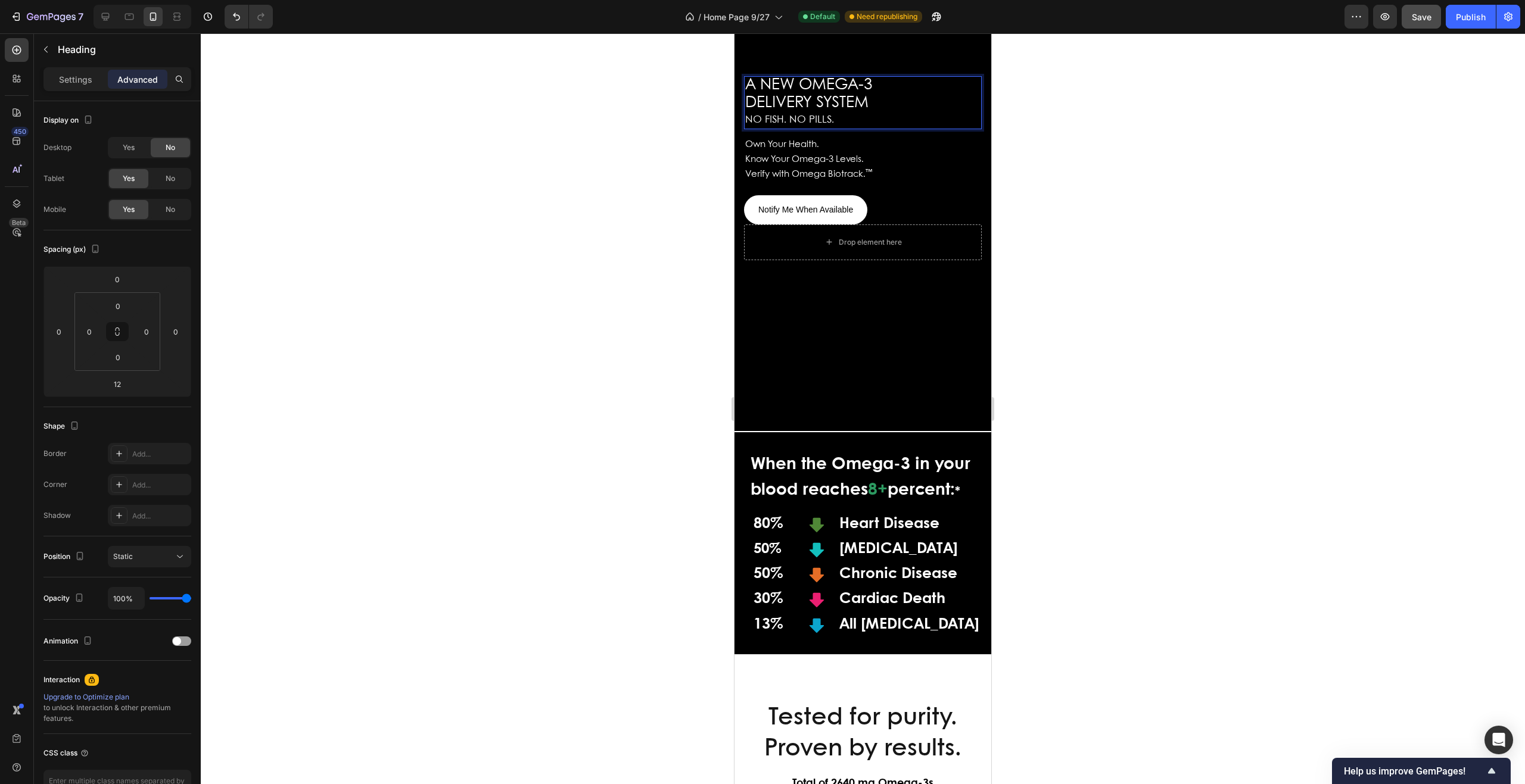
click at [864, 110] on span "DELIVERY SYSTEM" at bounding box center [806, 103] width 123 height 15
click at [864, 152] on p "Own Your Health." at bounding box center [863, 145] width 235 height 15
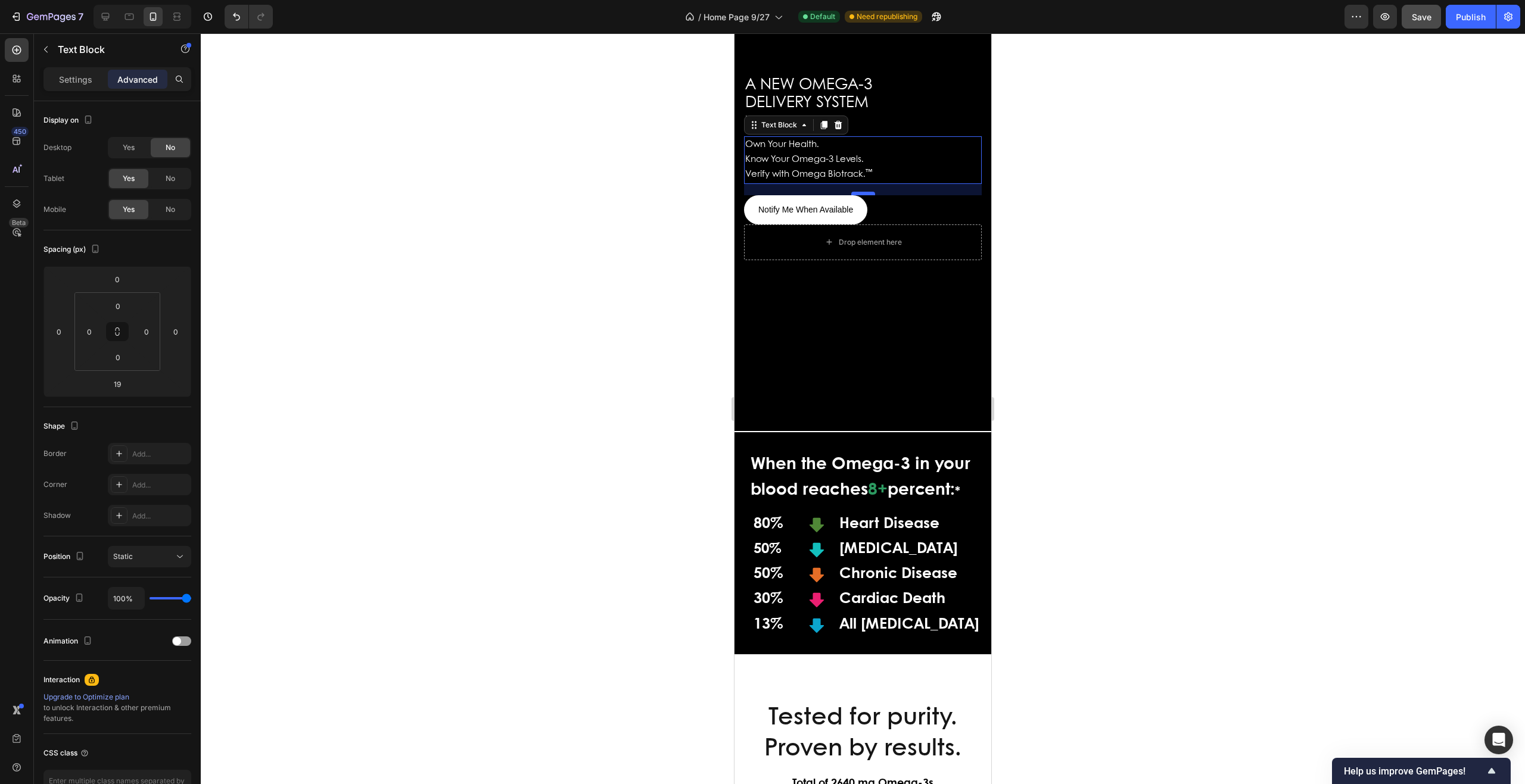
click at [862, 192] on div at bounding box center [864, 194] width 24 height 4
click at [858, 183] on div "Own Your Health. Know Your Omega-3 Levels. Verify with Omega Biotrack. ™ Text B…" at bounding box center [863, 160] width 238 height 47
click at [862, 195] on div at bounding box center [864, 194] width 24 height 4
drag, startPoint x: 862, startPoint y: 195, endPoint x: 859, endPoint y: 183, distance: 12.4
click at [859, 183] on div "Own Your Health. Know Your Omega-3 Levels. Verify with Omega Biotrack. ™ Text B…" at bounding box center [863, 166] width 238 height 47
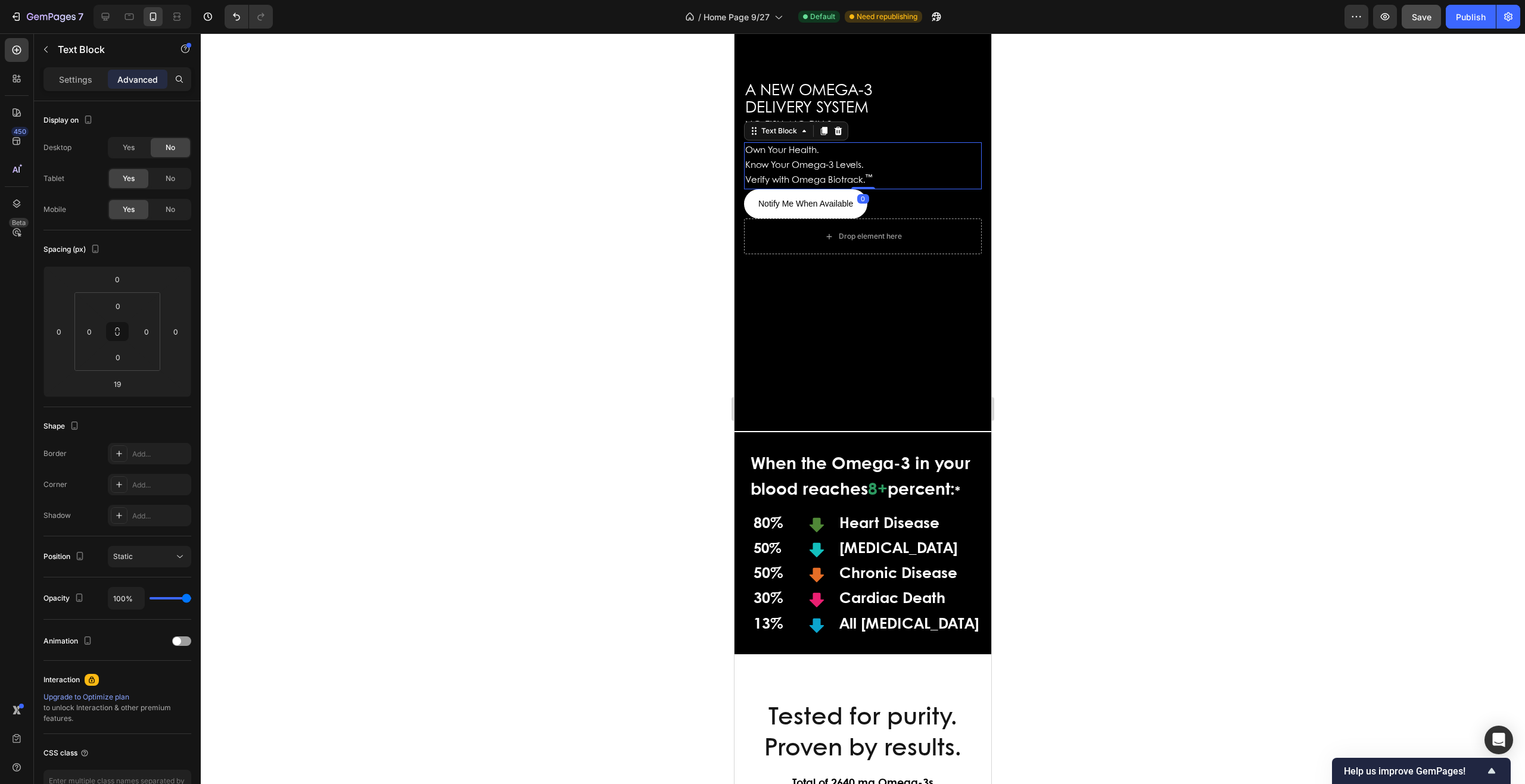
type input "0"
click at [859, 183] on span "Verify with Omega Biotrack. ™" at bounding box center [808, 180] width 127 height 8
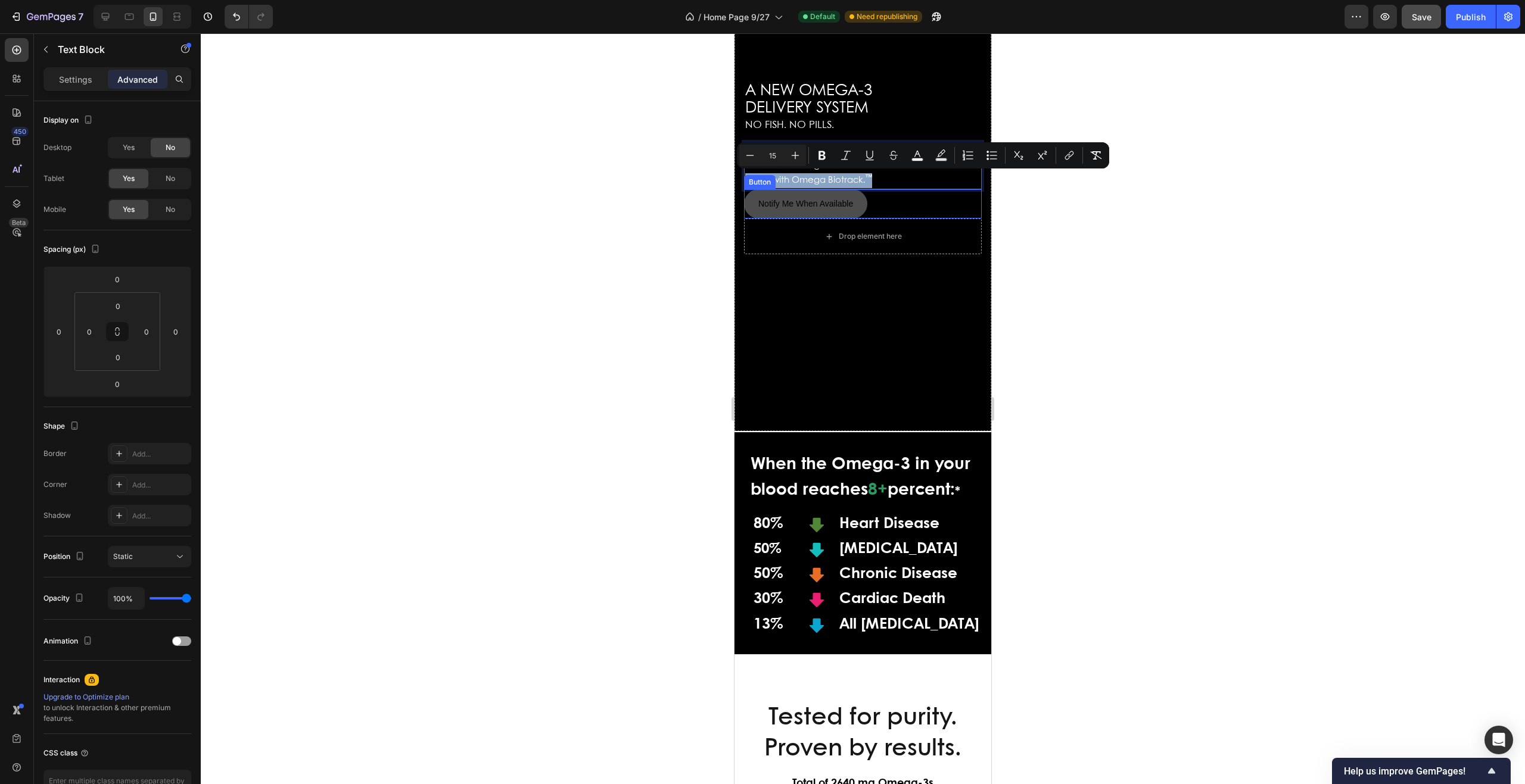
drag, startPoint x: 859, startPoint y: 183, endPoint x: 862, endPoint y: 194, distance: 11.4
click at [862, 194] on div "⁠⁠⁠⁠⁠⁠⁠ A NEW OMEGA-3 DELIVERY SYSTEM NO FISH. NO PILLS. Heading Own Your Healt…" at bounding box center [863, 150] width 238 height 137
click at [908, 199] on div "Notify Me When Available Button" at bounding box center [863, 204] width 238 height 29
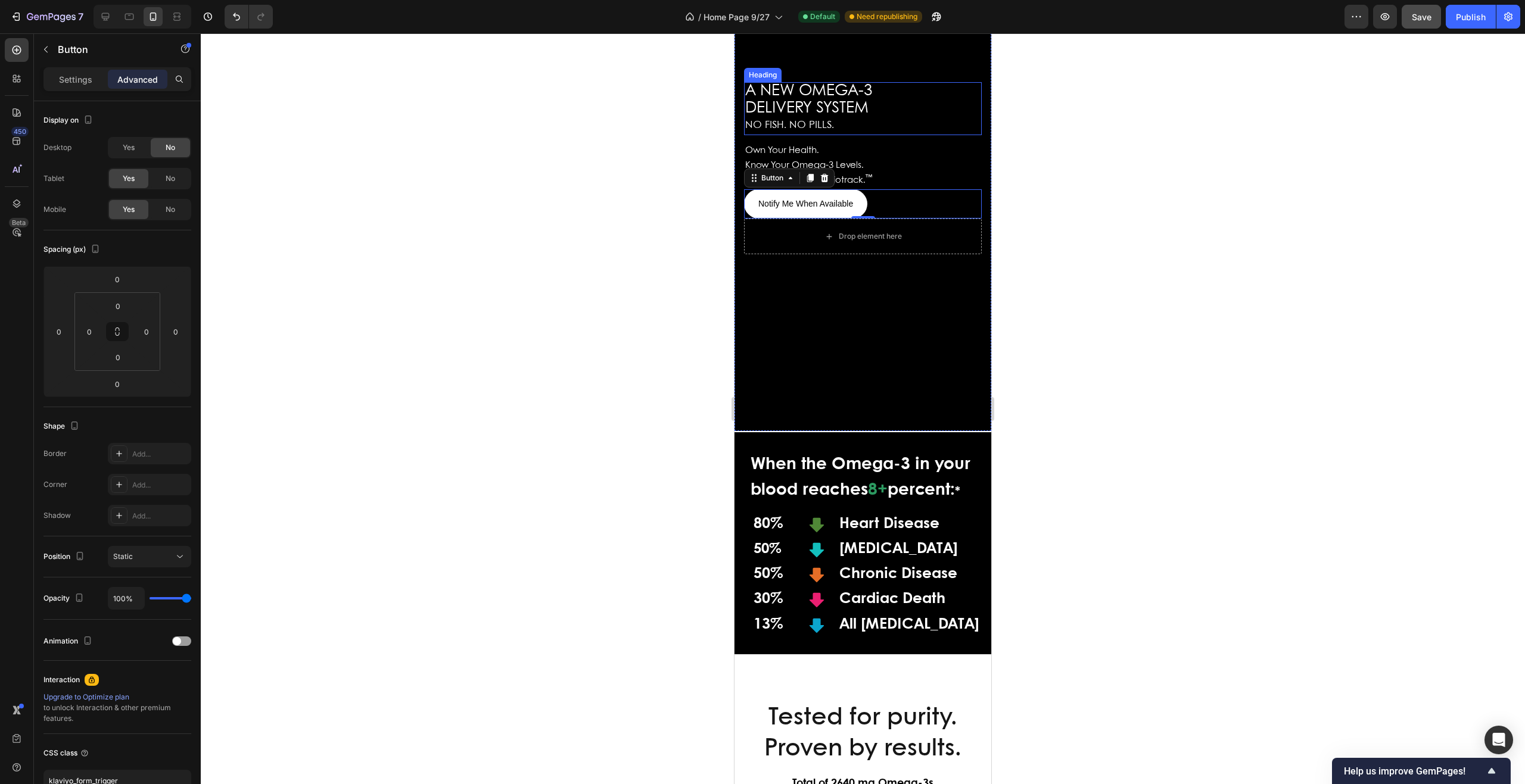
click at [865, 116] on span "DELIVERY SYSTEM" at bounding box center [806, 108] width 123 height 15
click at [859, 142] on div at bounding box center [864, 140] width 24 height 4
click at [859, 139] on div at bounding box center [864, 140] width 24 height 4
click at [854, 137] on div at bounding box center [864, 138] width 24 height 3
type input "4"
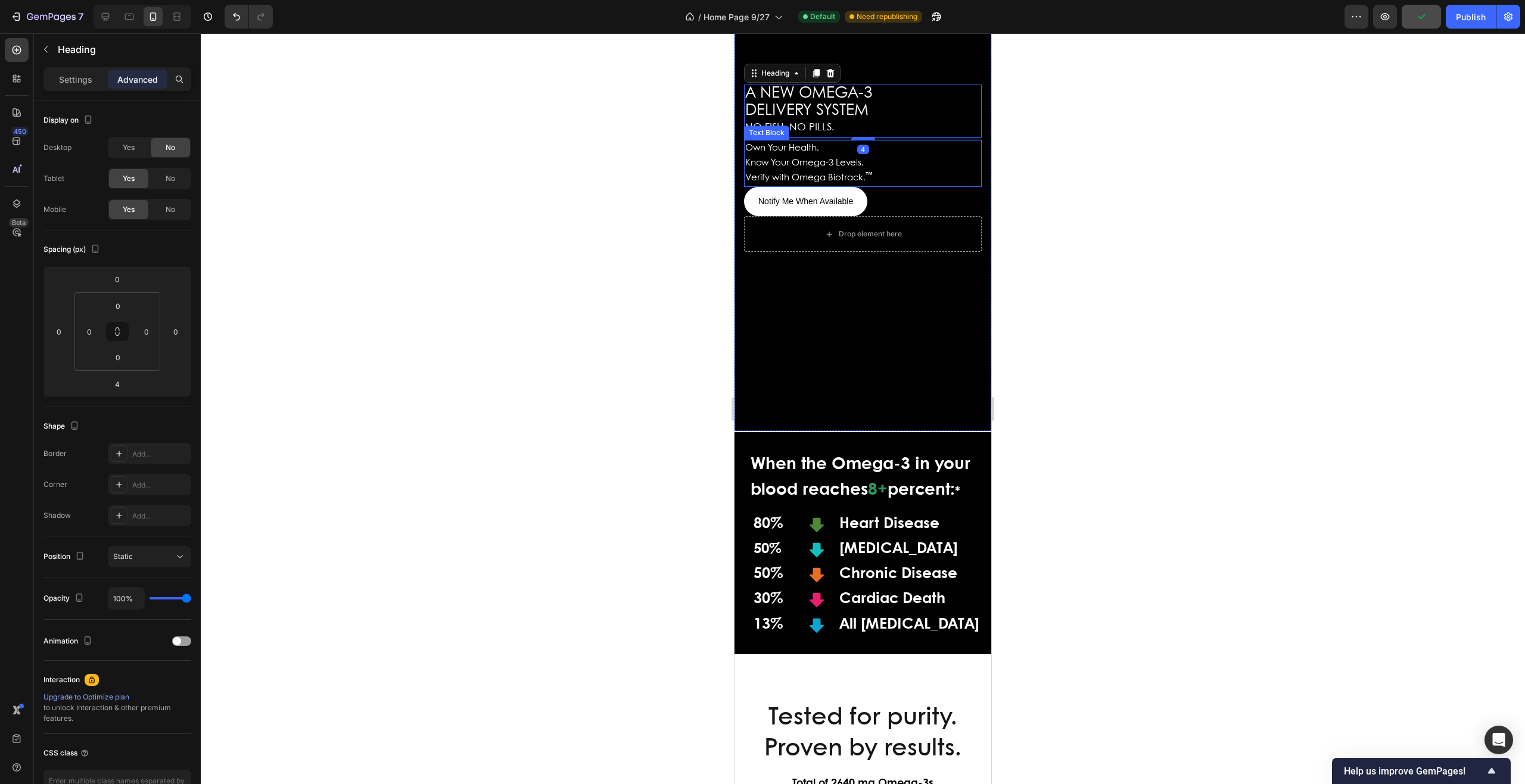
click at [888, 176] on p "Verify with Omega Biotrack. ™" at bounding box center [863, 178] width 235 height 15
click at [861, 184] on div at bounding box center [864, 185] width 24 height 4
click at [857, 188] on div at bounding box center [864, 187] width 24 height 4
type input "6"
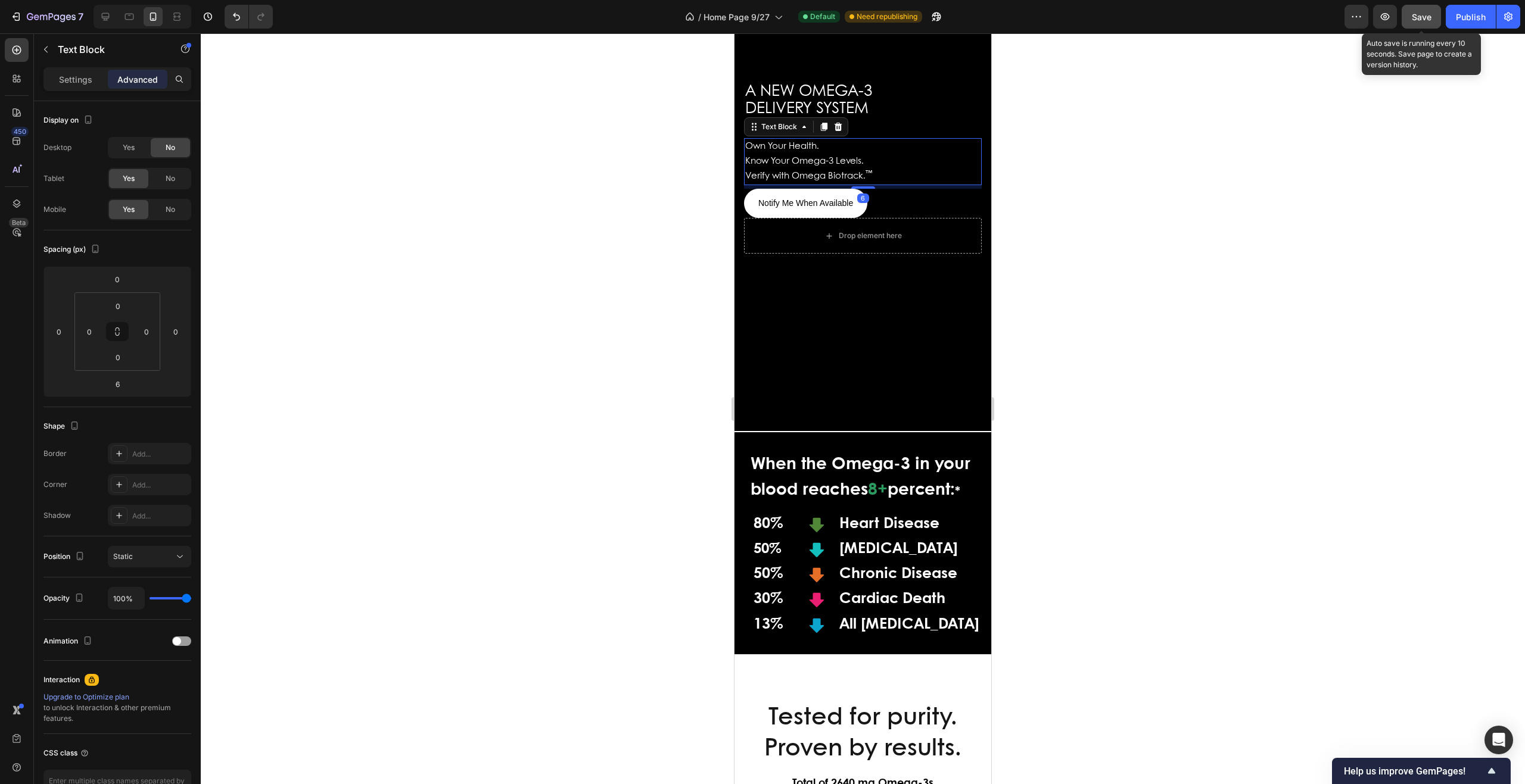
click at [1417, 21] on span "Save" at bounding box center [1422, 16] width 20 height 10
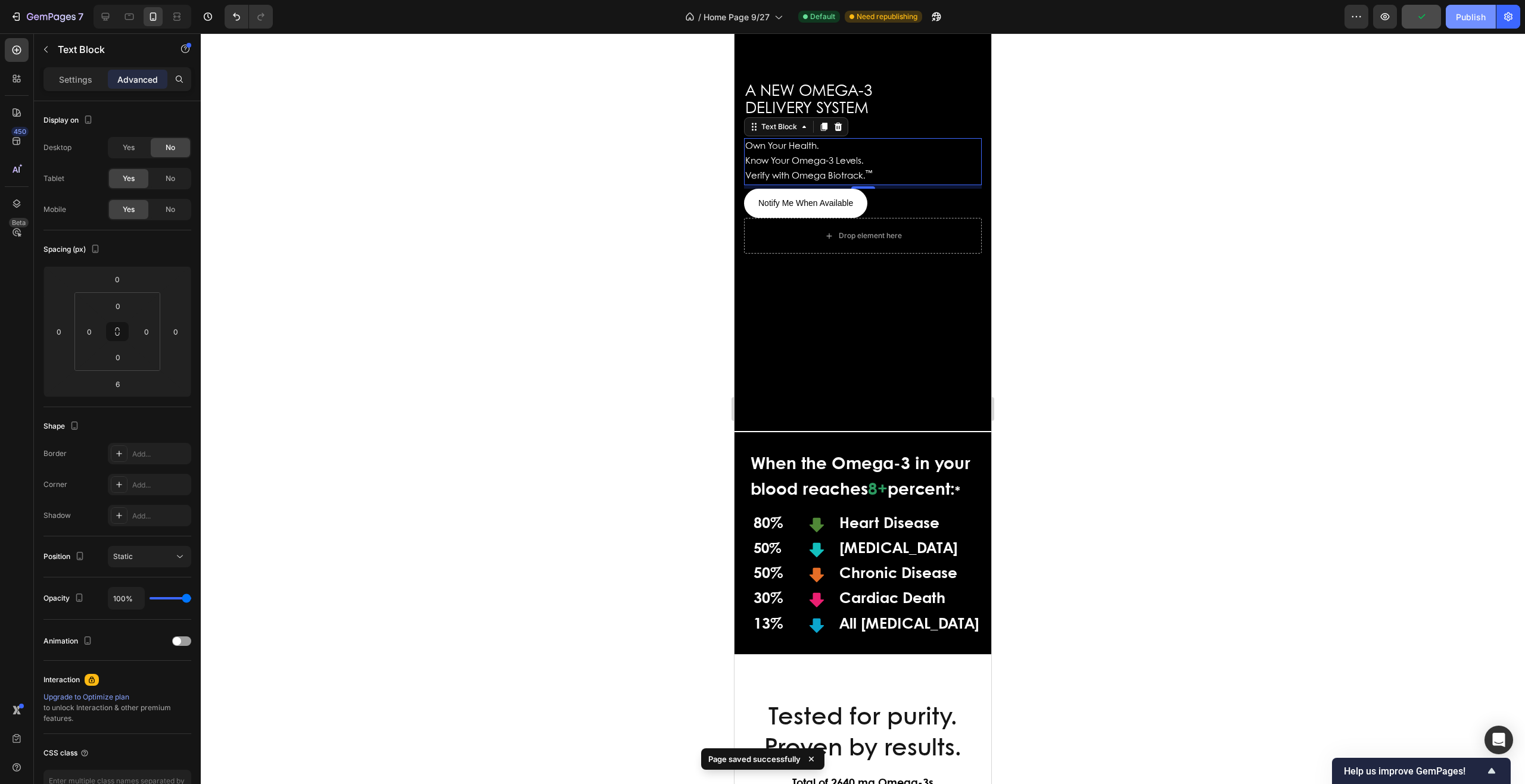
click at [1460, 13] on div "Publish" at bounding box center [1471, 17] width 30 height 13
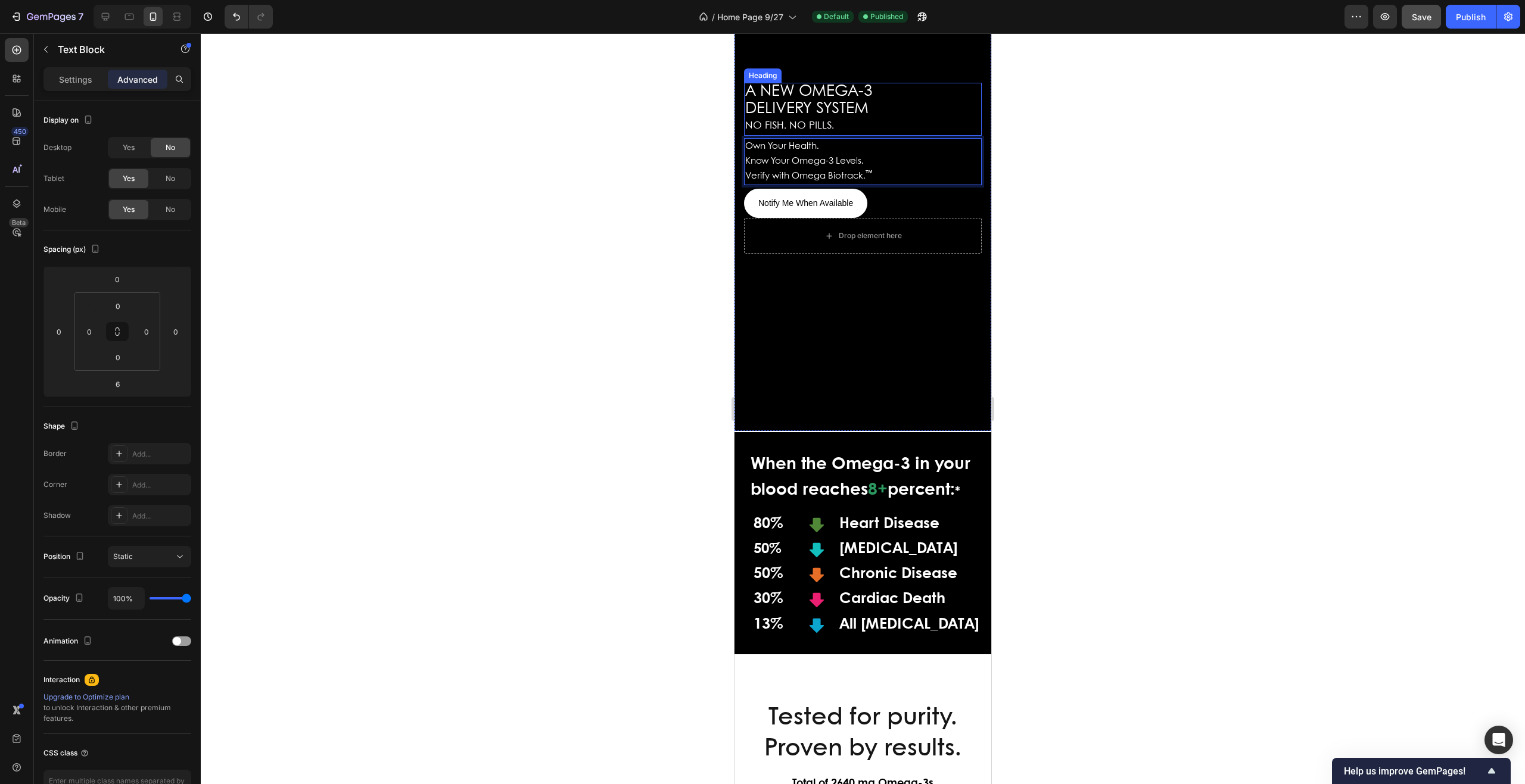
click at [888, 96] on p "⁠⁠⁠⁠⁠⁠⁠ A NEW OMEGA-3 DELIVERY SYSTEM NO FISH. NO PILLS." at bounding box center [863, 109] width 235 height 51
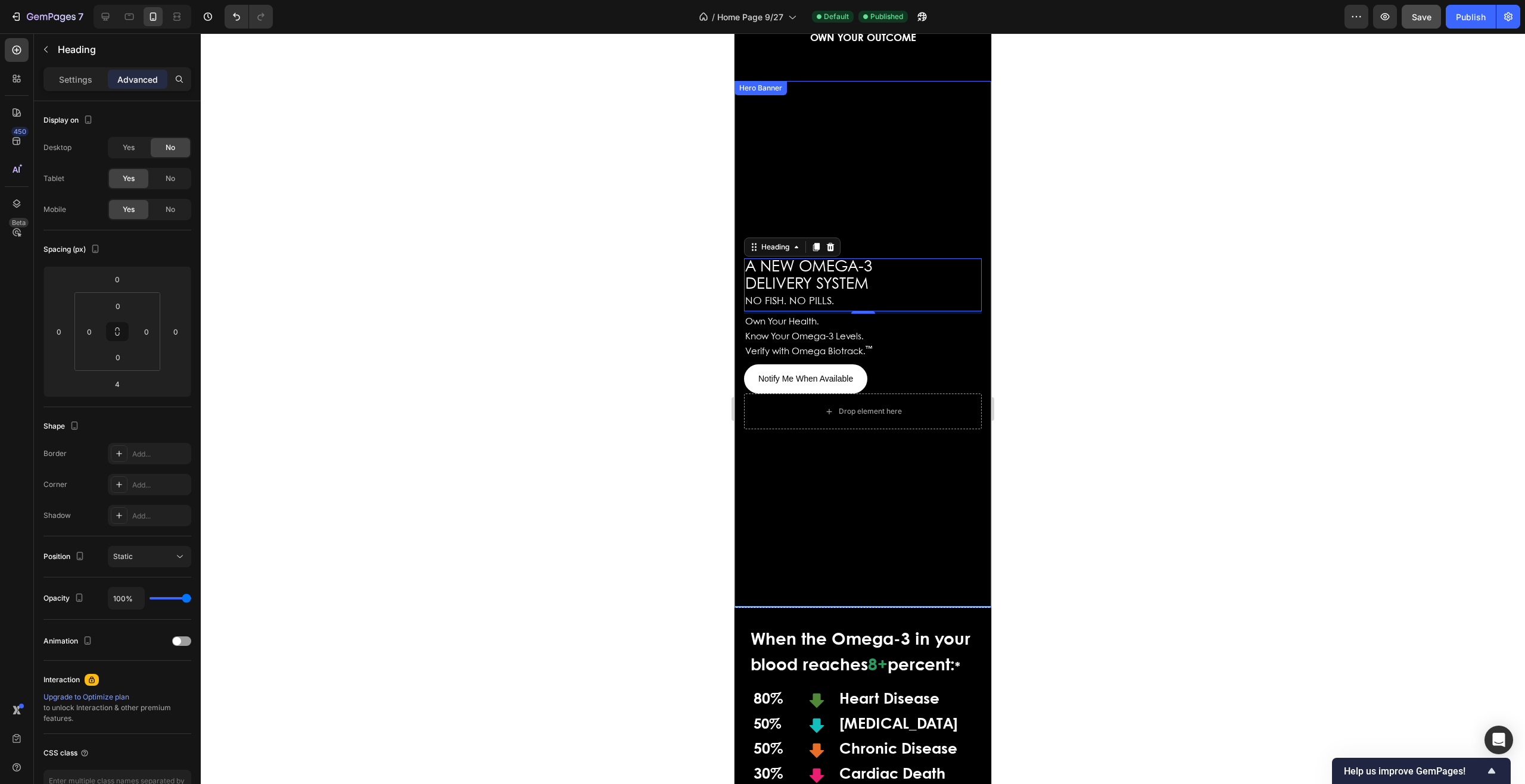
scroll to position [78, 0]
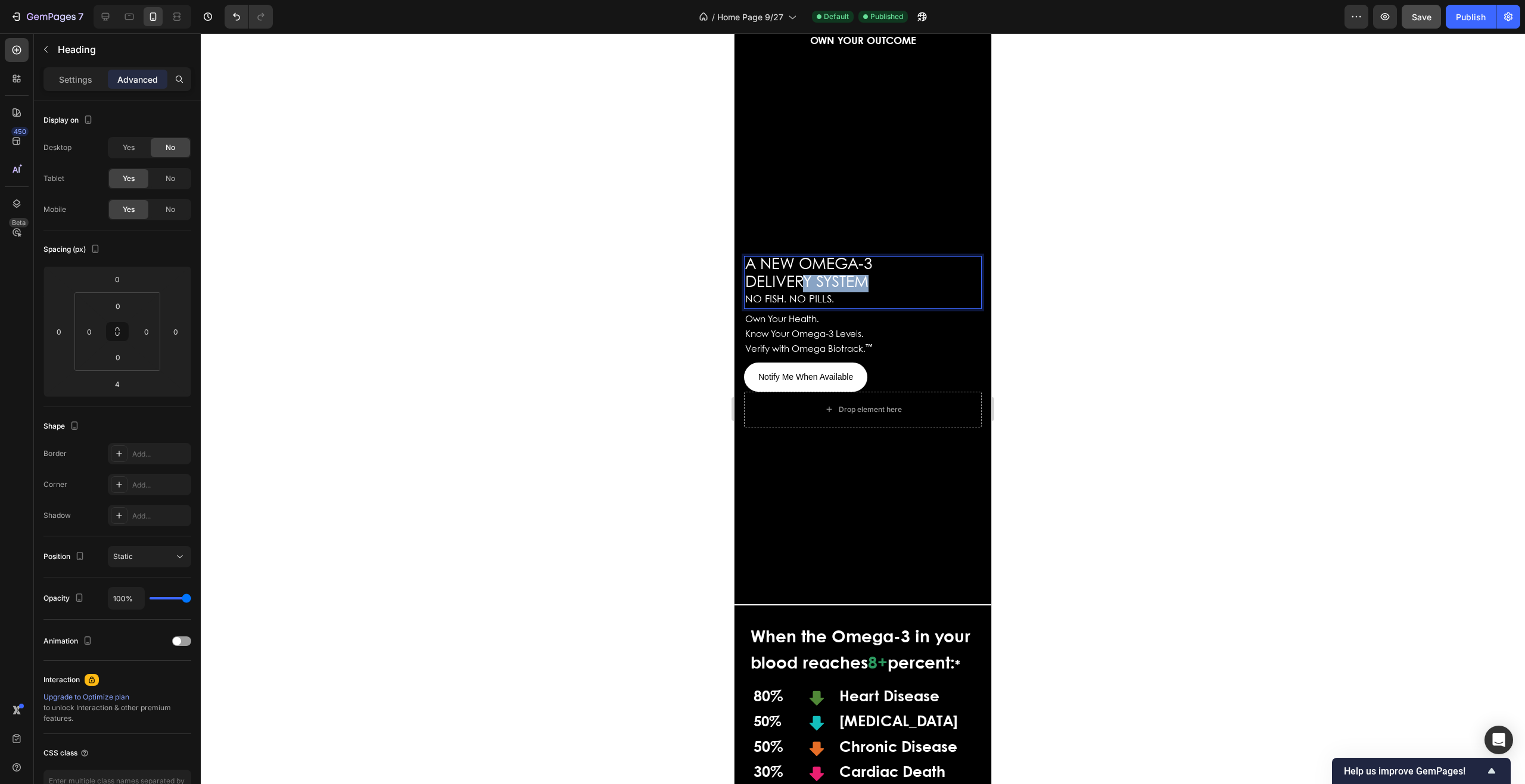
drag, startPoint x: 875, startPoint y: 280, endPoint x: 798, endPoint y: 273, distance: 77.3
click at [799, 273] on p "A NEW OMEGA-3 DELIVERY SYSTEM NO FISH. NO PILLS." at bounding box center [863, 283] width 235 height 51
drag, startPoint x: 798, startPoint y: 273, endPoint x: 776, endPoint y: 273, distance: 22.0
click at [778, 275] on span "DELIVERY SYSTEM" at bounding box center [806, 282] width 123 height 15
drag, startPoint x: 757, startPoint y: 270, endPoint x: 797, endPoint y: 272, distance: 40.0
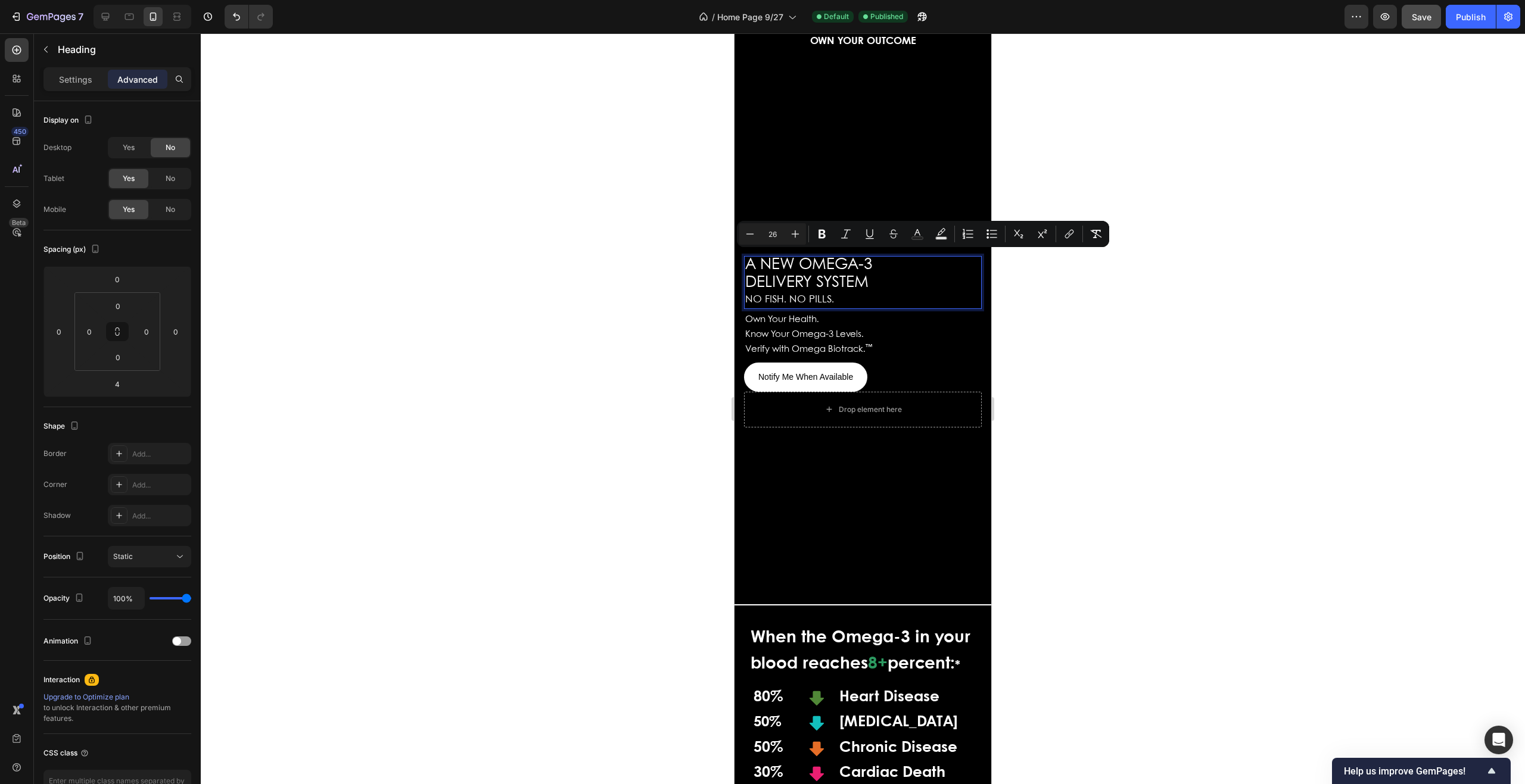
click at [780, 275] on span "DELIVERY SYSTEM" at bounding box center [806, 282] width 123 height 15
drag, startPoint x: 840, startPoint y: 275, endPoint x: 916, endPoint y: 280, distance: 76.2
click at [916, 280] on p "A NEW OMEGA-3 DELIVERY SYSTEM NO FISH. NO PILLS." at bounding box center [863, 283] width 235 height 51
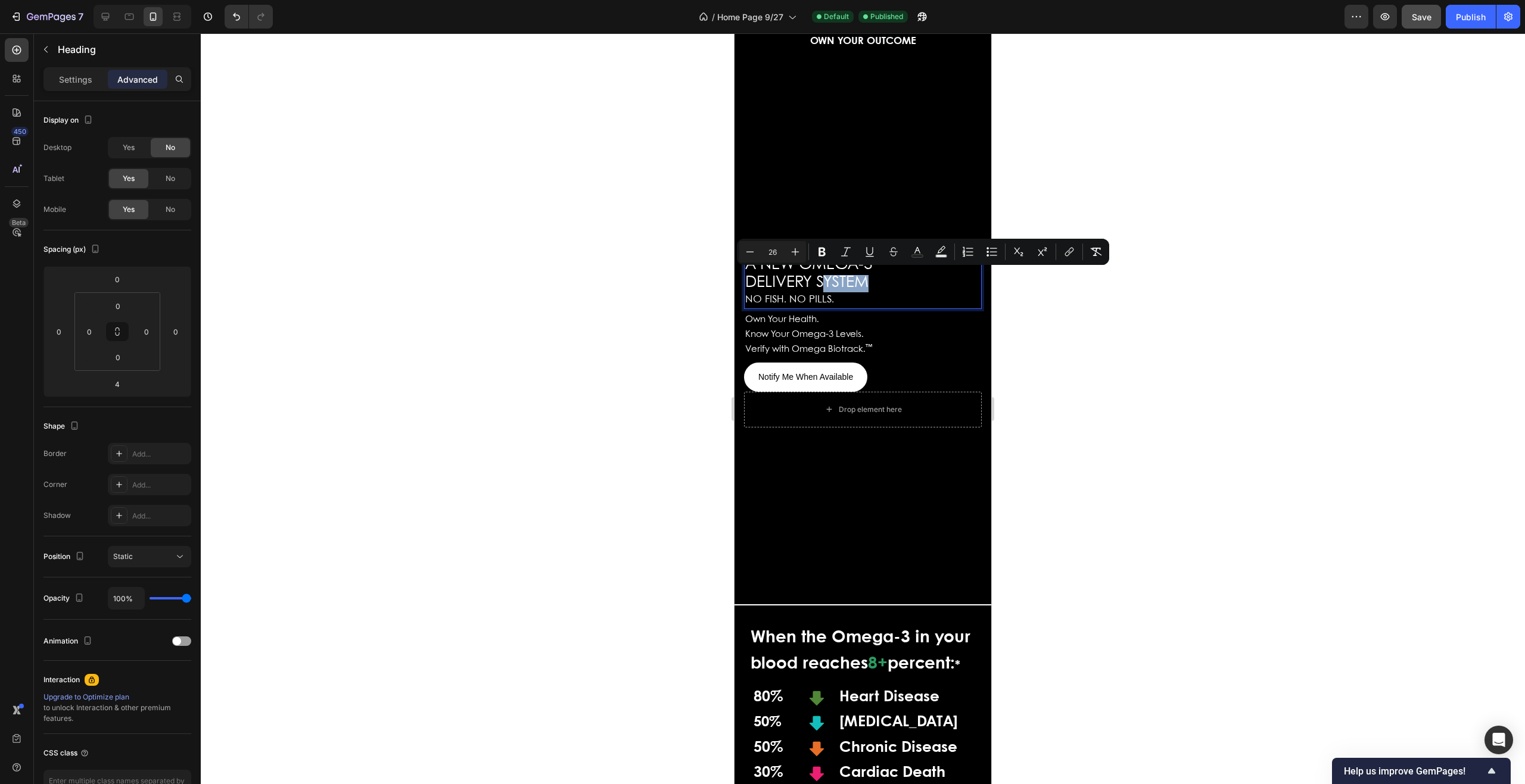
click at [886, 280] on p "A NEW OMEGA-3 DELIVERY SYSTEM NO FISH. NO PILLS." at bounding box center [863, 283] width 235 height 51
click at [879, 285] on p "A NEW OMEGA-3 DELIVERY SYSTEM NO FISH. NO PILLS." at bounding box center [863, 283] width 235 height 51
click at [799, 295] on span "NO FISH. NO PILLS." at bounding box center [789, 300] width 88 height 10
click at [879, 283] on p "A NEW OMEGA-3 DELIVERY SYSTEM NO FISH. NO PILLS." at bounding box center [863, 283] width 235 height 51
click at [877, 283] on p "A NEW OMEGA-3 DELIVERY SYSTEM NO FISH. NO PILLS." at bounding box center [863, 283] width 235 height 51
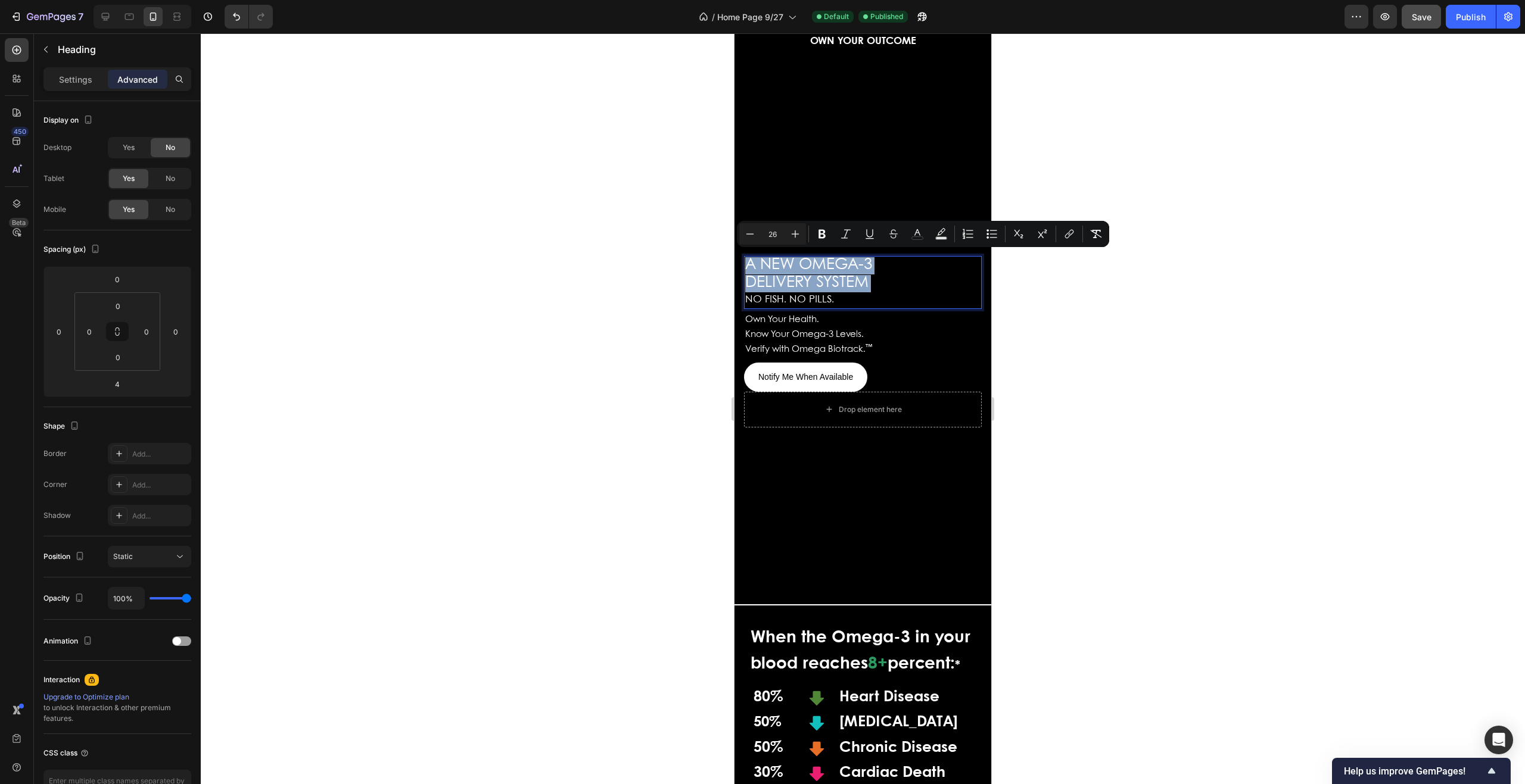
drag, startPoint x: 877, startPoint y: 283, endPoint x: 749, endPoint y: 265, distance: 129.3
click at [749, 265] on p "A NEW OMEGA-3 DELIVERY SYSTEM NO FISH. NO PILLS." at bounding box center [863, 283] width 235 height 51
click at [749, 232] on icon "Editor contextual toolbar" at bounding box center [750, 234] width 12 height 12
click at [747, 232] on icon "Editor contextual toolbar" at bounding box center [750, 234] width 12 height 12
click at [751, 232] on icon "Editor contextual toolbar" at bounding box center [750, 234] width 12 height 12
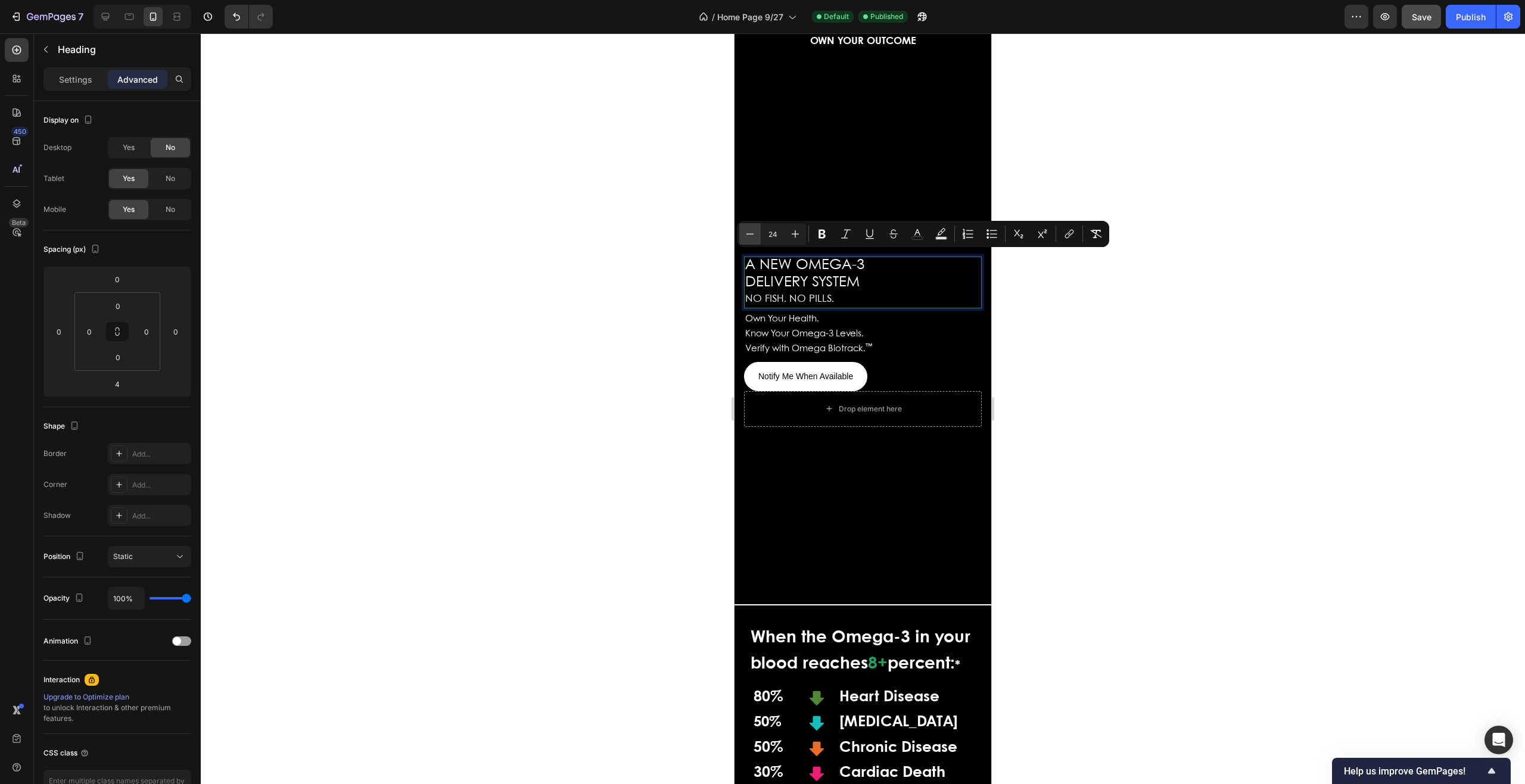
type input "23"
click at [856, 295] on p "A NEW OMEGA-3 DELIVERY SYSTEM NO FISH. NO PILLS." at bounding box center [863, 282] width 235 height 48
click at [839, 296] on p "A NEW OMEGA-3 DELIVERY SYSTEM NO FISH. NO PILLS." at bounding box center [863, 282] width 235 height 48
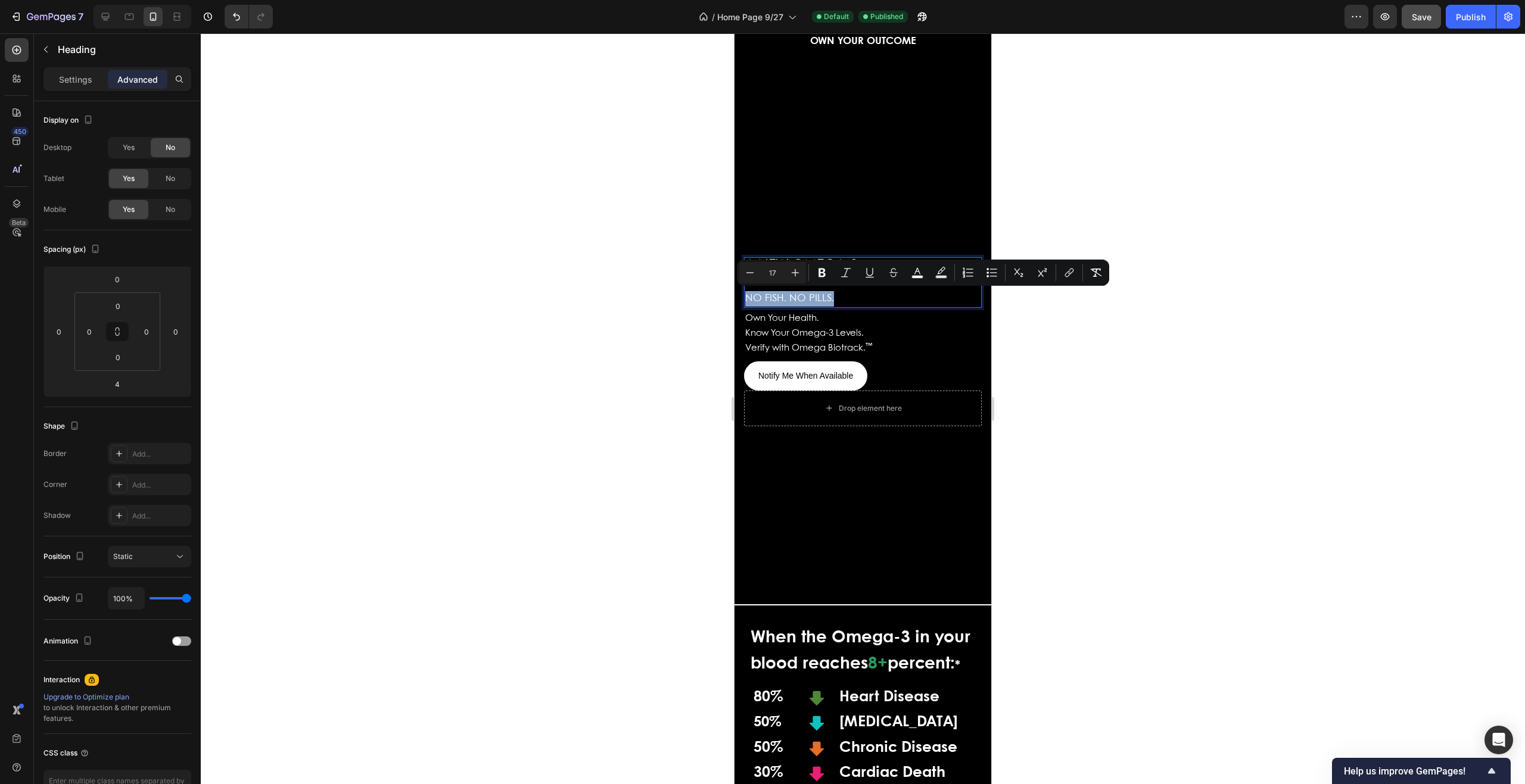
drag, startPoint x: 839, startPoint y: 296, endPoint x: 745, endPoint y: 304, distance: 94.3
click at [745, 304] on h2 "A NEW OMEGA-3 DELIVERY SYSTEM NO FISH. NO PILLS." at bounding box center [863, 283] width 238 height 51
click at [752, 273] on icon "Editor contextual toolbar" at bounding box center [750, 272] width 12 height 12
click at [750, 275] on icon "Editor contextual toolbar" at bounding box center [750, 272] width 12 height 12
type input "15"
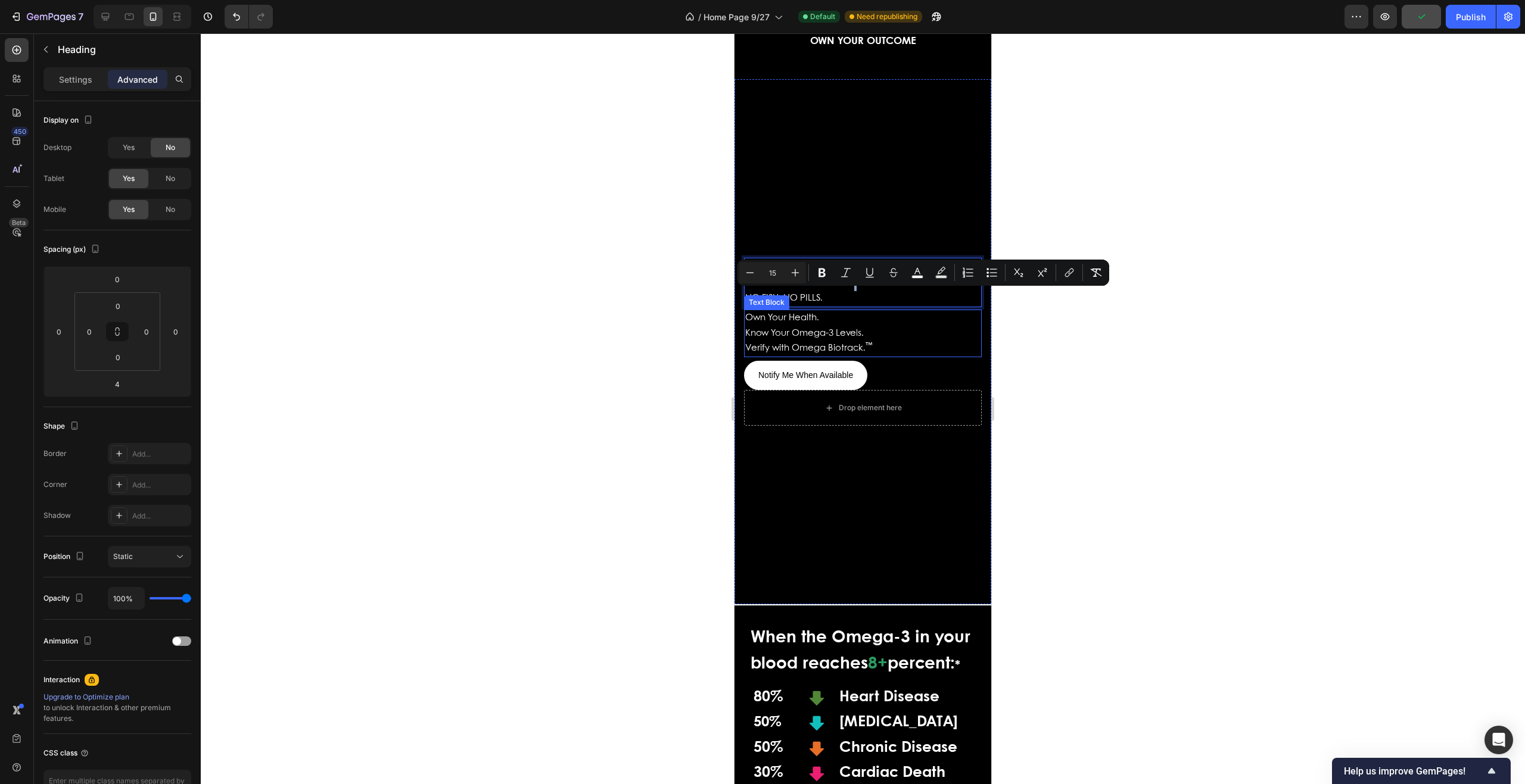
click at [886, 343] on p "Verify with Omega Biotrack. ™" at bounding box center [863, 349] width 235 height 15
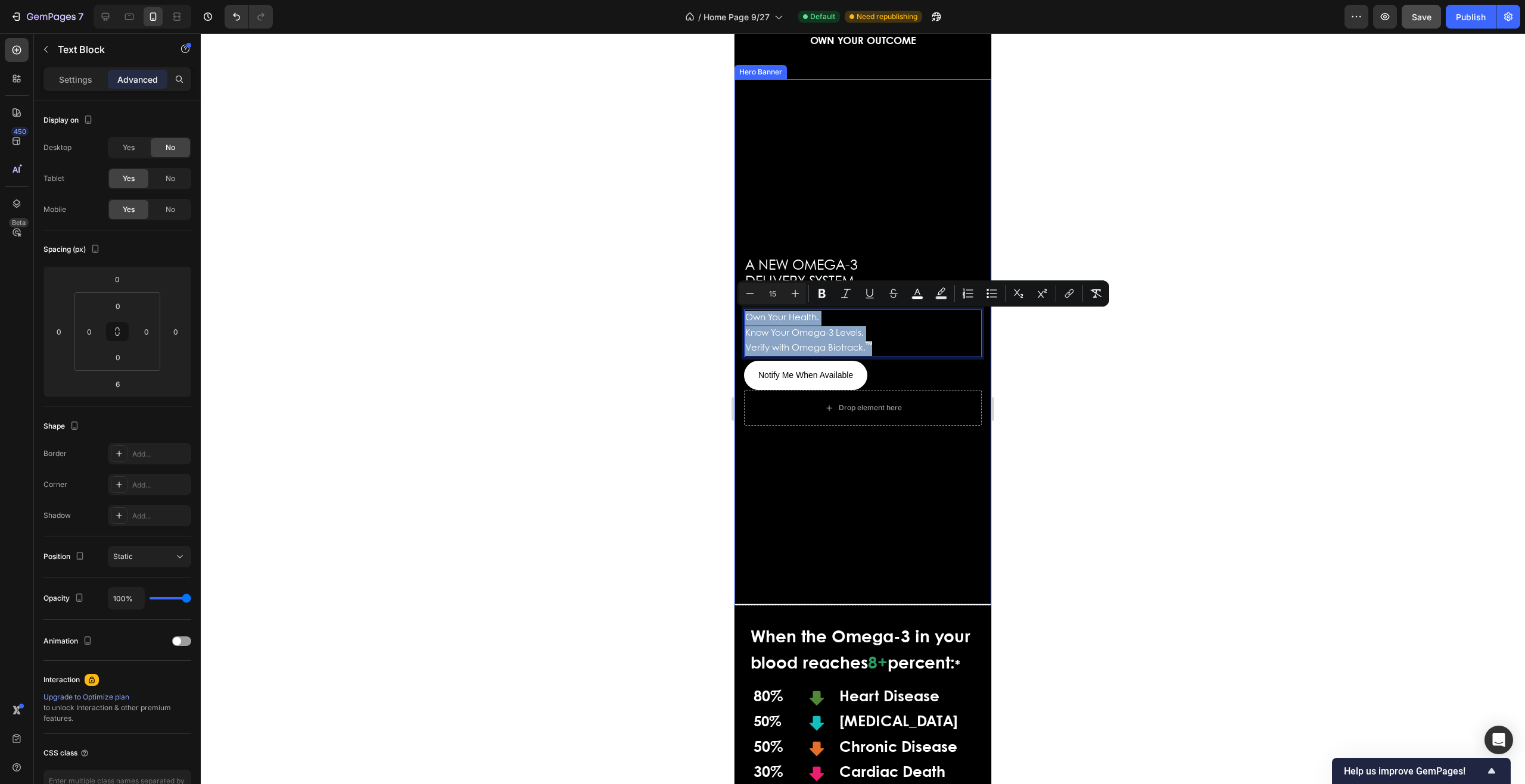
drag, startPoint x: 886, startPoint y: 349, endPoint x: 740, endPoint y: 319, distance: 149.1
click at [740, 319] on div "⁠⁠⁠⁠⁠⁠⁠ A NEW OMEGA-3 DELIVERY SYSTEM NO FISH. NO PILLS. Heading Own Your Healt…" at bounding box center [863, 341] width 257 height 187
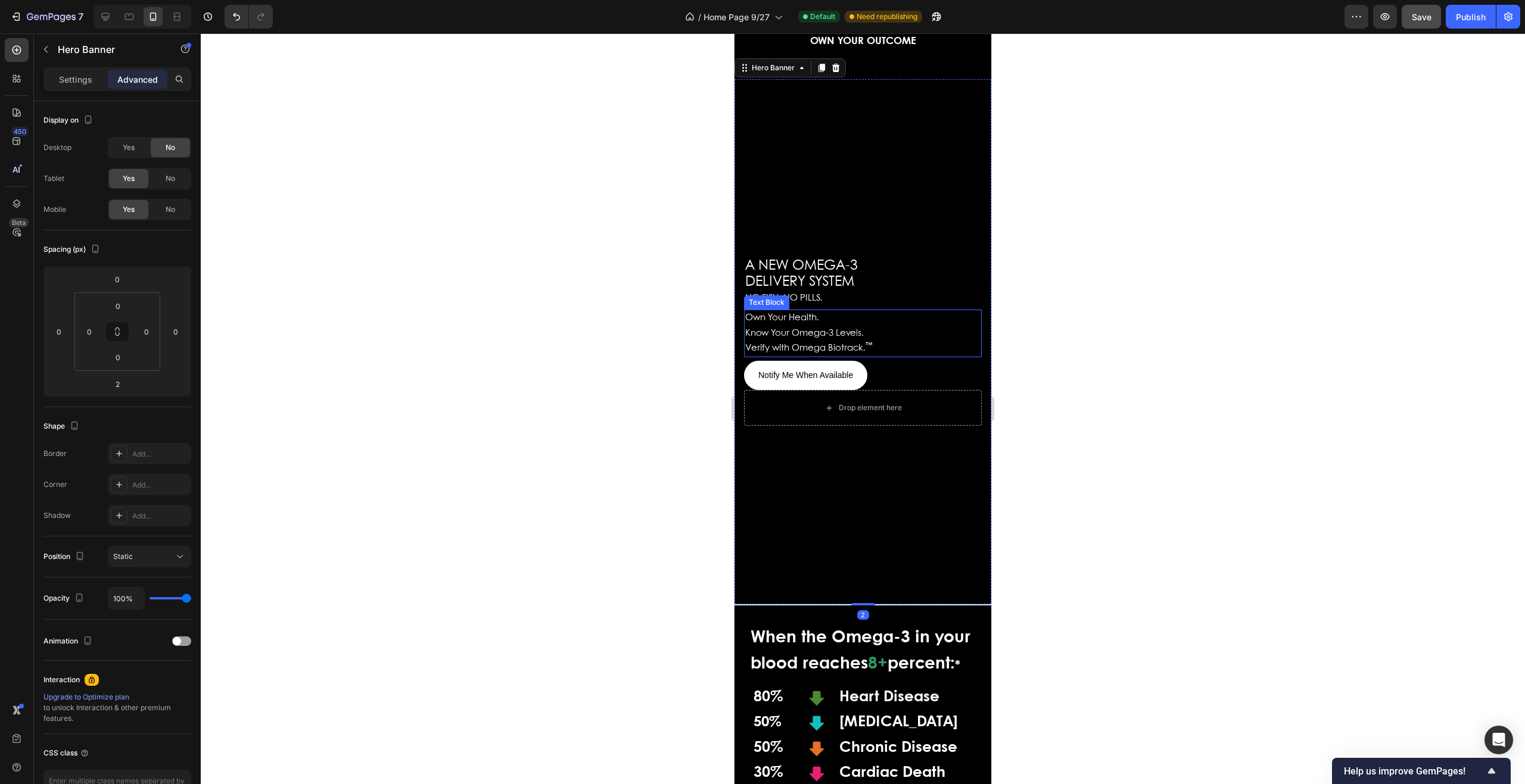
click at [883, 346] on p "Verify with Omega Biotrack. ™" at bounding box center [863, 349] width 235 height 15
drag, startPoint x: 860, startPoint y: 348, endPoint x: 790, endPoint y: 340, distance: 70.5
click at [790, 340] on div "Own Your Health. Know Your Omega-3 Levels. Verify with Omega Biotrack. ™" at bounding box center [863, 333] width 238 height 47
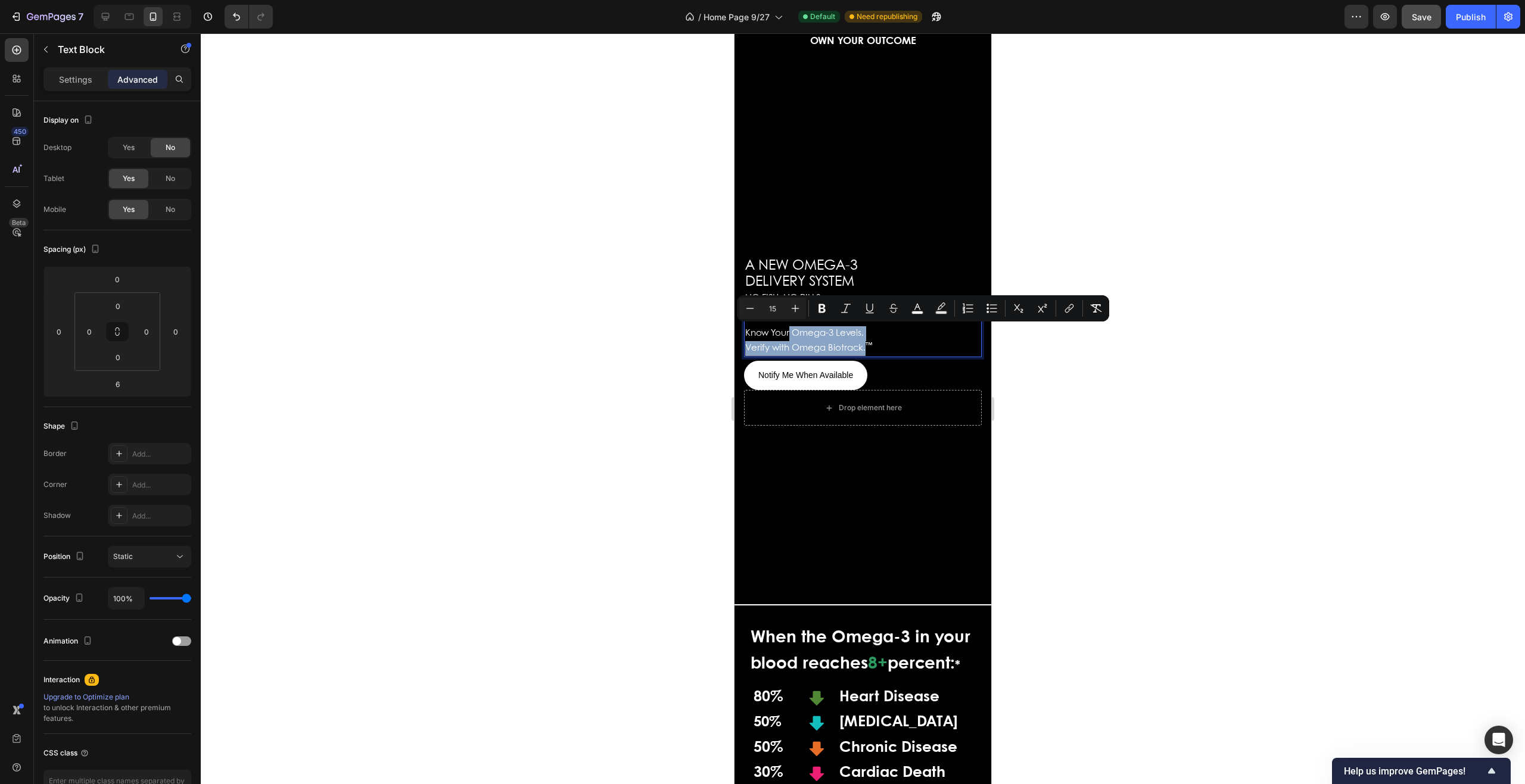
click at [885, 337] on p "Know Your Omega-3 Levels." at bounding box center [863, 333] width 235 height 15
drag, startPoint x: 883, startPoint y: 345, endPoint x: 831, endPoint y: 339, distance: 52.3
click at [831, 339] on div "Own Your Health. Know Your Omega-3 Levels. Verify with Omega Biotrack. ™" at bounding box center [863, 333] width 238 height 47
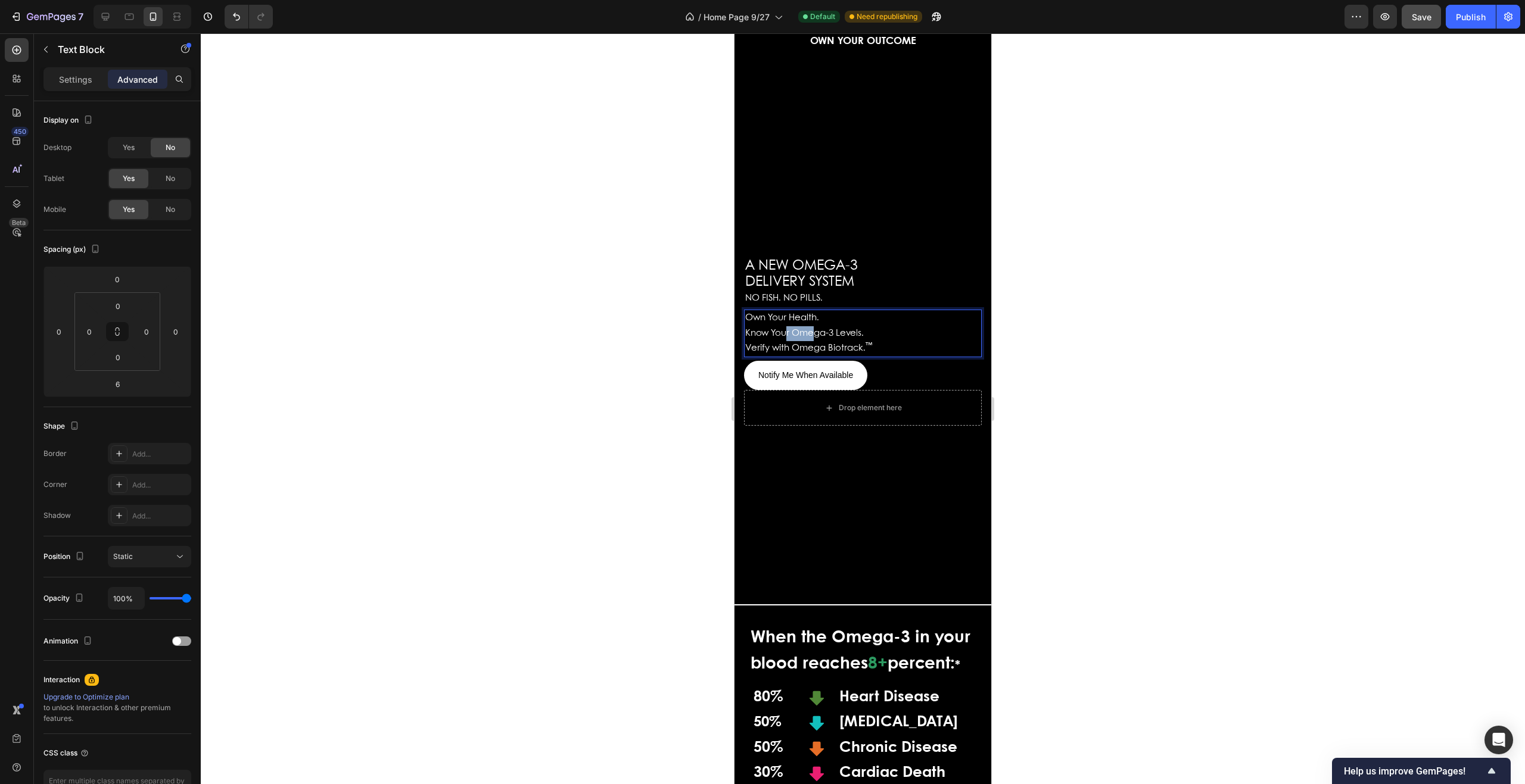
drag, startPoint x: 807, startPoint y: 337, endPoint x: 782, endPoint y: 331, distance: 25.7
click at [784, 332] on span "Know Your Omega-3 Levels." at bounding box center [804, 333] width 118 height 8
click at [778, 330] on span "Know Your Omega-3 Levels." at bounding box center [804, 333] width 118 height 8
drag, startPoint x: 772, startPoint y: 328, endPoint x: 758, endPoint y: 324, distance: 14.6
click at [758, 324] on div "Own Your Health. Know Your Omega-3 Levels. Verify with Omega Biotrack. ™" at bounding box center [863, 333] width 238 height 47
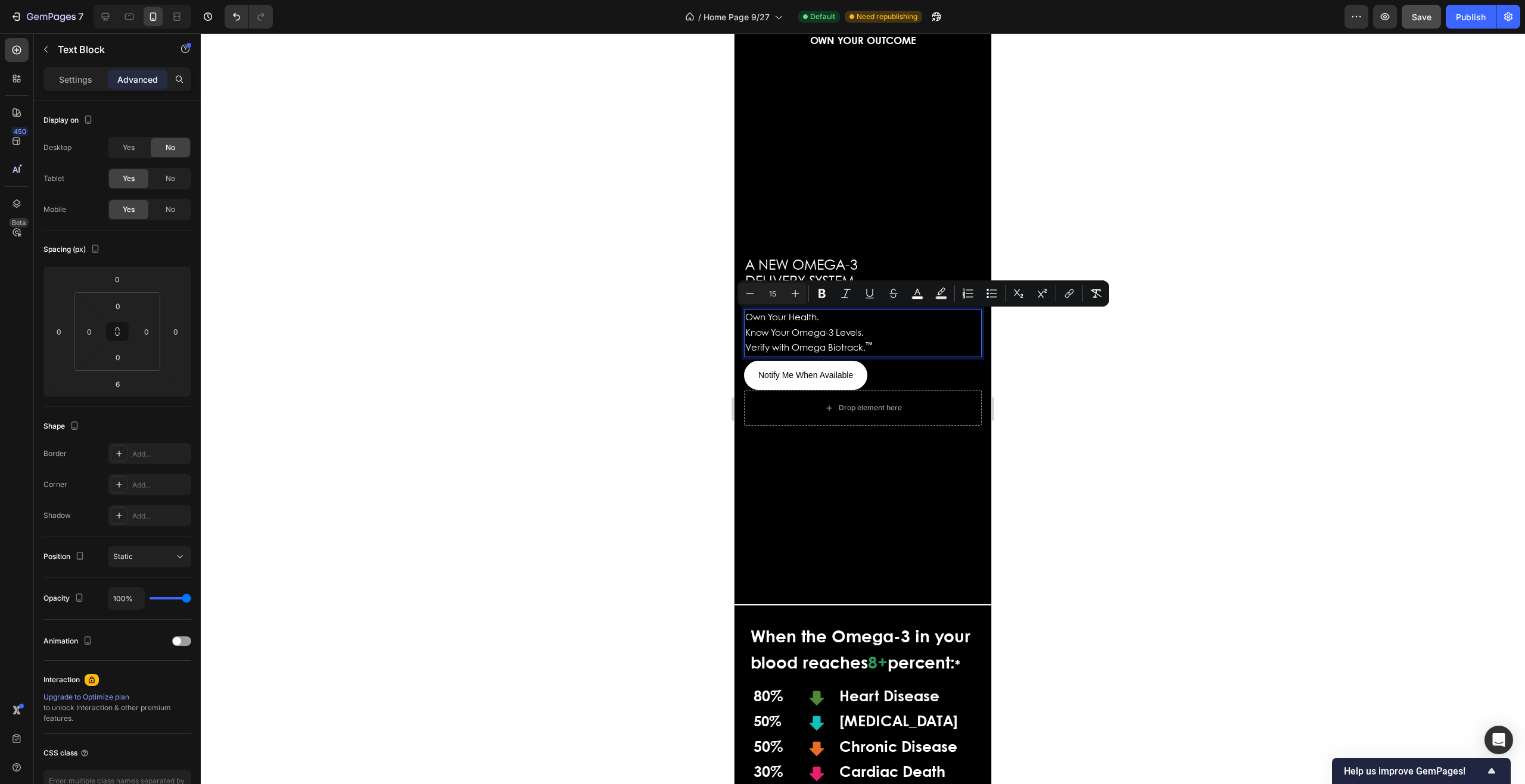
drag, startPoint x: 758, startPoint y: 324, endPoint x: 989, endPoint y: 311, distance: 231.4
click at [933, 315] on p "Own Your Health." at bounding box center [863, 318] width 235 height 15
click at [1000, 311] on div at bounding box center [863, 409] width 1325 height 751
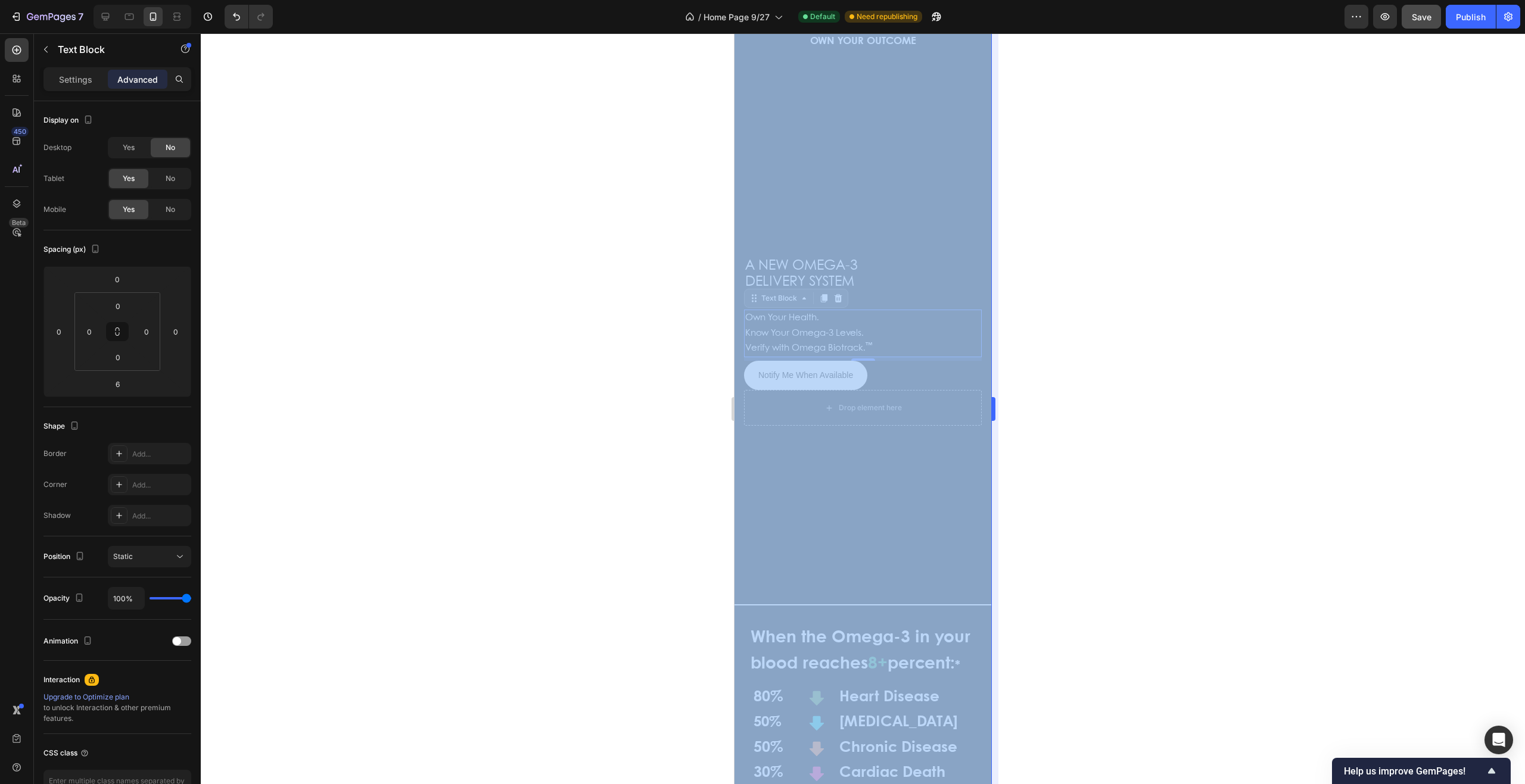
click at [995, 312] on div "333333 100 % 333333 100 %" at bounding box center [863, 409] width 1325 height 751
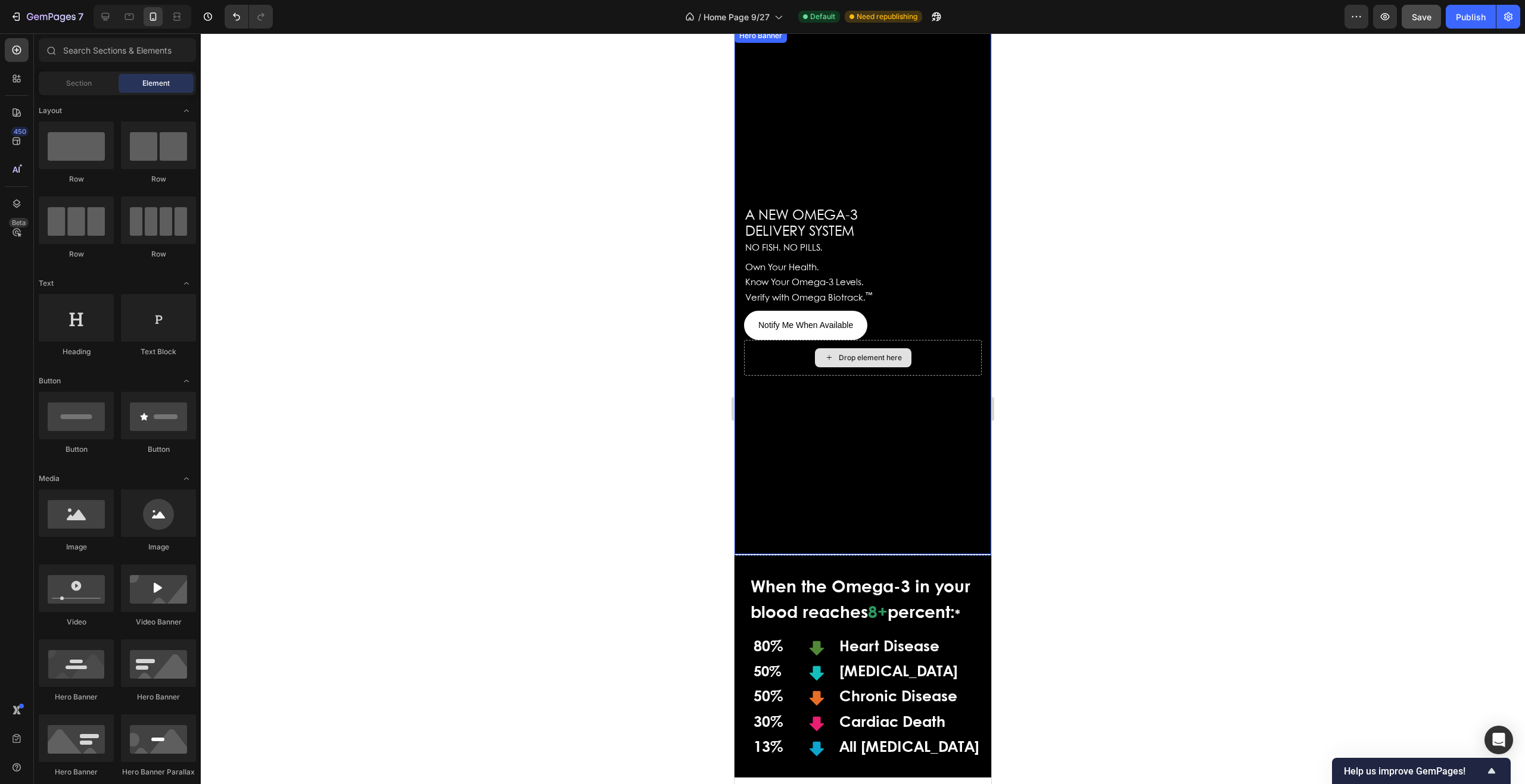
scroll to position [178, 0]
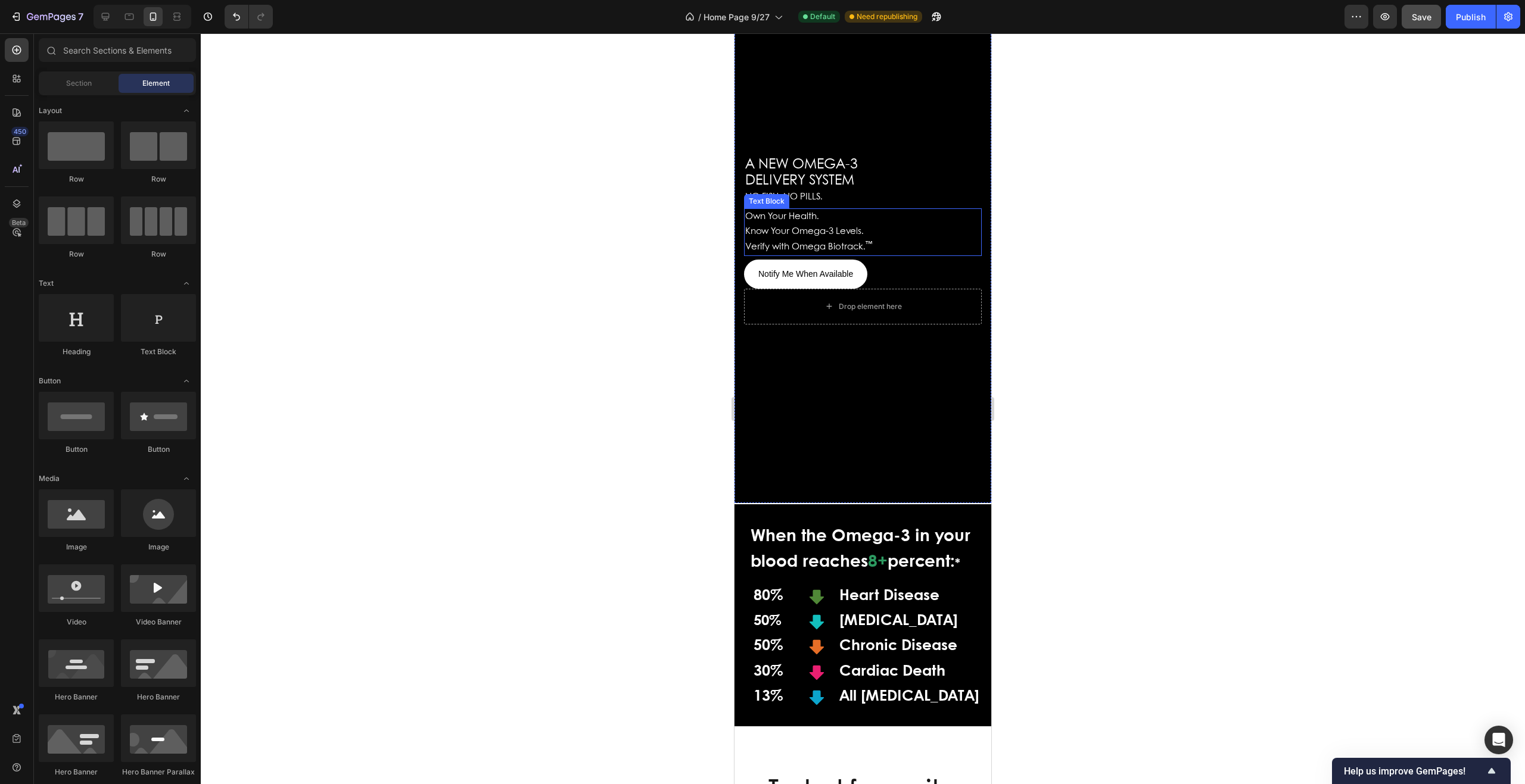
click at [883, 248] on p "Verify with Omega Biotrack. ™" at bounding box center [863, 248] width 235 height 15
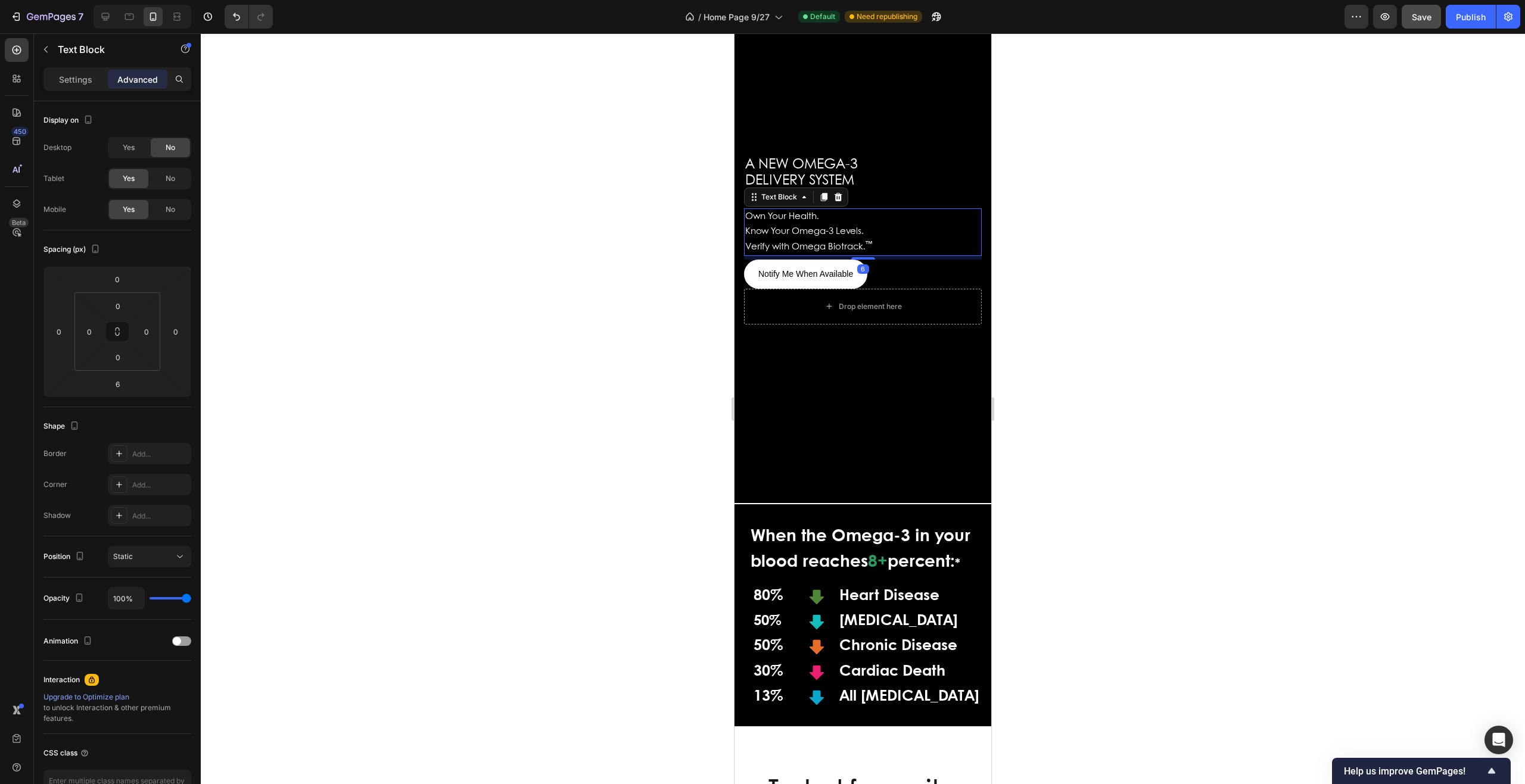
click at [883, 245] on p "Verify with Omega Biotrack. ™" at bounding box center [863, 248] width 235 height 15
click at [884, 245] on p "Verify with Omega Biotrack. ™" at bounding box center [863, 248] width 235 height 15
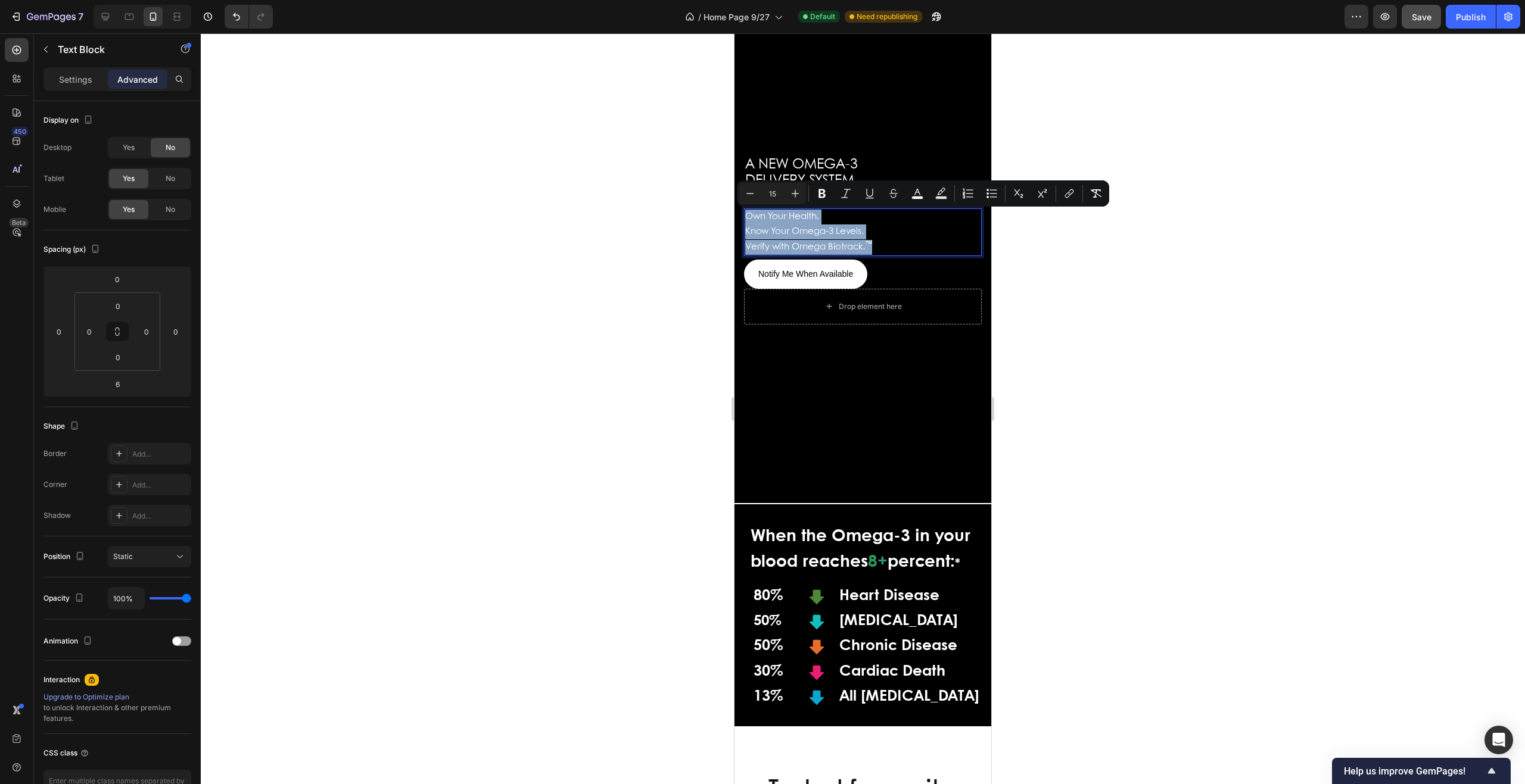
drag, startPoint x: 882, startPoint y: 244, endPoint x: 747, endPoint y: 218, distance: 137.5
click at [747, 218] on div "Own Your Health. Know Your Omega-3 Levels. Verify with Omega Biotrack. ™" at bounding box center [863, 232] width 238 height 47
click at [747, 196] on icon "Editor contextual toolbar" at bounding box center [750, 193] width 12 height 12
type input "13"
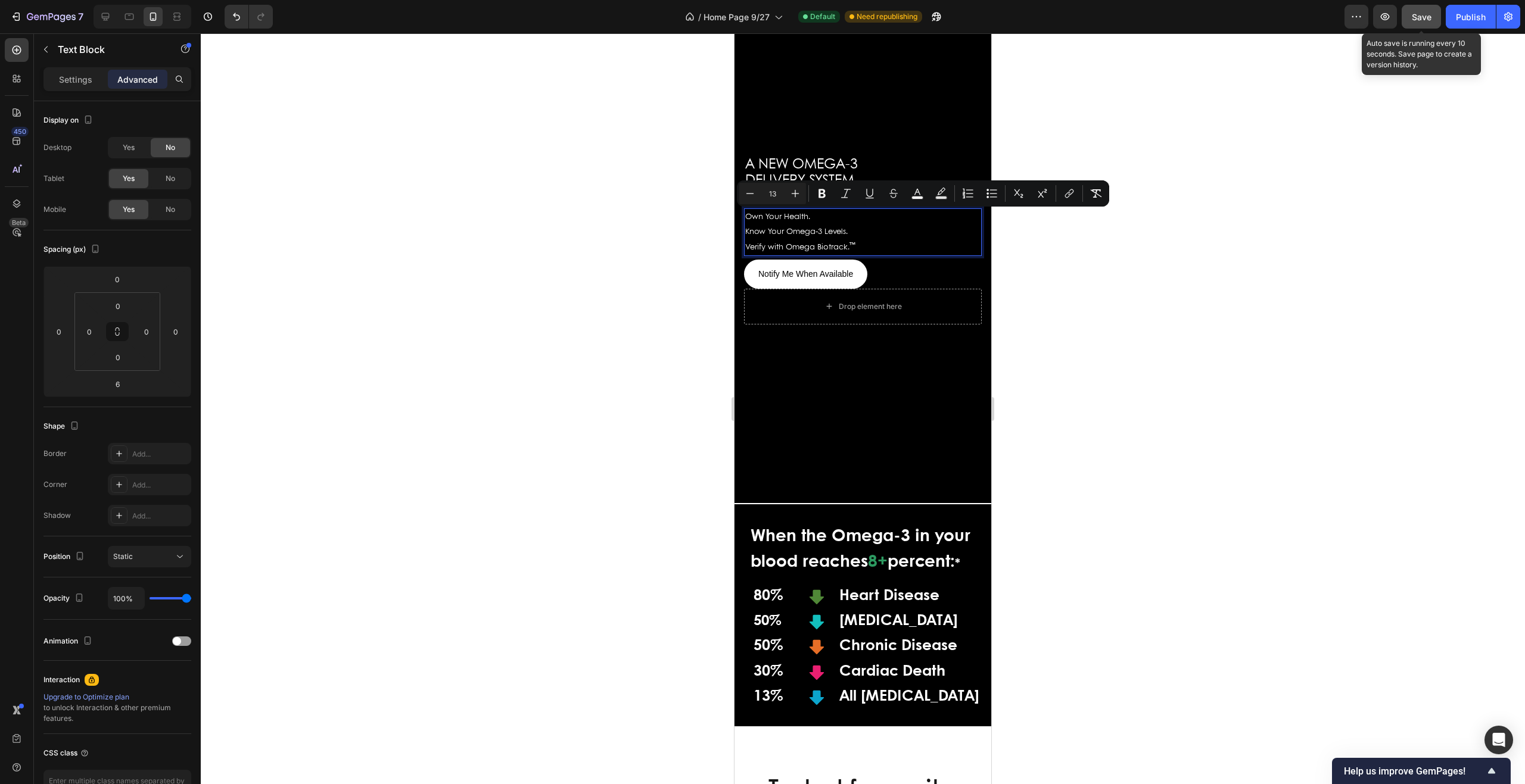
click at [1418, 17] on span "Save" at bounding box center [1422, 16] width 20 height 10
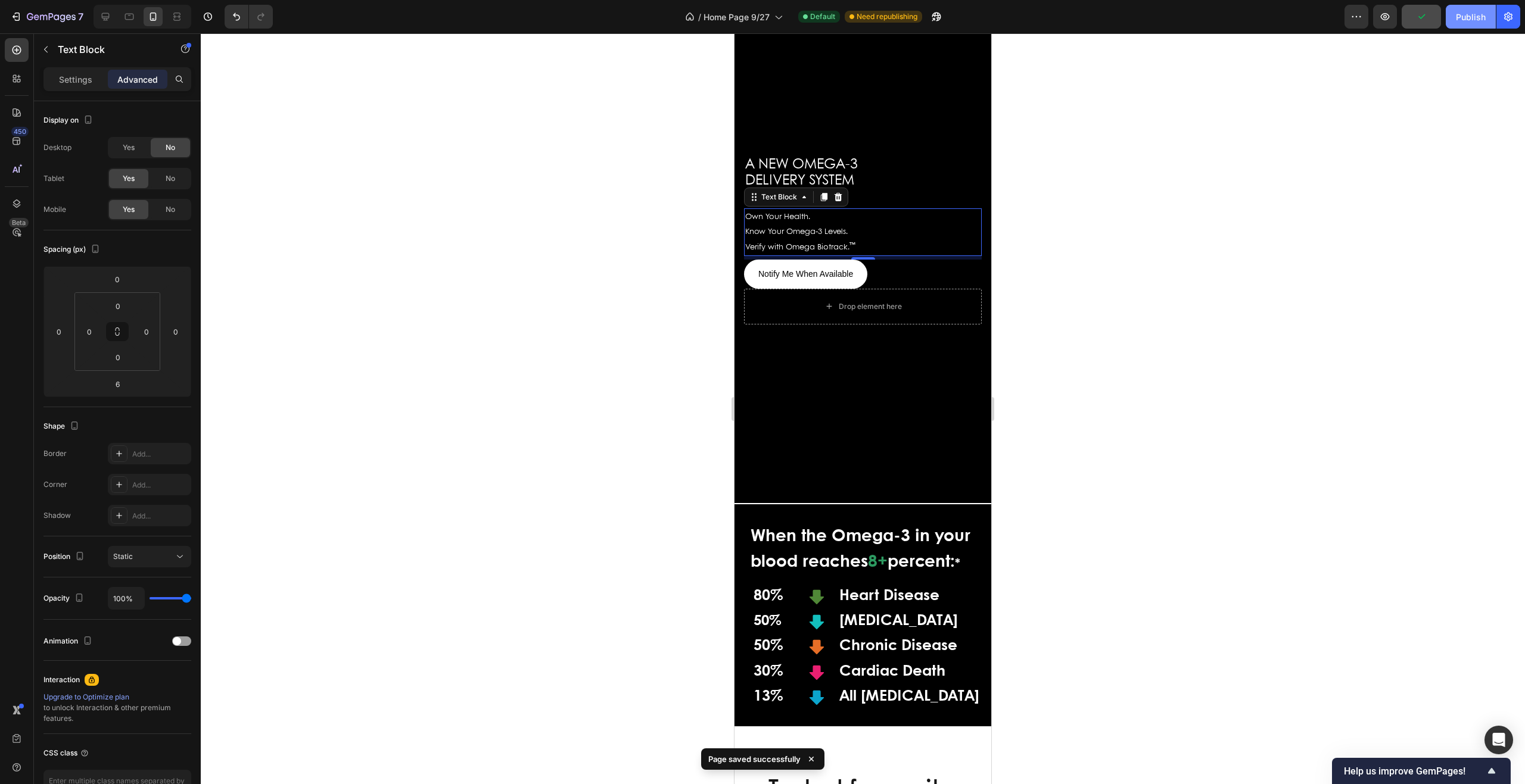
click at [1466, 17] on div "Publish" at bounding box center [1471, 17] width 30 height 13
click at [1386, 18] on icon "button" at bounding box center [1386, 16] width 4 height 4
drag, startPoint x: 1172, startPoint y: 146, endPoint x: 1086, endPoint y: 199, distance: 101.0
click at [1172, 147] on div at bounding box center [863, 409] width 1325 height 751
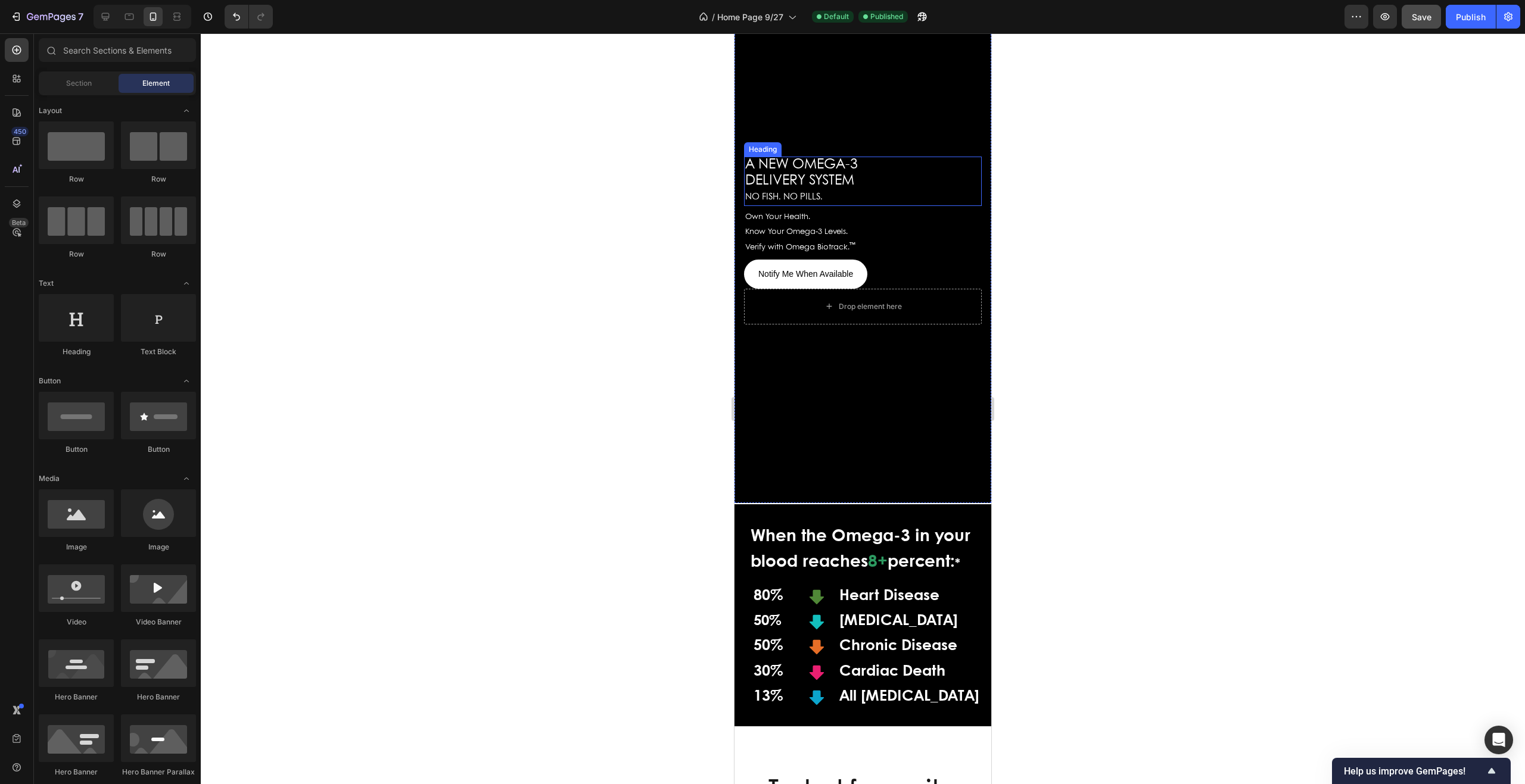
click at [809, 198] on span "NO FISH. NO PILLS." at bounding box center [783, 197] width 77 height 8
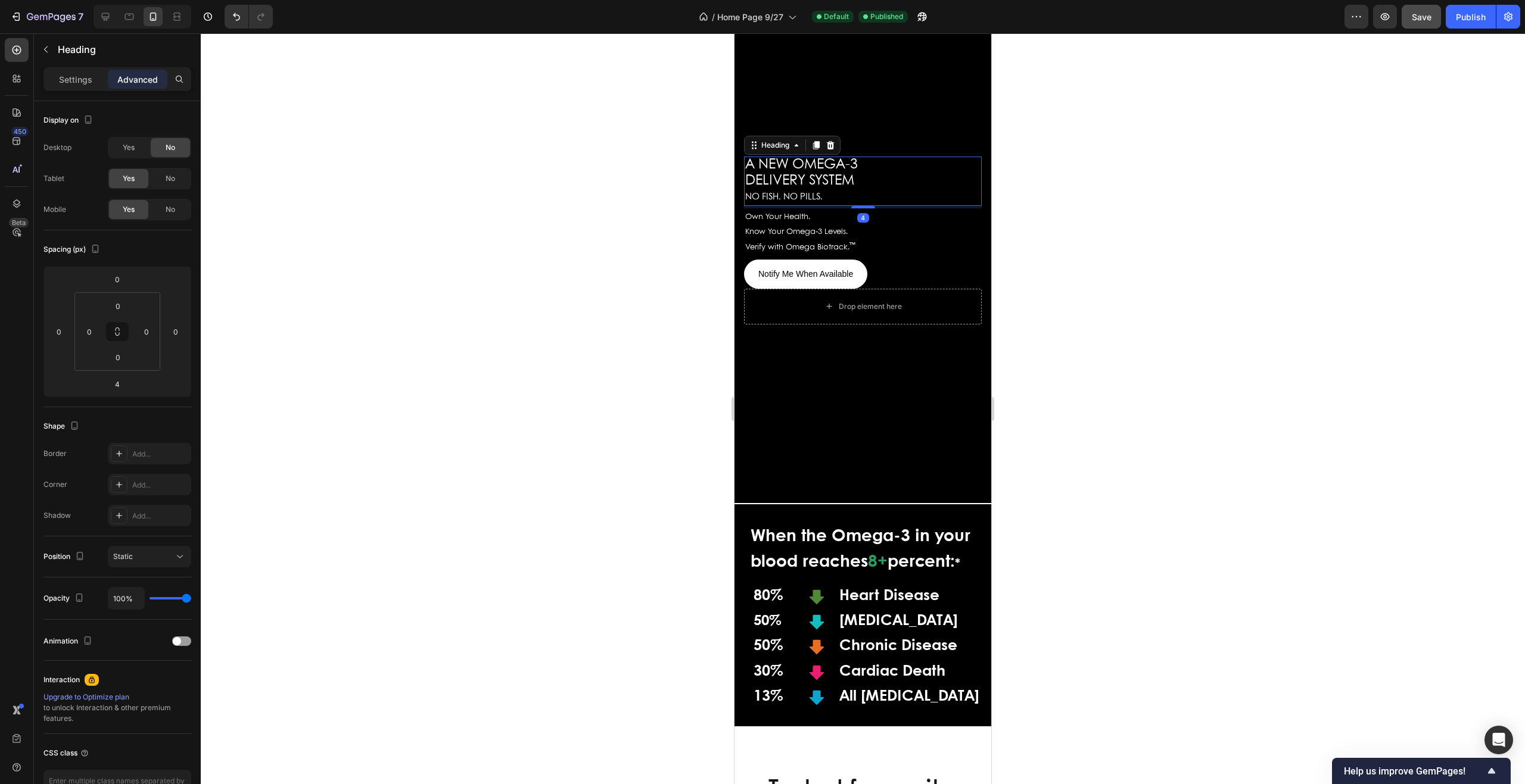
click at [813, 194] on span "NO FISH. NO PILLS." at bounding box center [783, 197] width 77 height 8
click at [1428, 16] on span "Save" at bounding box center [1422, 16] width 20 height 10
click at [1469, 17] on div "Publish" at bounding box center [1471, 17] width 30 height 13
click at [128, 384] on input "4" at bounding box center [118, 384] width 24 height 18
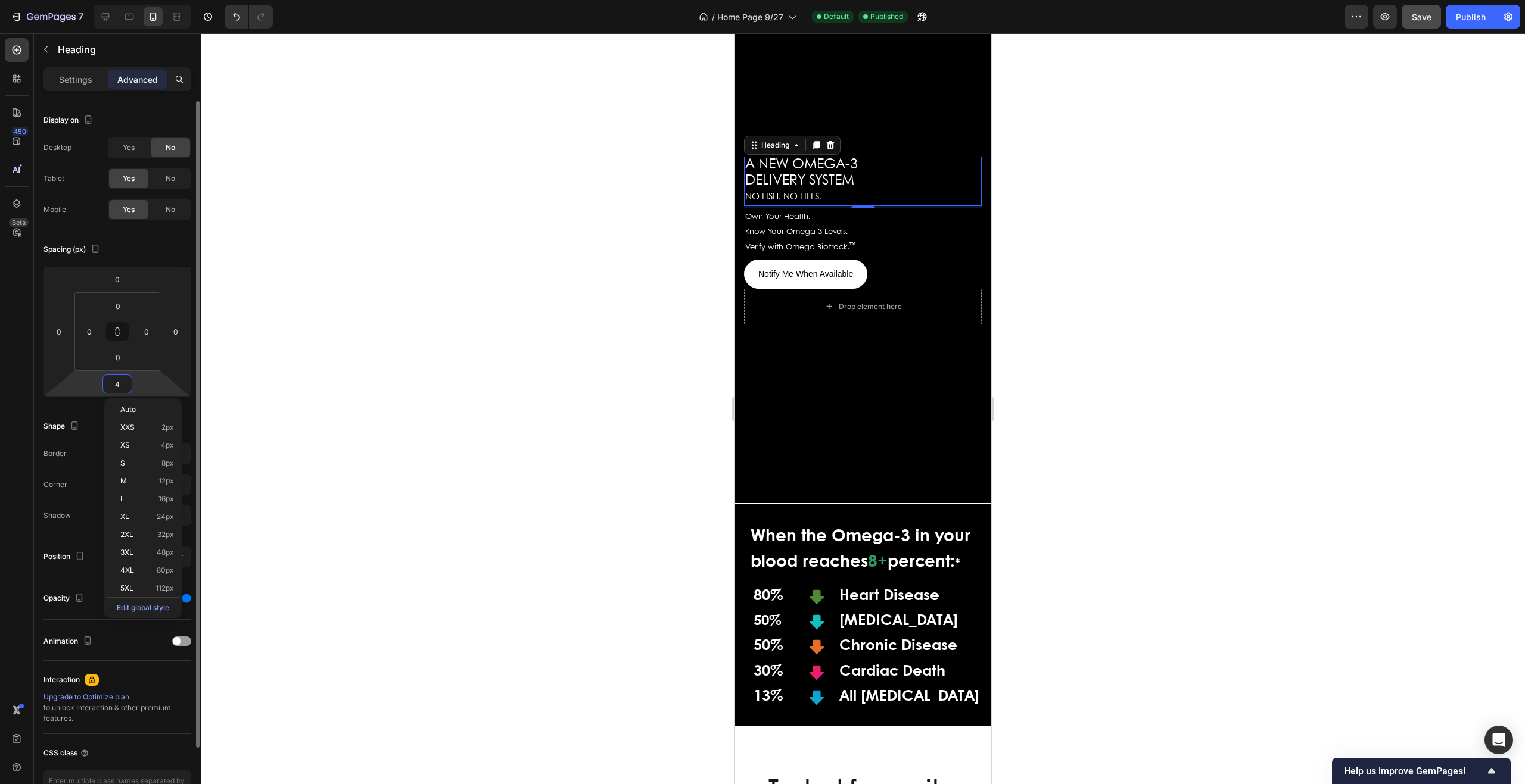
click at [125, 385] on input "4" at bounding box center [118, 384] width 24 height 18
drag, startPoint x: 118, startPoint y: 382, endPoint x: 145, endPoint y: 387, distance: 27.5
click at [120, 382] on input "4" at bounding box center [118, 384] width 24 height 18
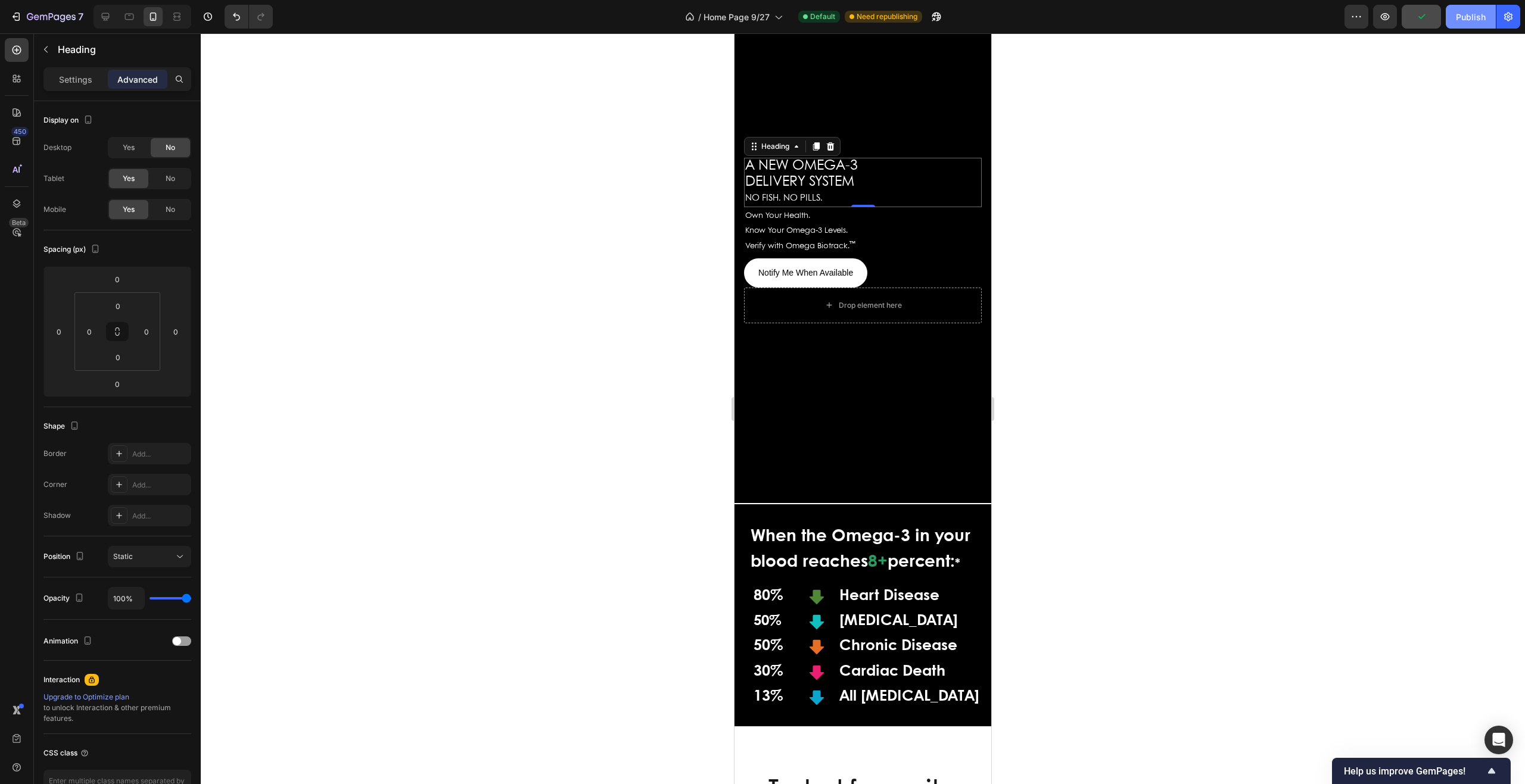
click at [1465, 16] on div "Publish" at bounding box center [1471, 17] width 30 height 13
drag, startPoint x: 862, startPoint y: 208, endPoint x: 865, endPoint y: 200, distance: 8.5
click at [863, 198] on div "⁠⁠⁠⁠⁠⁠⁠ A NEW OMEGA-3 DELIVERY SYSTEM NO FISH. NO PILLS. Heading 0" at bounding box center [863, 182] width 238 height 50
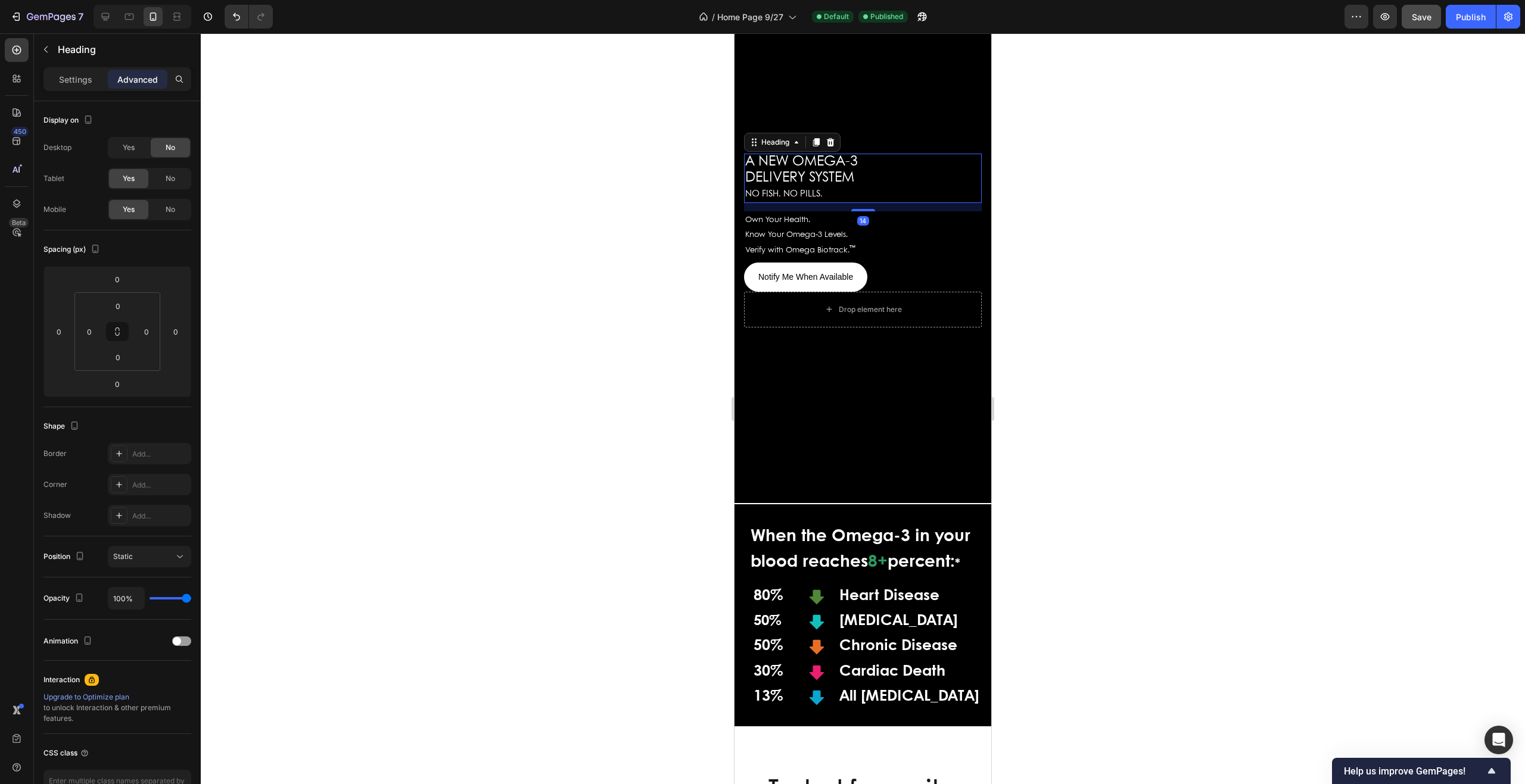
drag, startPoint x: 858, startPoint y: 207, endPoint x: 858, endPoint y: 215, distance: 8.0
click at [858, 215] on div "⁠⁠⁠⁠⁠⁠⁠ A NEW OMEGA-3 DELIVERY SYSTEM NO FISH. NO PILLS. Heading 14 Own Your He…" at bounding box center [863, 223] width 238 height 138
click at [862, 211] on div at bounding box center [864, 209] width 24 height 4
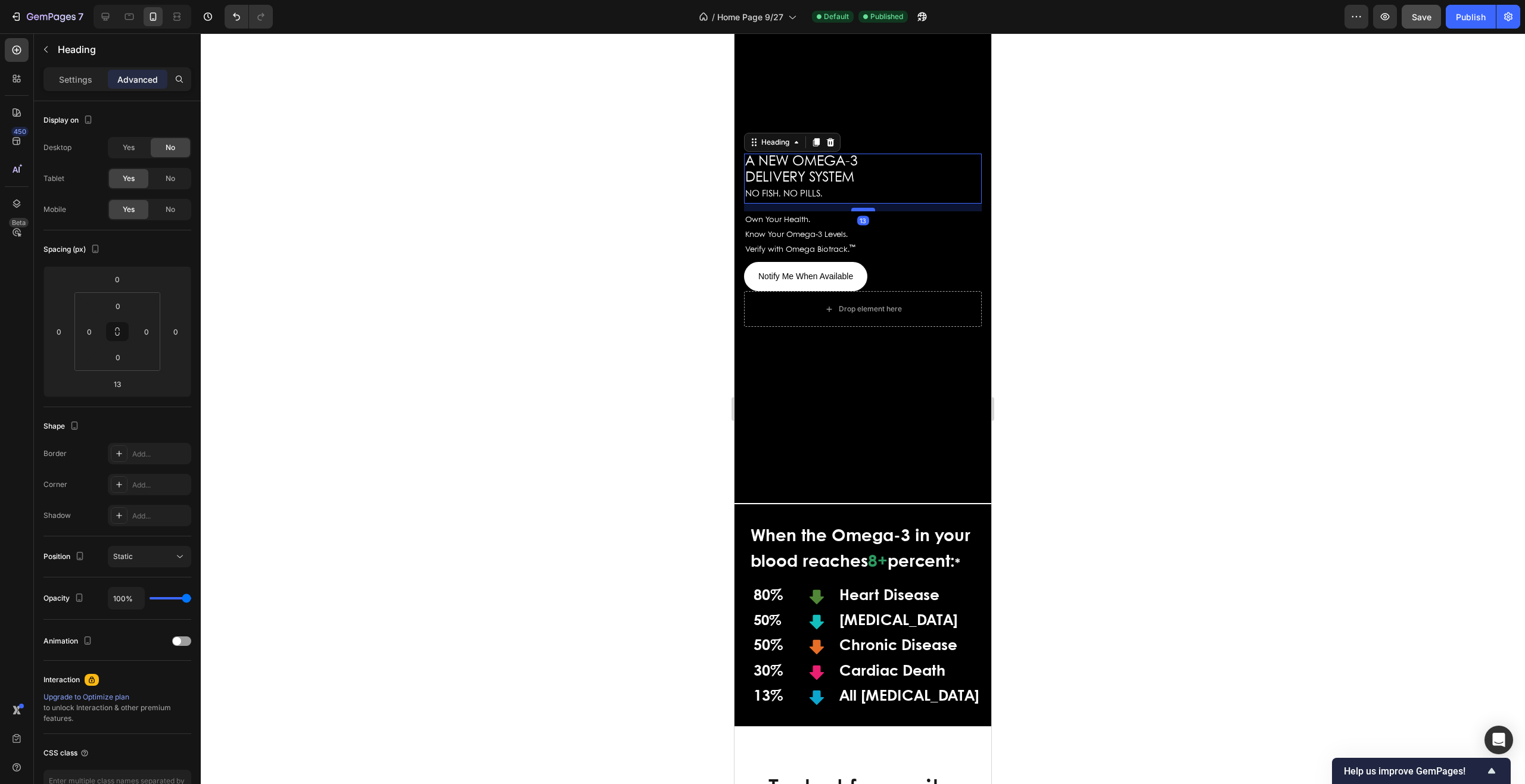
click at [863, 211] on div at bounding box center [864, 209] width 24 height 4
click at [864, 210] on div at bounding box center [864, 209] width 24 height 4
type input "10"
click at [867, 251] on p "Verify with Omega Biotrack. ™" at bounding box center [863, 249] width 235 height 15
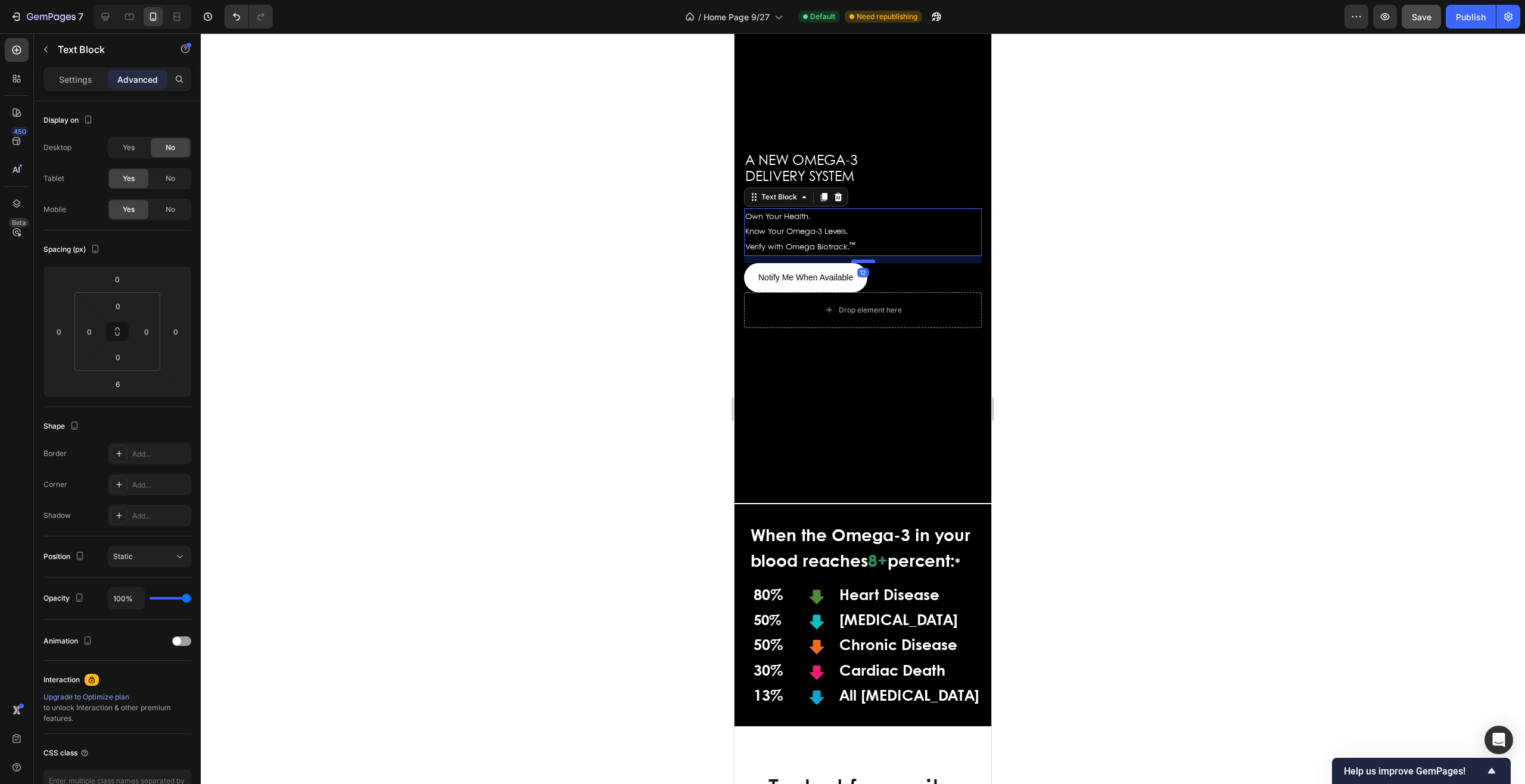
click at [861, 263] on div at bounding box center [864, 261] width 24 height 4
click at [1414, 19] on span "Save" at bounding box center [1422, 16] width 20 height 10
drag, startPoint x: 1462, startPoint y: 20, endPoint x: 1461, endPoint y: 26, distance: 6.1
click at [1463, 20] on div "Publish" at bounding box center [1471, 17] width 30 height 13
click at [106, 16] on icon at bounding box center [106, 16] width 8 height 8
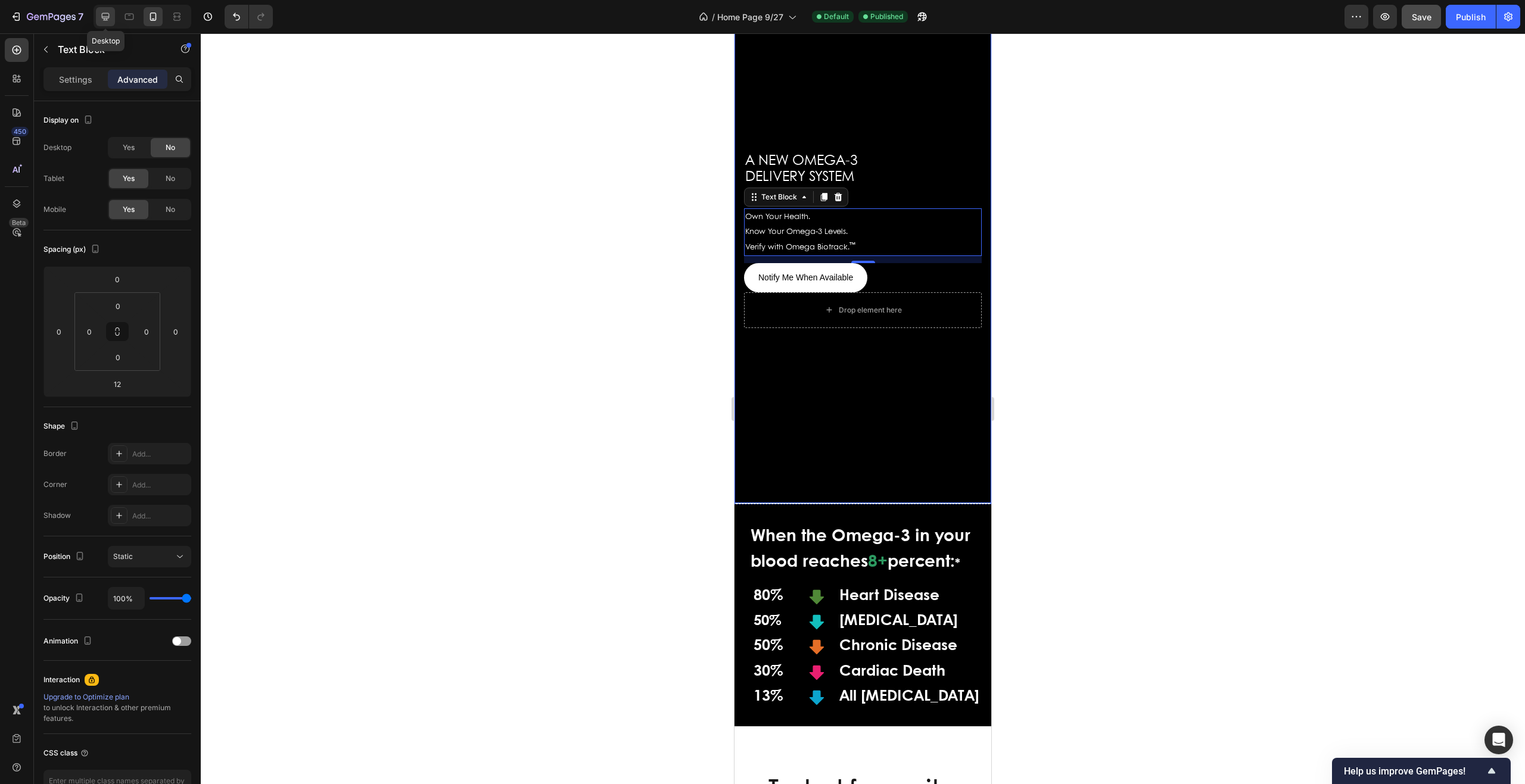
type input "21"
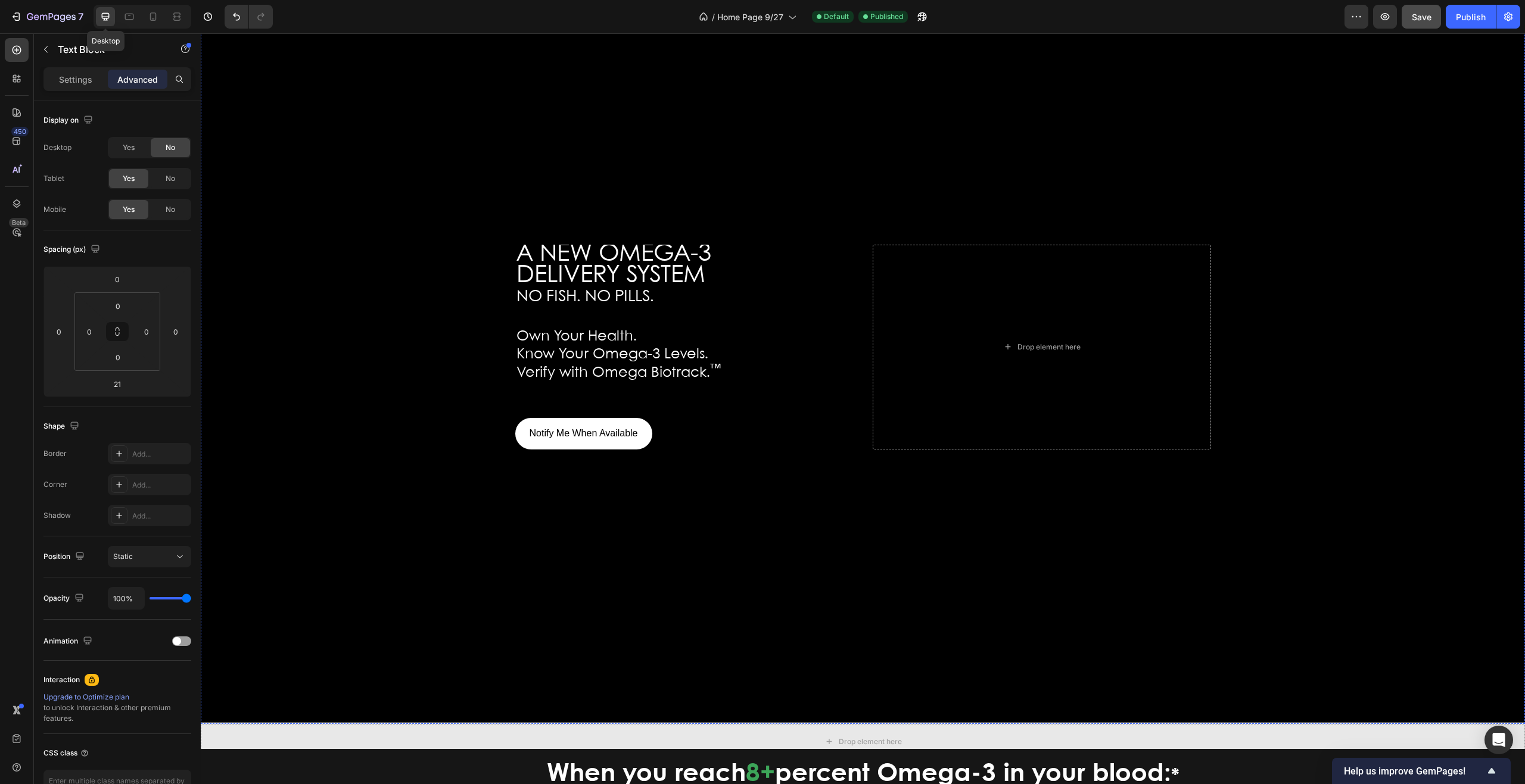
scroll to position [137, 0]
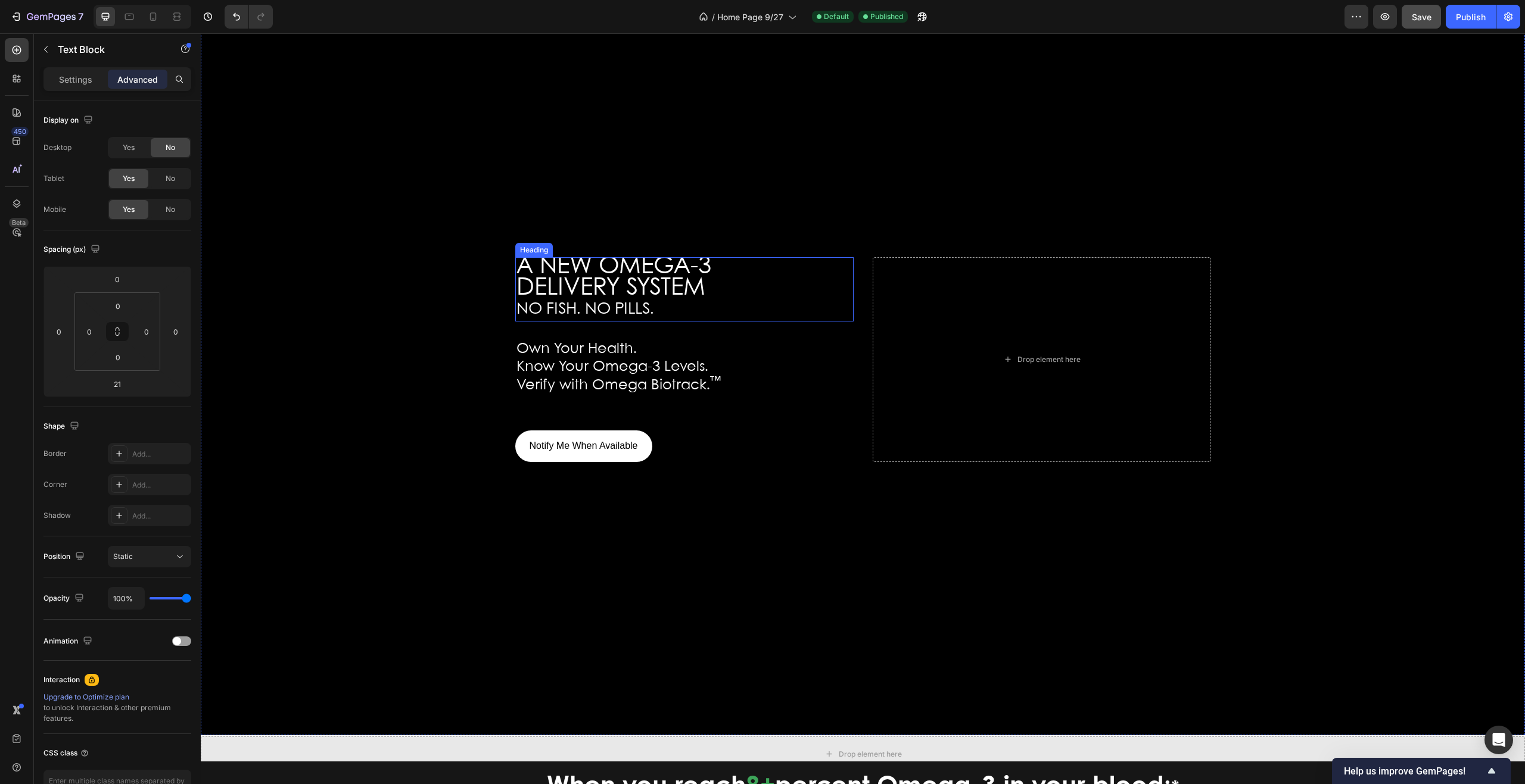
click at [646, 304] on span "NO FISH. NO PILLS." at bounding box center [585, 310] width 138 height 15
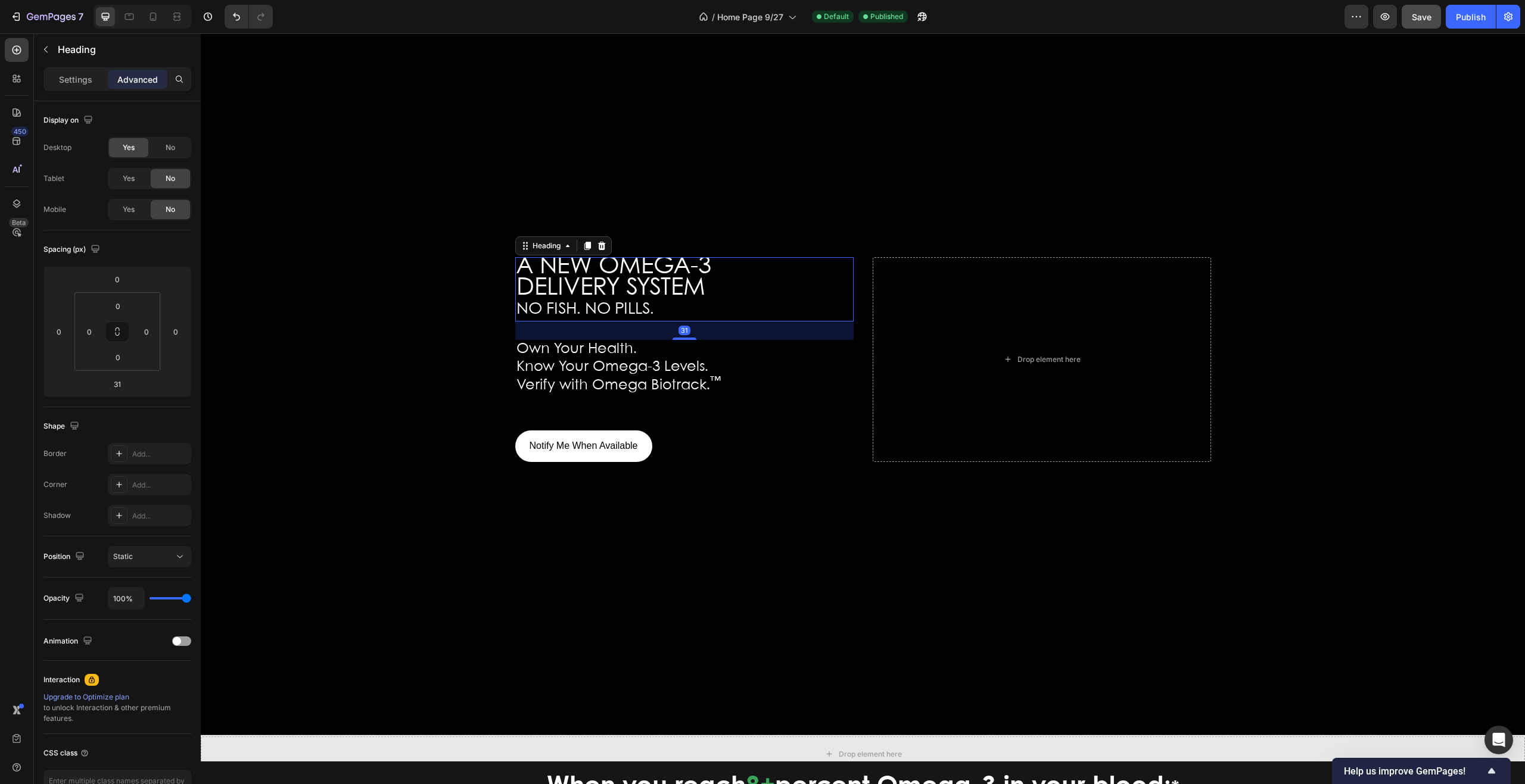
click at [655, 306] on h2 "A NEW OMEGA-3 DELIVERY SYSTEM NO FISH. NO PILLS." at bounding box center [685, 290] width 339 height 64
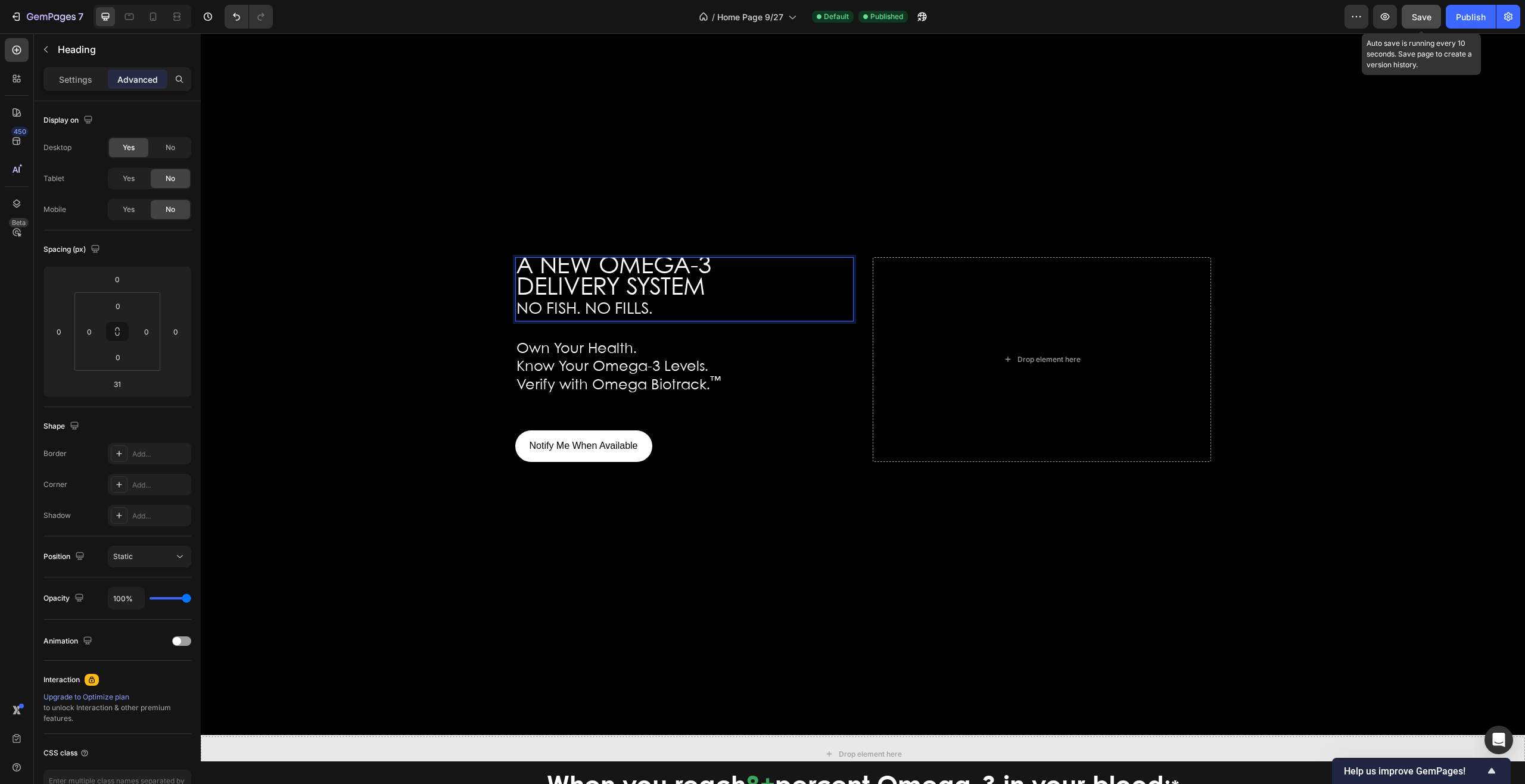
click at [1417, 16] on span "Save" at bounding box center [1422, 16] width 20 height 10
click at [634, 302] on span "NO FISH. NO FILLS." at bounding box center [585, 310] width 137 height 15
click at [1420, 16] on span "Save" at bounding box center [1422, 16] width 20 height 10
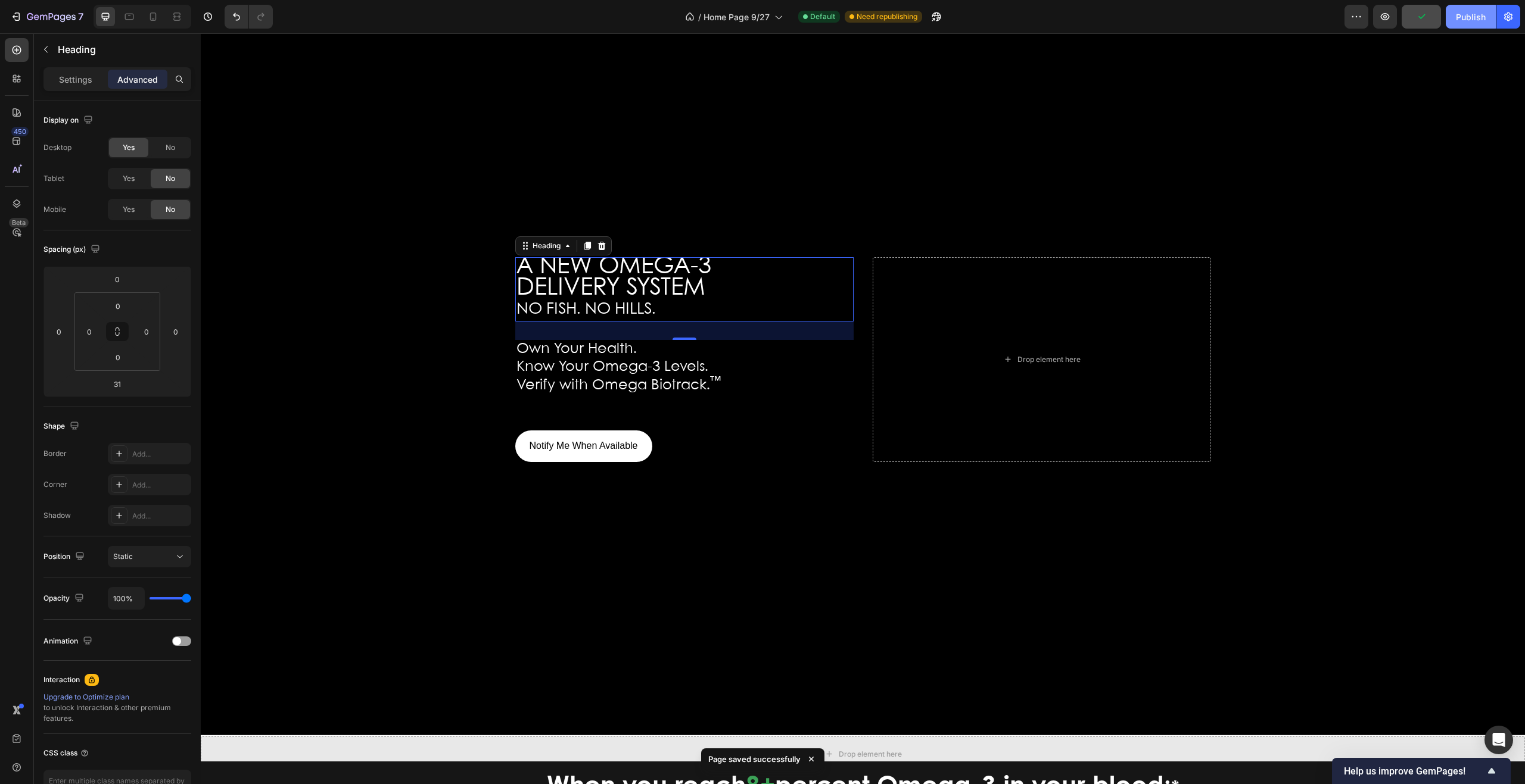
click at [1469, 16] on div "Publish" at bounding box center [1471, 17] width 30 height 13
click at [153, 15] on icon at bounding box center [153, 16] width 12 height 12
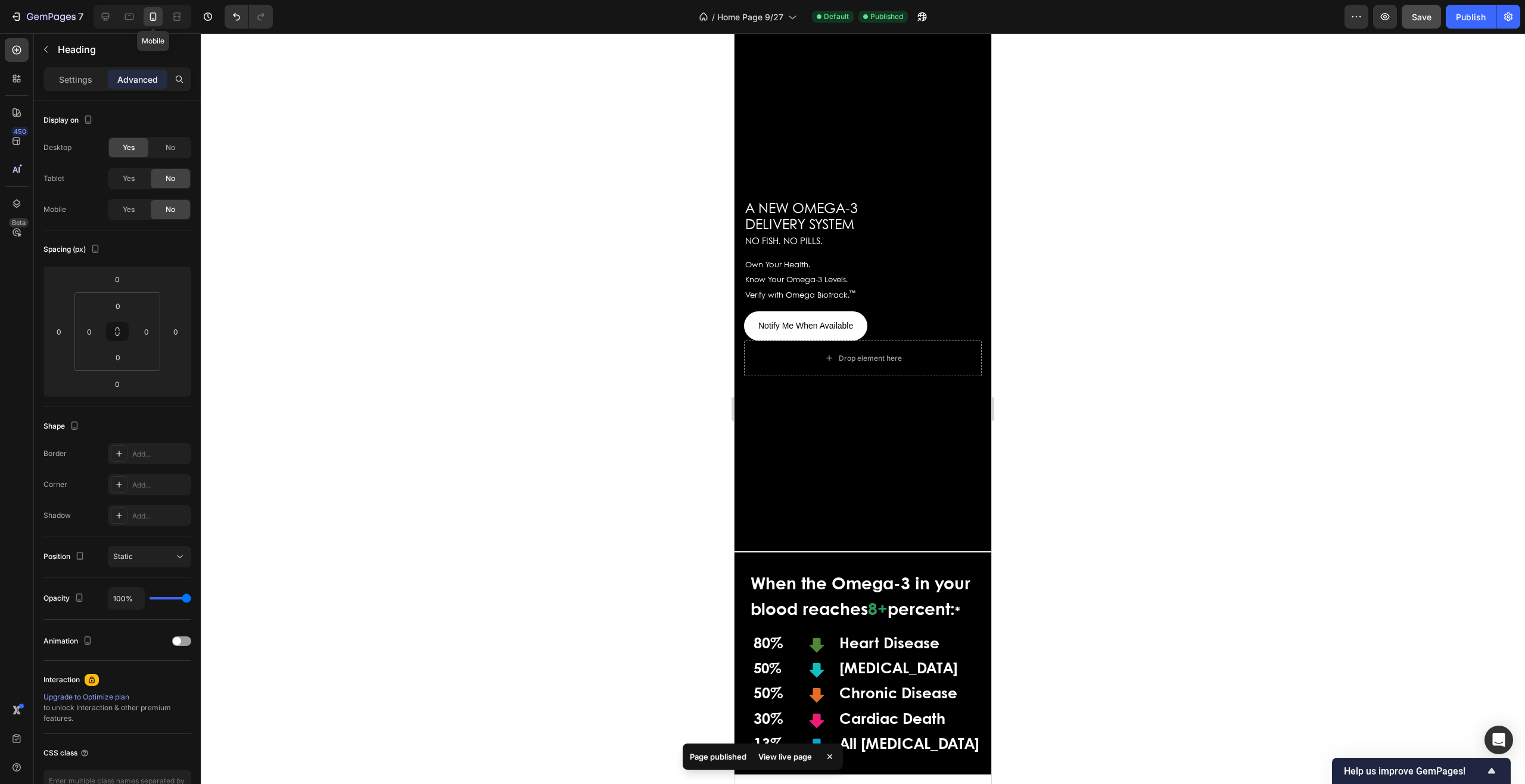
scroll to position [130, 0]
click at [103, 15] on icon at bounding box center [106, 16] width 8 height 8
type input "31"
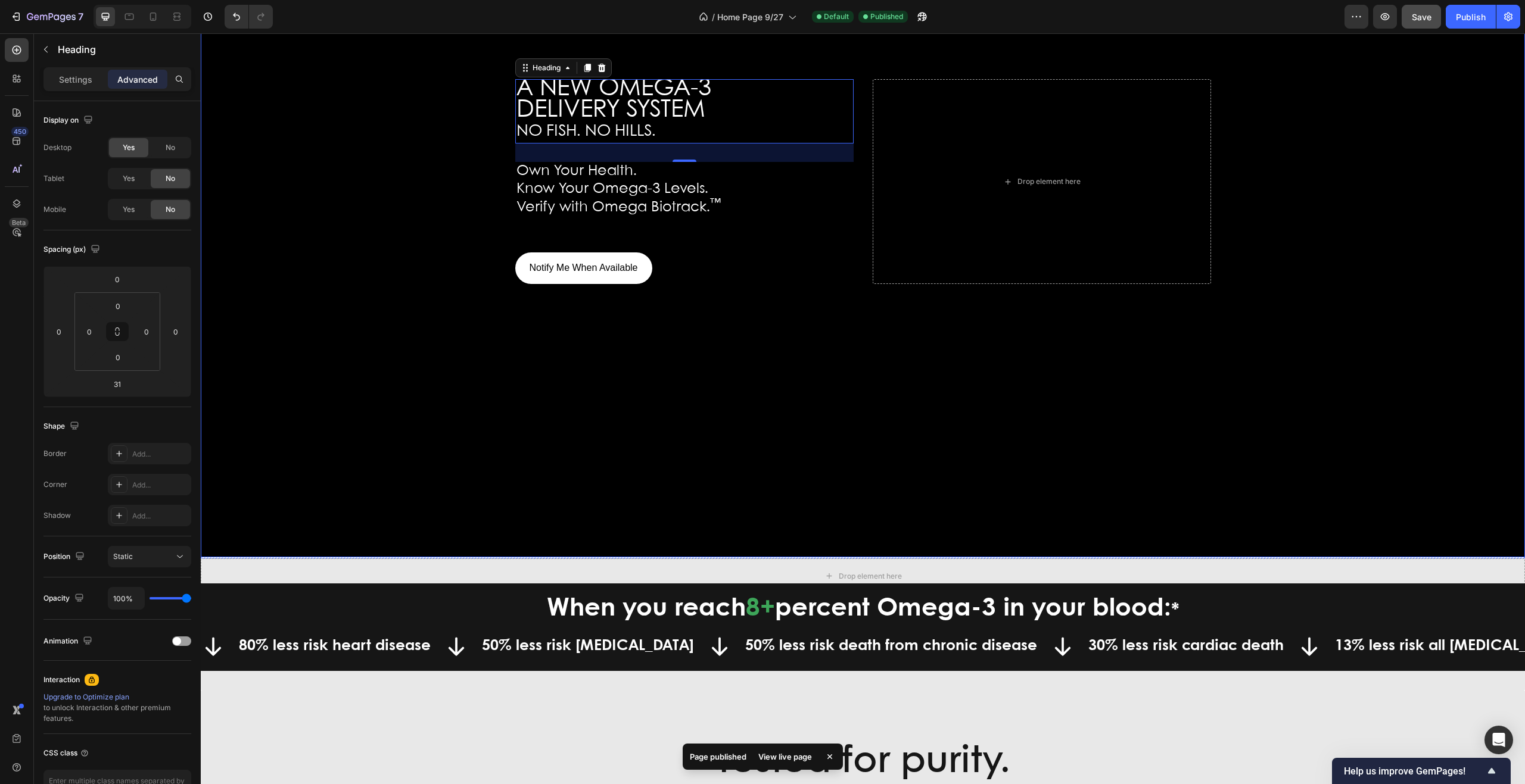
scroll to position [137, 0]
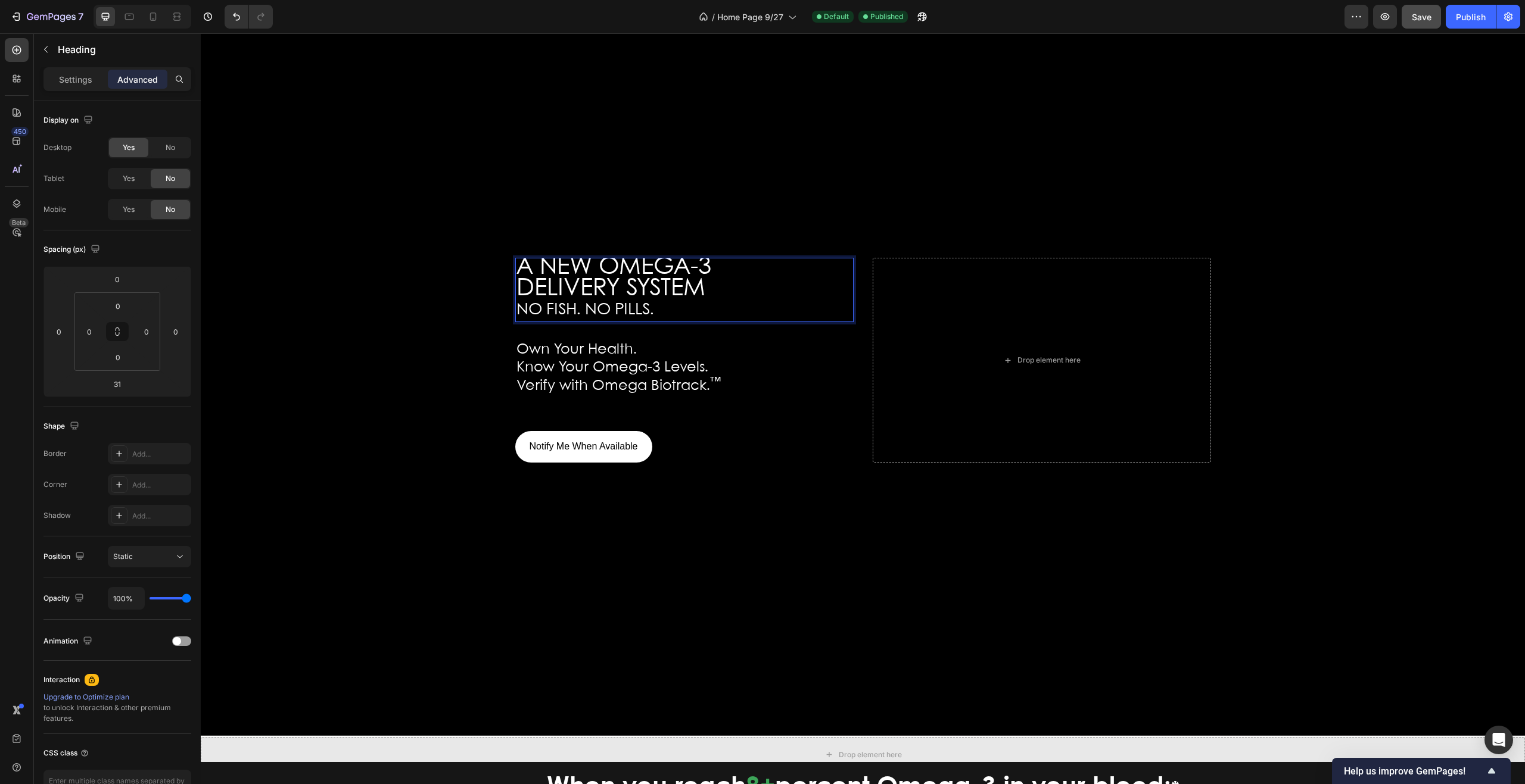
click at [719, 280] on p "A NEW OMEGA-3 DELIVERY SYSTEM NO FISH. NO PILLS." at bounding box center [684, 290] width 336 height 61
click at [690, 321] on h2 "A NEW OMEGA-3 DELIVERY SYSTEM NO FISH. NO PILLS." at bounding box center [685, 290] width 339 height 64
click at [620, 290] on span "DELIVERY SYSTEM" at bounding box center [610, 289] width 189 height 23
click at [670, 382] on span "Verify with Omega Biotrack. ™" at bounding box center [619, 386] width 204 height 14
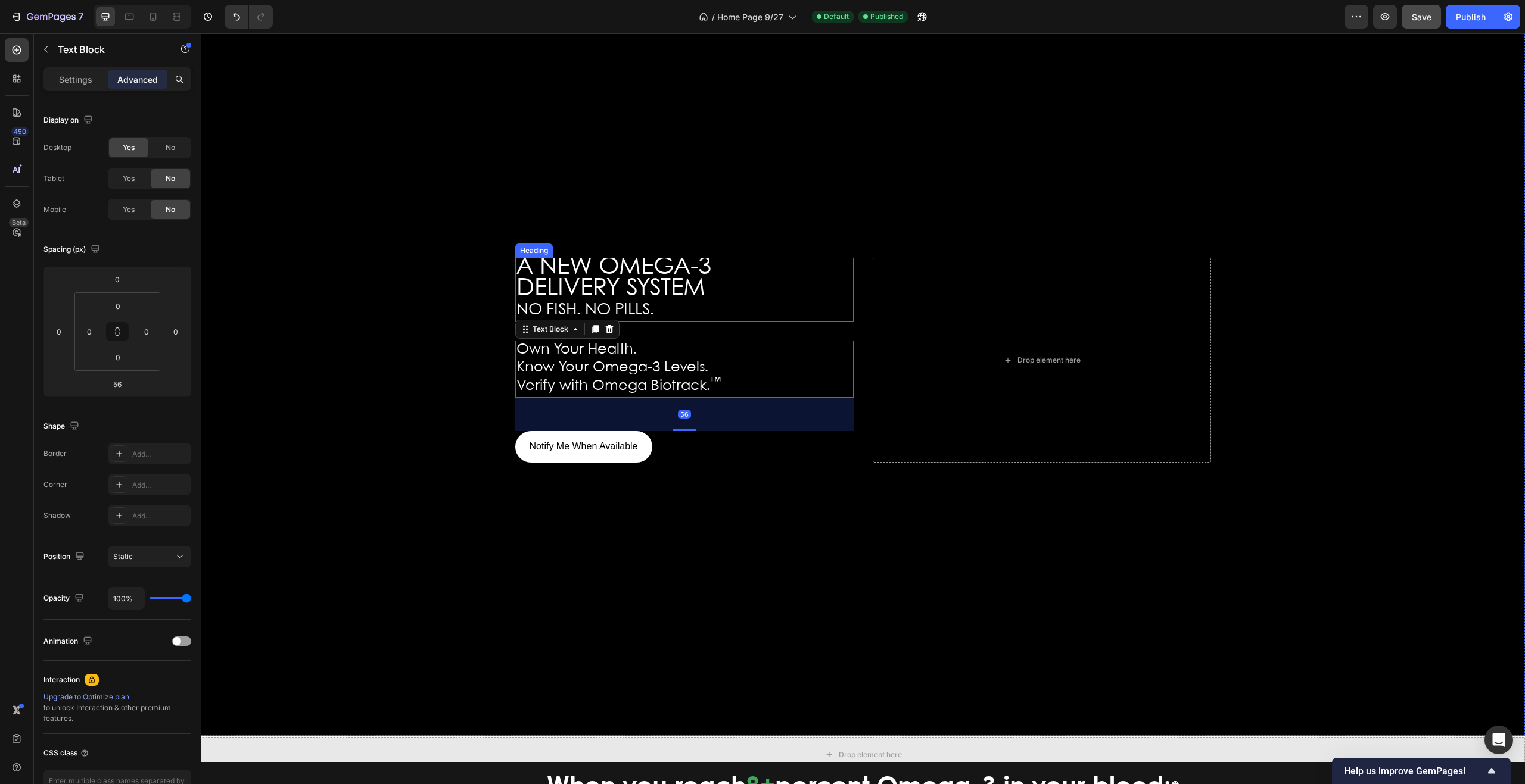
click at [600, 287] on span "DELIVERY SYSTEM" at bounding box center [610, 289] width 189 height 23
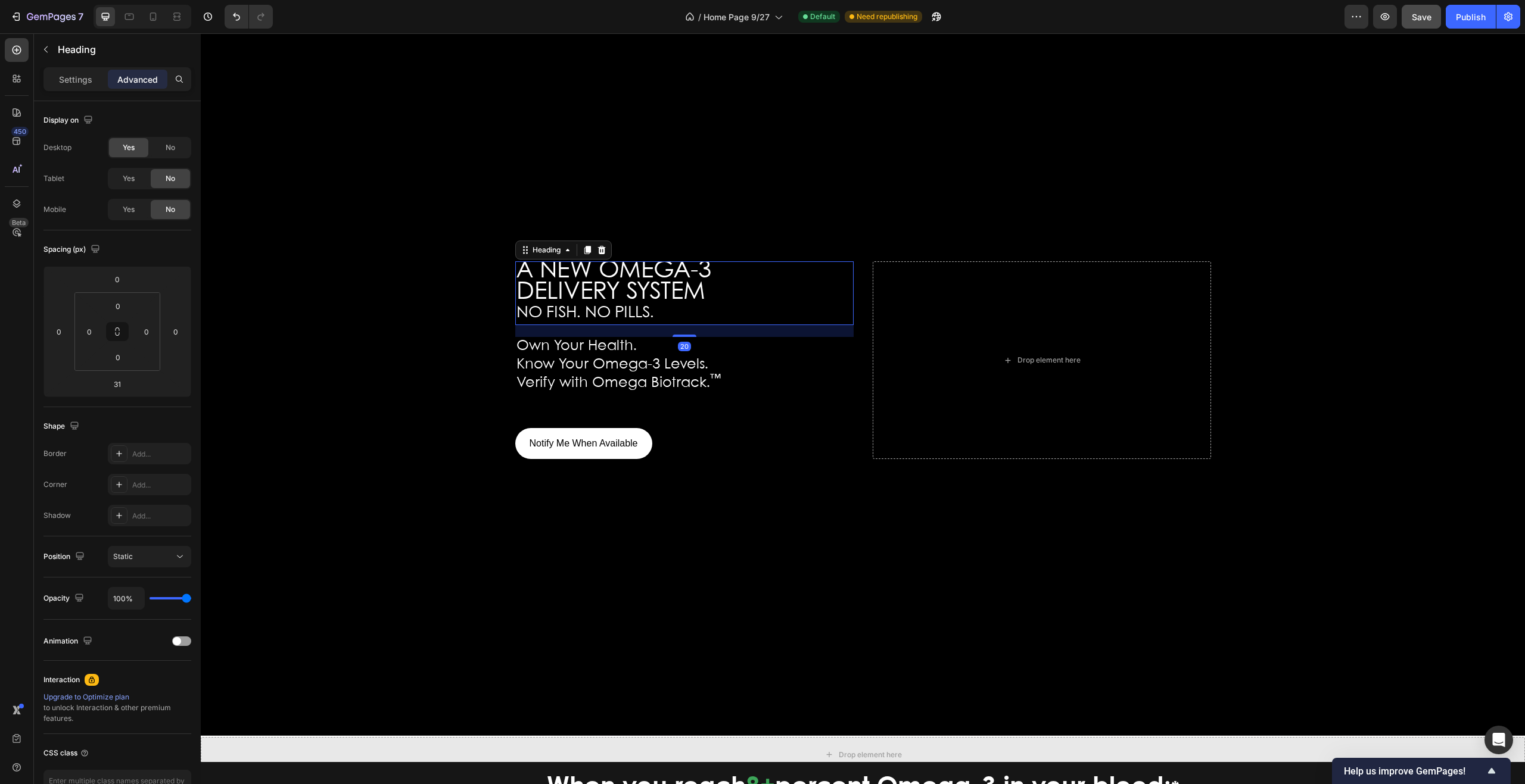
drag, startPoint x: 681, startPoint y: 340, endPoint x: 683, endPoint y: 333, distance: 7.3
click at [683, 325] on div "20" at bounding box center [685, 325] width 339 height 0
type input "20"
click at [678, 390] on span "Verify with Omega Biotrack. ™" at bounding box center [619, 382] width 204 height 14
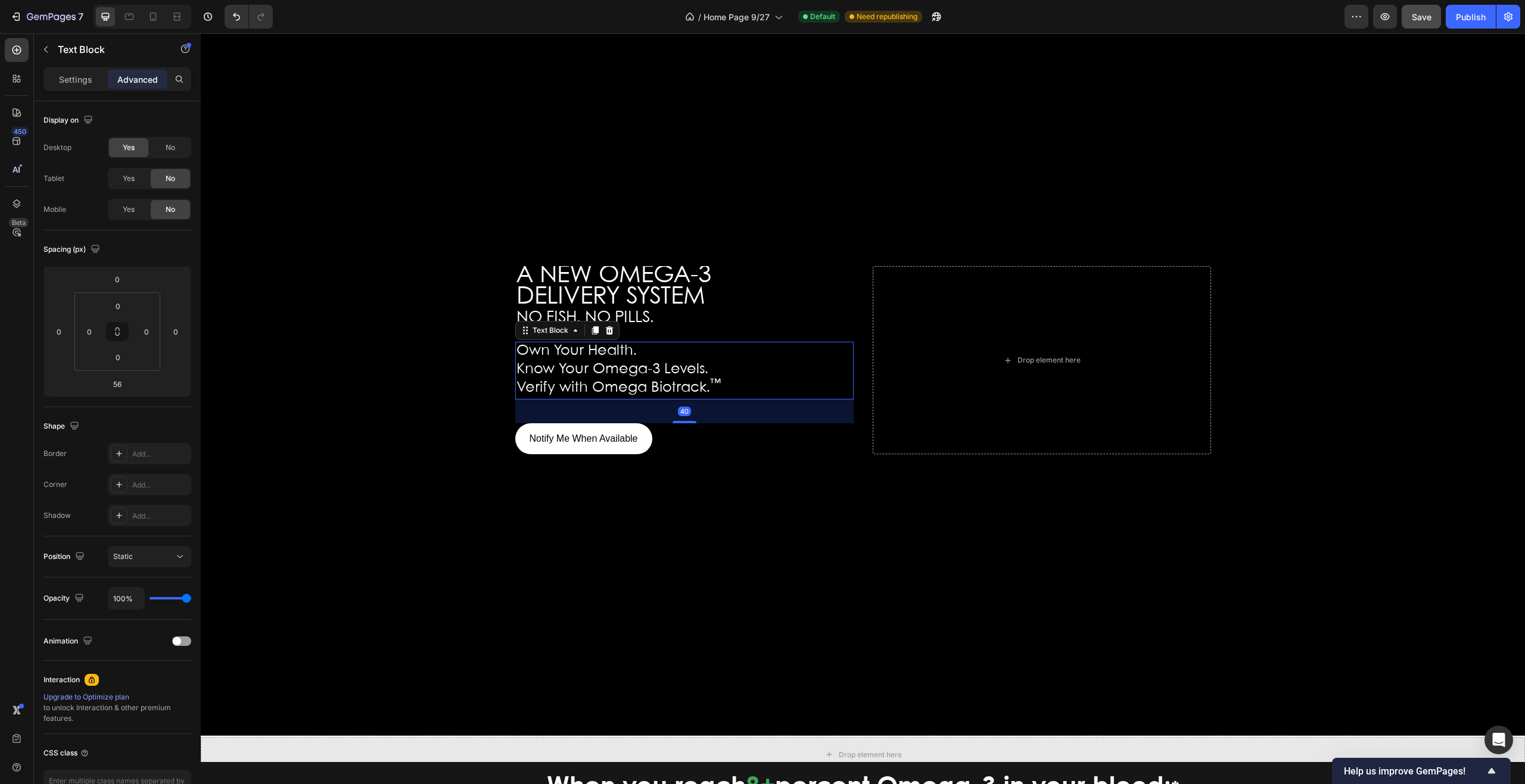
drag, startPoint x: 681, startPoint y: 432, endPoint x: 687, endPoint y: 422, distance: 11.7
click at [687, 400] on div "40" at bounding box center [685, 400] width 339 height 0
type input "40"
click at [1420, 19] on span "Save" at bounding box center [1422, 16] width 20 height 10
click at [1465, 16] on div "Publish" at bounding box center [1471, 17] width 30 height 13
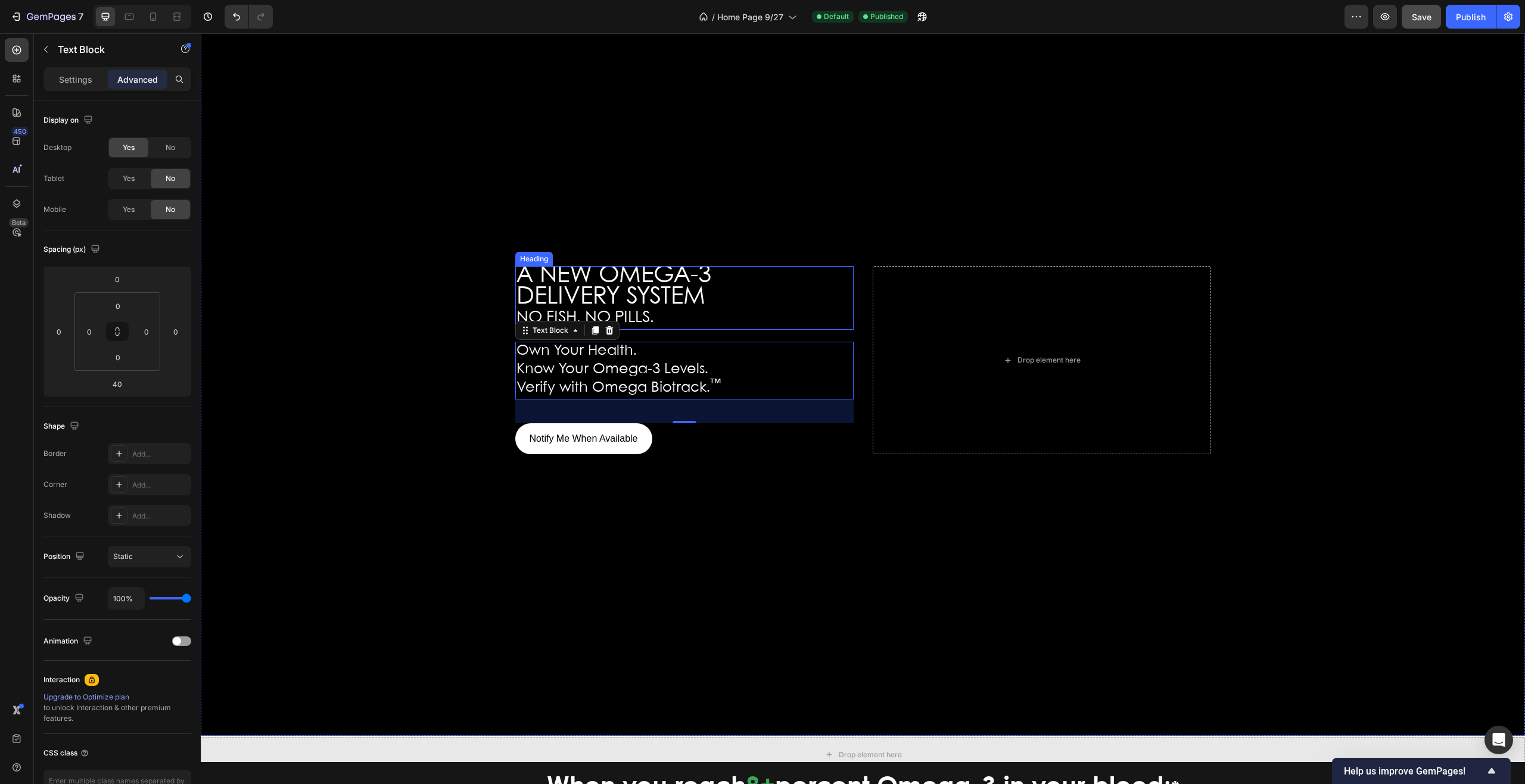
click at [593, 274] on span "A NEW OMEGA-3" at bounding box center [614, 275] width 195 height 23
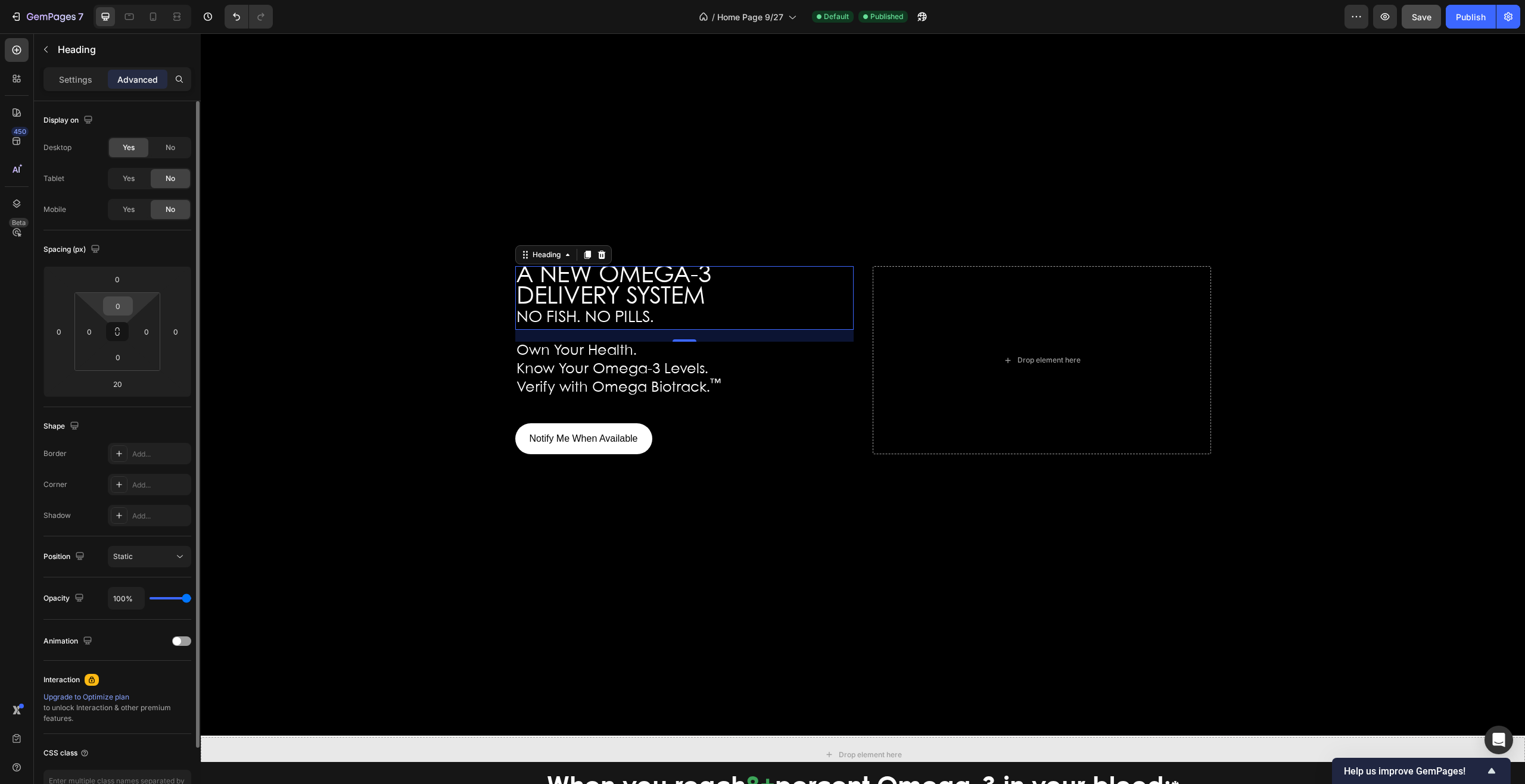
click at [125, 306] on input "0" at bounding box center [118, 306] width 24 height 18
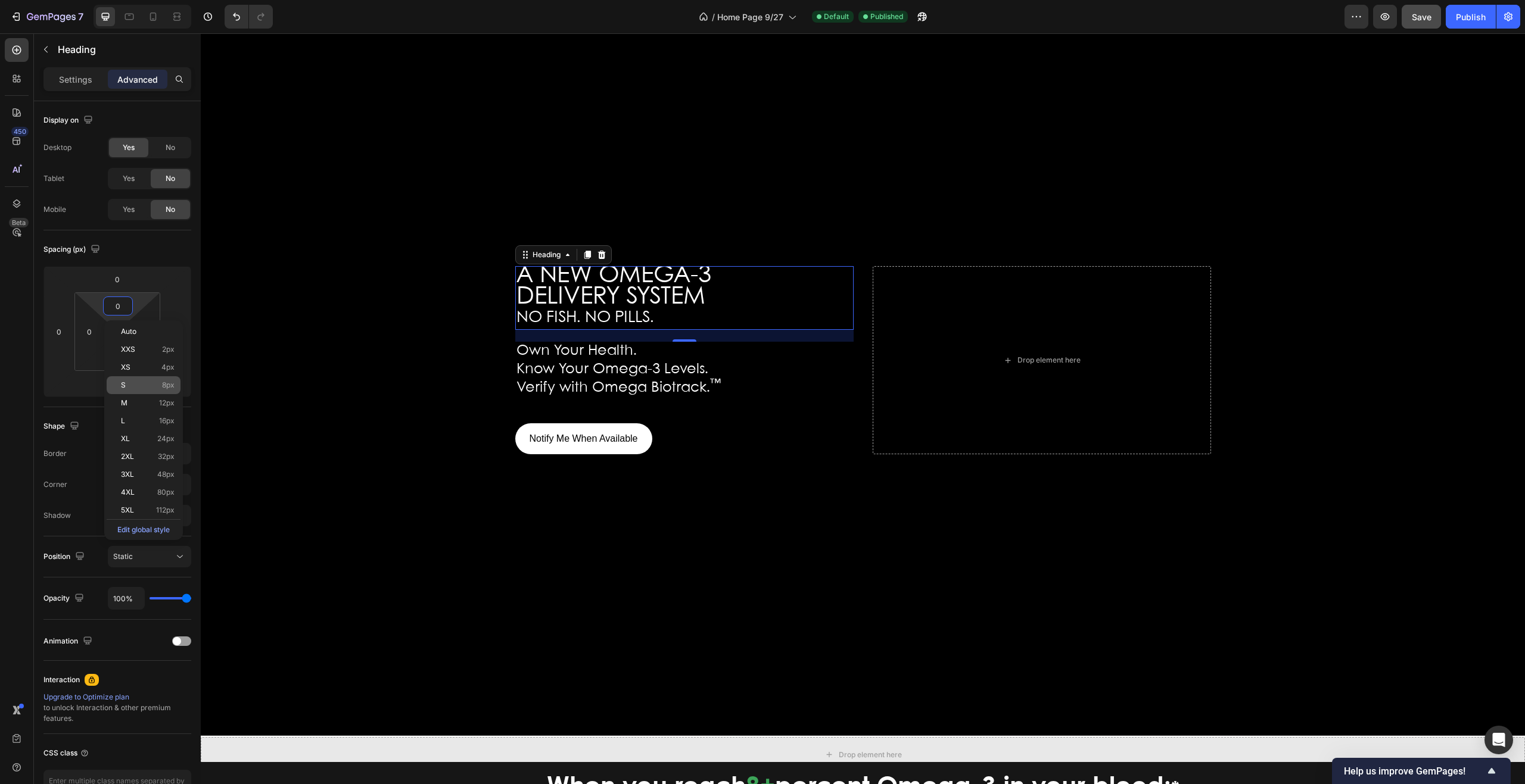
click at [128, 383] on p "S 8px" at bounding box center [148, 385] width 54 height 8
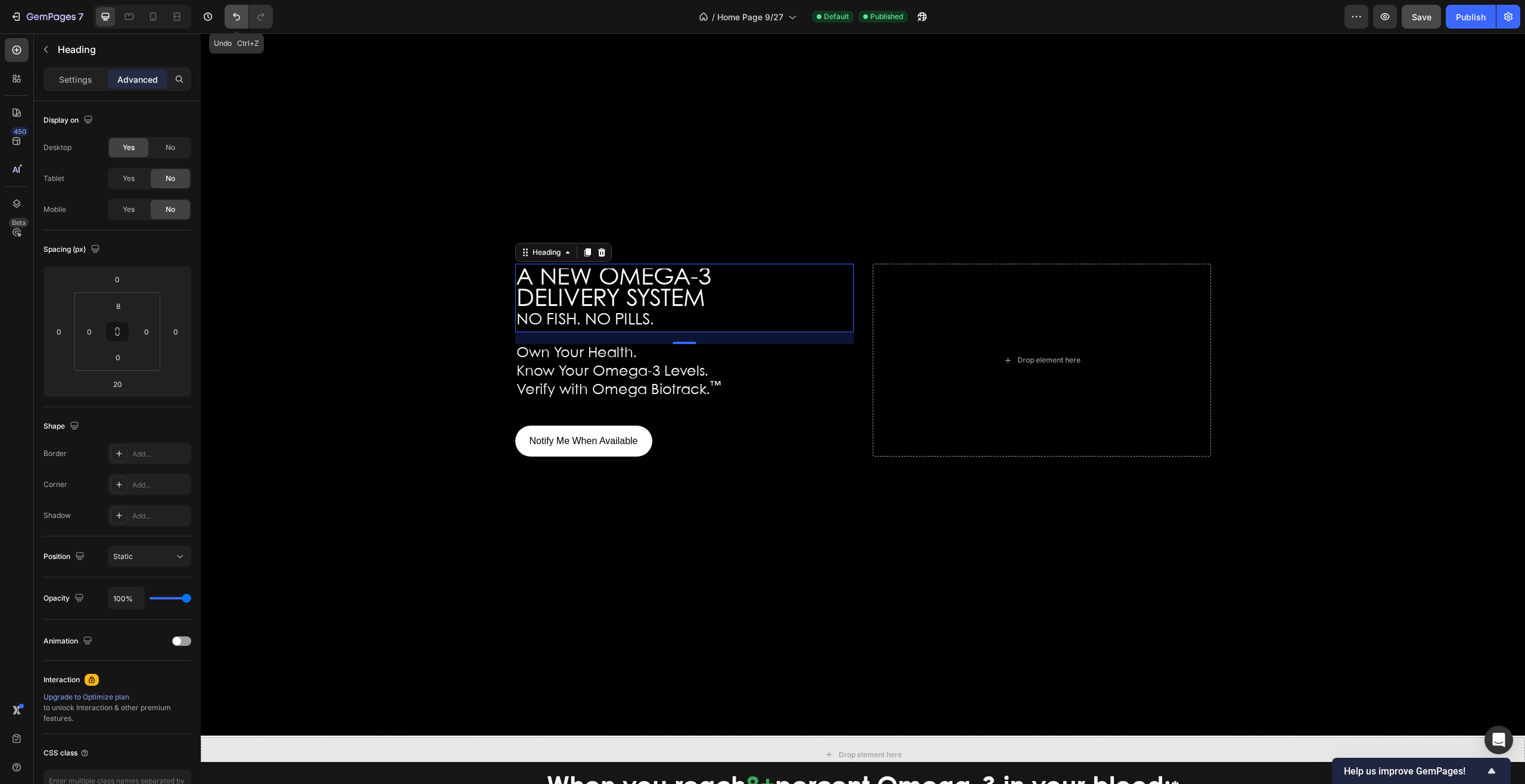
click at [230, 16] on icon "Undo/Redo" at bounding box center [236, 16] width 12 height 12
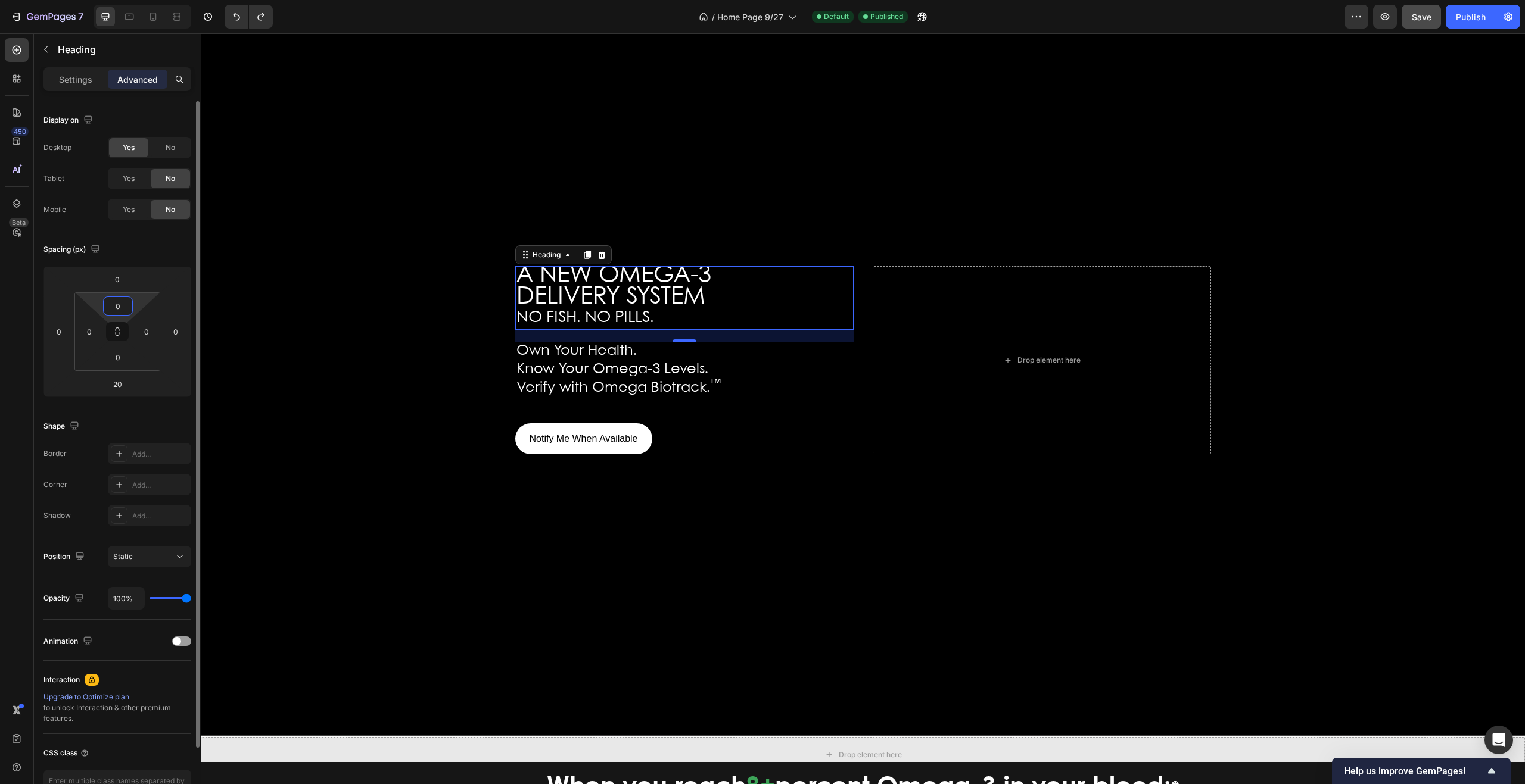
click at [123, 304] on input "0" at bounding box center [118, 306] width 24 height 18
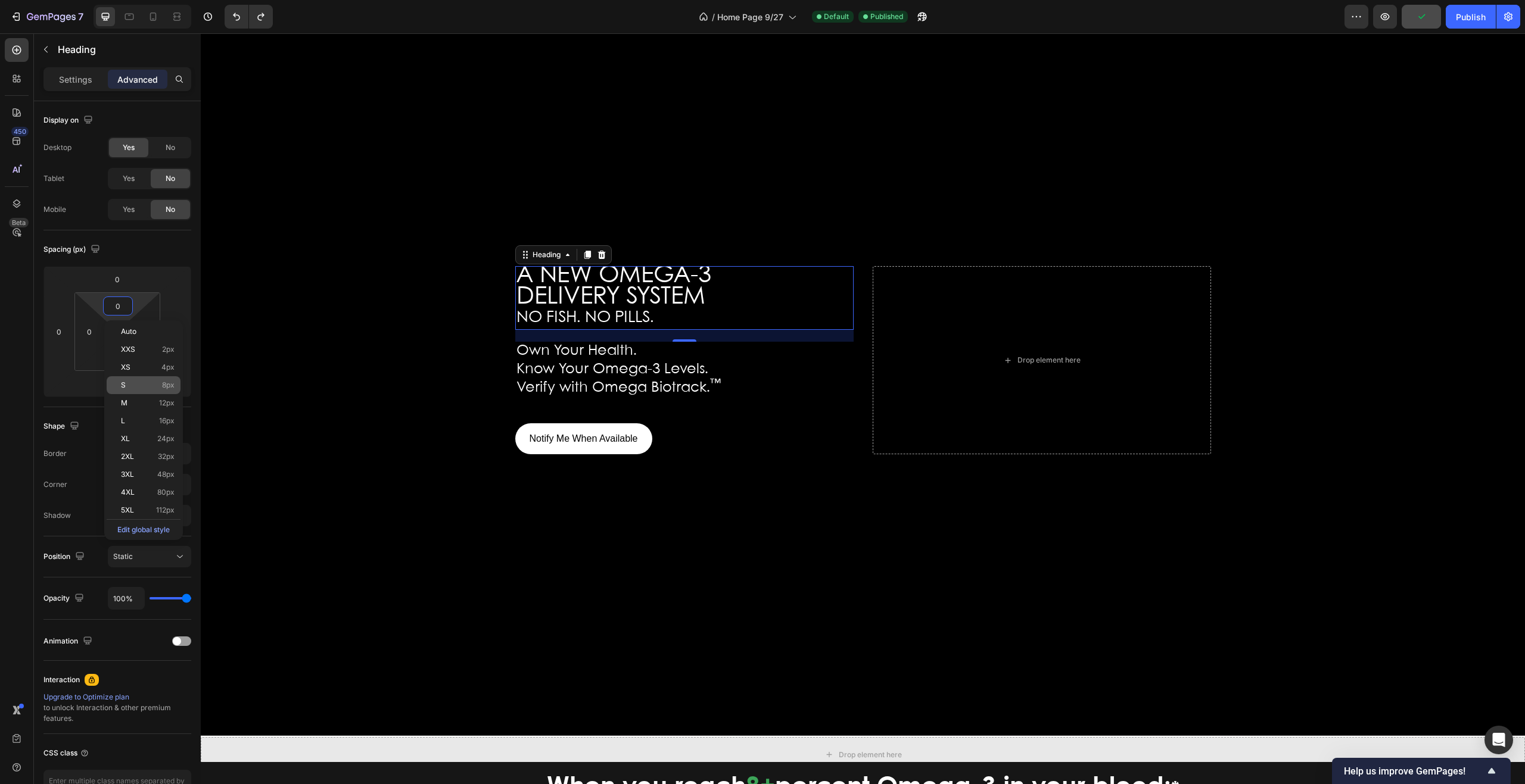
click at [132, 385] on p "S 8px" at bounding box center [148, 385] width 54 height 8
type input "8"
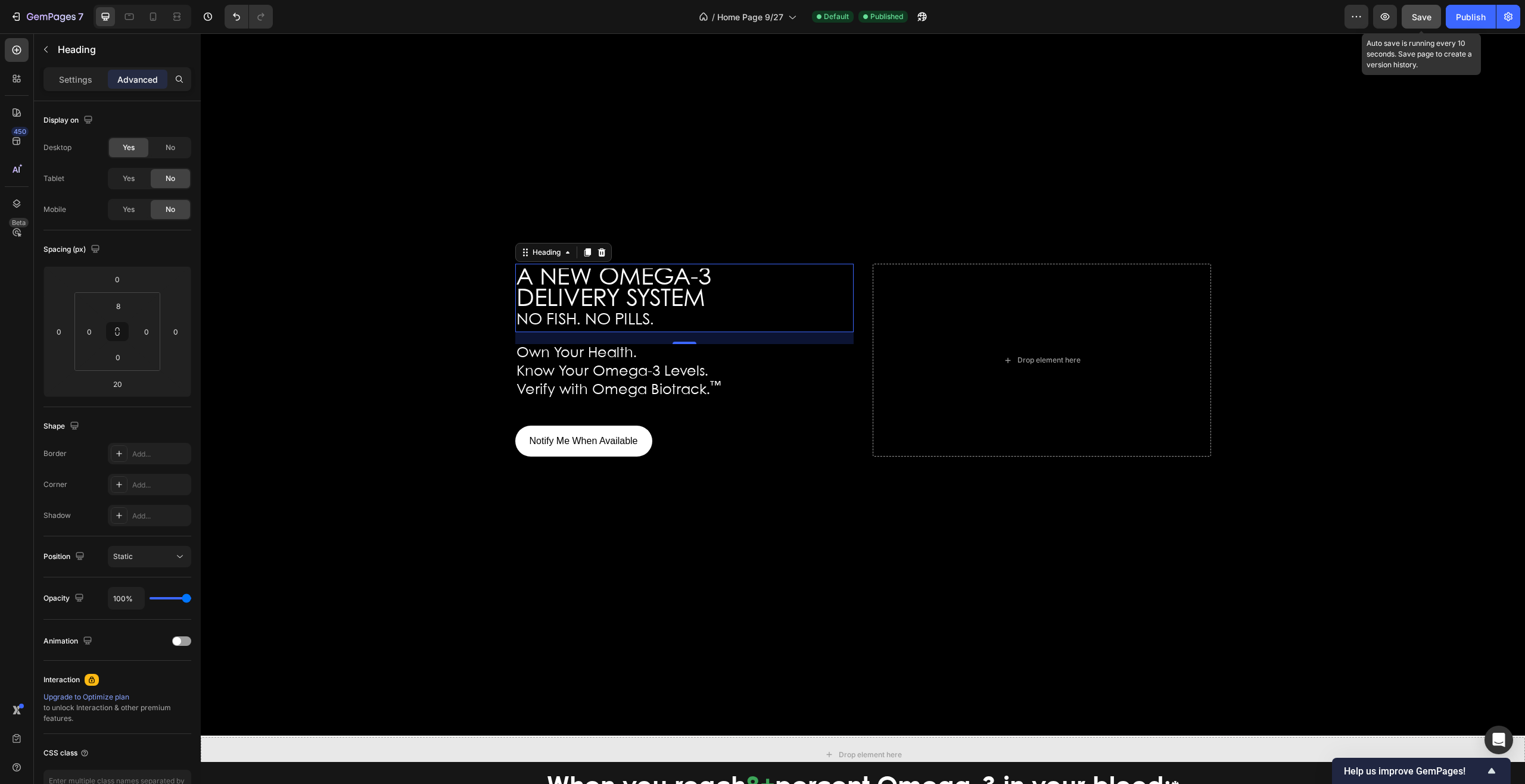
click at [1421, 18] on span "Save" at bounding box center [1422, 16] width 20 height 10
click at [1465, 12] on div "Publish" at bounding box center [1471, 17] width 30 height 13
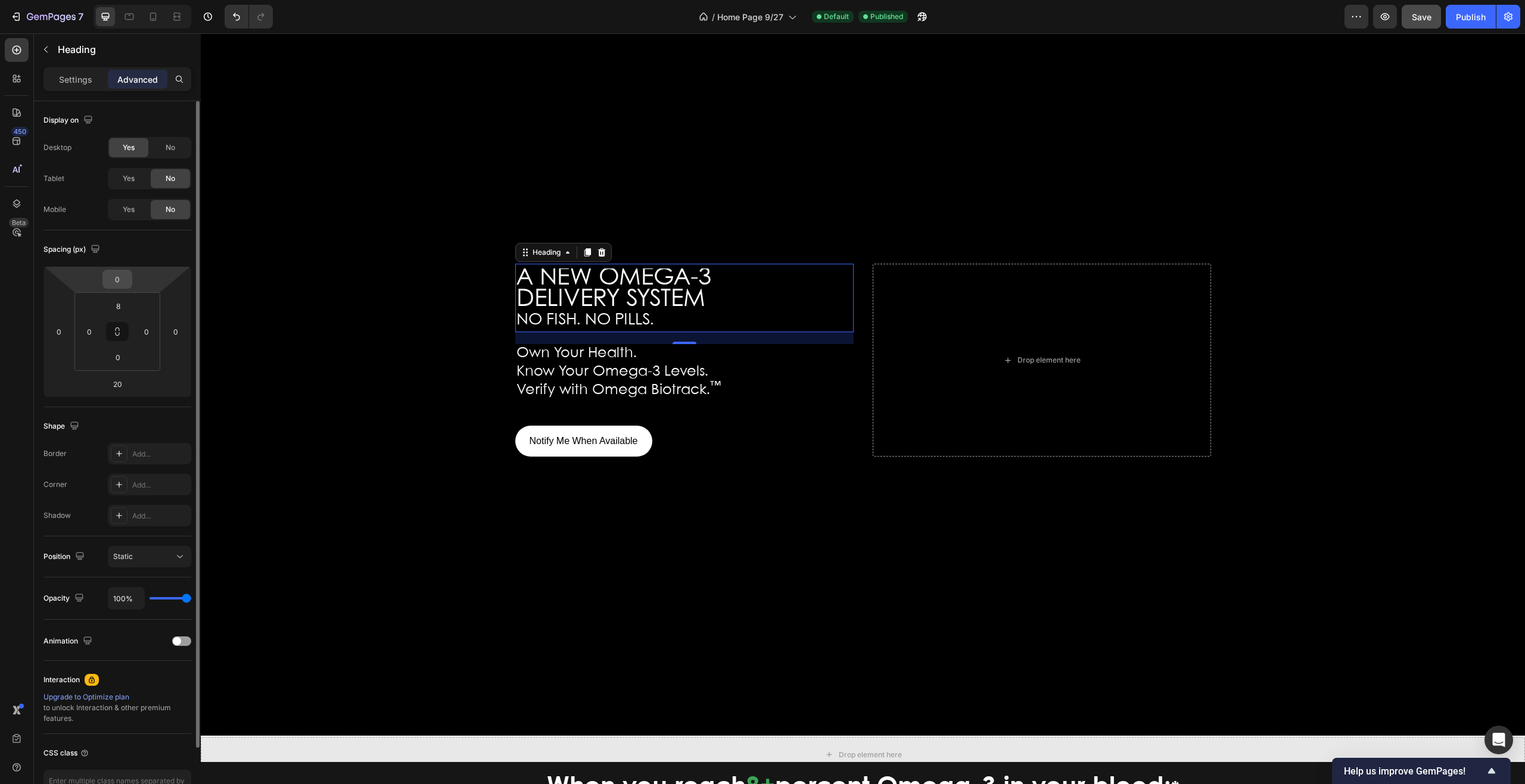
click at [124, 278] on input "0" at bounding box center [118, 280] width 24 height 18
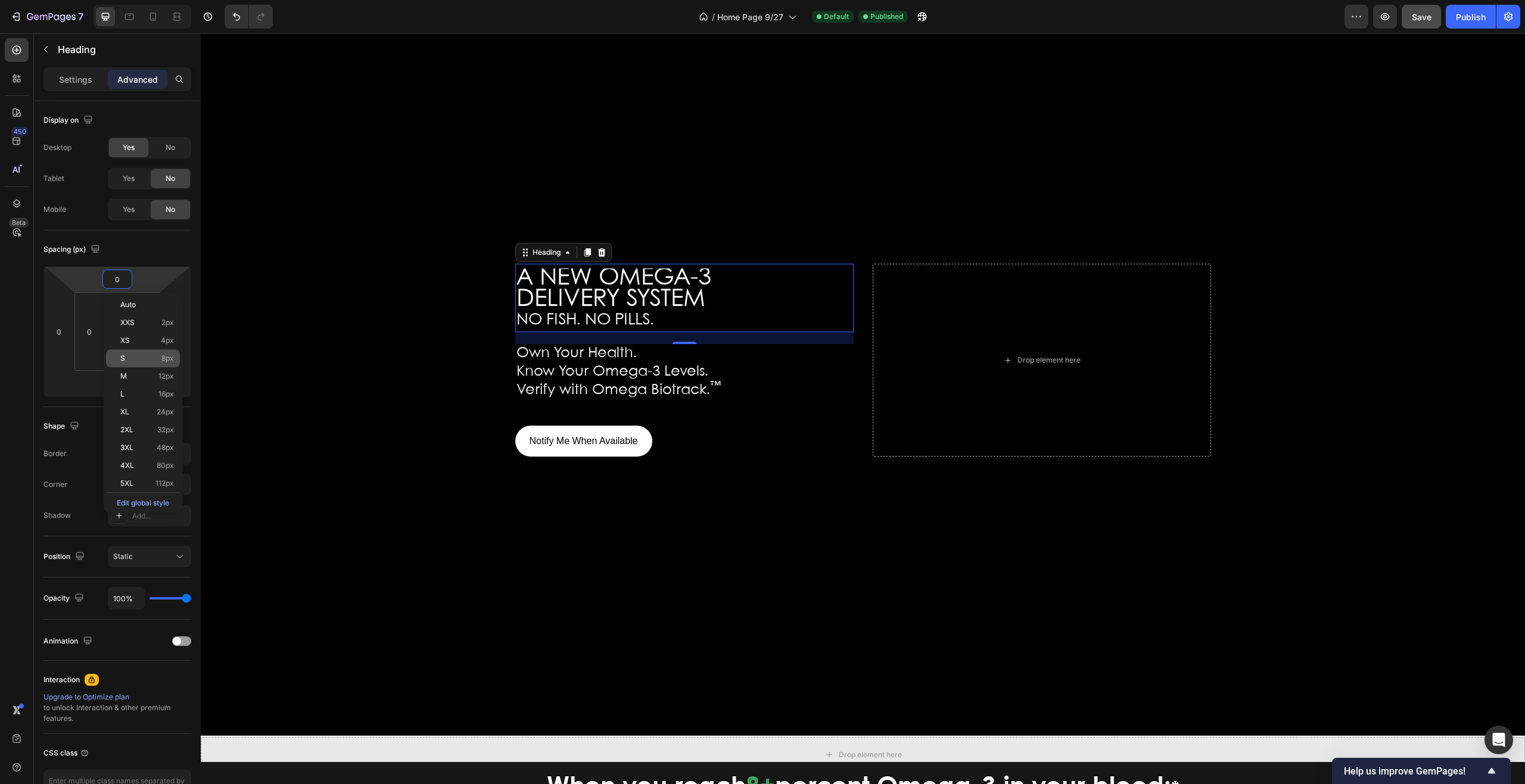
click at [134, 355] on p "S 8px" at bounding box center [147, 358] width 54 height 8
type input "8"
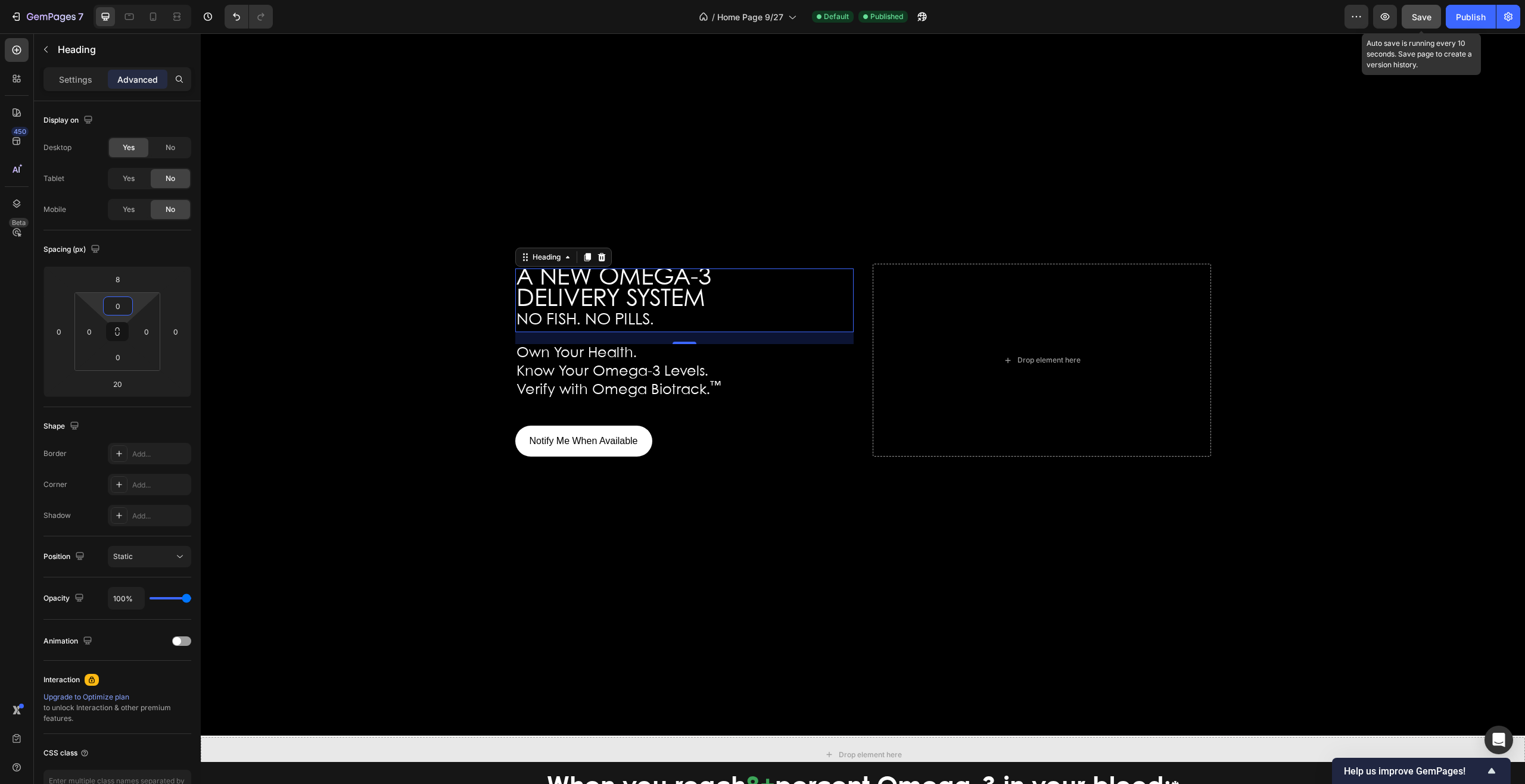
type input "0"
click at [1419, 22] on div "Save" at bounding box center [1422, 17] width 20 height 13
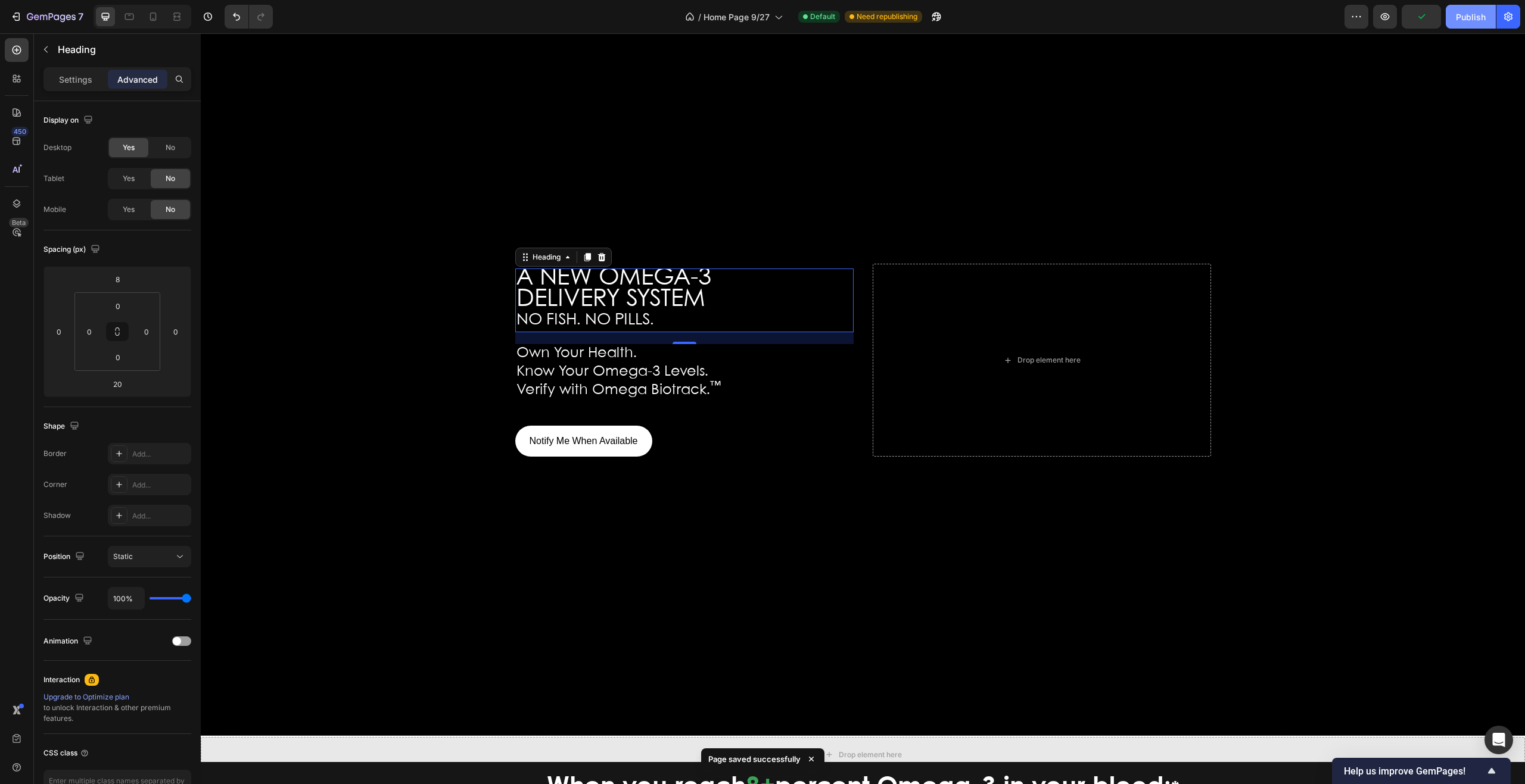
click at [1471, 17] on div "Publish" at bounding box center [1471, 17] width 30 height 13
click at [681, 343] on div at bounding box center [684, 342] width 24 height 4
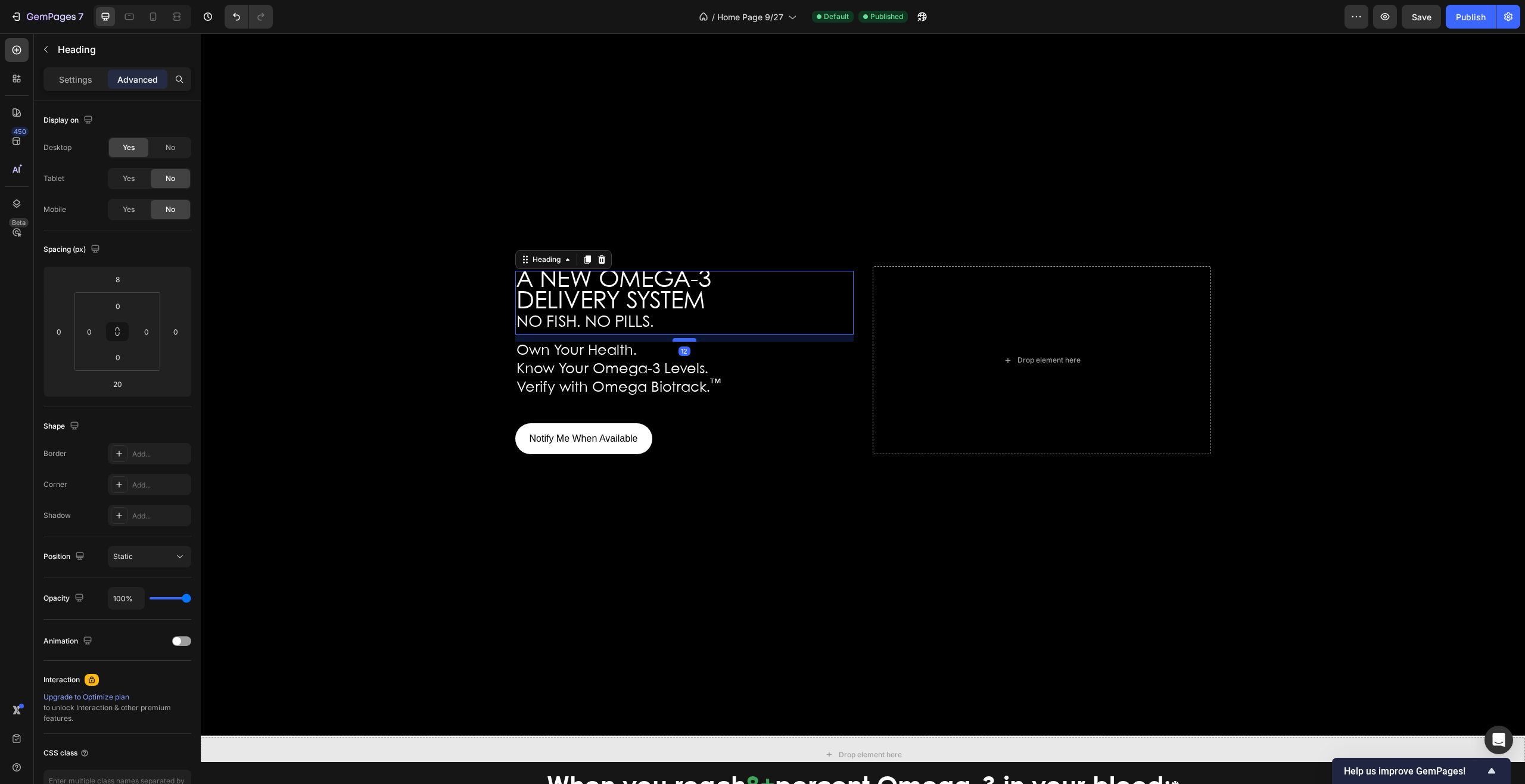
click at [678, 339] on div at bounding box center [684, 341] width 24 height 4
type input "12"
click at [681, 252] on div "Background Image" at bounding box center [863, 361] width 1325 height 751
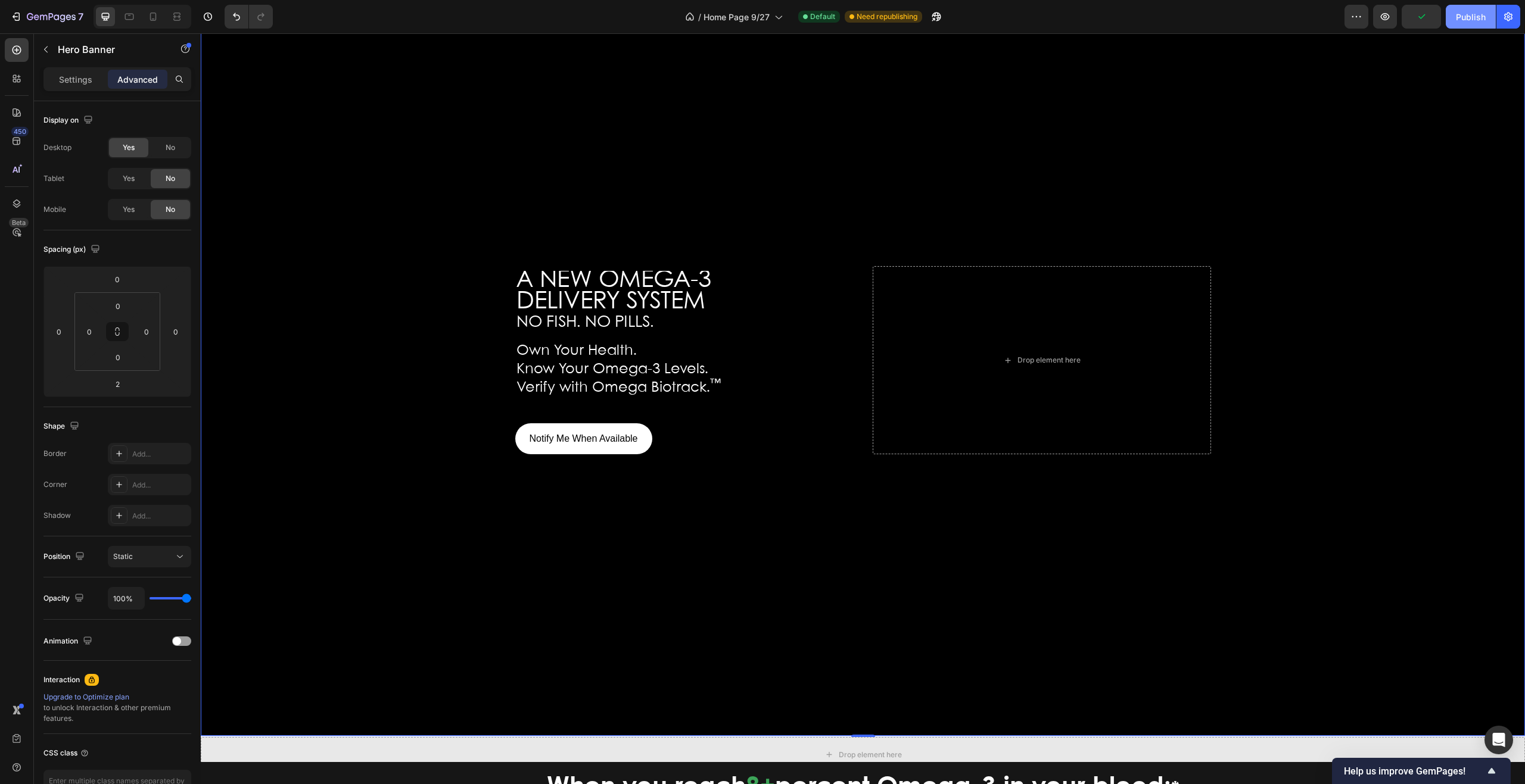
drag, startPoint x: 1466, startPoint y: 15, endPoint x: 1458, endPoint y: 16, distance: 8.1
click at [1458, 16] on div "Publish" at bounding box center [1471, 17] width 30 height 13
click at [698, 300] on span "DELIVERY SYSTEM" at bounding box center [610, 301] width 189 height 23
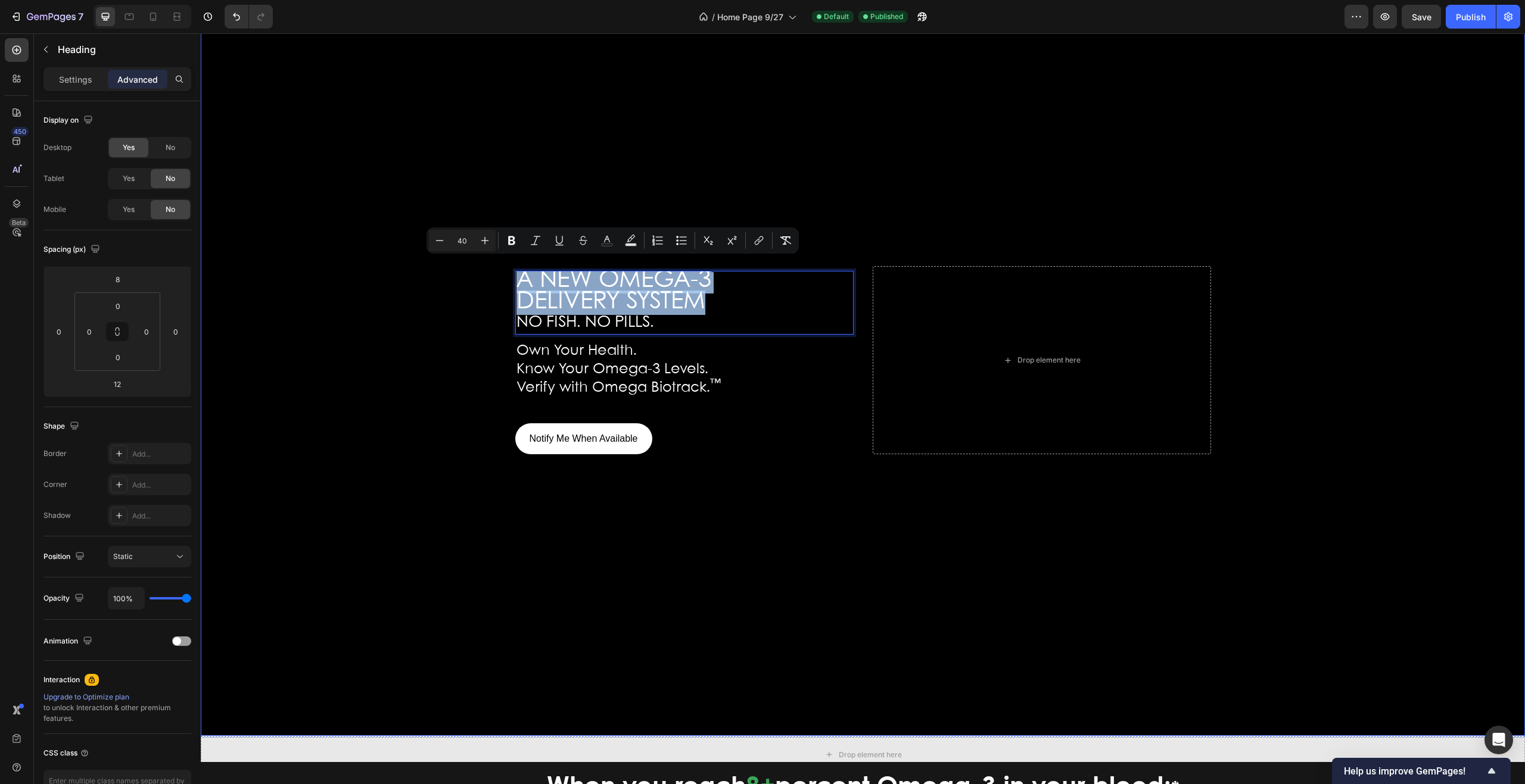
drag, startPoint x: 705, startPoint y: 300, endPoint x: 498, endPoint y: 273, distance: 208.8
click at [498, 273] on div "A NEW OMEGA-3 DELIVERY SYSTEM NO FISH. NO PILLS. Heading 12 Own Your Health. Kn…" at bounding box center [863, 361] width 1325 height 751
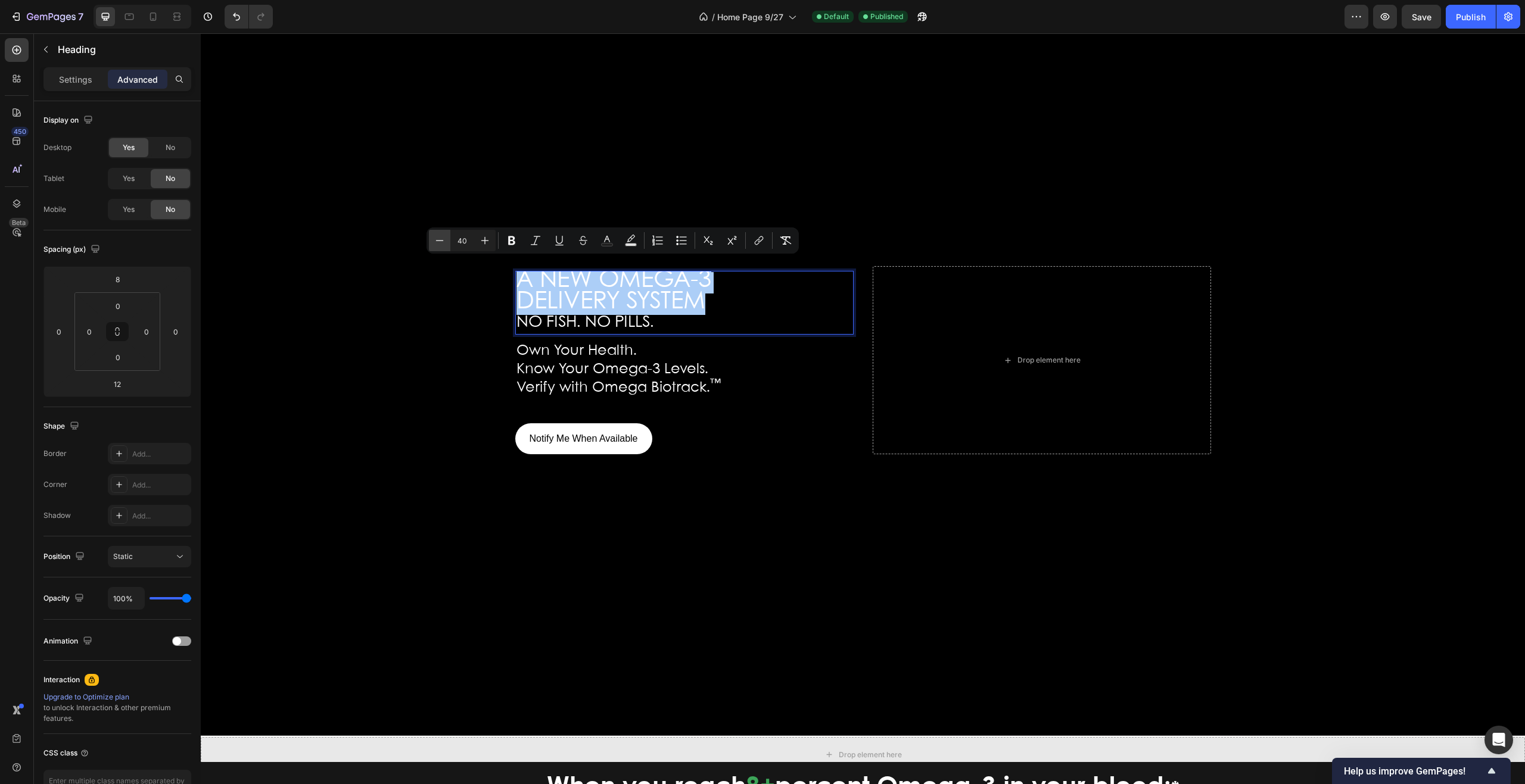
click at [438, 242] on icon "Editor contextual toolbar" at bounding box center [439, 240] width 12 height 12
type input "38"
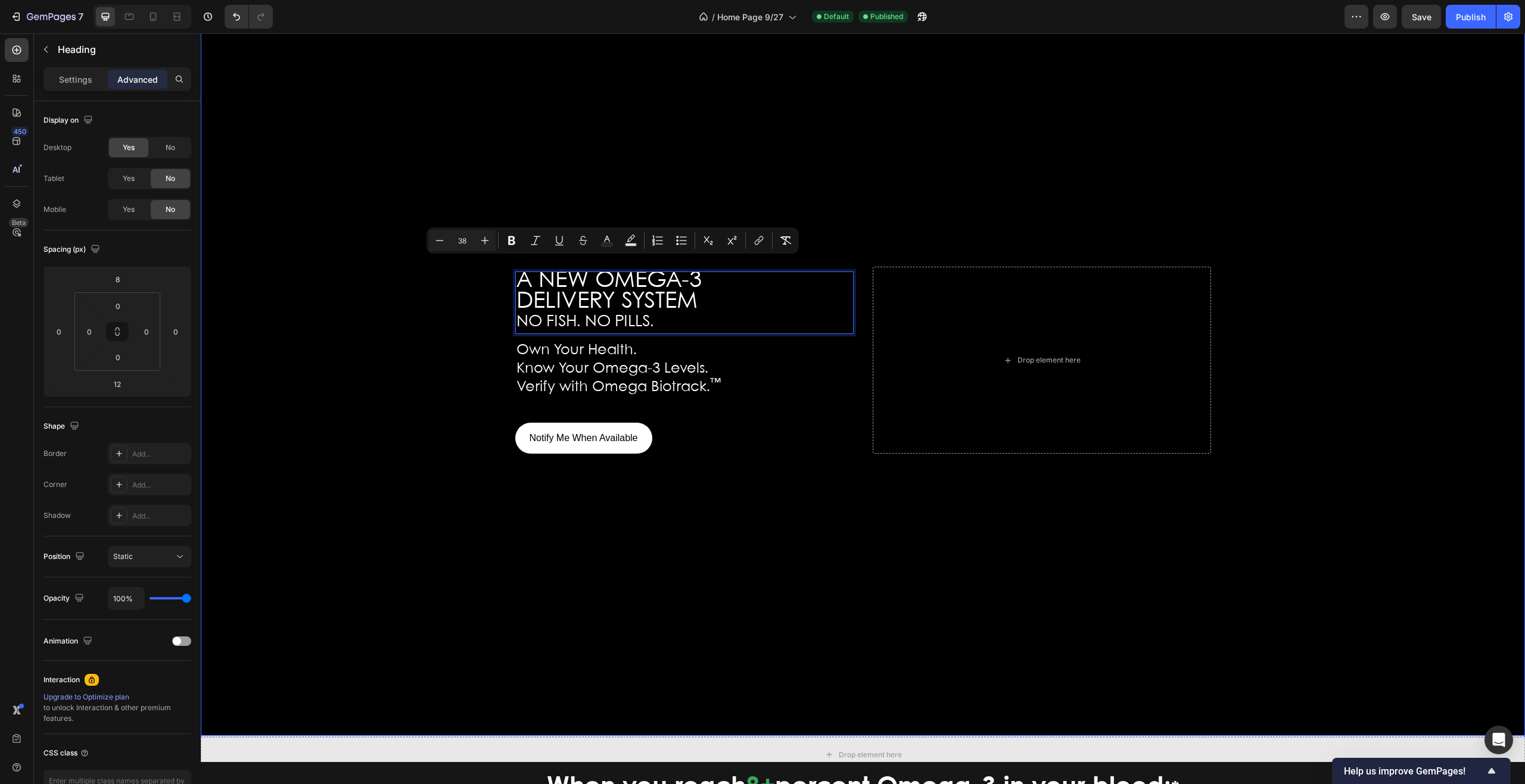
click at [412, 368] on div "Background Image" at bounding box center [863, 361] width 1325 height 751
click at [650, 290] on span "DELIVERY SYSTEM" at bounding box center [607, 301] width 181 height 22
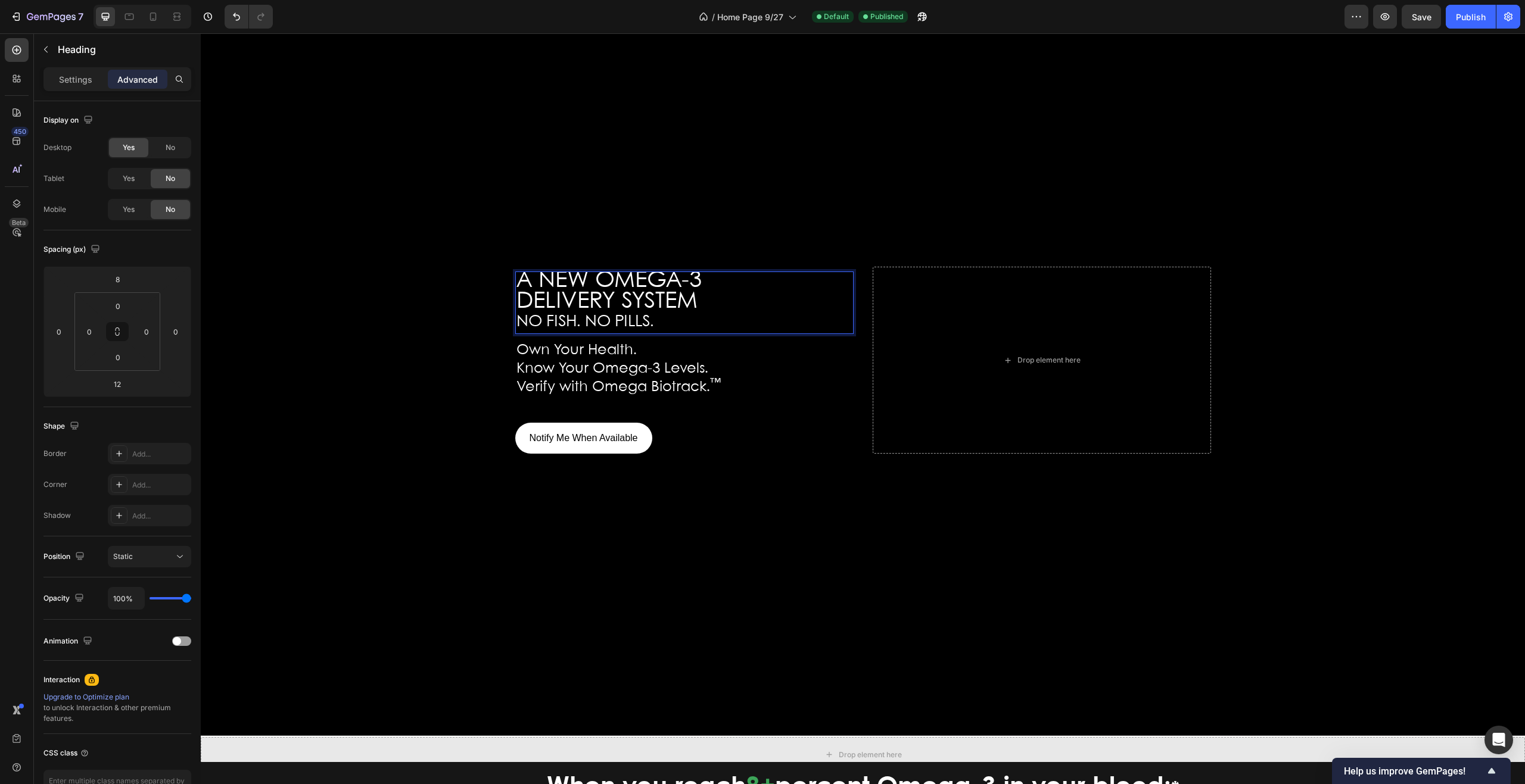
click at [708, 297] on p "A NEW OMEGA-3 DELIVERY SYSTEM NO FISH. NO PILLS." at bounding box center [684, 303] width 336 height 60
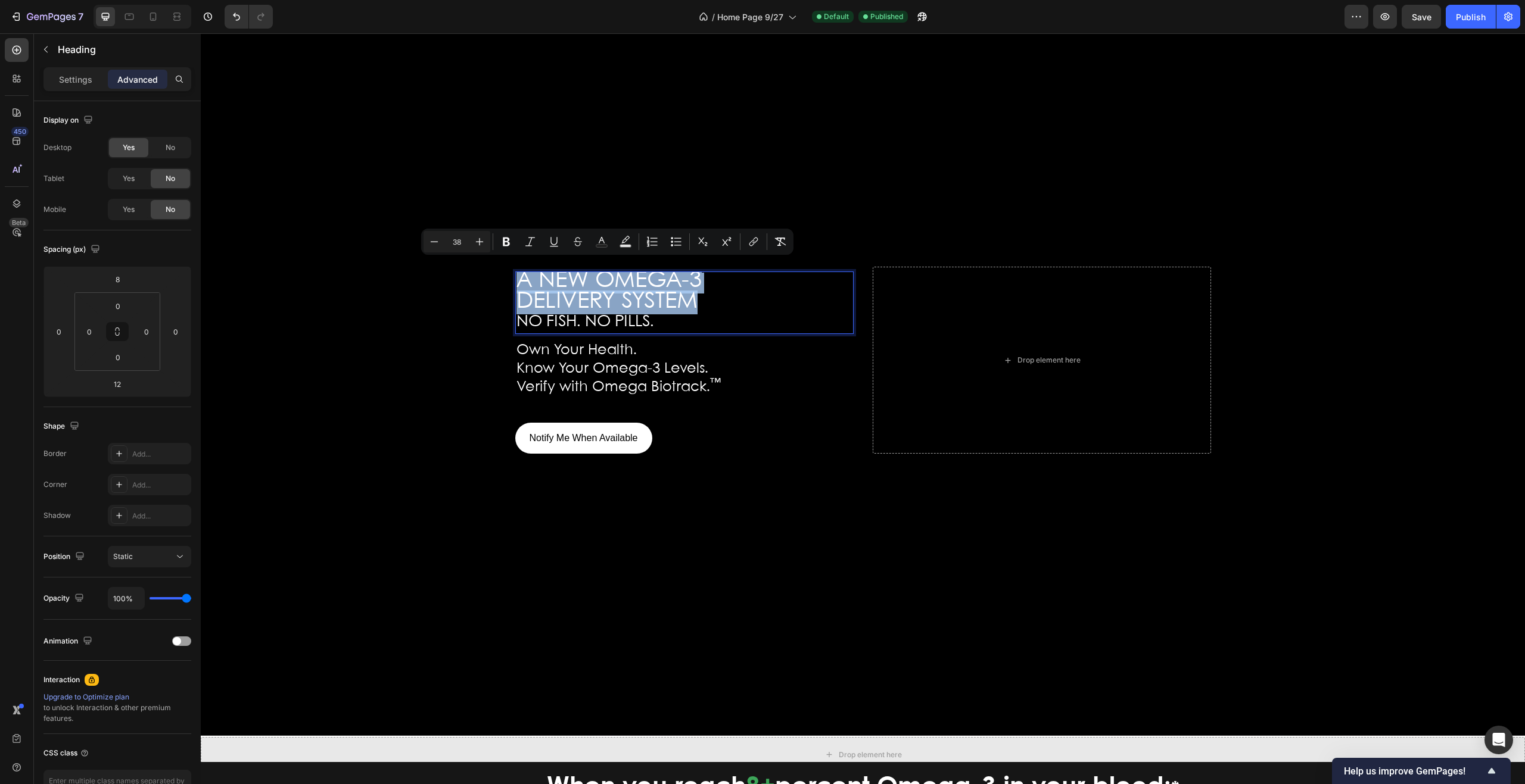
drag, startPoint x: 702, startPoint y: 300, endPoint x: 513, endPoint y: 275, distance: 190.6
click at [517, 275] on p "A NEW OMEGA-3 DELIVERY SYSTEM NO FISH. NO PILLS." at bounding box center [684, 303] width 336 height 60
click at [478, 241] on icon "Editor contextual toolbar" at bounding box center [479, 241] width 12 height 12
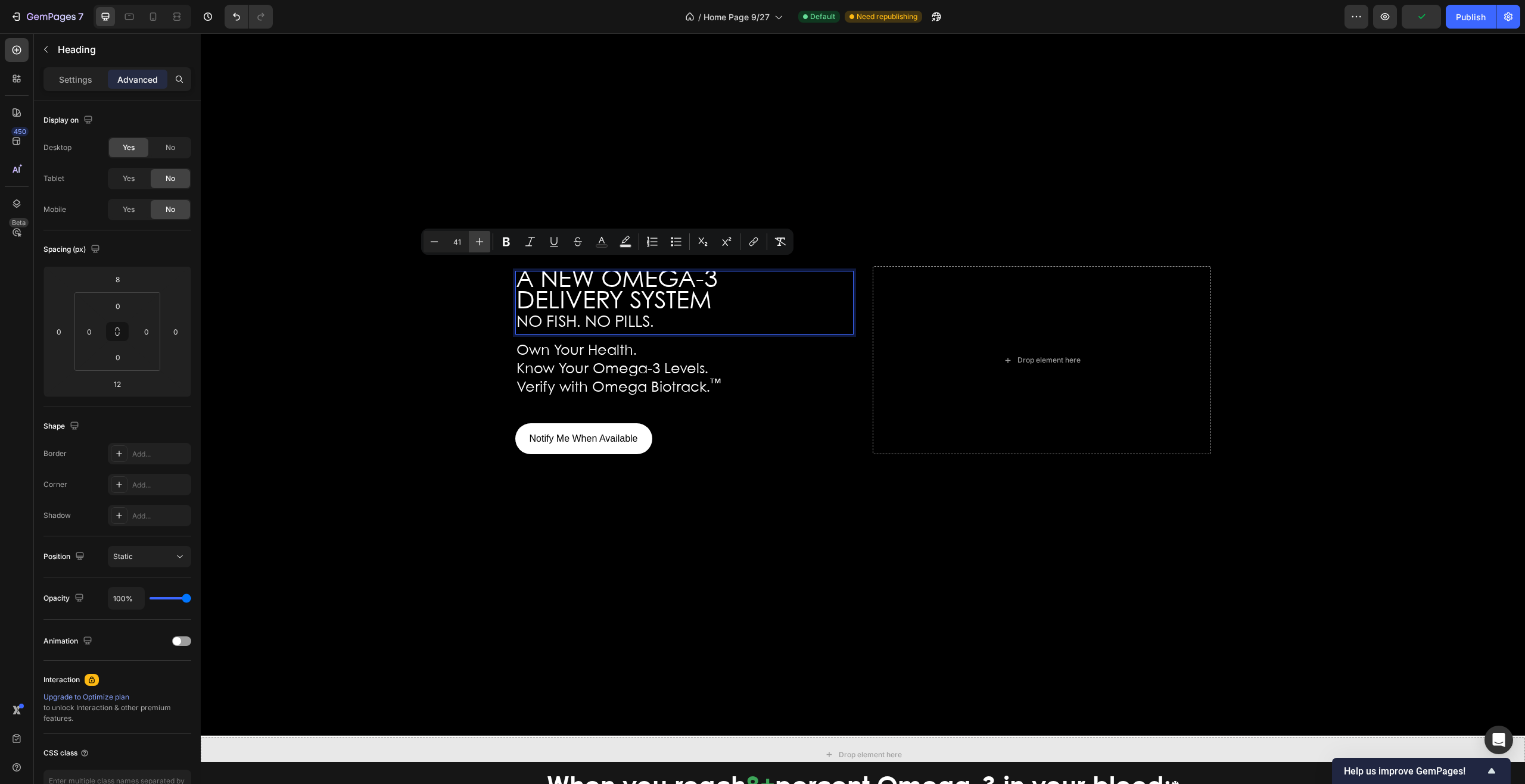
click at [478, 241] on icon "Editor contextual toolbar" at bounding box center [479, 241] width 12 height 12
click at [435, 242] on icon "Editor contextual toolbar" at bounding box center [434, 241] width 12 height 12
click at [435, 243] on icon "Editor contextual toolbar" at bounding box center [434, 241] width 12 height 12
click at [434, 243] on icon "Editor contextual toolbar" at bounding box center [434, 241] width 12 height 12
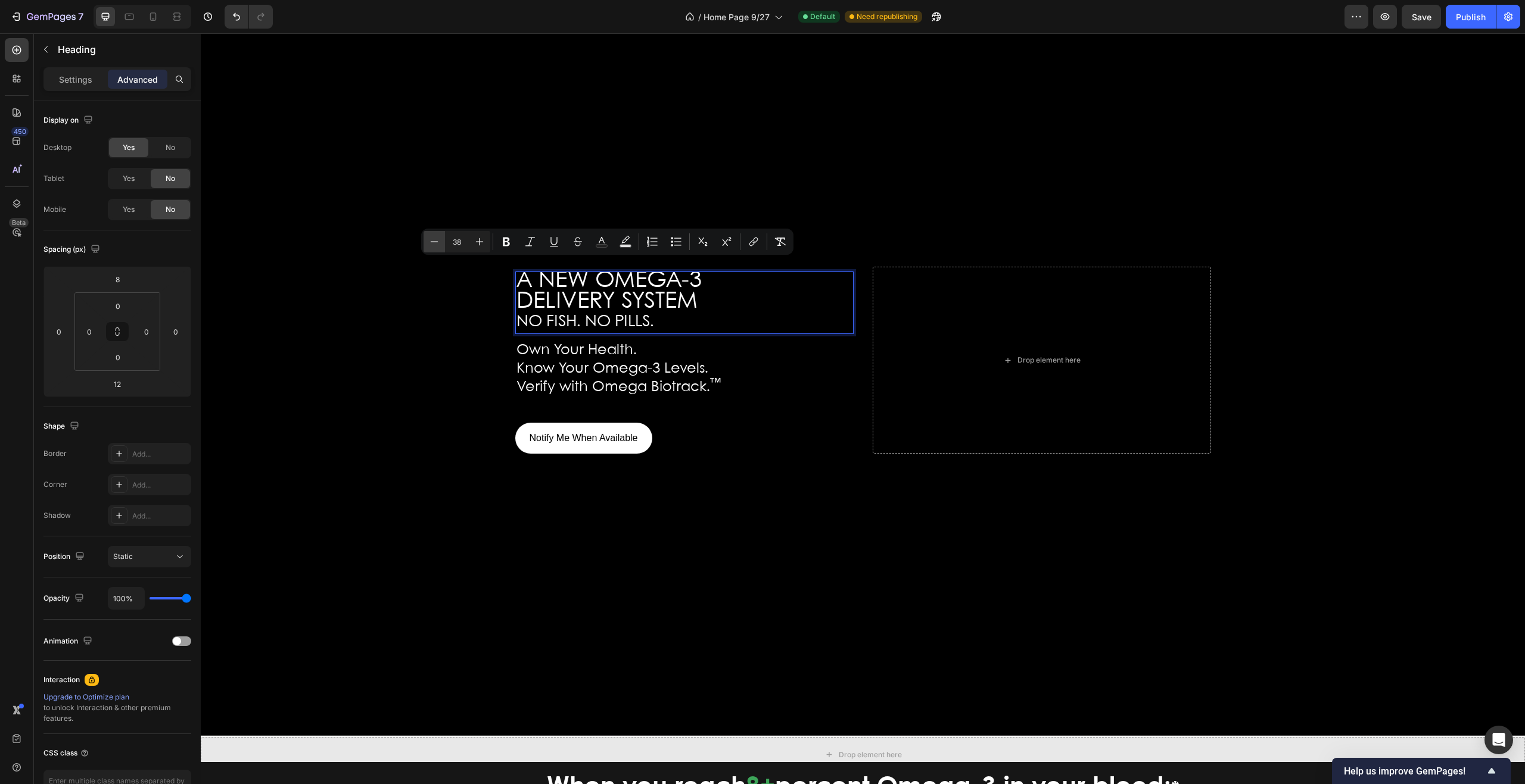
click at [434, 243] on icon "Editor contextual toolbar" at bounding box center [434, 241] width 12 height 12
click at [432, 244] on icon "Editor contextual toolbar" at bounding box center [434, 241] width 12 height 12
type input "34"
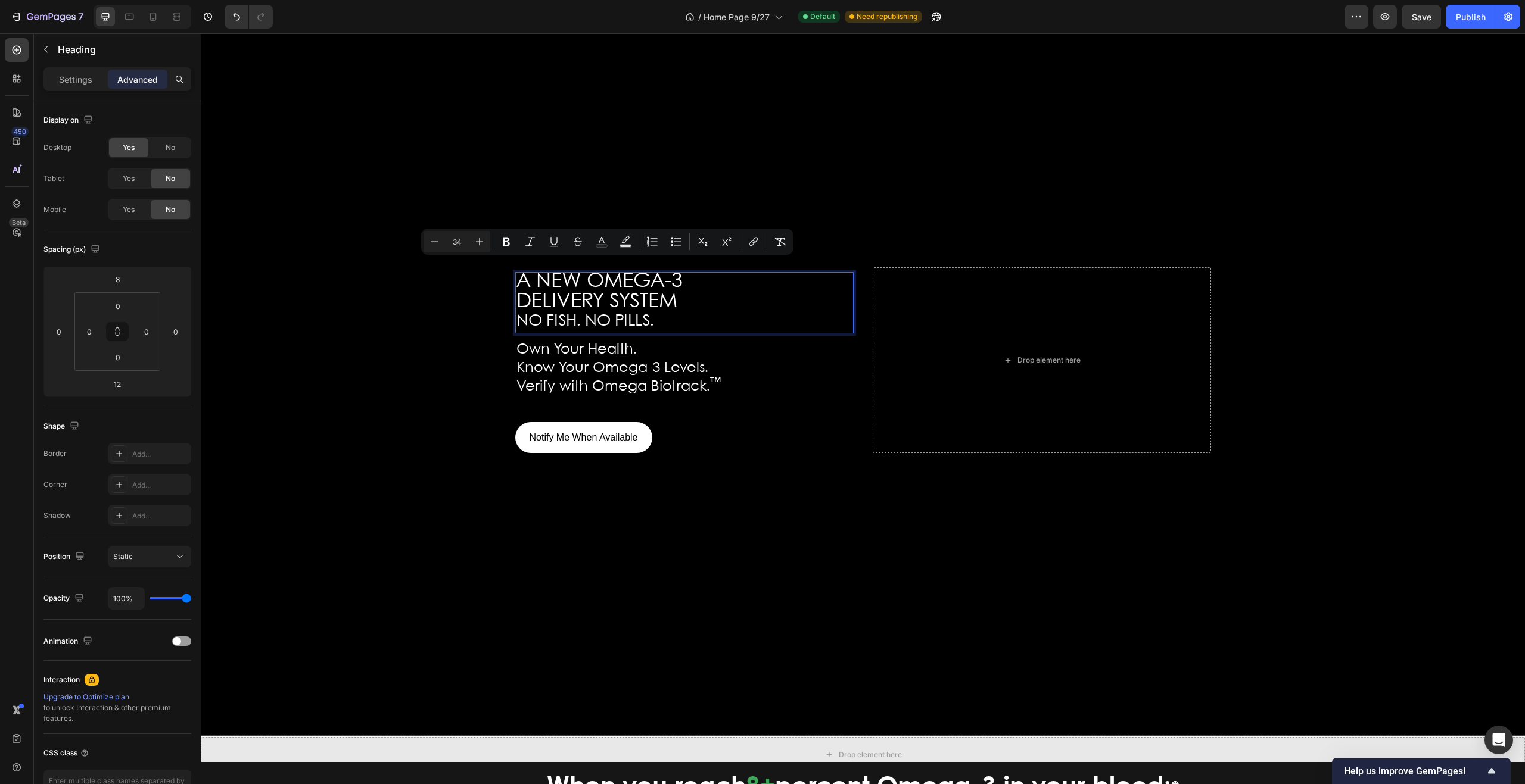
click at [707, 281] on p "A NEW OMEGA-3 DELIVERY SYSTEM NO FISH. NO PILLS." at bounding box center [684, 302] width 336 height 59
click at [683, 303] on p "A NEW OMEGA-3 DELIVERY SYSTEM NO FISH. NO PILLS." at bounding box center [684, 302] width 336 height 59
drag, startPoint x: 681, startPoint y: 301, endPoint x: 593, endPoint y: 285, distance: 89.4
click at [595, 286] on p "A NEW OMEGA-3 DELIVERY SYSTEM NO FISH. NO PILLS." at bounding box center [684, 302] width 336 height 59
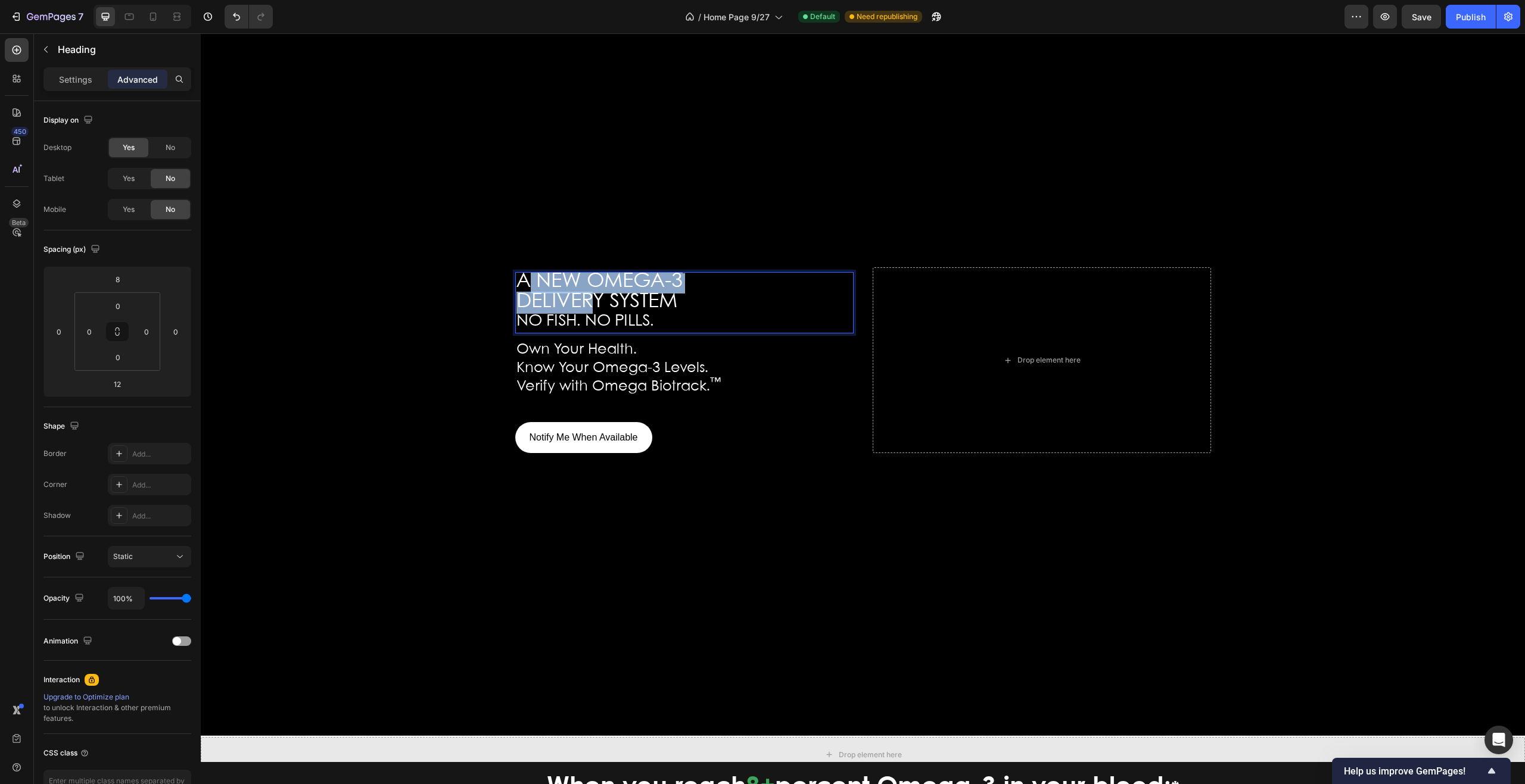
drag, startPoint x: 569, startPoint y: 281, endPoint x: 522, endPoint y: 281, distance: 47.0
click at [522, 281] on p "A NEW OMEGA-3 DELIVERY SYSTEM NO FISH. NO PILLS." at bounding box center [684, 302] width 336 height 59
click at [719, 302] on p "A NEW OMEGA-3 DELIVERY SYSTEM NO FISH. NO PILLS." at bounding box center [684, 302] width 336 height 59
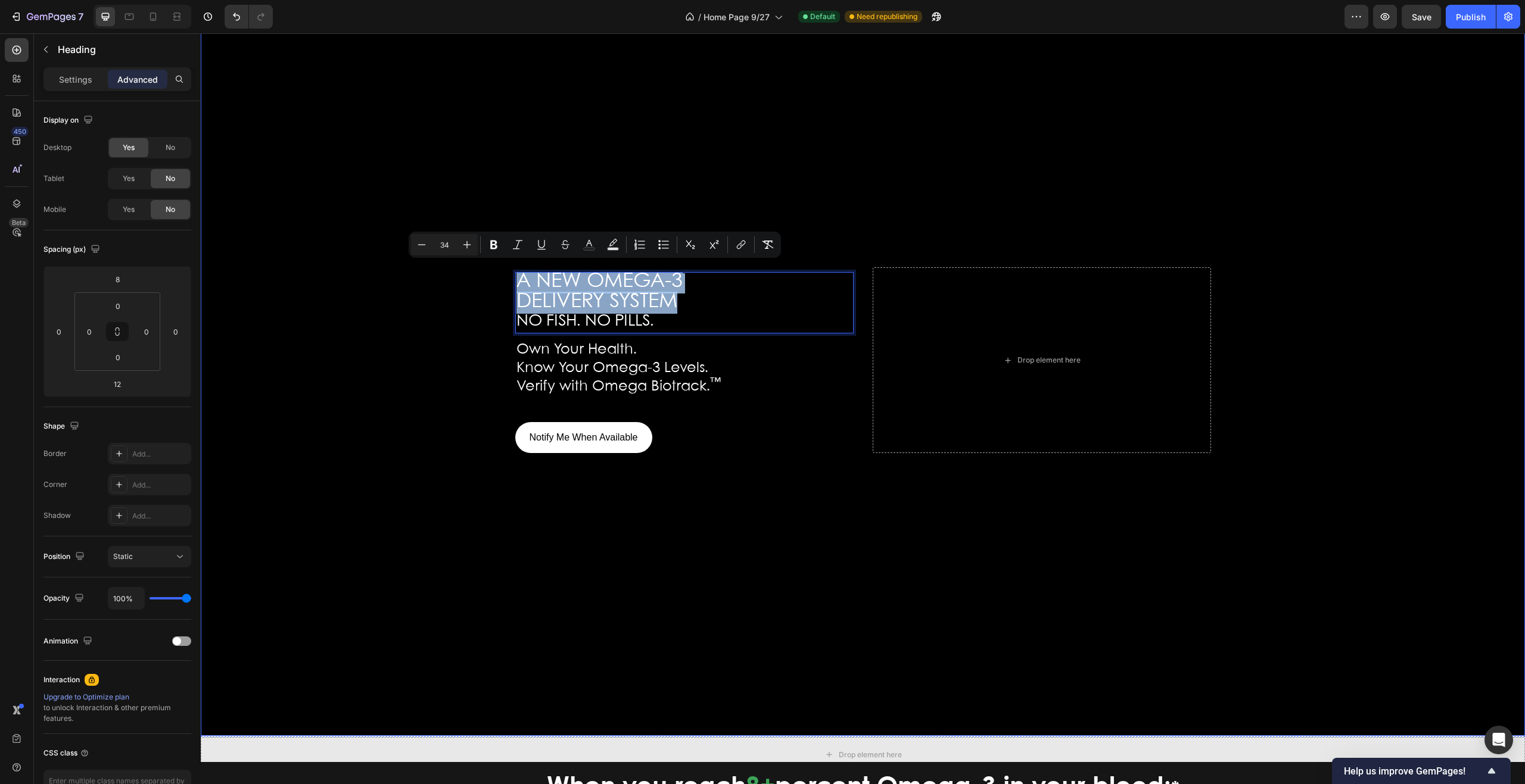
drag, startPoint x: 684, startPoint y: 297, endPoint x: 504, endPoint y: 280, distance: 180.8
click at [506, 280] on div "A NEW OMEGA-3 DELIVERY SYSTEM NO FISH. NO PILLS. Heading 12 Own Your Health. Kn…" at bounding box center [863, 361] width 715 height 191
drag, startPoint x: 690, startPoint y: 389, endPoint x: 699, endPoint y: 391, distance: 9.2
click at [691, 389] on span "Verify with Omega Biotrack. ™" at bounding box center [619, 386] width 204 height 14
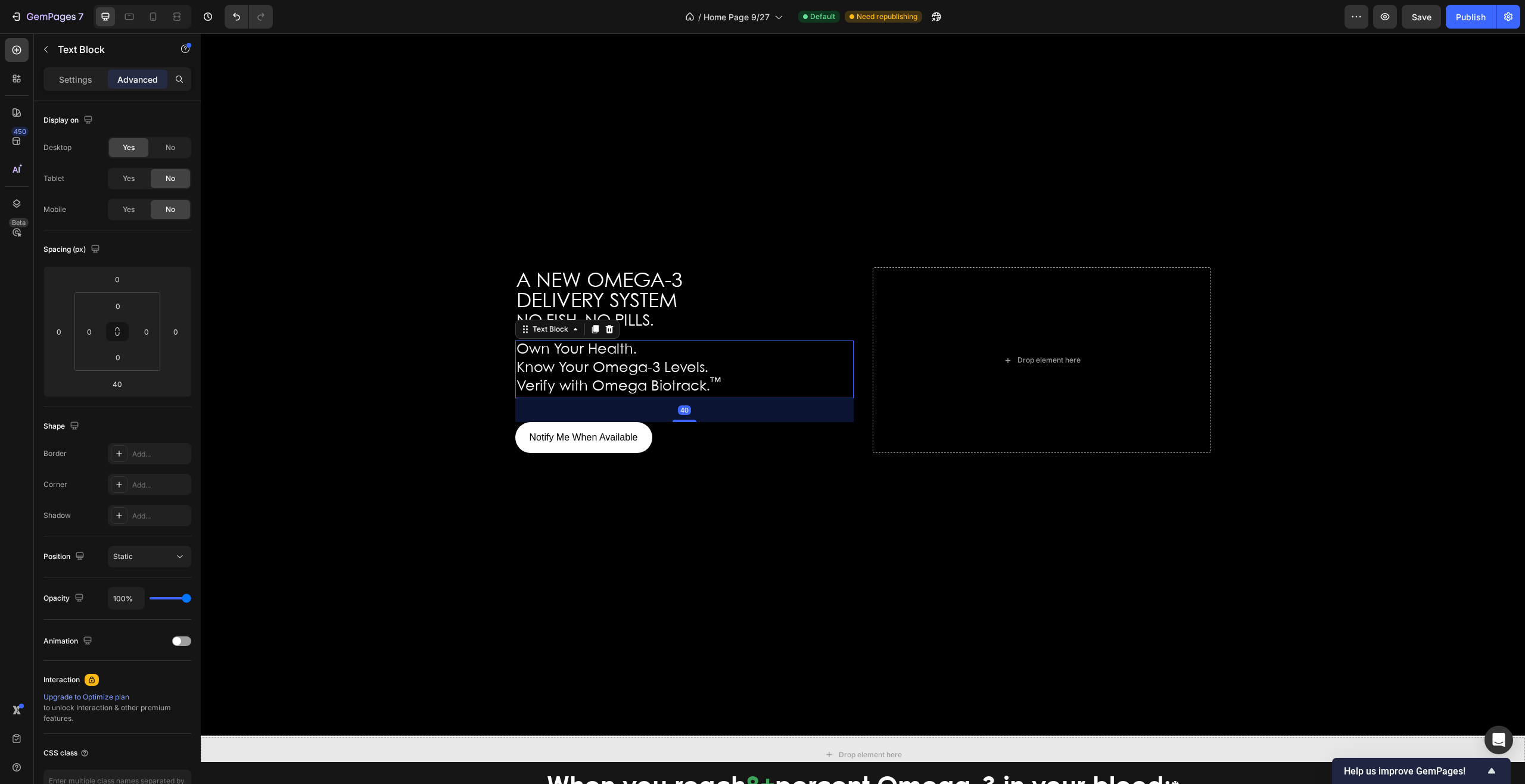
click at [729, 390] on p "Verify with Omega Biotrack. ™" at bounding box center [684, 388] width 336 height 18
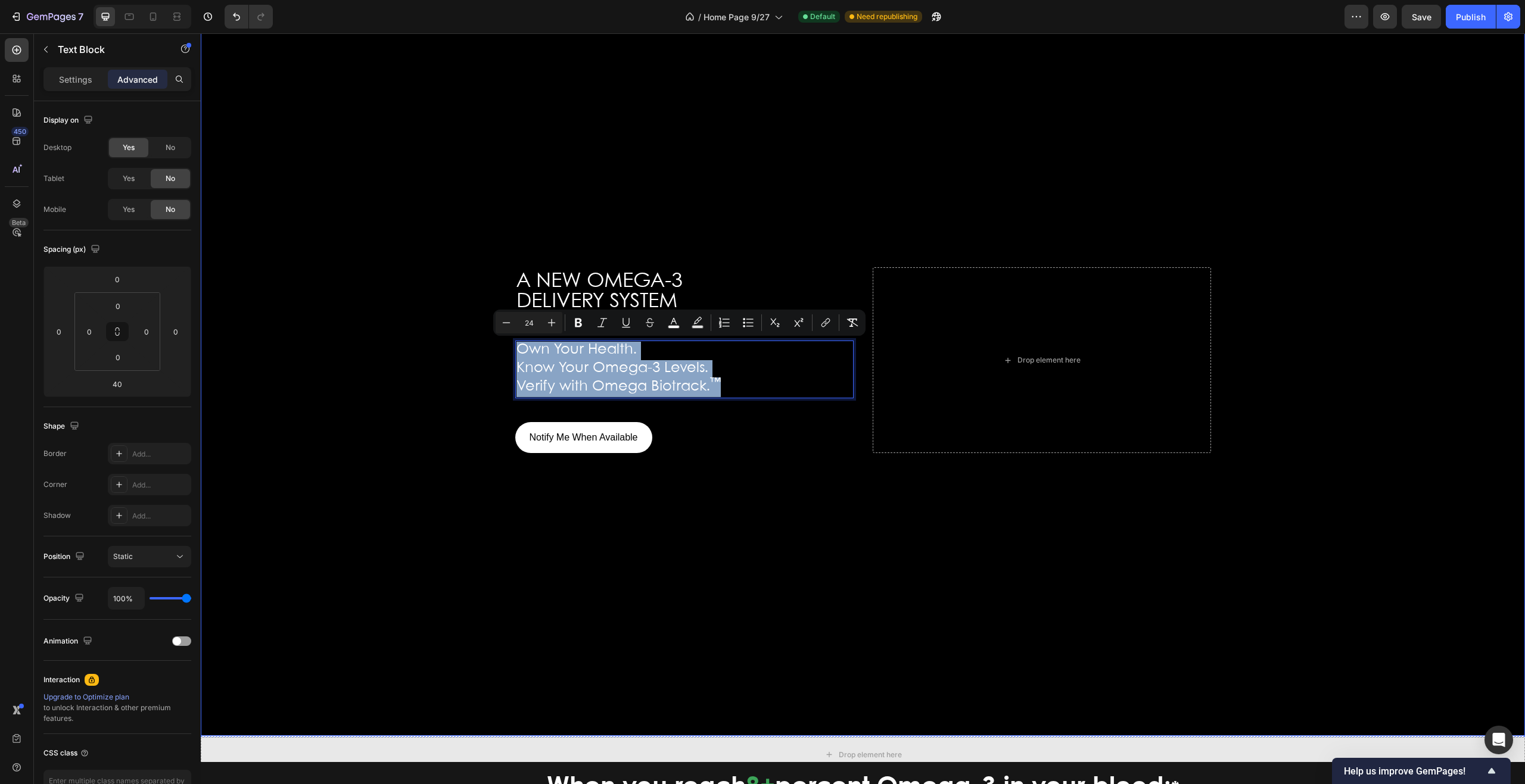
drag, startPoint x: 727, startPoint y: 392, endPoint x: 509, endPoint y: 351, distance: 221.8
click at [509, 351] on div "⁠⁠⁠⁠⁠⁠⁠ A NEW OMEGA-3 DELIVERY SYSTEM NO FISH. NO PILLS. Heading Own Your Healt…" at bounding box center [863, 361] width 715 height 191
click at [718, 285] on p "⁠⁠⁠⁠⁠⁠⁠ A NEW OMEGA-3 DELIVERY SYSTEM NO FISH. NO PILLS." at bounding box center [684, 302] width 336 height 59
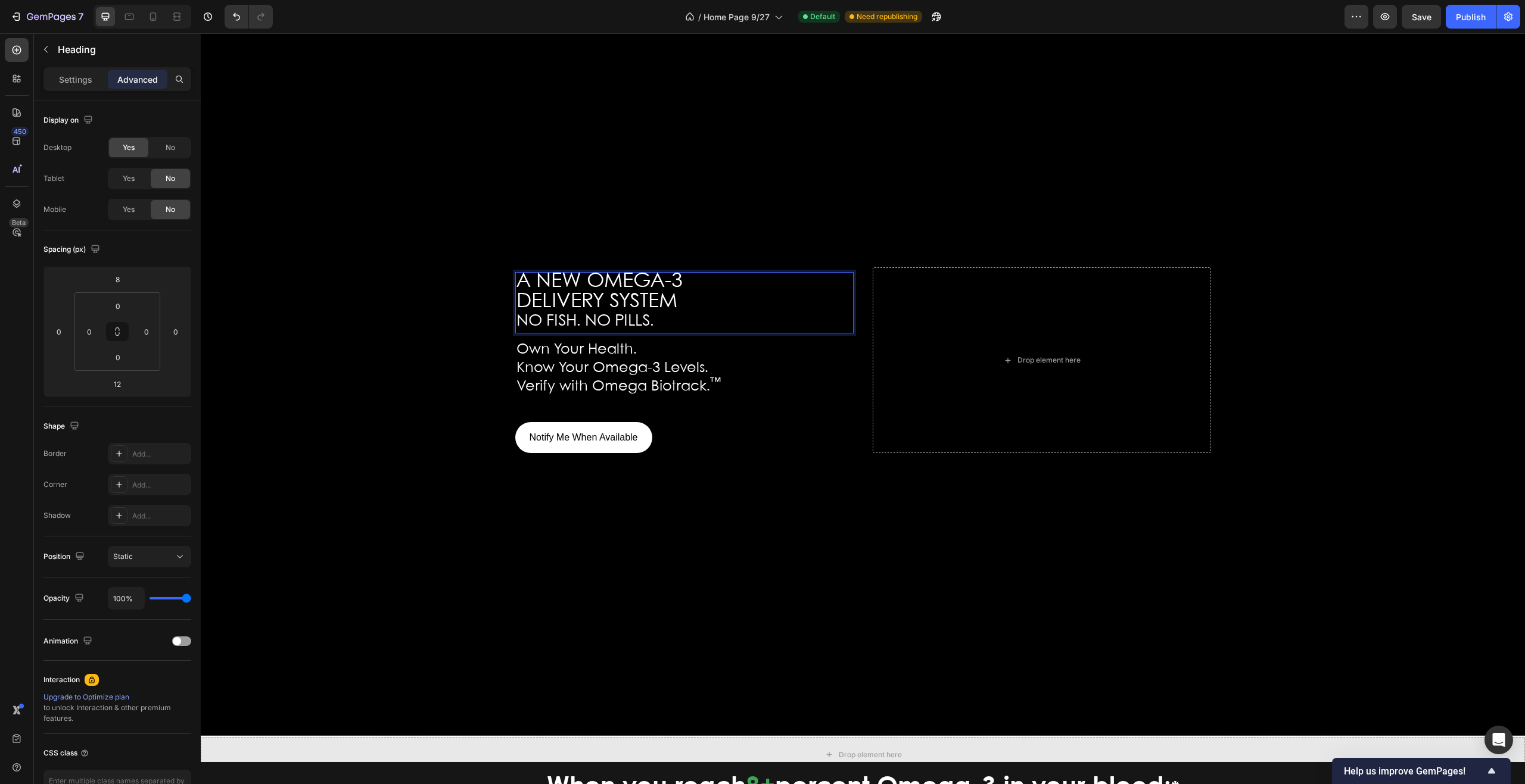
click at [663, 320] on p "A NEW OMEGA-3 DELIVERY SYSTEM NO FISH. NO PILLS." at bounding box center [684, 302] width 336 height 59
click at [662, 321] on p "A NEW OMEGA-3 DELIVERY SYSTEM NO FISH. NO PILLS." at bounding box center [684, 302] width 336 height 59
drag, startPoint x: 585, startPoint y: 329, endPoint x: 516, endPoint y: 328, distance: 69.0
click at [517, 328] on span "NO FISH. NO PILLS." at bounding box center [585, 321] width 138 height 15
click at [690, 316] on p "A NEW OMEGA-3 DELIVERY SYSTEM NO FISH. NO PILLS." at bounding box center [684, 302] width 336 height 59
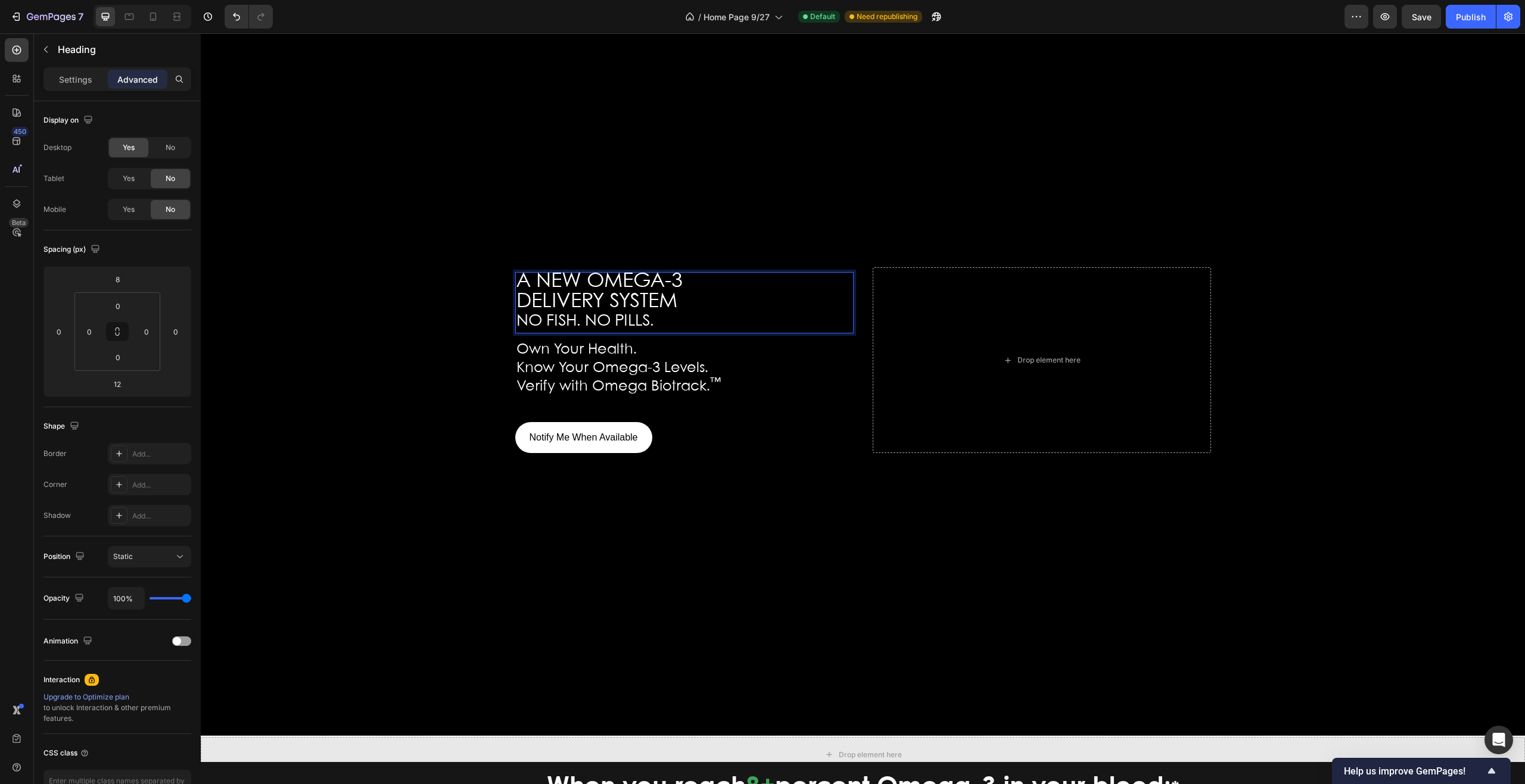
drag, startPoint x: 686, startPoint y: 318, endPoint x: 662, endPoint y: 323, distance: 24.5
click at [666, 323] on p "A NEW OMEGA-3 DELIVERY SYSTEM NO FISH. NO PILLS." at bounding box center [684, 302] width 336 height 59
drag, startPoint x: 609, startPoint y: 325, endPoint x: 569, endPoint y: 323, distance: 40.0
click at [574, 323] on p "A NEW OMEGA-3 DELIVERY SYSTEM NO FISH. NO PILLS." at bounding box center [684, 302] width 336 height 59
click at [540, 323] on span "NO FISH. NO PILLS." at bounding box center [585, 321] width 138 height 15
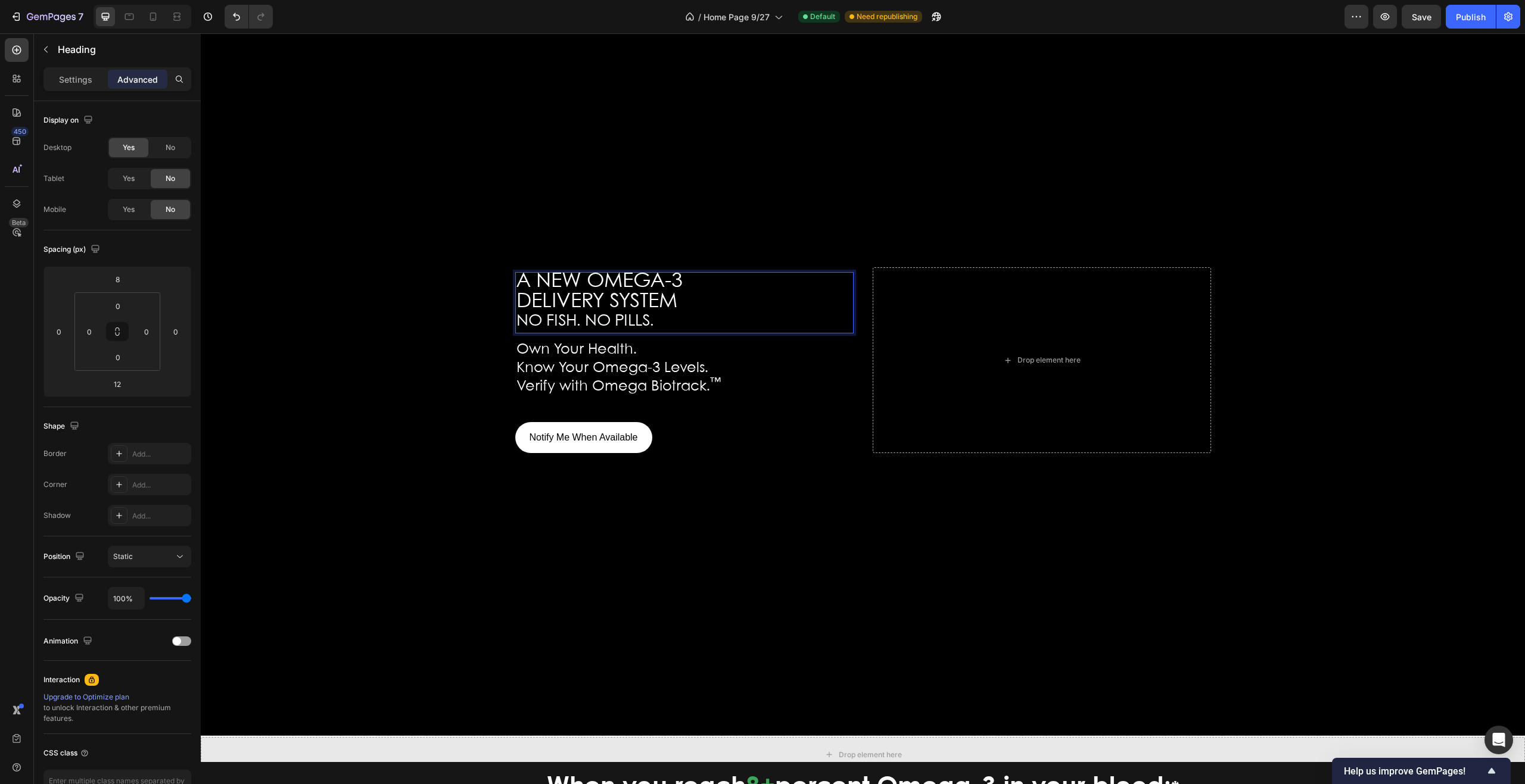
click at [527, 324] on span "NO FISH. NO PILLS." at bounding box center [585, 321] width 138 height 15
click at [517, 325] on span "NO FISH. NO PILLS." at bounding box center [585, 321] width 138 height 15
drag, startPoint x: 516, startPoint y: 325, endPoint x: 527, endPoint y: 326, distance: 11.0
click at [521, 325] on span "NO FISH. NO PILLS." at bounding box center [585, 321] width 138 height 15
click at [544, 328] on span "NO FISH. NO PILLS." at bounding box center [585, 321] width 138 height 15
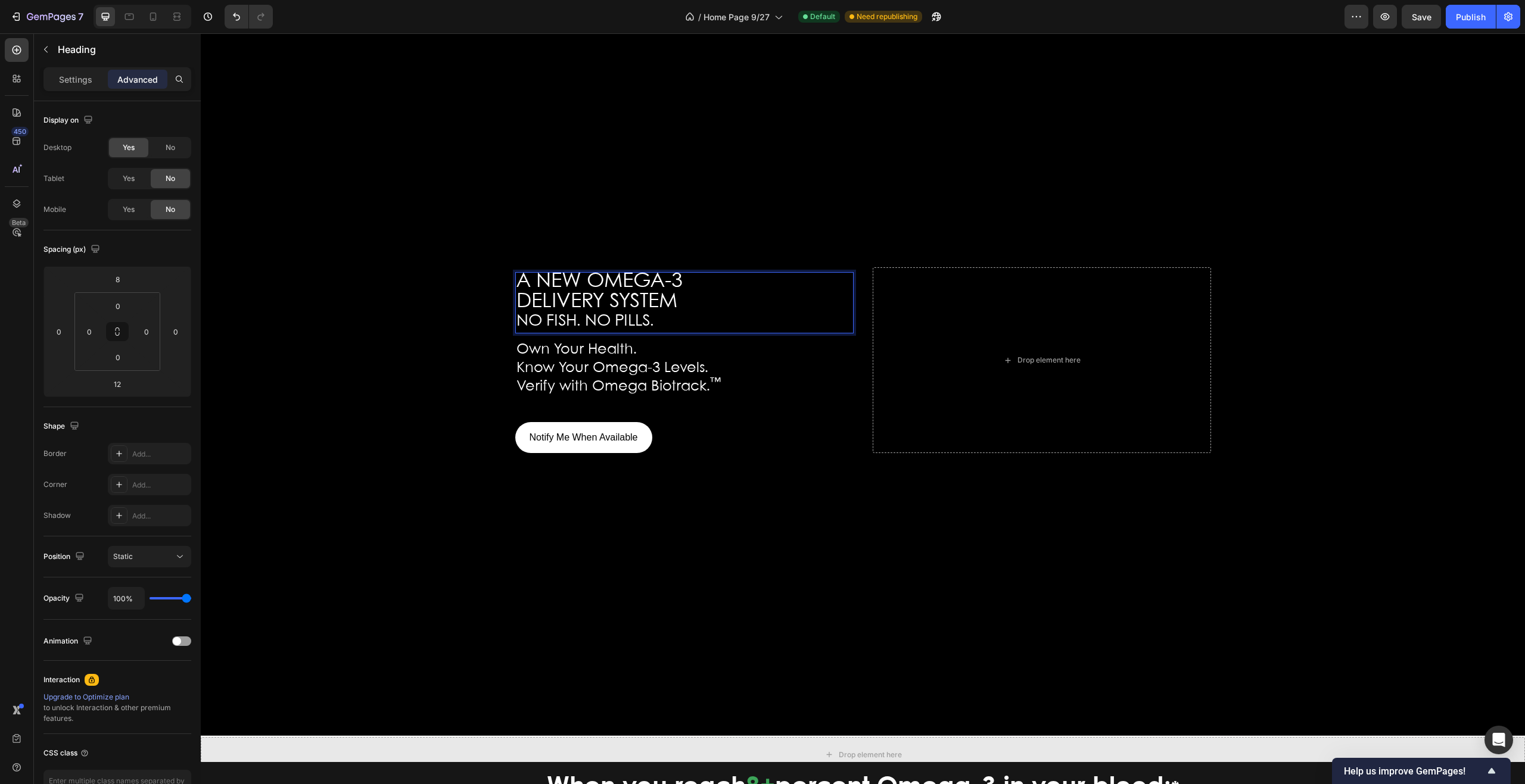
click at [753, 302] on p "A NEW OMEGA-3 DELIVERY SYSTEM NO FISH. NO PILLS." at bounding box center [684, 302] width 336 height 59
click at [682, 321] on p "A NEW OMEGA-3 DELIVERY SYSTEM NO FISH. NO PILLS." at bounding box center [684, 302] width 336 height 59
click at [683, 287] on p "A NEW OMEGA-3 DELIVERY SYSTEM NO FISH. NO PILLS." at bounding box center [684, 302] width 336 height 59
click at [680, 299] on p "A NEW OMEGA-3 DELIVERY SYSTEM NO FISH. NO PILLS." at bounding box center [684, 302] width 336 height 59
click at [679, 301] on p "A NEW OMEGA-3 DELIVERY SYSTEM NO FISH. NO PILLS." at bounding box center [684, 302] width 336 height 59
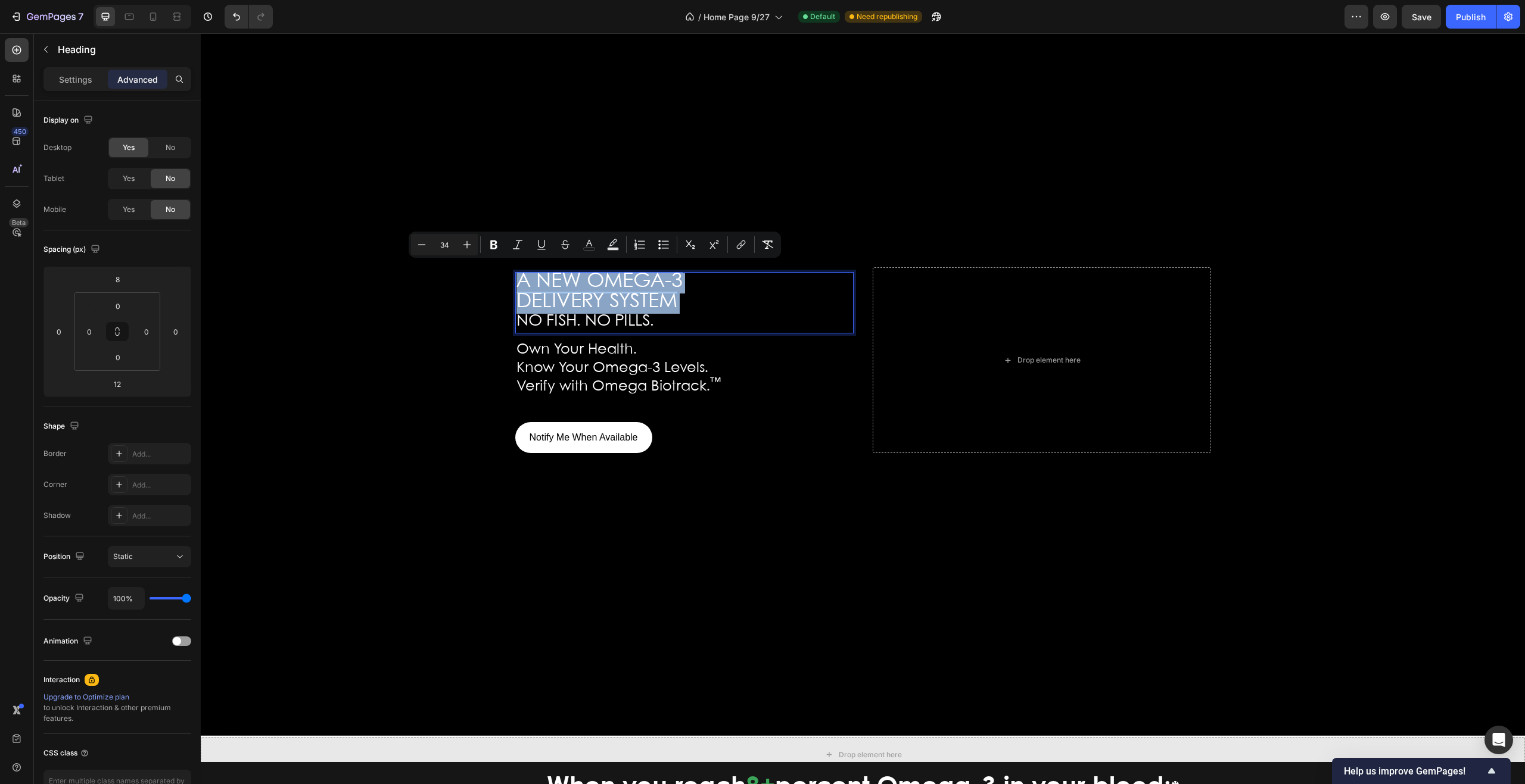
drag, startPoint x: 675, startPoint y: 301, endPoint x: 517, endPoint y: 281, distance: 159.3
click at [517, 281] on p "A NEW OMEGA-3 DELIVERY SYSTEM NO FISH. NO PILLS." at bounding box center [684, 302] width 336 height 59
click at [711, 294] on p "A NEW OMEGA-3 DELIVERY SYSTEM NO FISH. NO PILLS." at bounding box center [684, 302] width 336 height 59
click at [718, 300] on p "A NEW OMEGA-3 DELIVERY SYSTEM NO FISH. NO PILLS." at bounding box center [684, 302] width 336 height 59
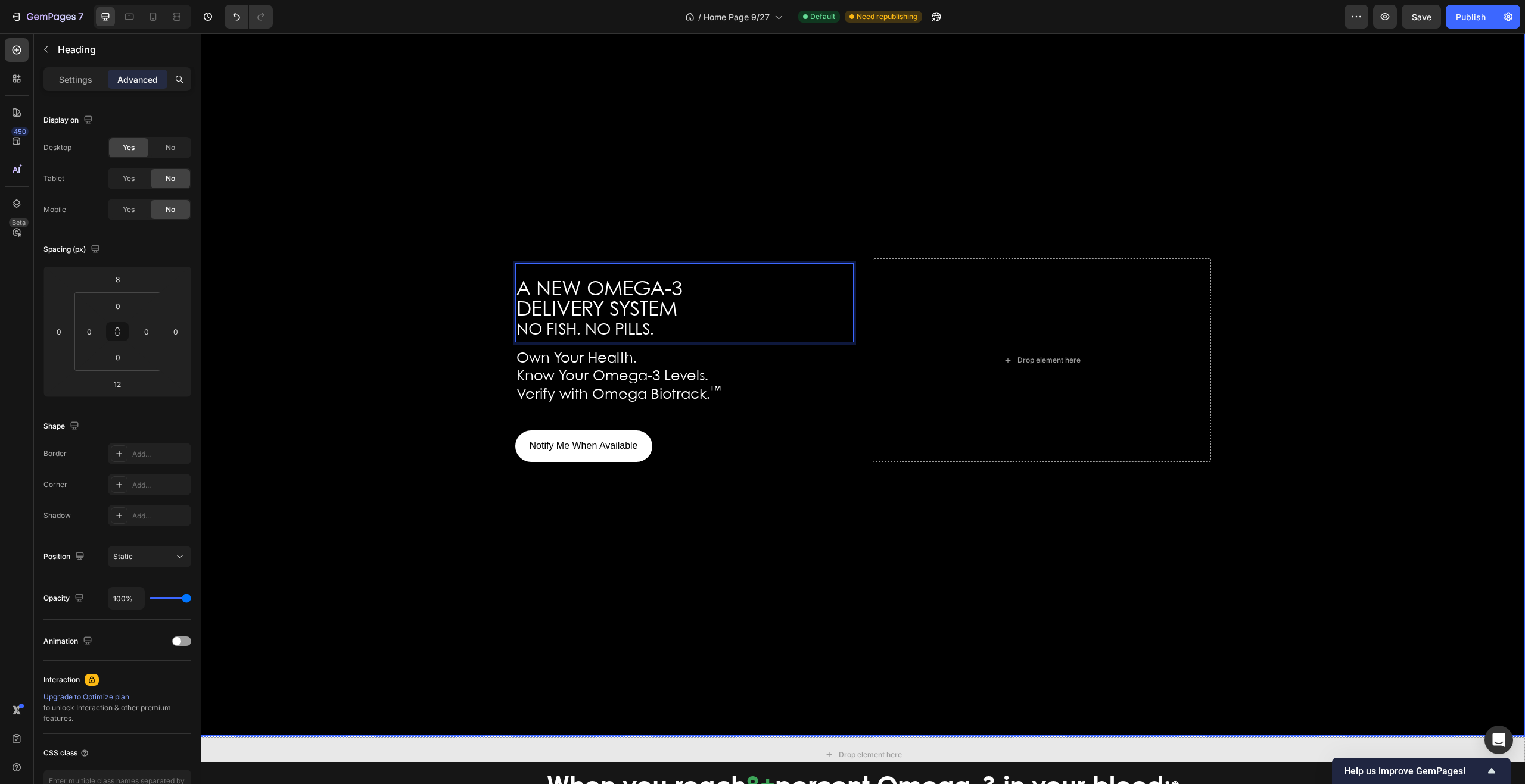
scroll to position [127, 0]
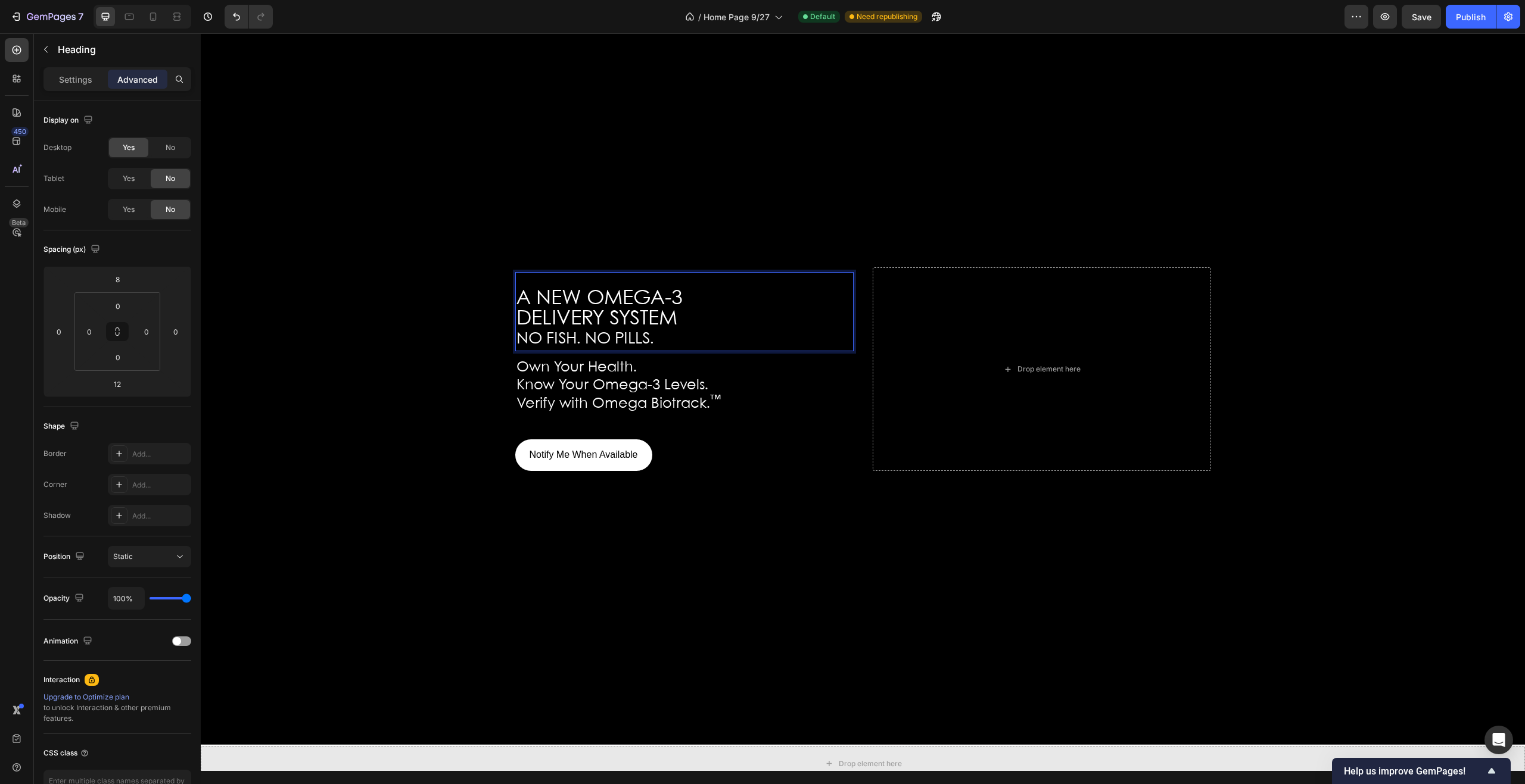
click at [687, 315] on p "A NEW OMEGA-3 DELIVERY SYSTEM NO FISH. NO PILLS." at bounding box center [684, 311] width 336 height 76
drag, startPoint x: 683, startPoint y: 316, endPoint x: 650, endPoint y: 301, distance: 36.2
click at [681, 316] on p "A NEW OMEGA-3 DELIVERY SYSTEM NO FISH. NO PILLS." at bounding box center [684, 311] width 336 height 76
drag, startPoint x: 650, startPoint y: 301, endPoint x: 637, endPoint y: 298, distance: 13.3
click at [637, 298] on p "A NEW OMEGA-3 DELIVERY SYSTEM NO FISH. NO PILLS." at bounding box center [684, 311] width 336 height 76
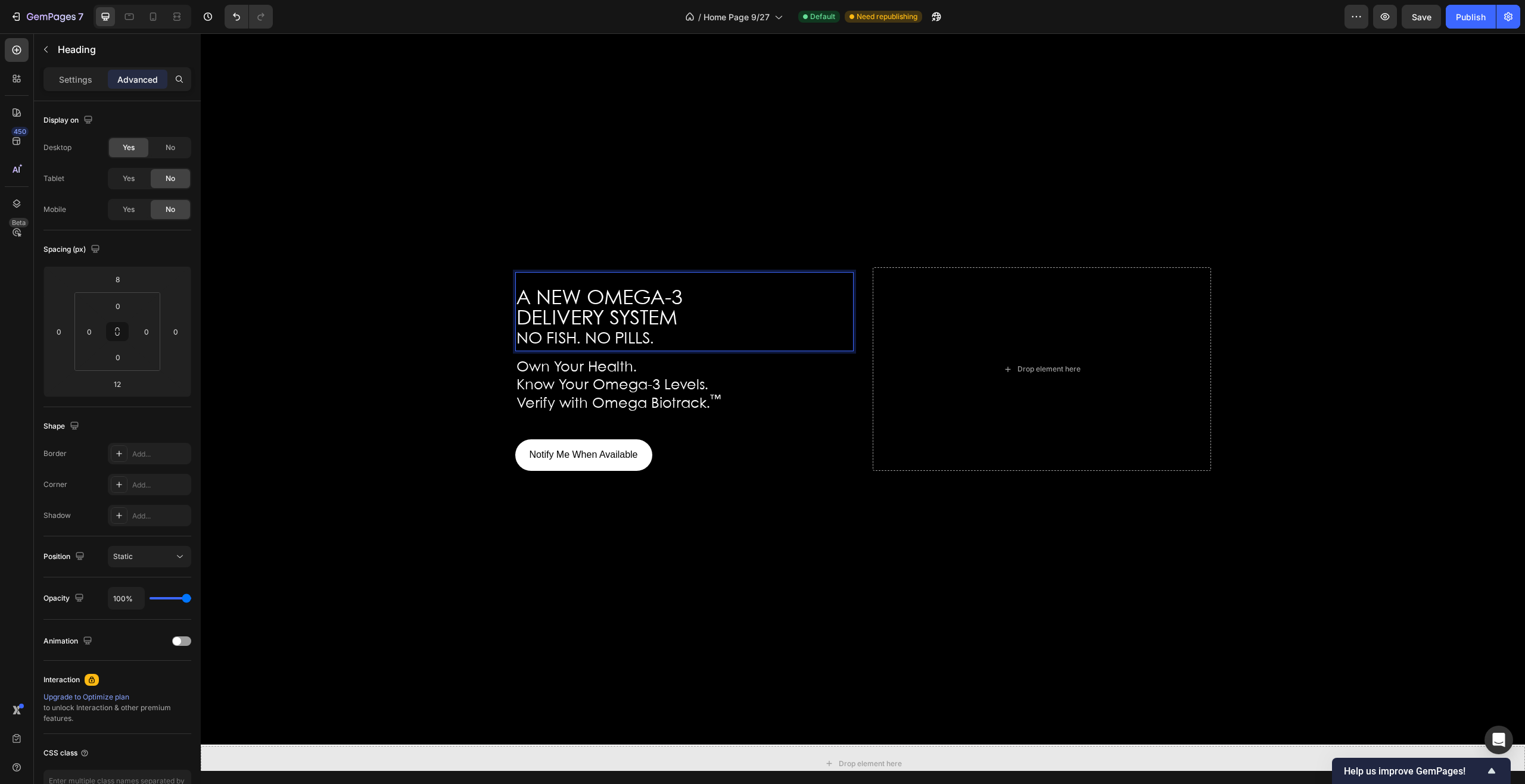
drag, startPoint x: 620, startPoint y: 295, endPoint x: 585, endPoint y: 287, distance: 35.9
click at [589, 289] on span "A NEW OMEGA-3" at bounding box center [599, 299] width 166 height 20
drag, startPoint x: 573, startPoint y: 287, endPoint x: 578, endPoint y: 302, distance: 15.8
click at [566, 295] on span "A NEW OMEGA-3" at bounding box center [599, 299] width 166 height 20
drag, startPoint x: 752, startPoint y: 319, endPoint x: 709, endPoint y: 317, distance: 43.0
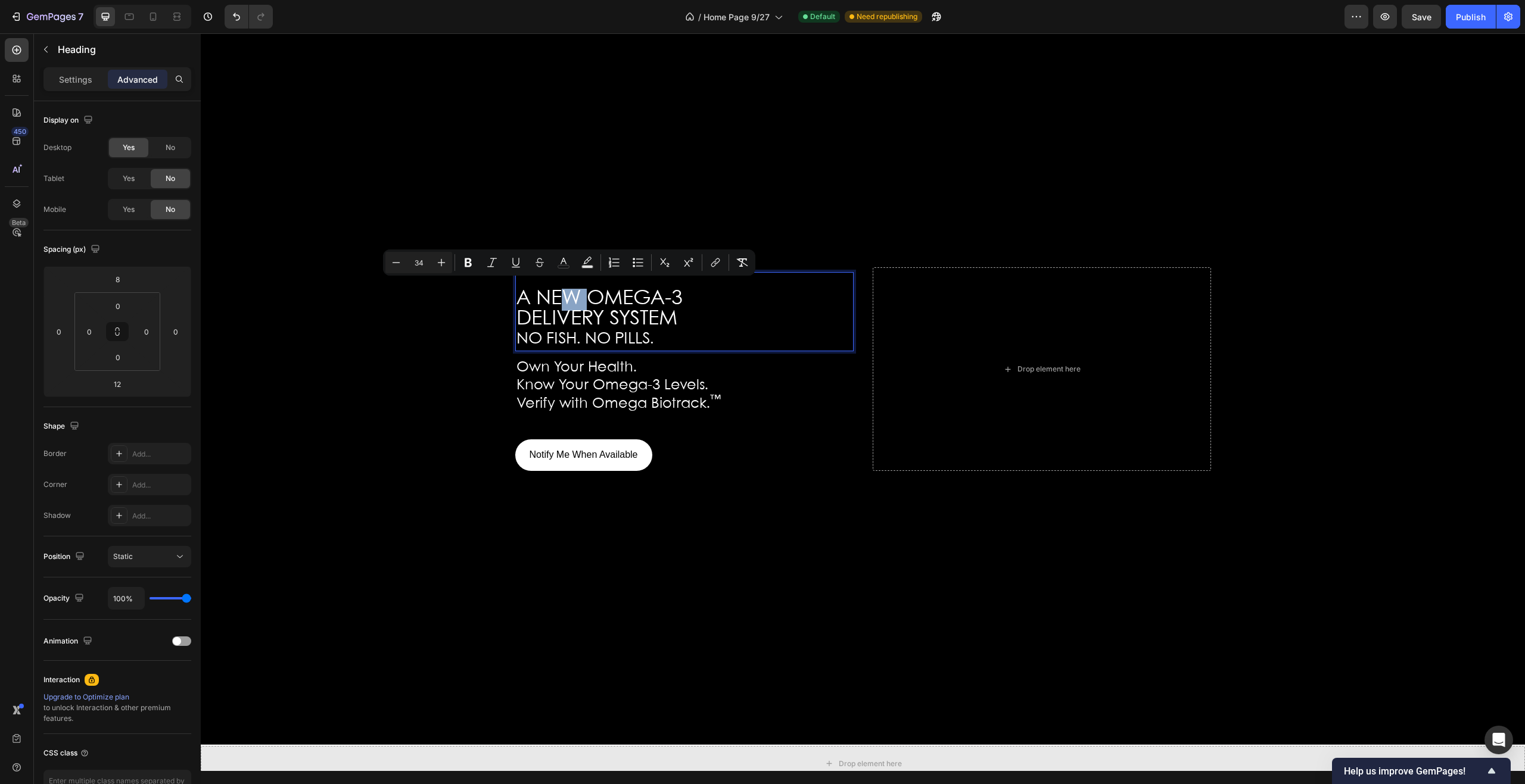
click at [752, 318] on p "A NEW OMEGA-3 DELIVERY SYSTEM NO FISH. NO PILLS." at bounding box center [684, 311] width 336 height 76
drag, startPoint x: 697, startPoint y: 313, endPoint x: 685, endPoint y: 311, distance: 12.2
click at [693, 313] on p "A NEW OMEGA-3 DELIVERY SYSTEM NO FISH. NO PILLS." at bounding box center [684, 311] width 336 height 76
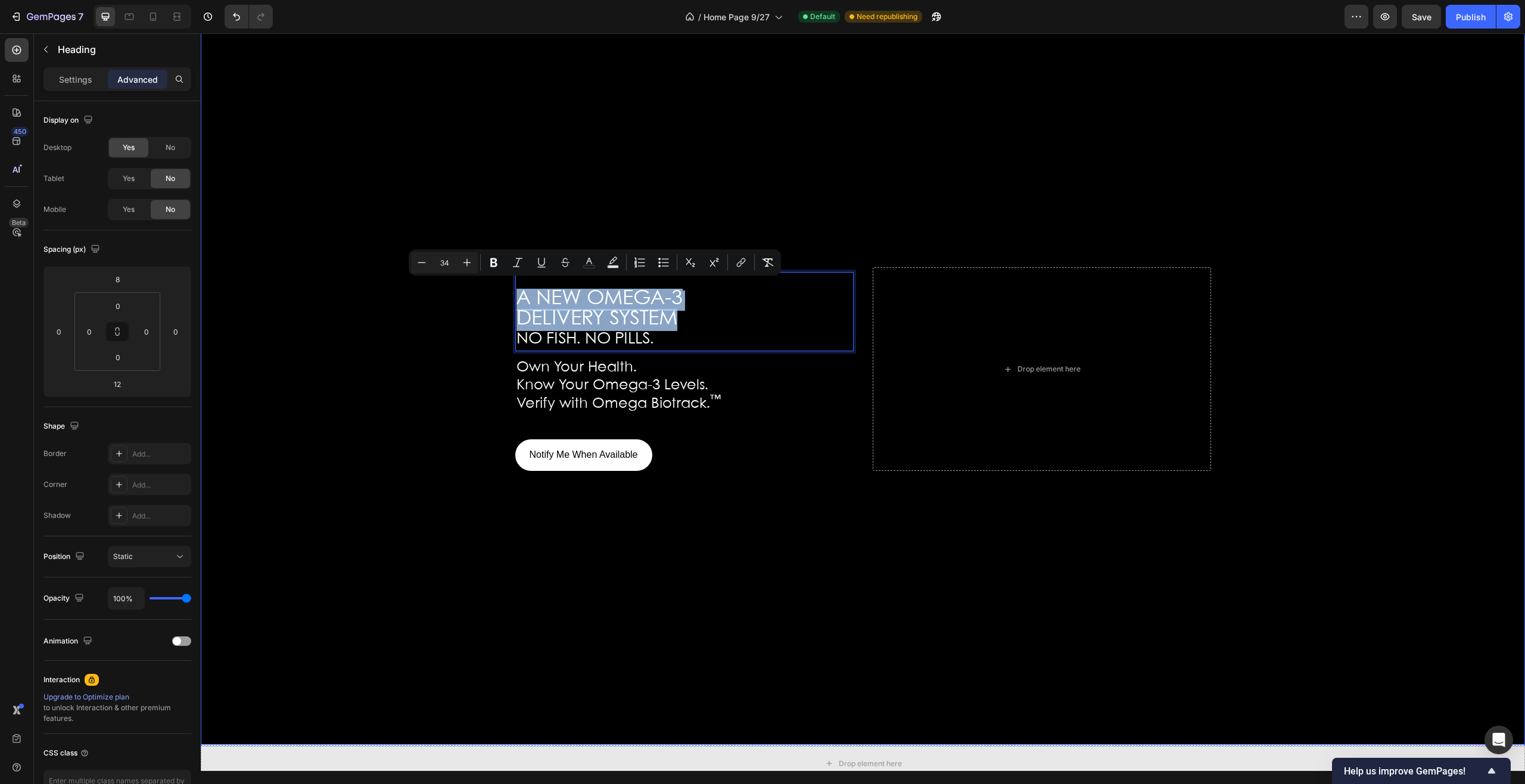
drag, startPoint x: 685, startPoint y: 311, endPoint x: 501, endPoint y: 291, distance: 185.1
click at [506, 291] on div "A NEW OMEGA-3 DELIVERY SYSTEM NO FISH. NO PILLS. Heading 12 Own Your Health. Kn…" at bounding box center [863, 369] width 715 height 208
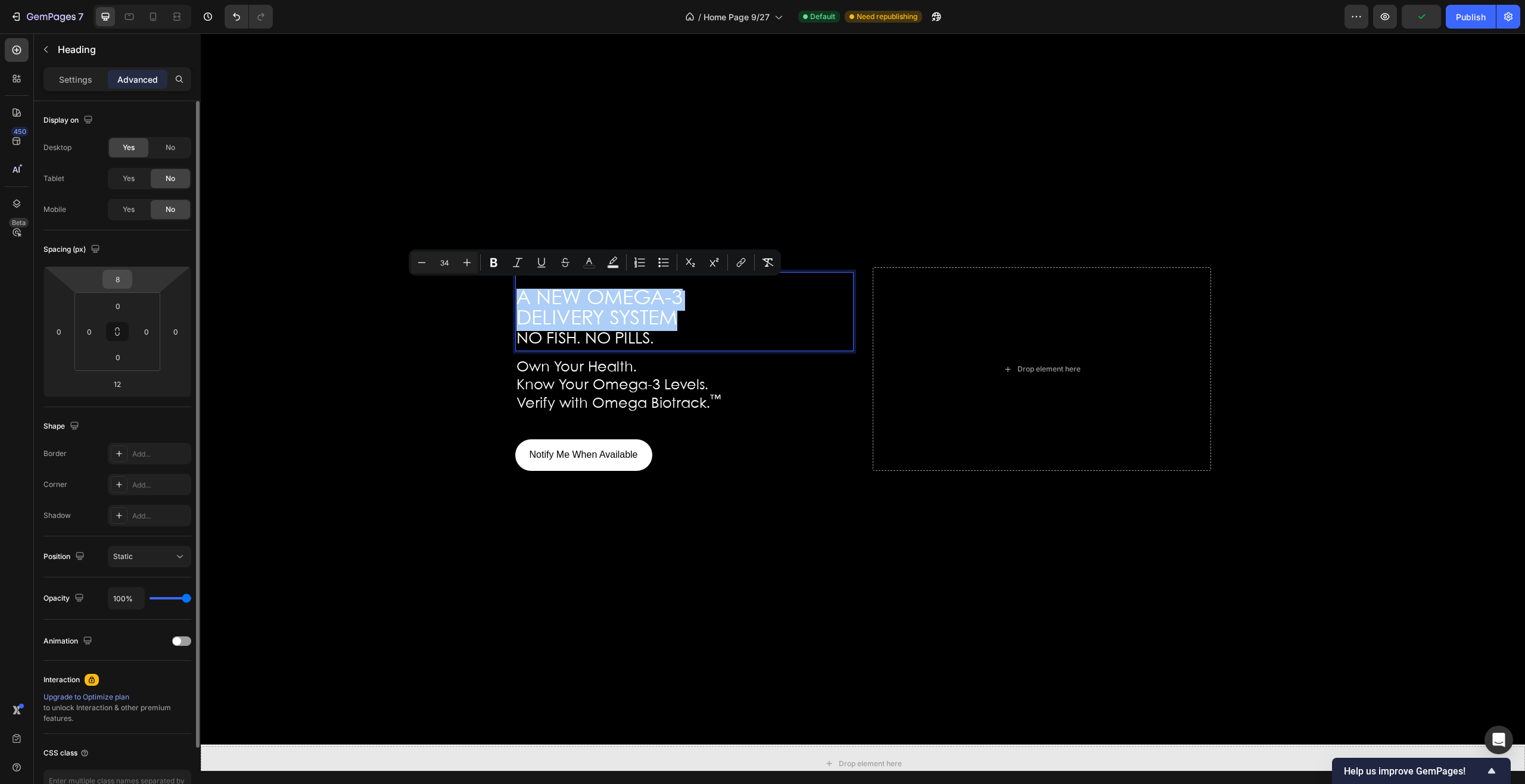
click at [127, 279] on input "8" at bounding box center [118, 280] width 24 height 18
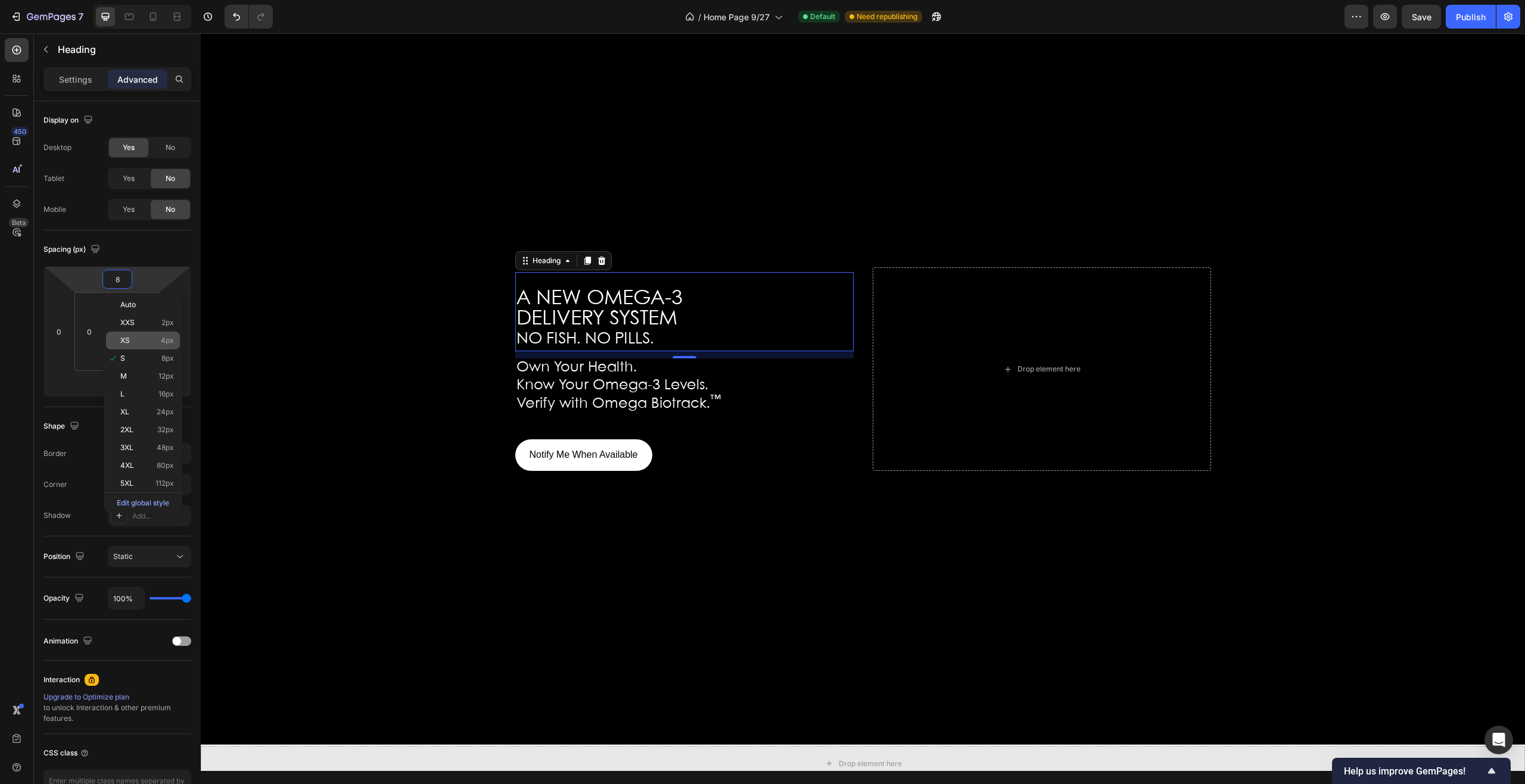
click at [127, 337] on span "XS" at bounding box center [125, 341] width 9 height 8
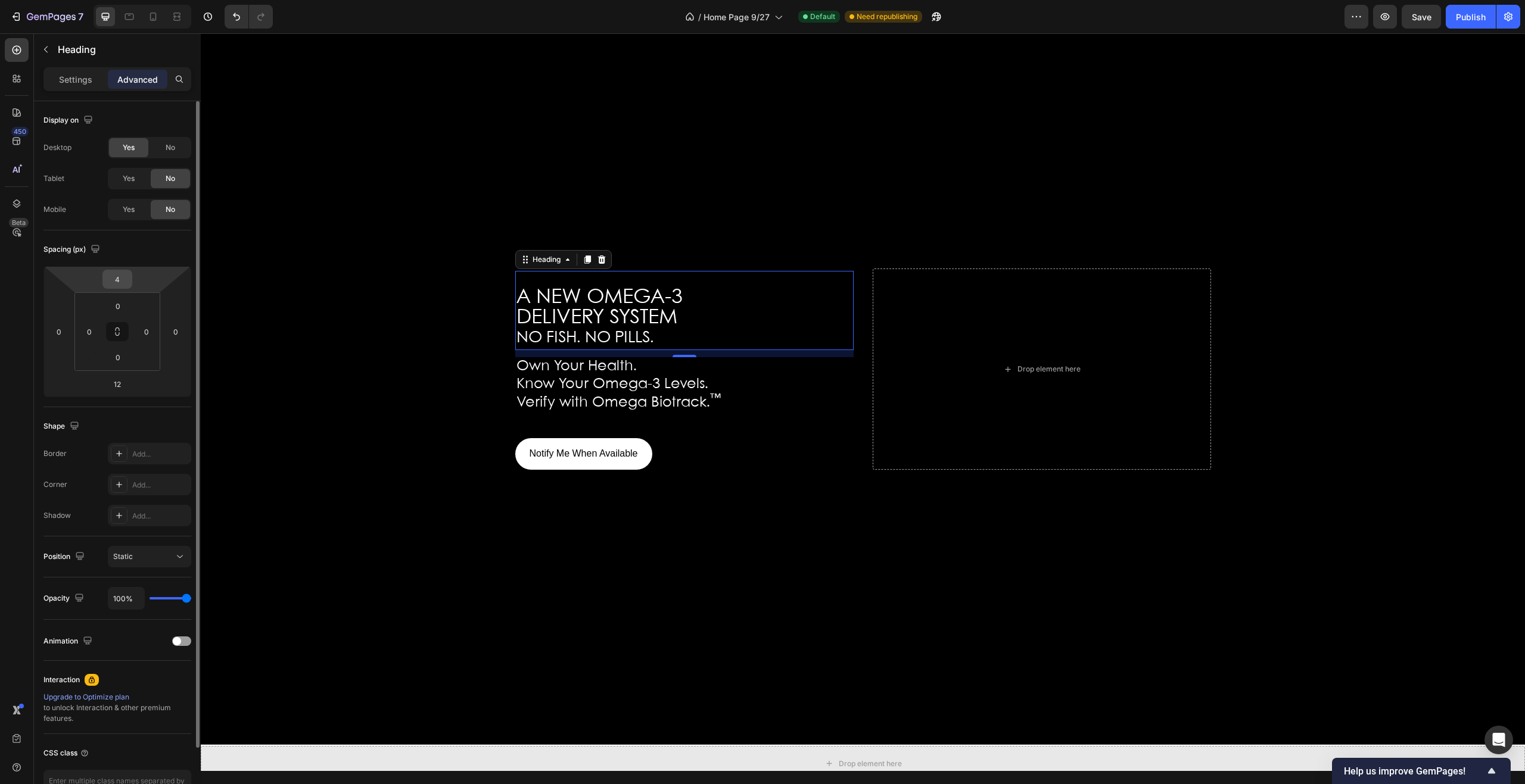
click at [128, 283] on input "4" at bounding box center [118, 280] width 24 height 18
click at [119, 280] on input "4" at bounding box center [118, 280] width 24 height 18
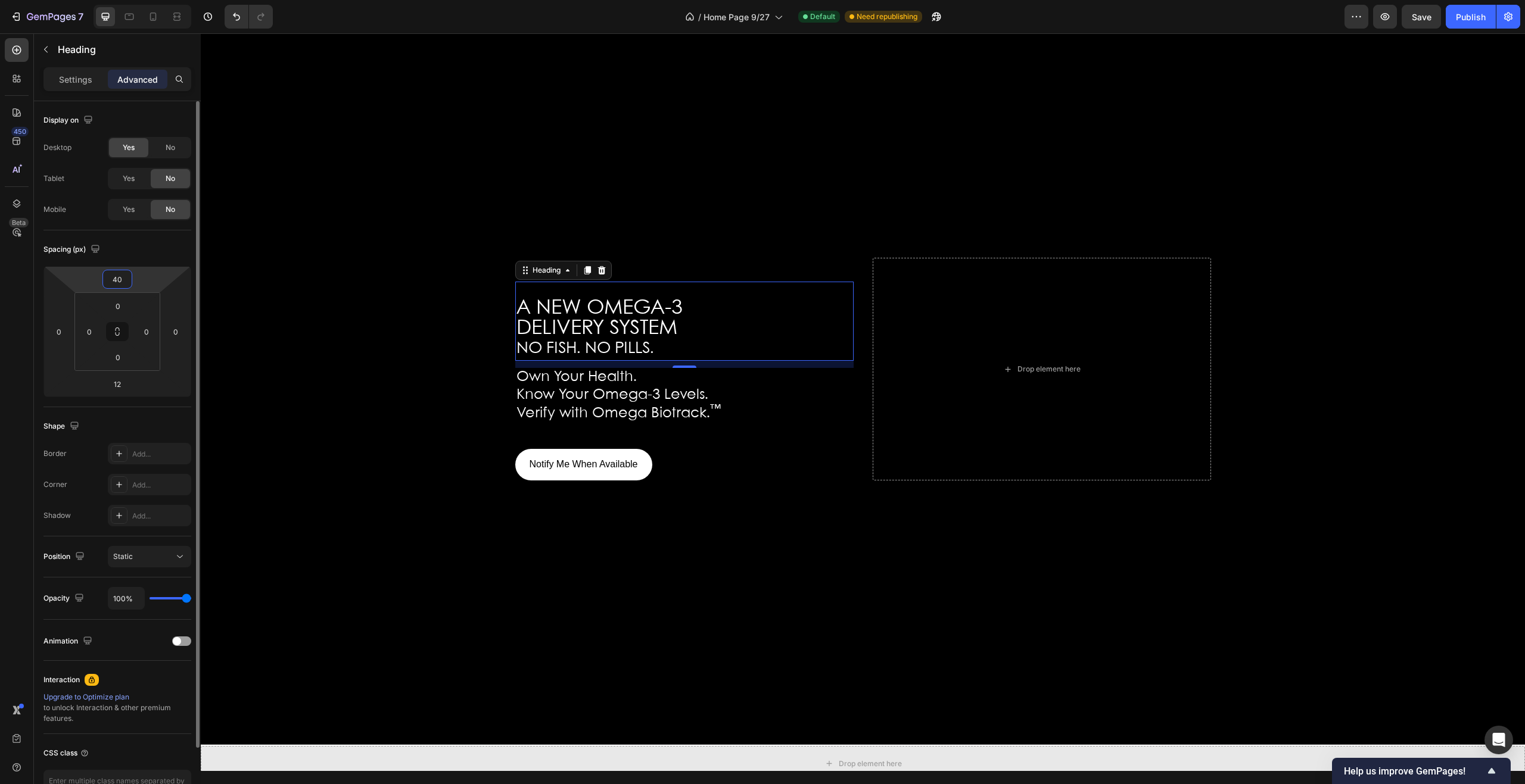
type input "4"
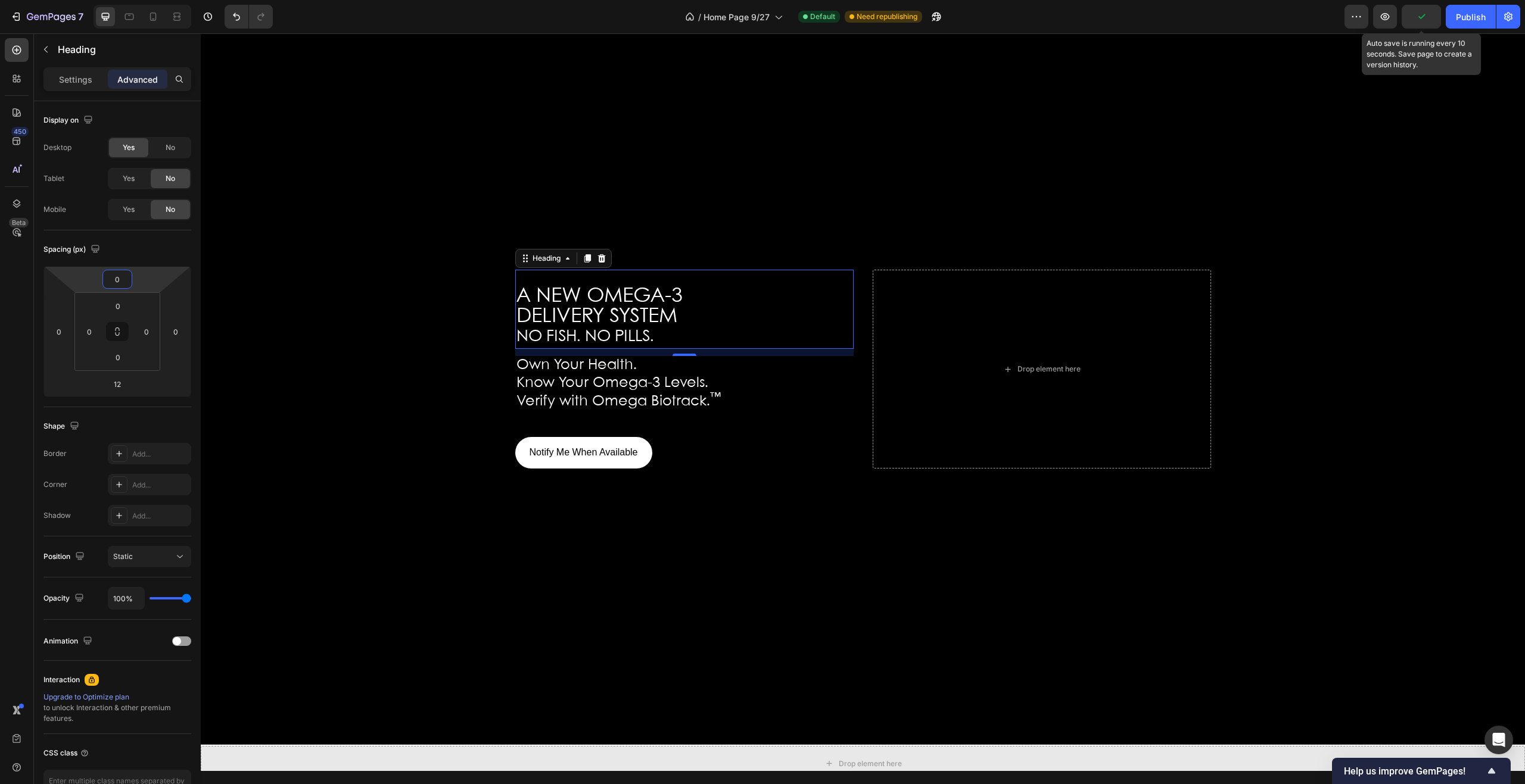
type input "0"
click at [1418, 15] on icon "button" at bounding box center [1421, 16] width 12 height 12
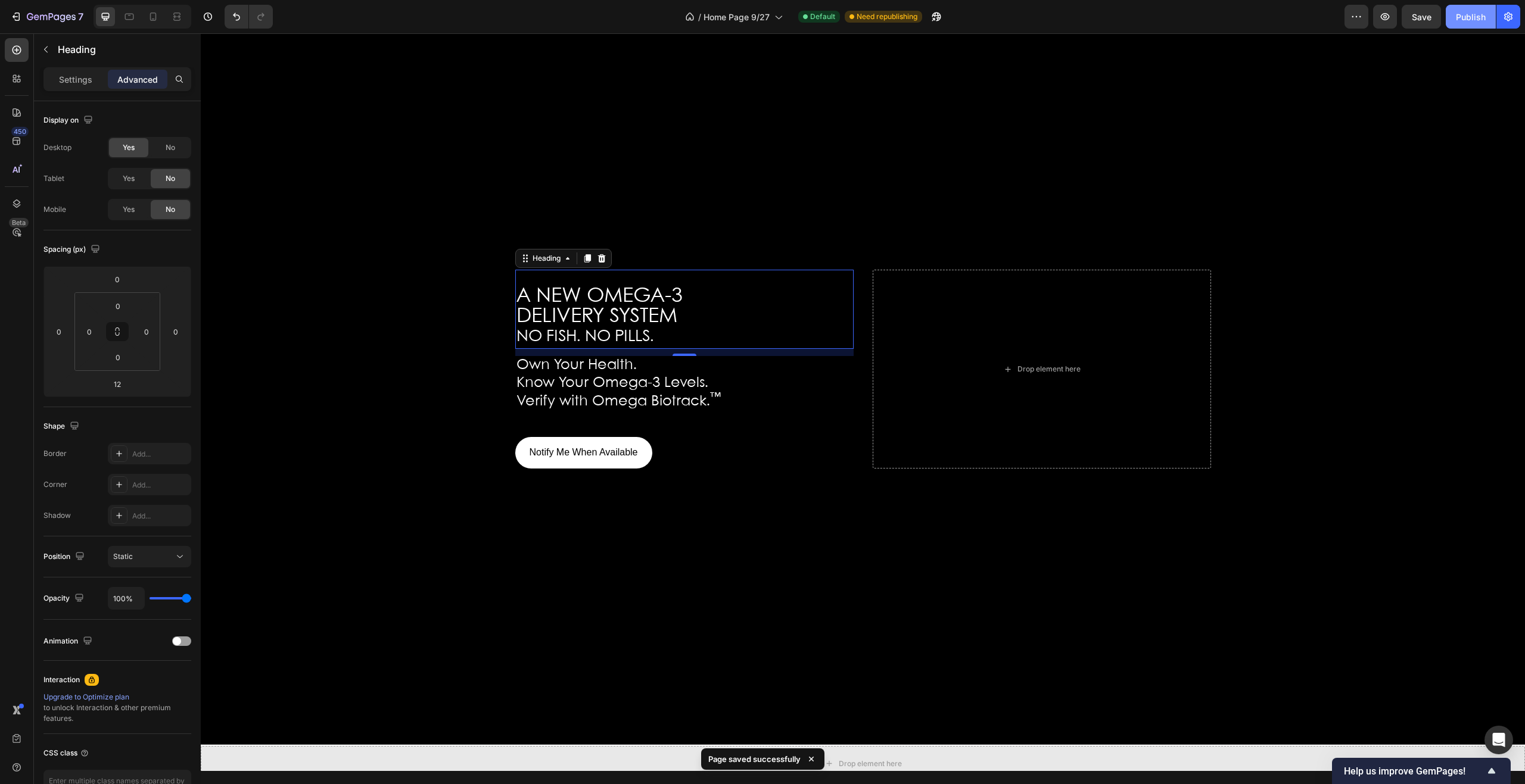
click at [1467, 14] on div "Publish" at bounding box center [1471, 17] width 30 height 13
click at [678, 354] on div at bounding box center [684, 354] width 24 height 4
click at [677, 354] on div at bounding box center [684, 354] width 24 height 4
drag, startPoint x: 677, startPoint y: 354, endPoint x: 681, endPoint y: 361, distance: 8.1
click at [681, 355] on div at bounding box center [684, 355] width 24 height 3
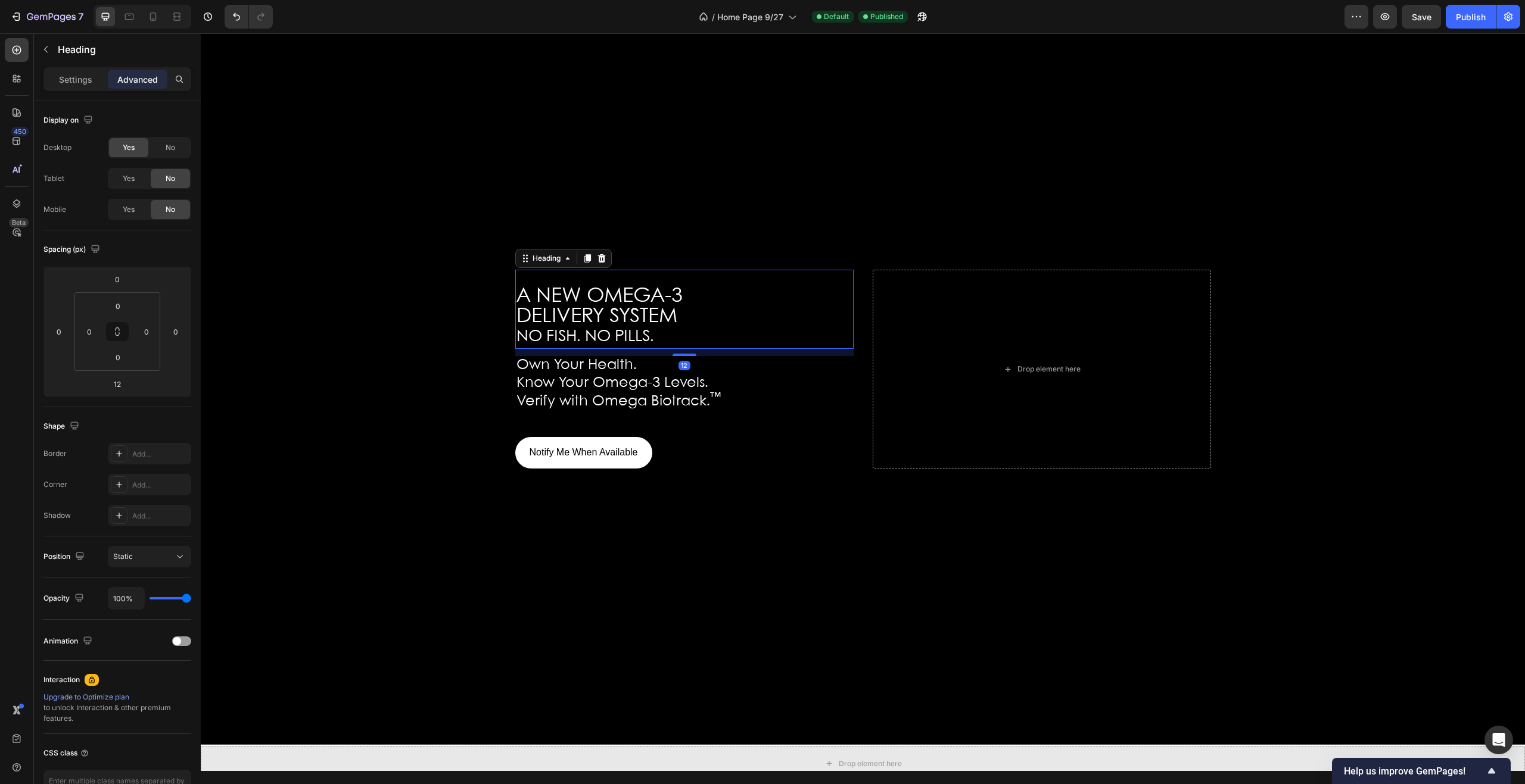
type input "15"
click at [681, 362] on div "⁠⁠⁠⁠⁠⁠⁠ A NEW OMEGA-3 DELIVERY SYSTEM NO FISH. NO PILLS. Heading 24 Own Your He…" at bounding box center [685, 369] width 339 height 206
click at [681, 368] on p "Own Your Health." at bounding box center [684, 370] width 336 height 18
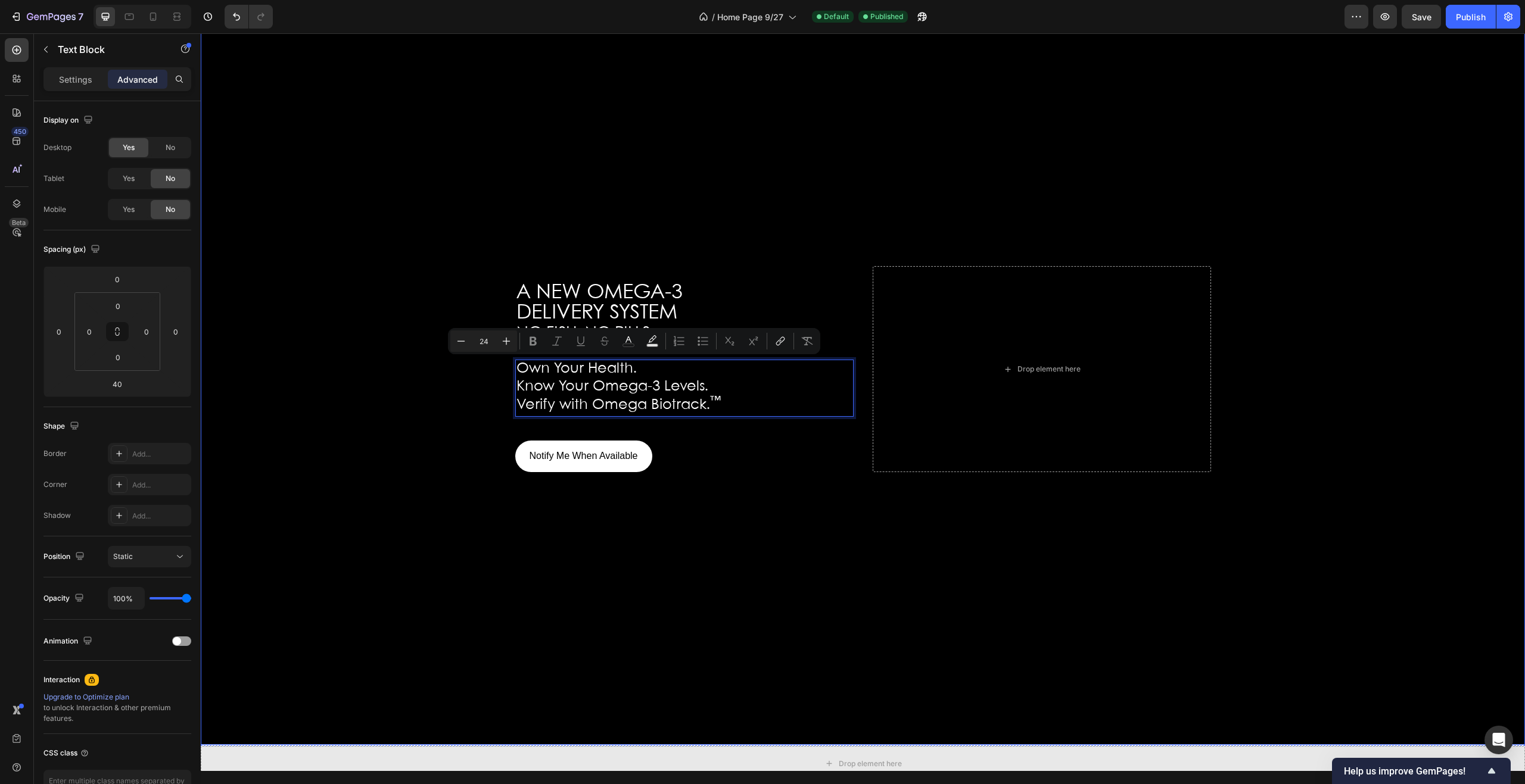
drag, startPoint x: 681, startPoint y: 368, endPoint x: 683, endPoint y: 358, distance: 10.2
click at [683, 358] on div "⁠⁠⁠⁠⁠⁠⁠ A NEW OMEGA-3 DELIVERY SYSTEM NO FISH. NO PILLS. Heading Own Your Healt…" at bounding box center [685, 369] width 339 height 206
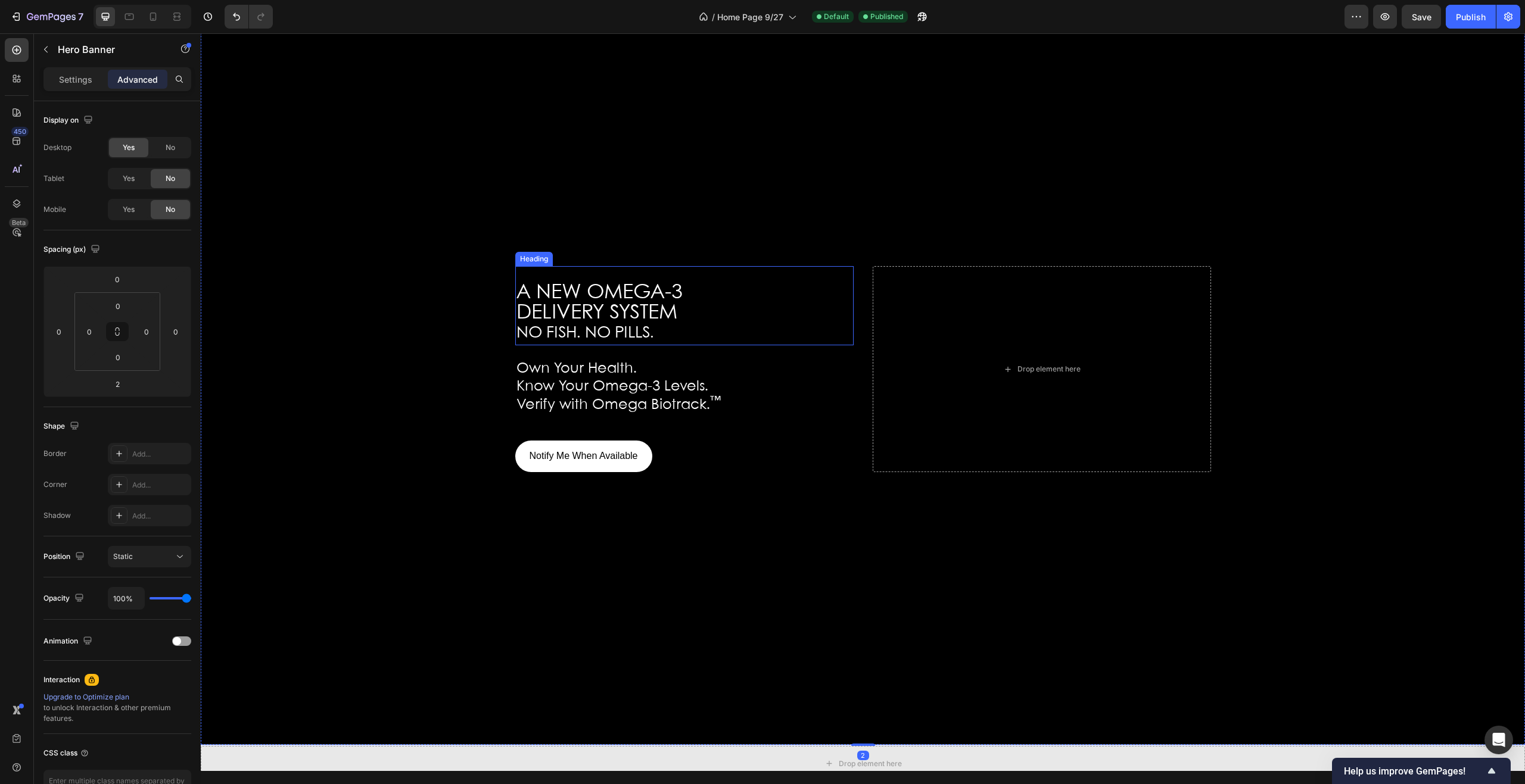
click at [717, 285] on p "⁠⁠⁠⁠⁠⁠⁠ A NEW OMEGA-3 DELIVERY SYSTEM NO FISH. NO PILLS." at bounding box center [684, 306] width 336 height 76
click at [683, 358] on div at bounding box center [684, 358] width 24 height 4
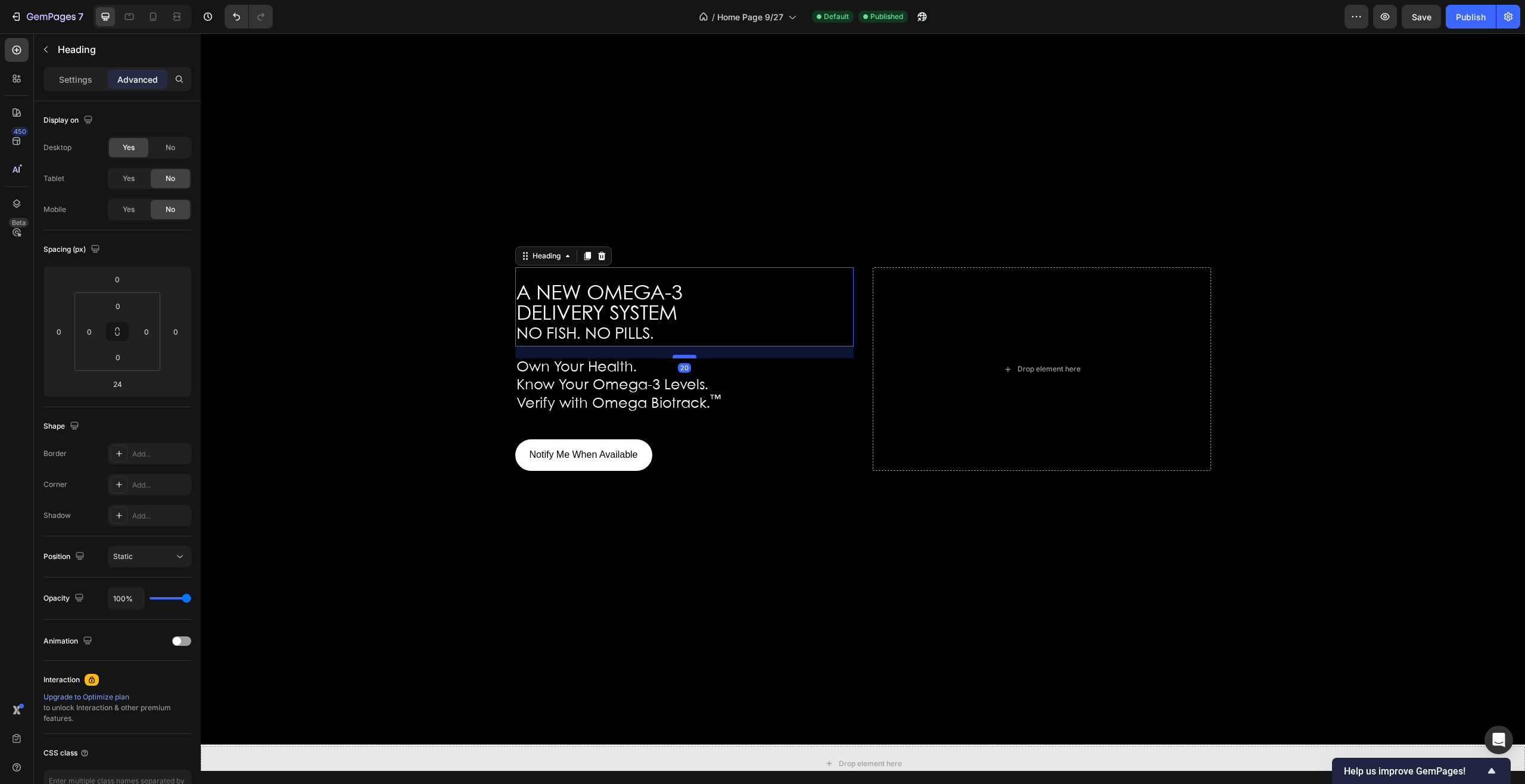
click at [684, 355] on div at bounding box center [684, 357] width 24 height 4
type input "20"
click at [674, 403] on span "Verify with Omega Biotrack. ™" at bounding box center [619, 403] width 204 height 14
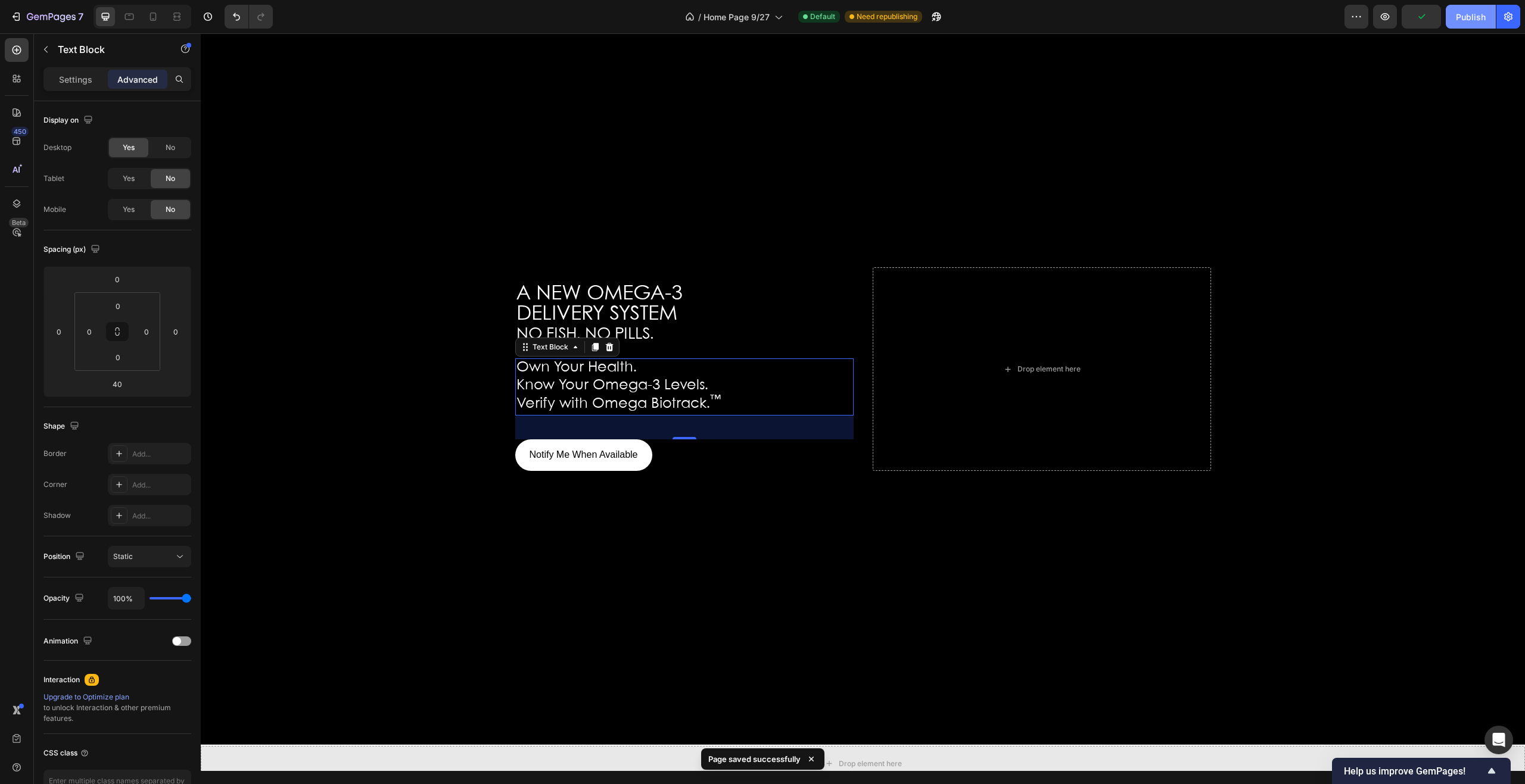
click at [1465, 18] on div "Publish" at bounding box center [1471, 17] width 30 height 13
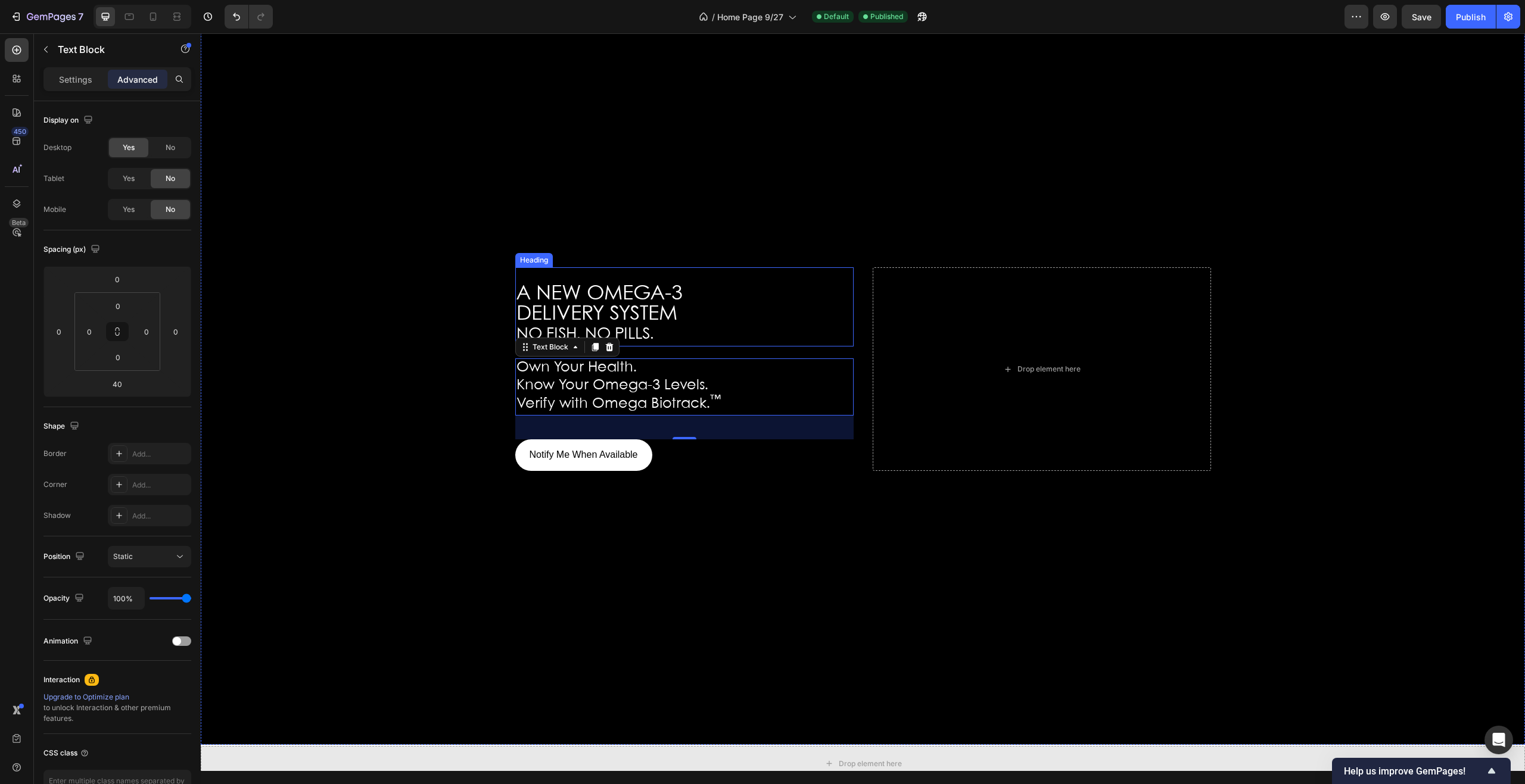
click at [701, 310] on p "⁠⁠⁠⁠⁠⁠⁠ A NEW OMEGA-3 DELIVERY SYSTEM NO FISH. NO PILLS." at bounding box center [684, 307] width 336 height 76
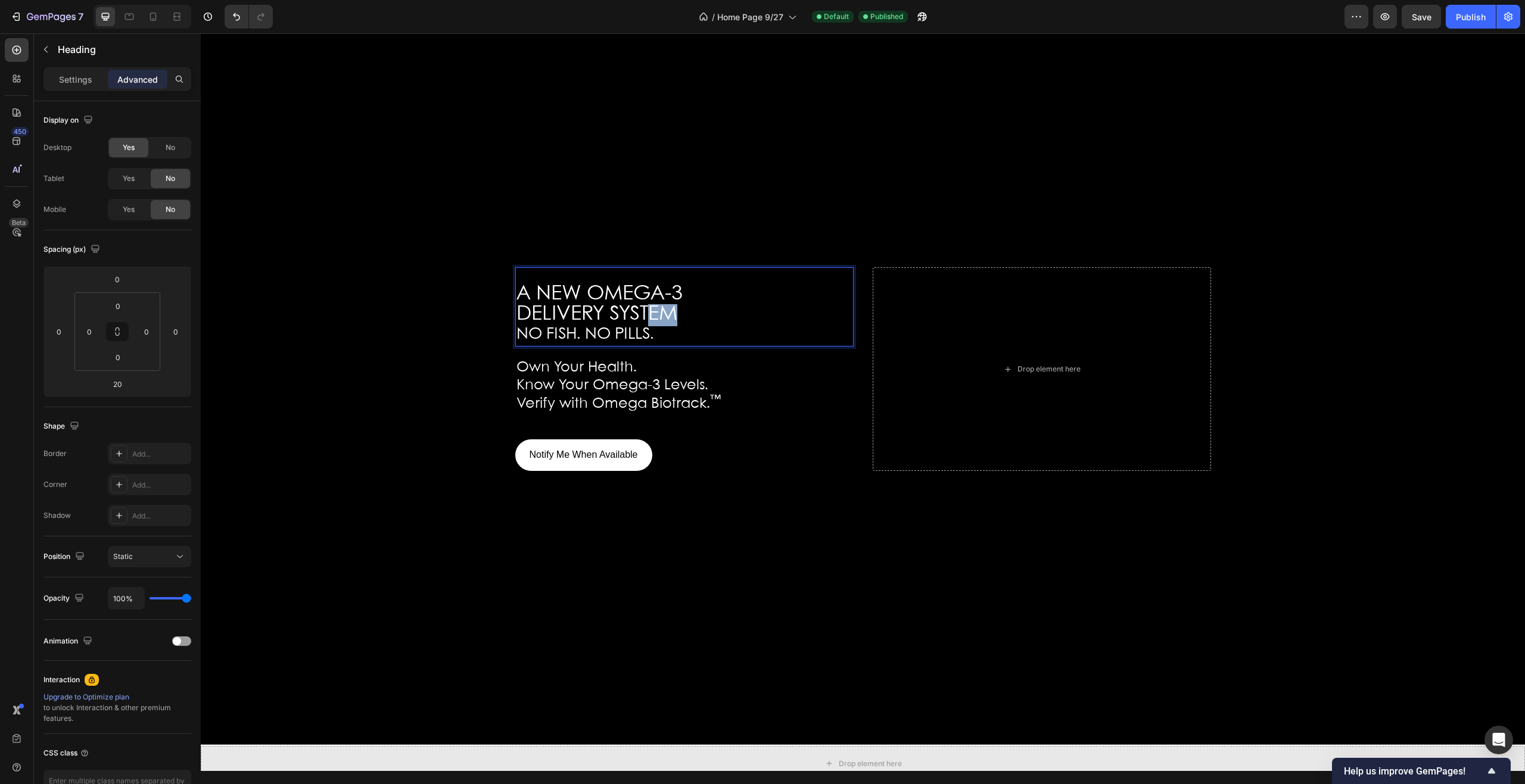
drag, startPoint x: 657, startPoint y: 302, endPoint x: 620, endPoint y: 292, distance: 38.3
click at [642, 297] on p "A NEW OMEGA-3 DELIVERY SYSTEM NO FISH. NO PILLS." at bounding box center [684, 307] width 336 height 76
drag, startPoint x: 620, startPoint y: 292, endPoint x: 604, endPoint y: 290, distance: 16.1
click at [615, 290] on span "A NEW OMEGA-3" at bounding box center [599, 294] width 166 height 20
drag, startPoint x: 595, startPoint y: 290, endPoint x: 587, endPoint y: 288, distance: 8.2
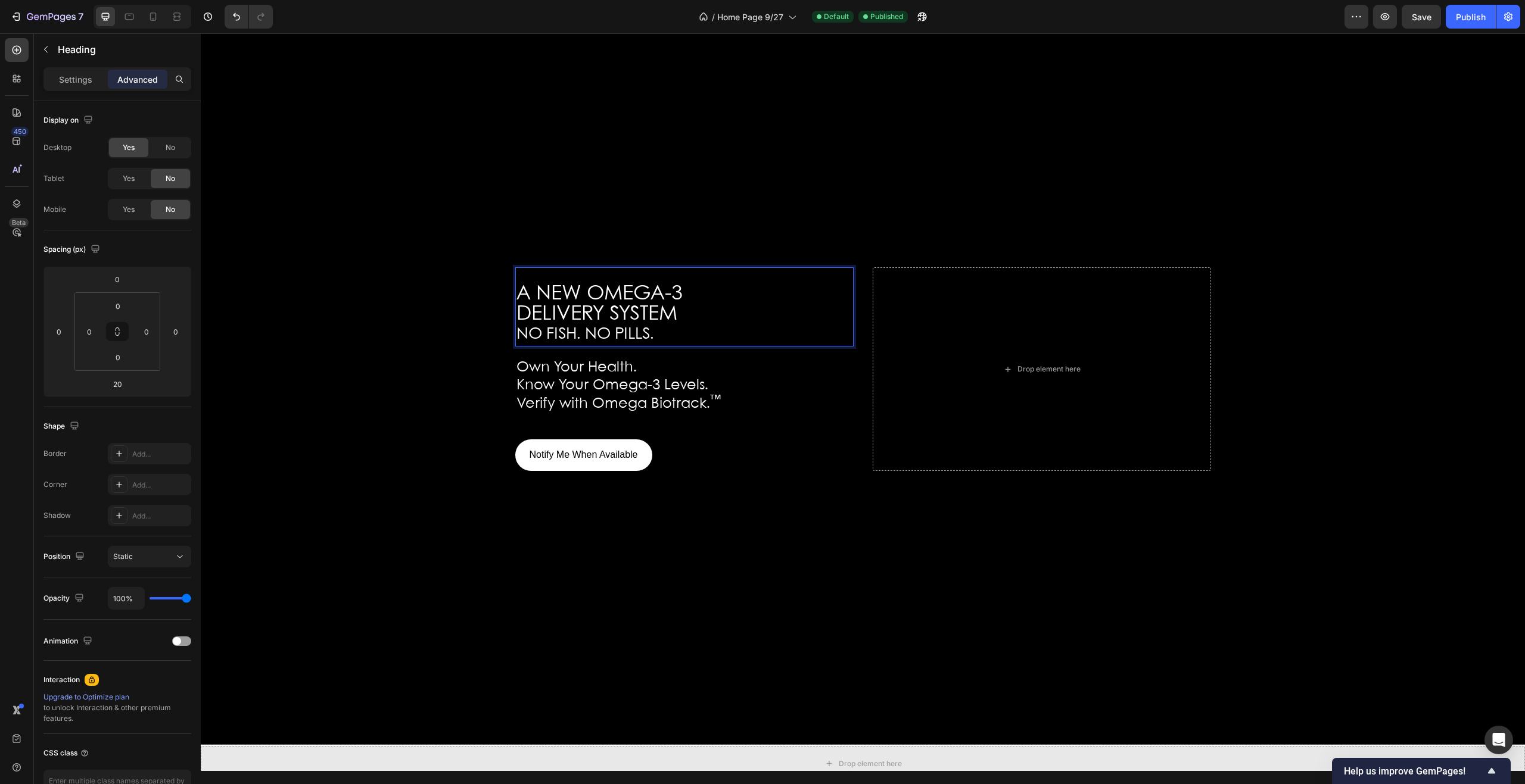
click at [592, 290] on span "A NEW OMEGA-3" at bounding box center [599, 294] width 166 height 20
click at [608, 297] on span "A NEW OMEGA-3" at bounding box center [599, 294] width 166 height 20
click at [691, 309] on p "A NEW OMEGA-3 DELIVERY SYSTEM NO FISH. NO PILLS." at bounding box center [684, 307] width 336 height 76
click at [687, 315] on p "A NEW OMEGA-3 DELIVERY SYSTEM NO FISH. NO PILLS." at bounding box center [684, 307] width 336 height 76
click at [670, 312] on p "A NEW OMEGA-3 DELIVERY SYSTEM NO FISH. NO PILLS." at bounding box center [684, 307] width 336 height 76
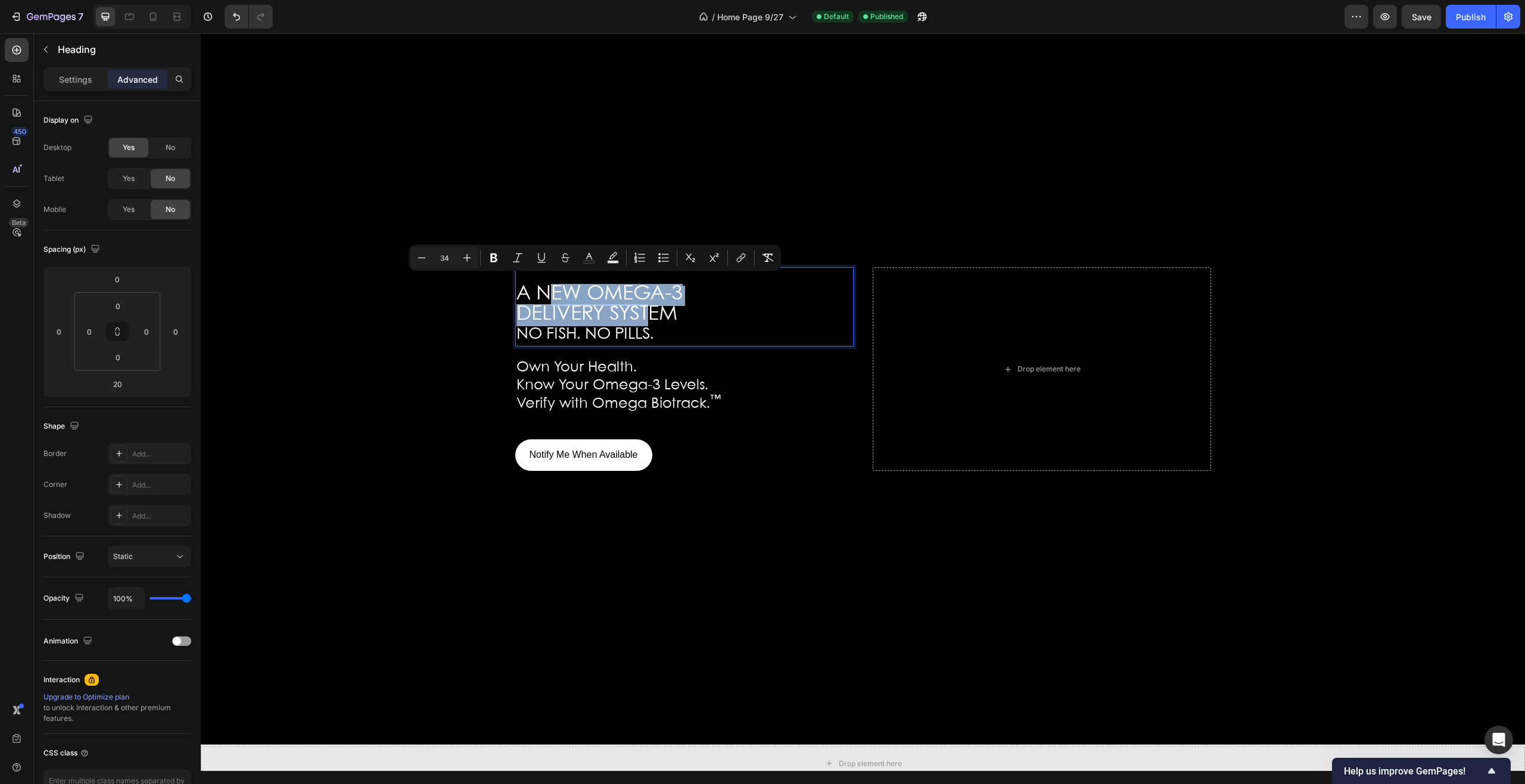
drag, startPoint x: 645, startPoint y: 309, endPoint x: 550, endPoint y: 291, distance: 96.7
click at [550, 291] on p "A NEW OMEGA-3 DELIVERY SYSTEM NO FISH. NO PILLS." at bounding box center [684, 307] width 336 height 76
click at [550, 291] on span "A NEW OMEGA-3" at bounding box center [599, 294] width 166 height 20
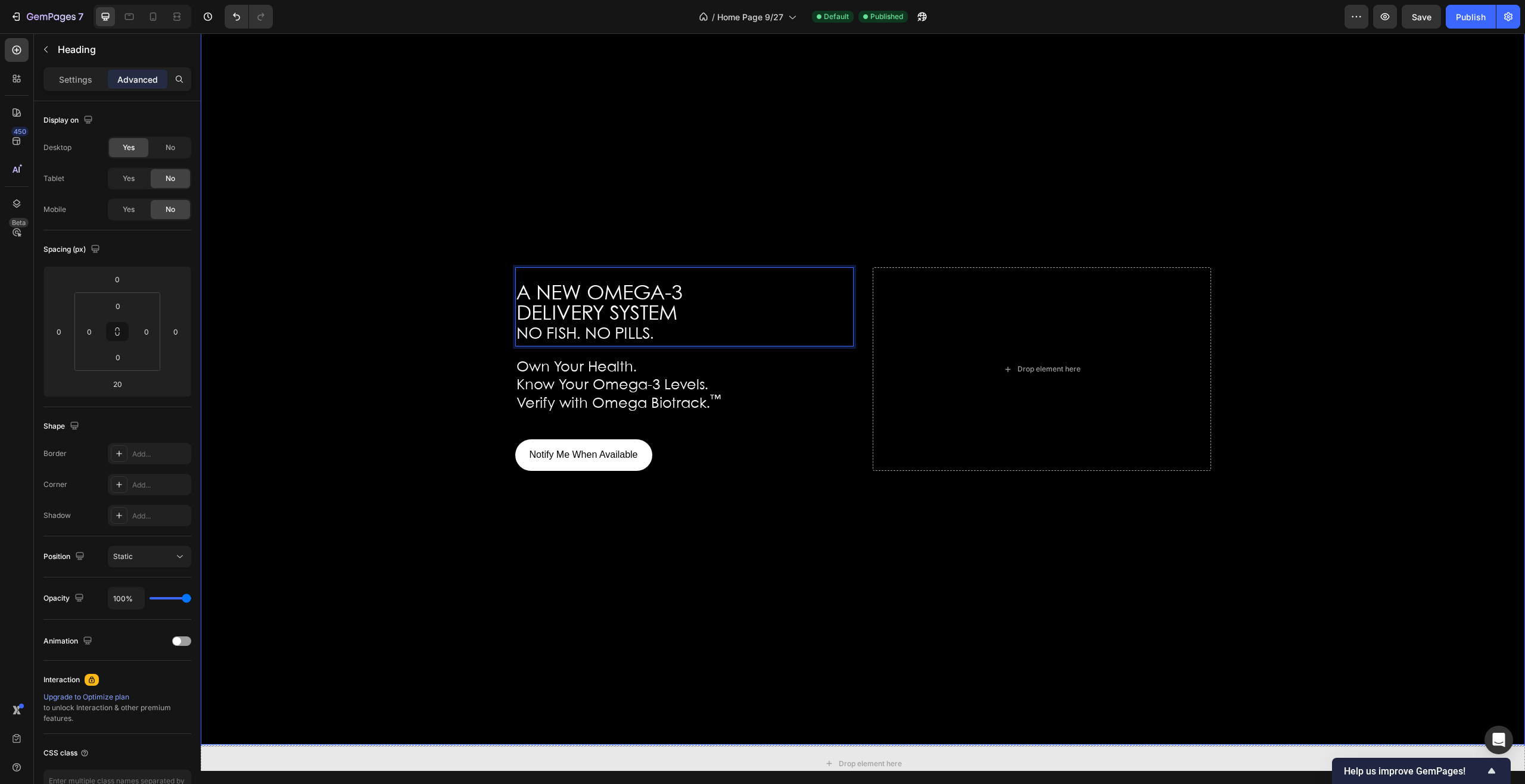
click at [406, 314] on div "Background Image" at bounding box center [863, 369] width 1325 height 751
click at [629, 307] on span "DELIVERY SYSTEM" at bounding box center [597, 314] width 161 height 20
click at [649, 317] on span "DELIVERY SYSTEM" at bounding box center [597, 314] width 161 height 20
click at [686, 311] on p "A NEW OMEGA-3 DELIVERY SYSTEM NO FISH. NO PILLS." at bounding box center [684, 307] width 336 height 76
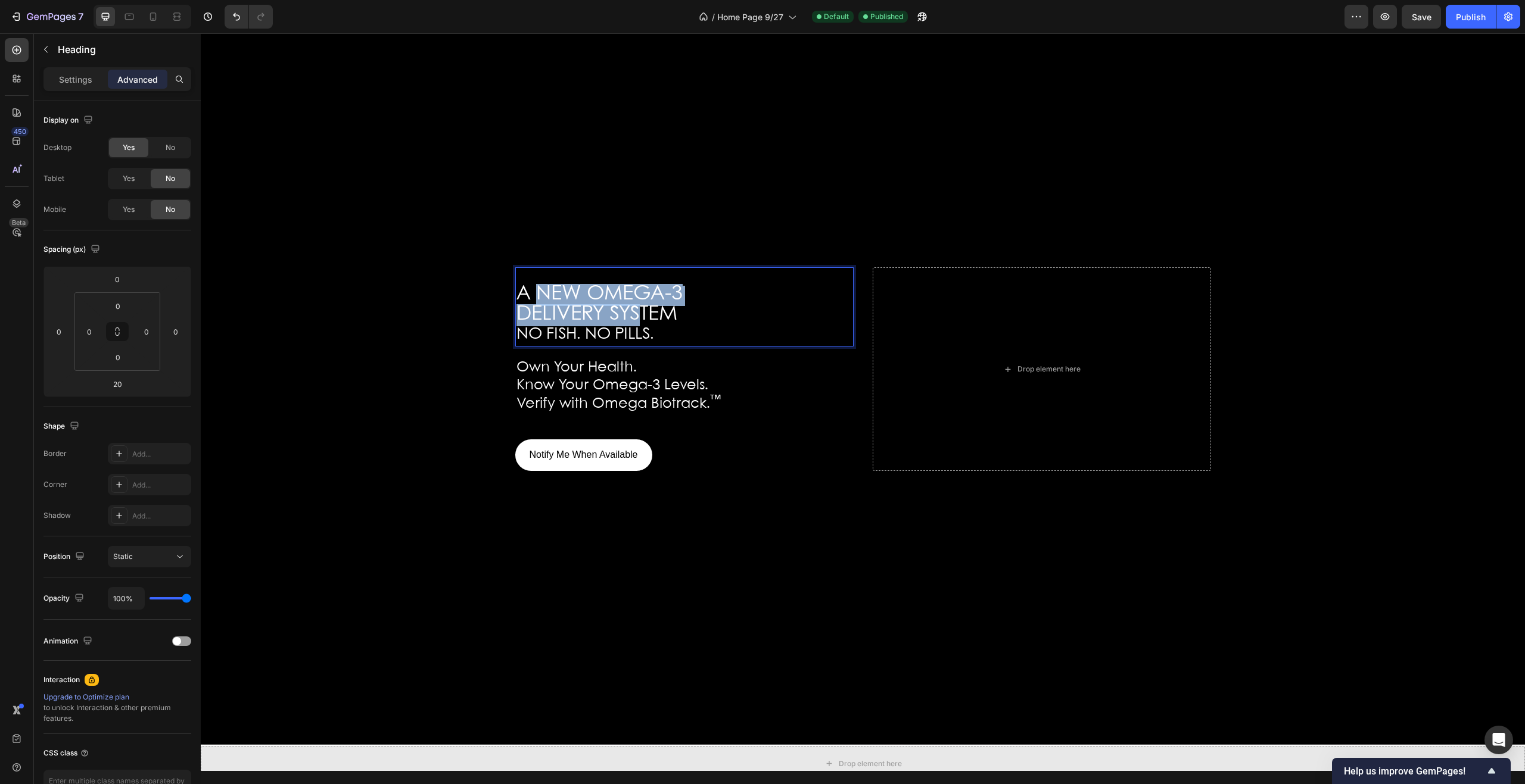
drag, startPoint x: 610, startPoint y: 302, endPoint x: 529, endPoint y: 293, distance: 81.5
click at [529, 293] on p "A NEW OMEGA-3 DELIVERY SYSTEM NO FISH. NO PILLS." at bounding box center [684, 307] width 336 height 76
click at [674, 310] on p "A NEW OMEGA-3 DELIVERY SYSTEM NO FISH. NO PILLS." at bounding box center [684, 307] width 336 height 76
click at [683, 313] on p "A NEW OMEGA-3 DELIVERY SYSTEM NO FISH. NO PILLS." at bounding box center [684, 307] width 336 height 76
click at [680, 314] on p "A NEW OMEGA-3 DELIVERY SYSTEM NO FISH. NO PILLS." at bounding box center [684, 307] width 336 height 76
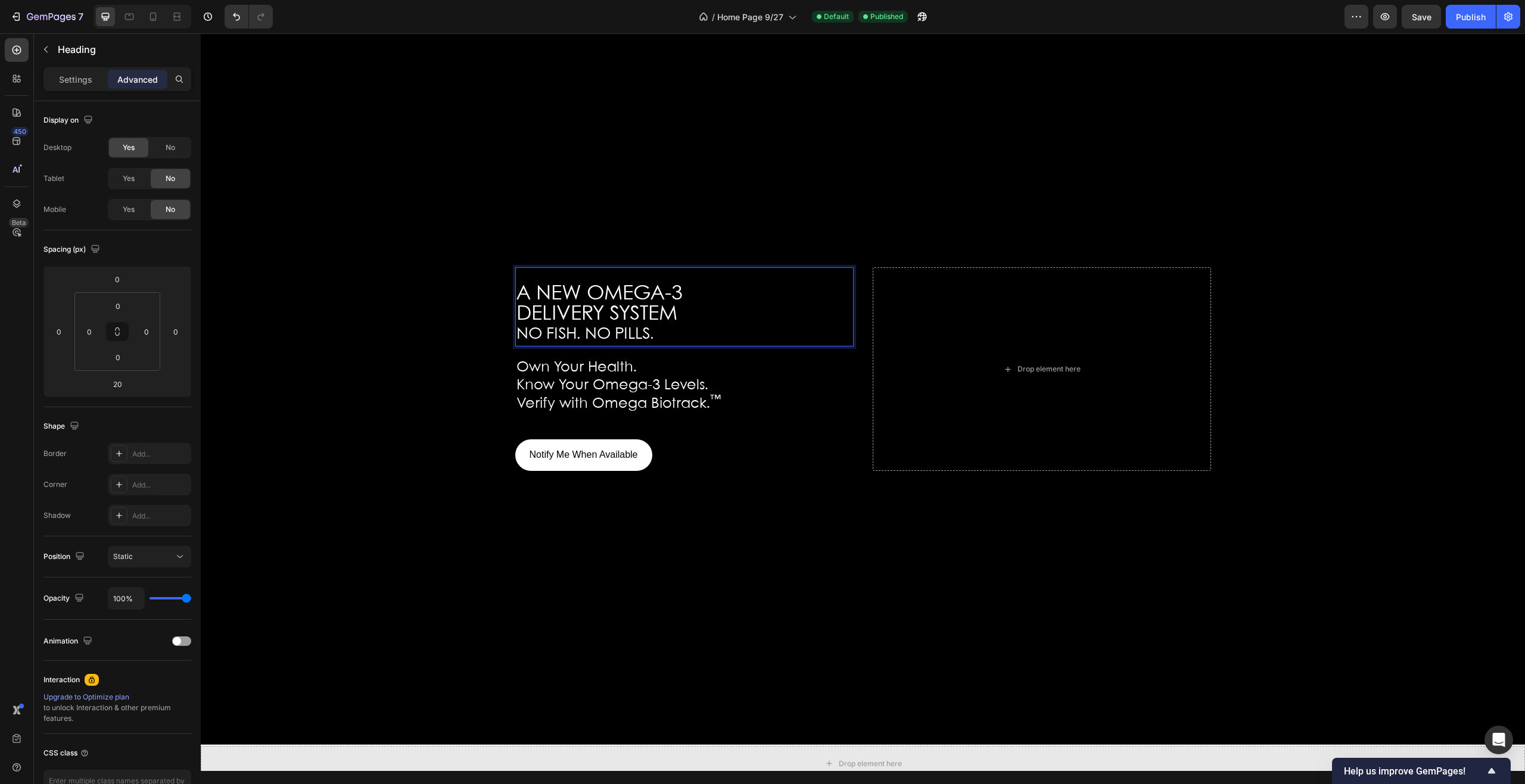
click at [620, 330] on span "NO FISH. NO PILLS." at bounding box center [585, 334] width 138 height 15
click at [672, 311] on span "DELIVERY SYSTEM" at bounding box center [597, 314] width 161 height 20
click at [678, 315] on p "A NEW OMEGA-3 DELIVERY SYSTEM NO FISH. NO PILLS." at bounding box center [684, 307] width 336 height 76
click at [665, 313] on p "A NEW OMEGA-3 DELIVERY SYSTEM NO FISH. NO PILLS." at bounding box center [684, 307] width 336 height 76
drag, startPoint x: 629, startPoint y: 311, endPoint x: 593, endPoint y: 304, distance: 36.7
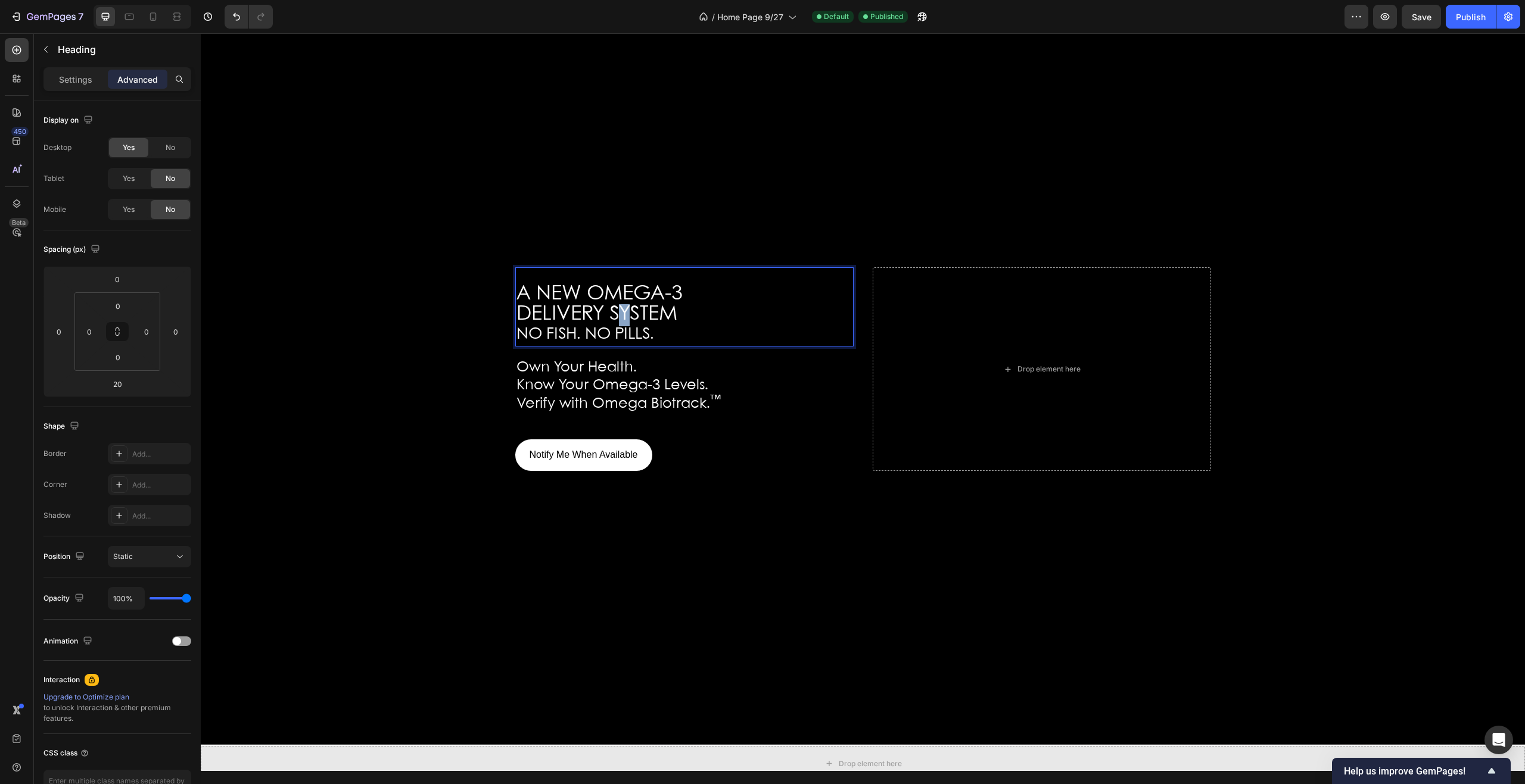
click at [606, 307] on span "DELIVERY SYSTEM" at bounding box center [597, 314] width 161 height 20
click at [576, 304] on span "DELIVERY SYSTEM" at bounding box center [597, 314] width 161 height 20
drag, startPoint x: 576, startPoint y: 301, endPoint x: 568, endPoint y: 301, distance: 8.0
click at [575, 304] on span "DELIVERY SYSTEM" at bounding box center [597, 314] width 161 height 20
click at [568, 304] on span "DELIVERY SYSTEM" at bounding box center [597, 314] width 161 height 20
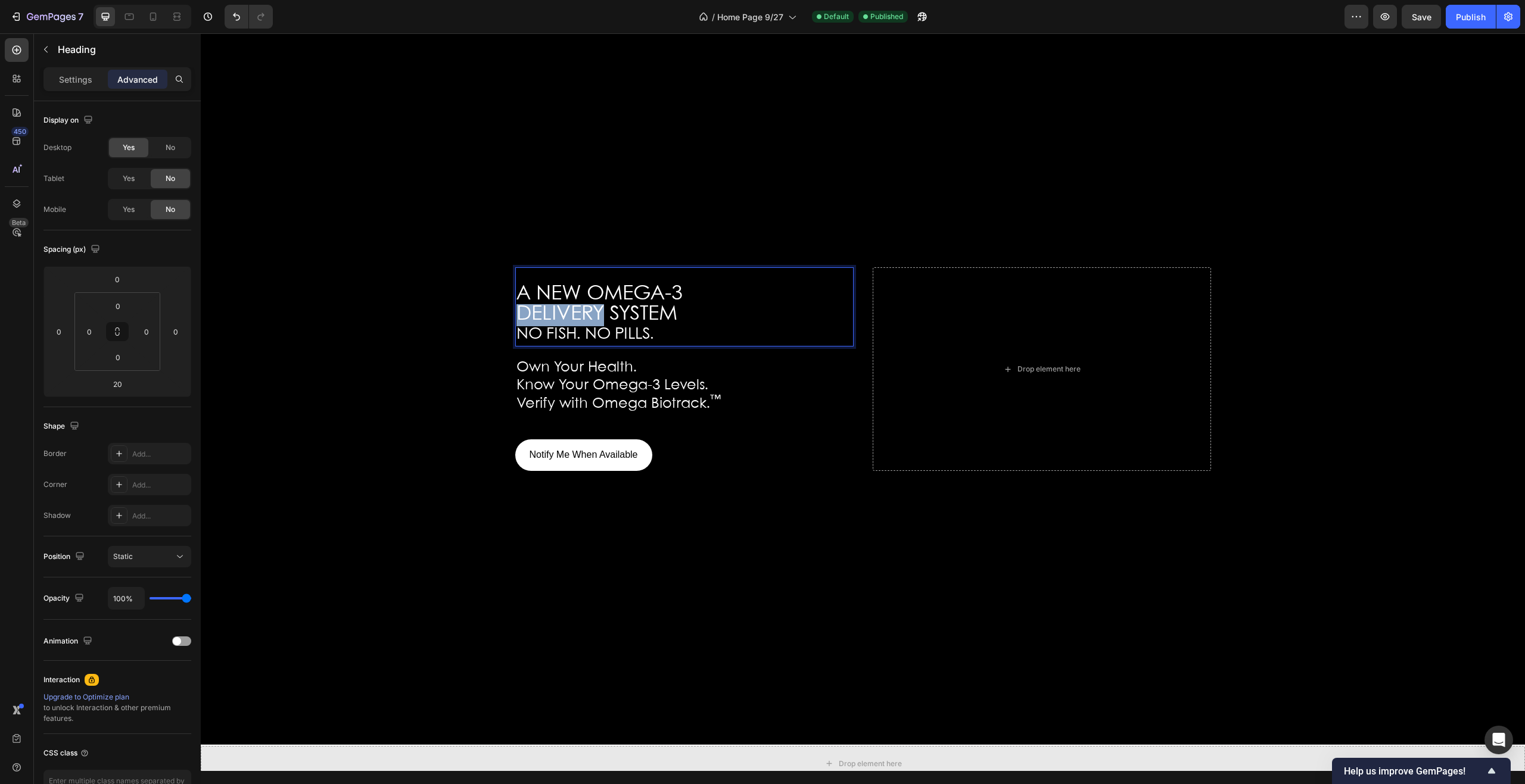
click at [568, 304] on span "DELIVERY SYSTEM" at bounding box center [597, 314] width 161 height 20
drag, startPoint x: 719, startPoint y: 311, endPoint x: 623, endPoint y: 308, distance: 96.0
click at [670, 314] on p "A NEW OMEGA-3 DELIVERY SYSTEM NO FISH. NO PILLS." at bounding box center [684, 307] width 336 height 76
drag, startPoint x: 623, startPoint y: 308, endPoint x: 598, endPoint y: 300, distance: 26.2
click at [612, 304] on span "DELIVERY SYSTEM" at bounding box center [597, 314] width 161 height 20
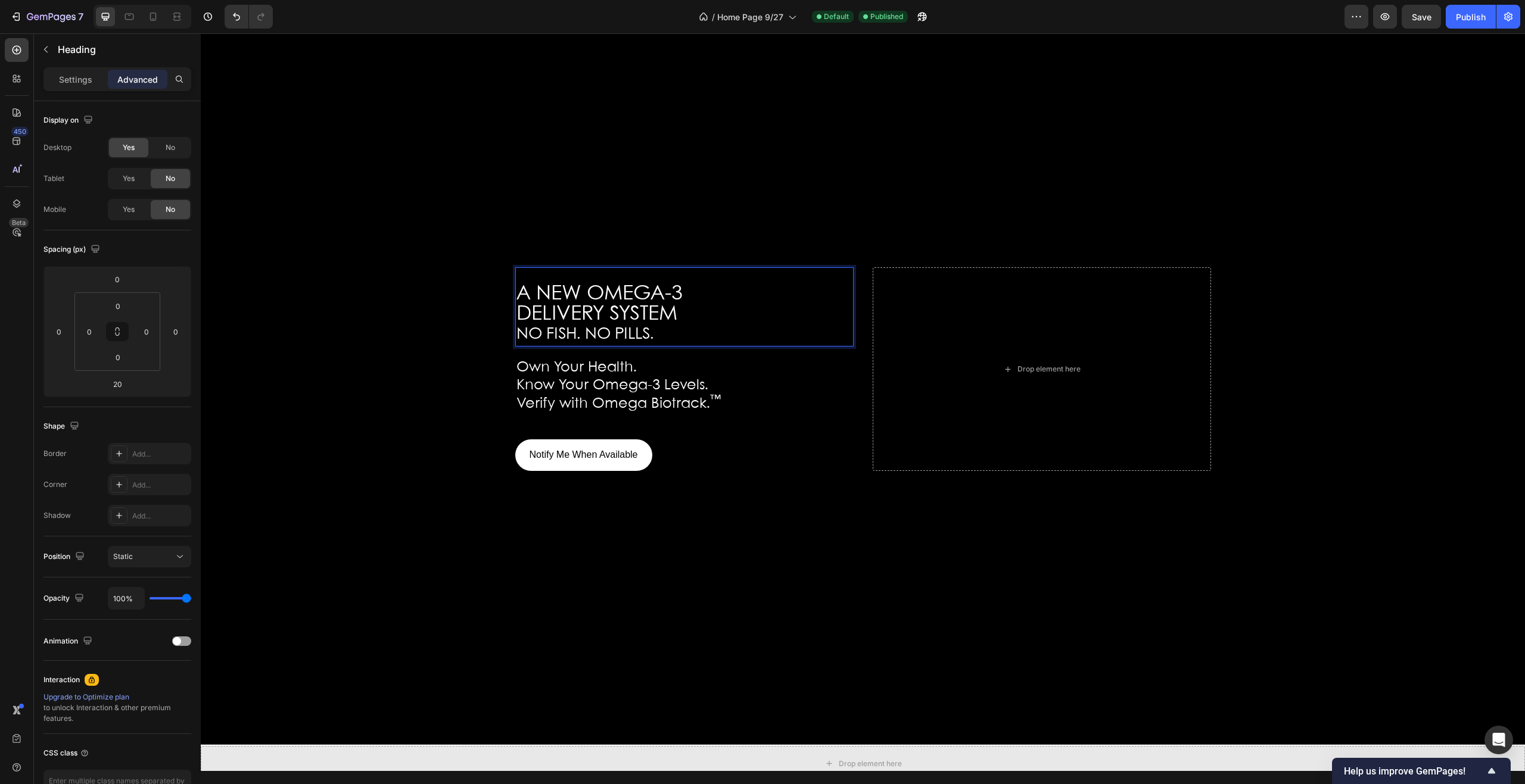
click at [587, 304] on span "DELIVERY SYSTEM" at bounding box center [597, 314] width 161 height 20
click at [714, 311] on p "A NEW OMEGA-3 DELIVERY SYSTEM NO FISH. NO PILLS." at bounding box center [684, 307] width 336 height 76
drag, startPoint x: 726, startPoint y: 306, endPoint x: 712, endPoint y: 308, distance: 14.1
click at [728, 306] on p "A NEW OMEGA-3 DELIVERY SYSTEM NO FISH. NO PILLS." at bounding box center [684, 307] width 336 height 76
click at [570, 320] on span "DELIVERY SYSTEM" at bounding box center [597, 314] width 161 height 20
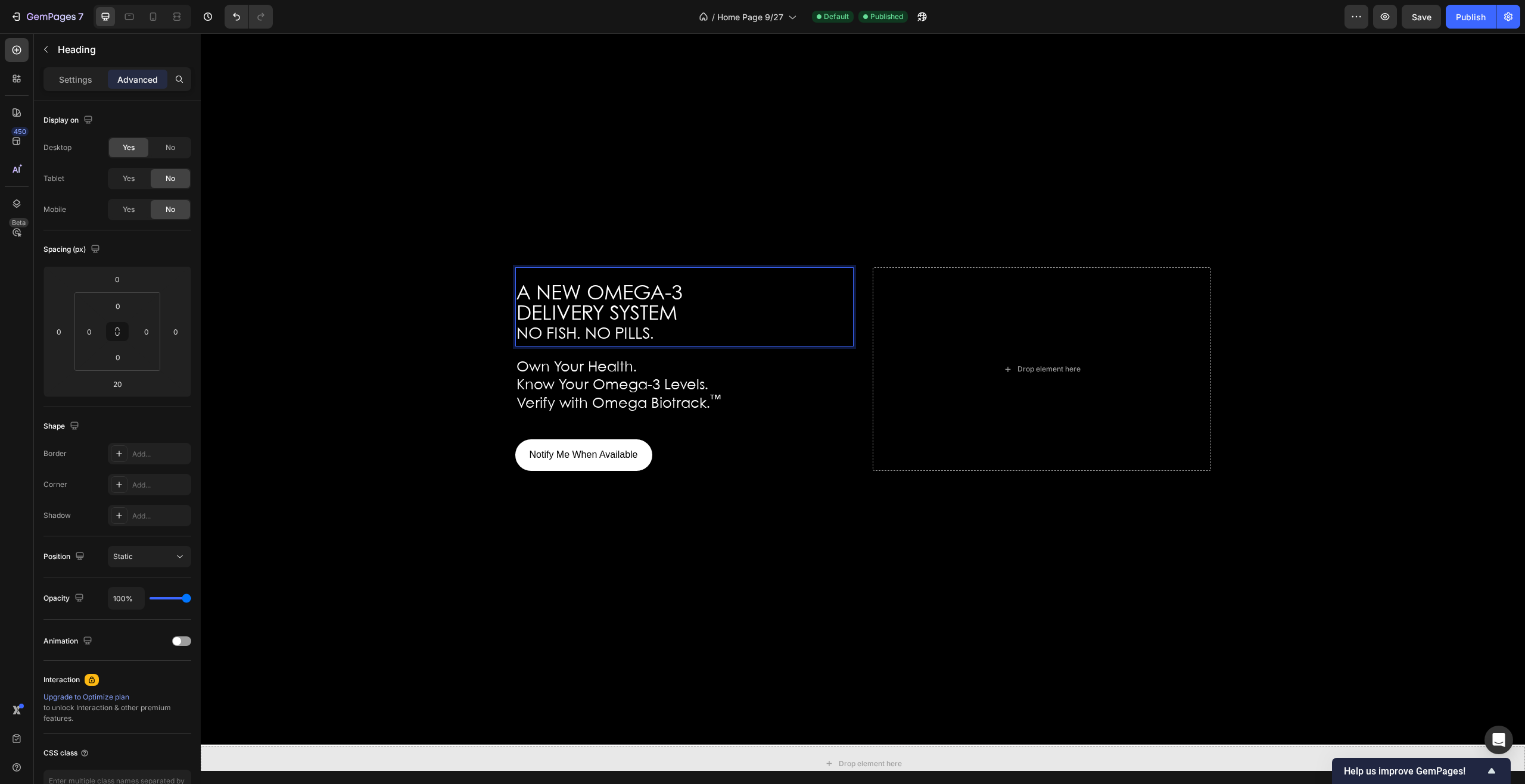
drag, startPoint x: 533, startPoint y: 295, endPoint x: 544, endPoint y: 300, distance: 12.1
click at [533, 296] on span "A NEW OMEGA-3" at bounding box center [599, 294] width 166 height 20
drag, startPoint x: 577, startPoint y: 309, endPoint x: 631, endPoint y: 312, distance: 54.1
click at [628, 312] on span "DELIVERY SYSTEM" at bounding box center [597, 314] width 161 height 20
drag, startPoint x: 654, startPoint y: 310, endPoint x: 660, endPoint y: 310, distance: 6.0
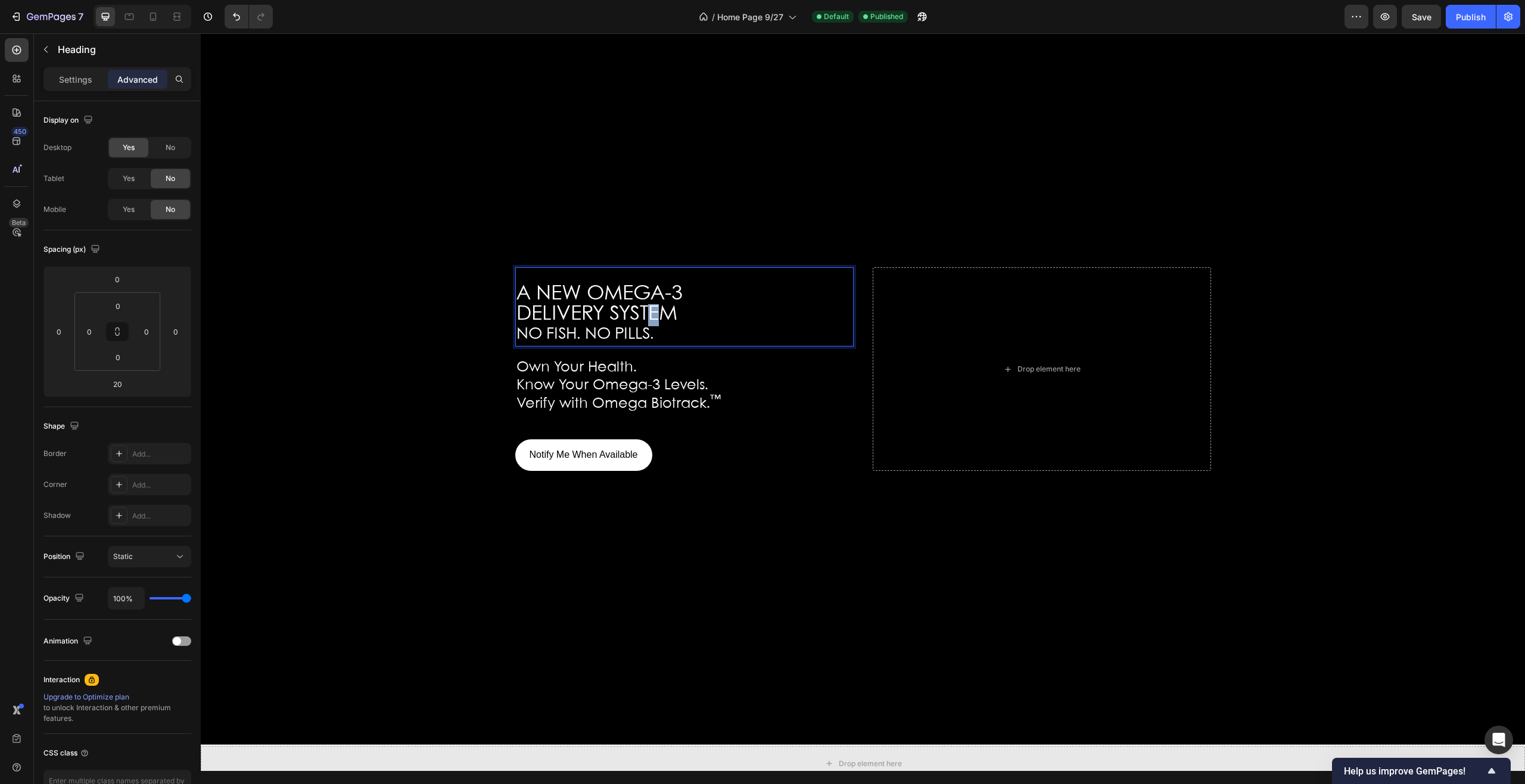
click at [658, 310] on span "DELIVERY SYSTEM" at bounding box center [597, 314] width 161 height 20
click at [668, 311] on span "DELIVERY SYSTEM" at bounding box center [597, 314] width 161 height 20
click at [670, 311] on span "DELIVERY SYSTEM" at bounding box center [597, 314] width 161 height 20
click at [672, 312] on span "DELIVERY SYSTEM" at bounding box center [597, 314] width 161 height 20
drag, startPoint x: 674, startPoint y: 313, endPoint x: 545, endPoint y: 308, distance: 129.1
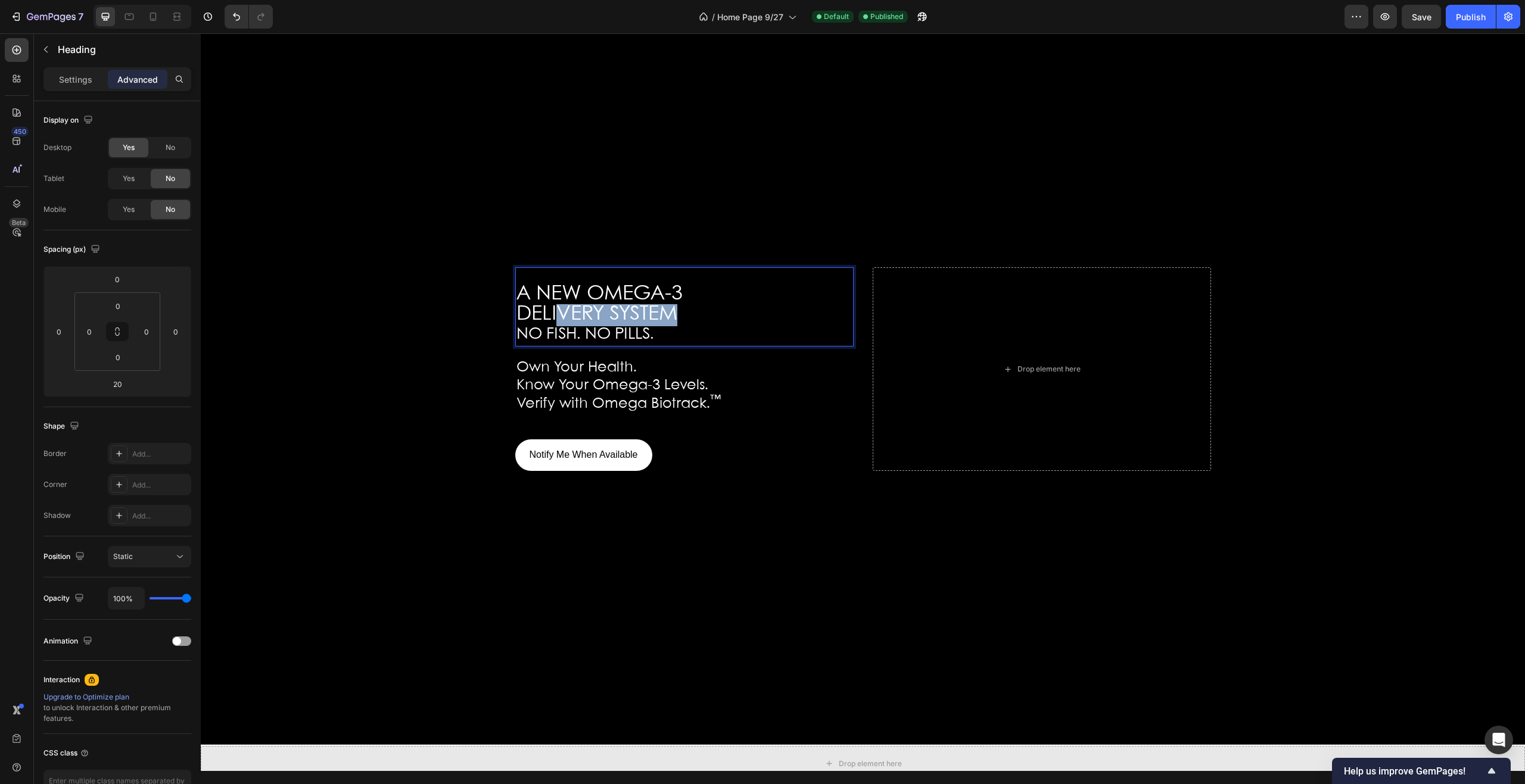
click at [550, 308] on span "DELIVERY SYSTEM" at bounding box center [597, 314] width 161 height 20
drag, startPoint x: 541, startPoint y: 307, endPoint x: 527, endPoint y: 302, distance: 14.9
click at [538, 306] on span "DELIVERY SYSTEM" at bounding box center [597, 314] width 161 height 20
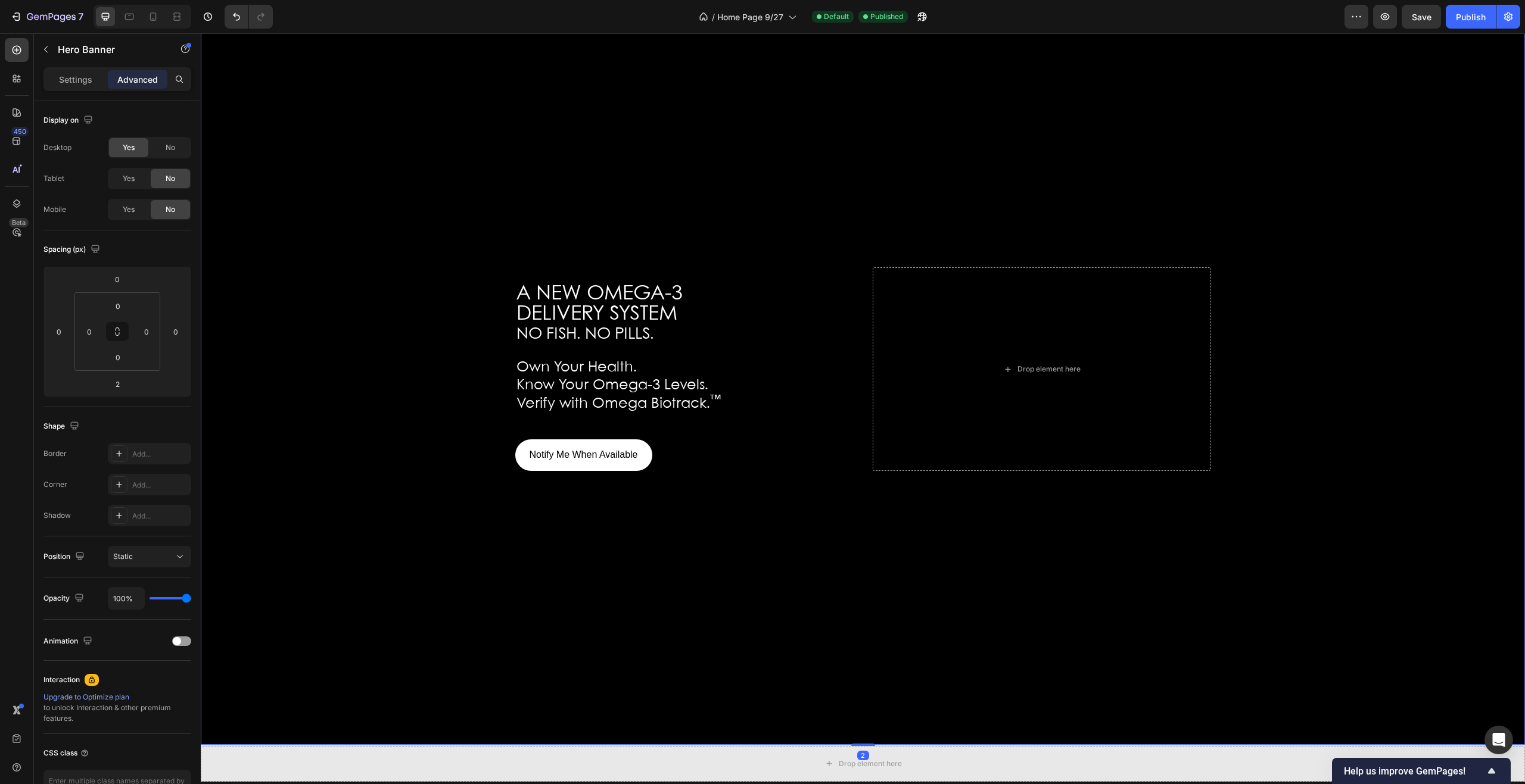
scroll to position [0, 0]
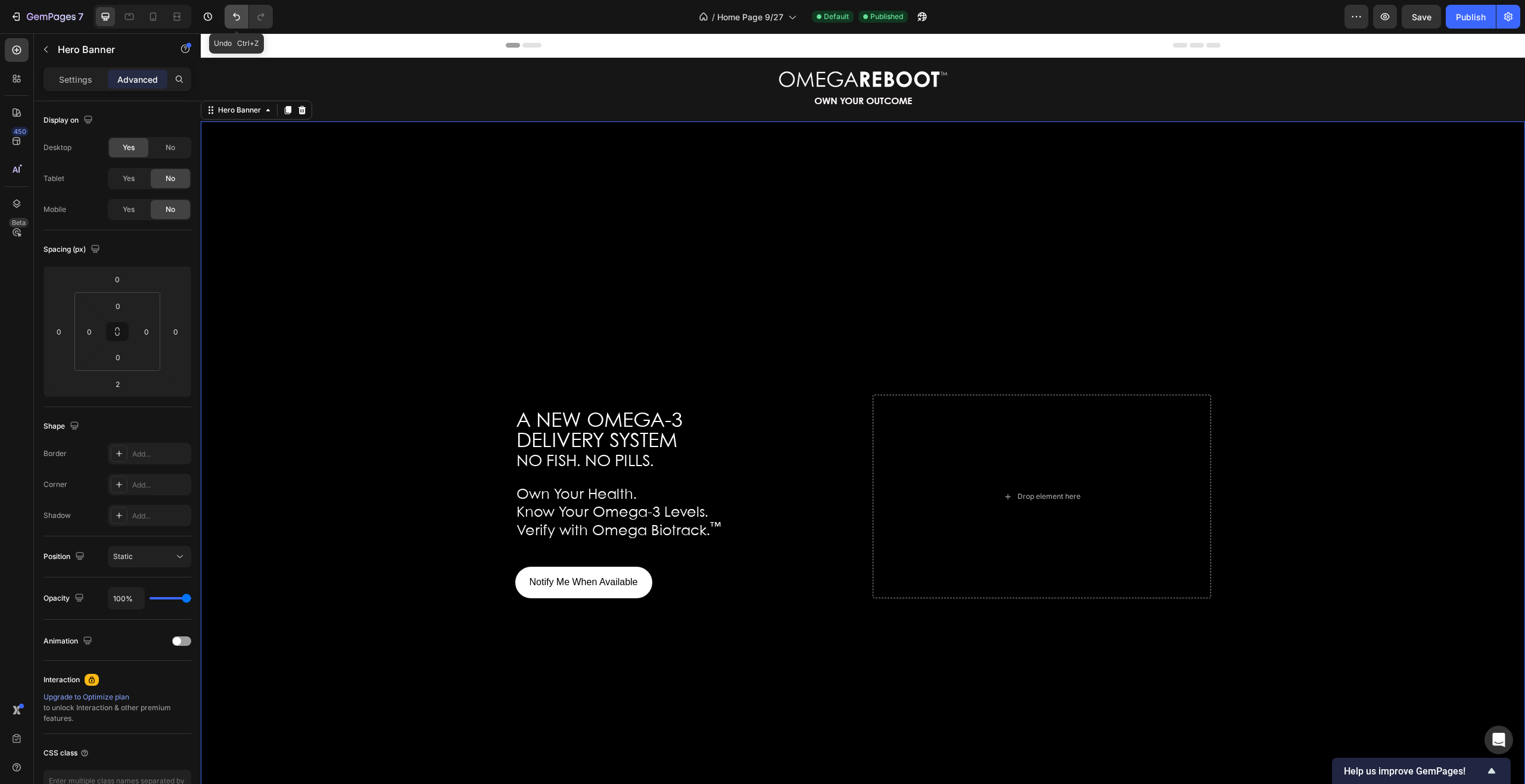
click at [235, 15] on icon "Undo/Redo" at bounding box center [237, 16] width 7 height 8
click at [262, 15] on icon "Undo/Redo" at bounding box center [261, 16] width 6 height 8
